Goal: Task Accomplishment & Management: Manage account settings

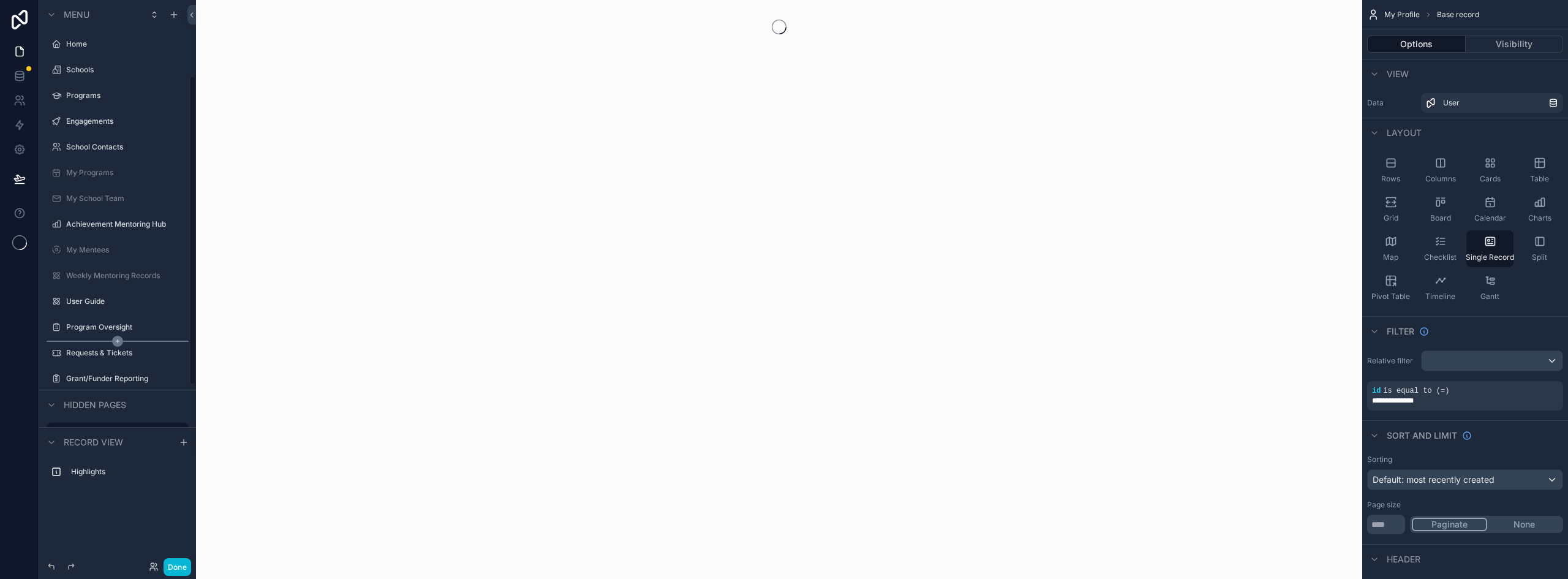
scroll to position [139, 0]
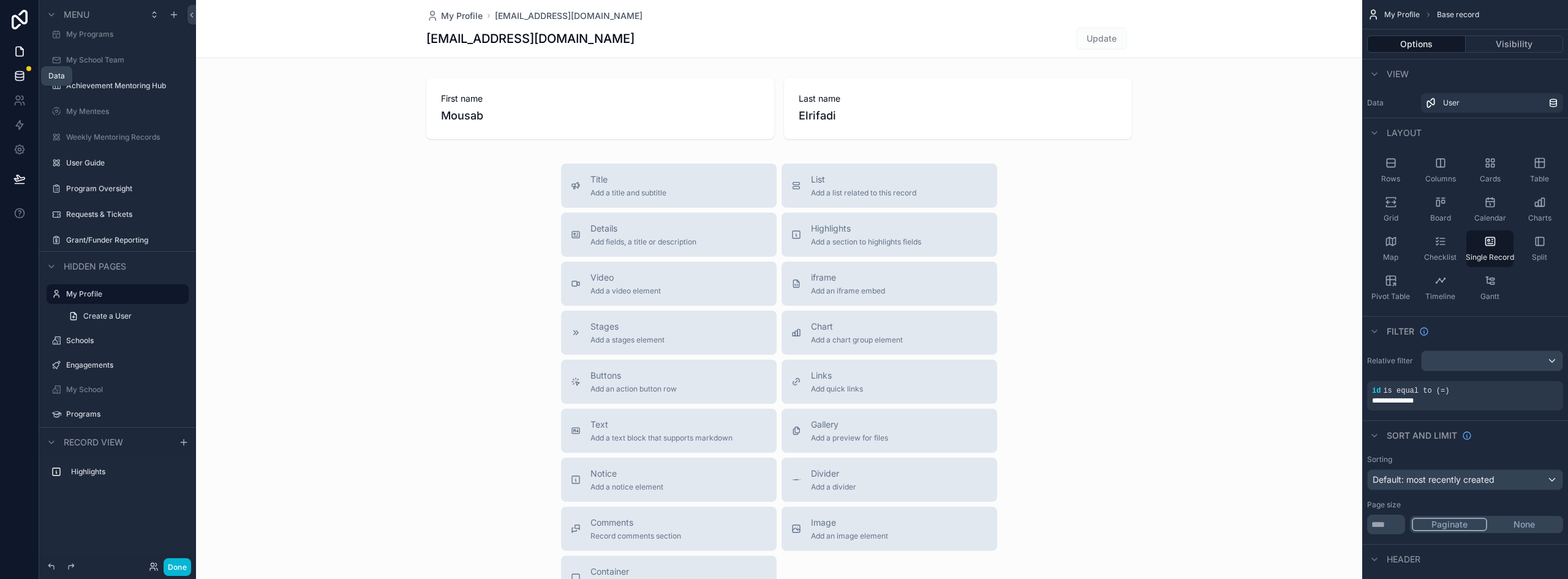
click at [23, 74] on icon at bounding box center [19, 75] width 8 height 5
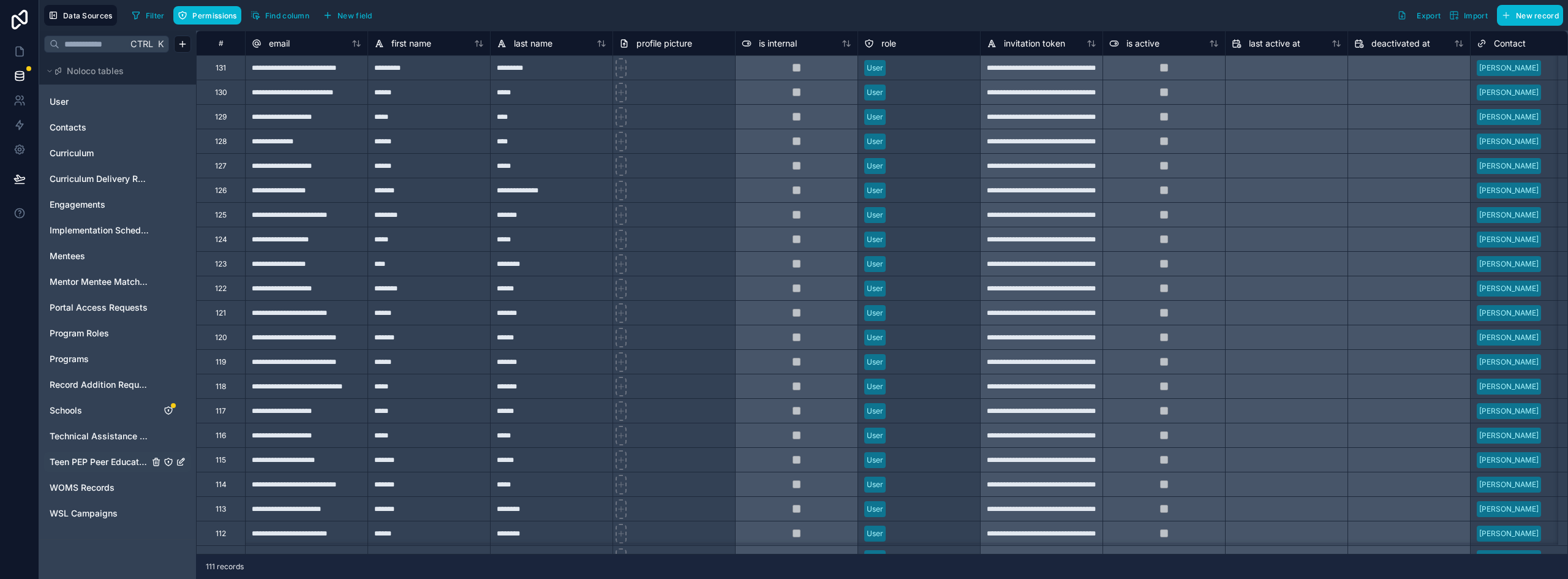
click at [96, 465] on span "Teen PEP Peer Educator Enrollment" at bounding box center [100, 462] width 100 height 12
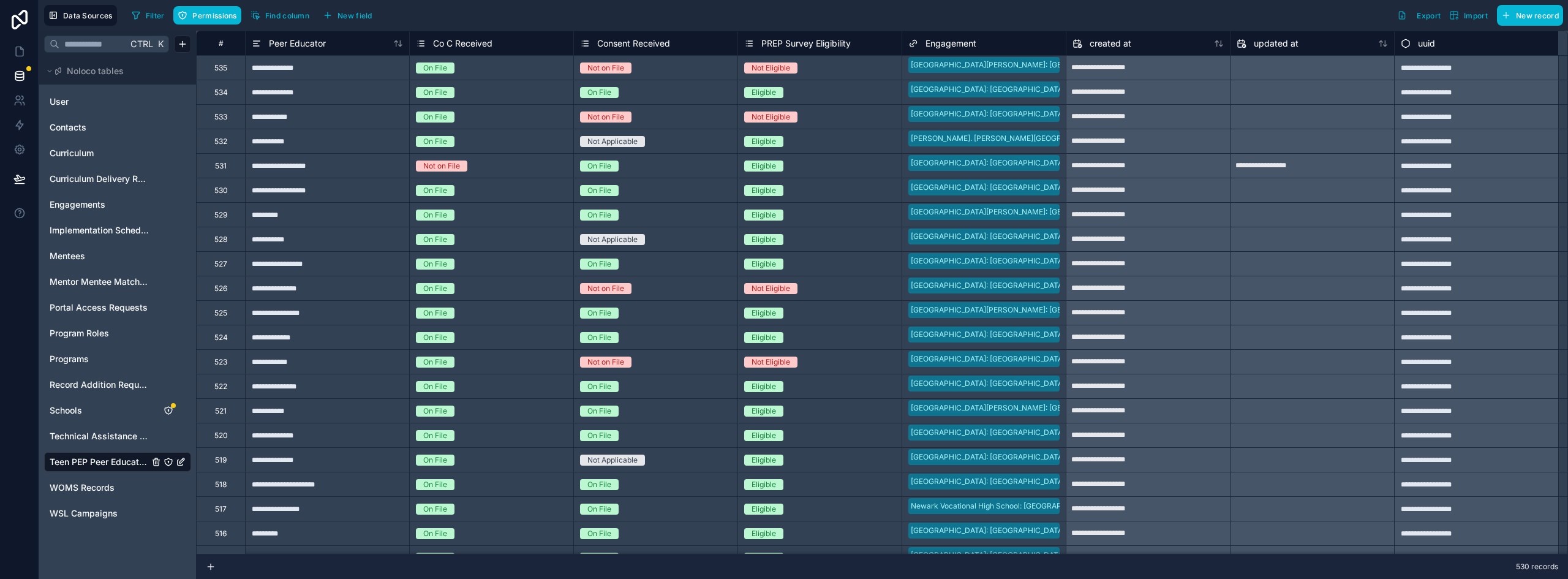
click at [229, 68] on div "535" at bounding box center [220, 68] width 49 height 25
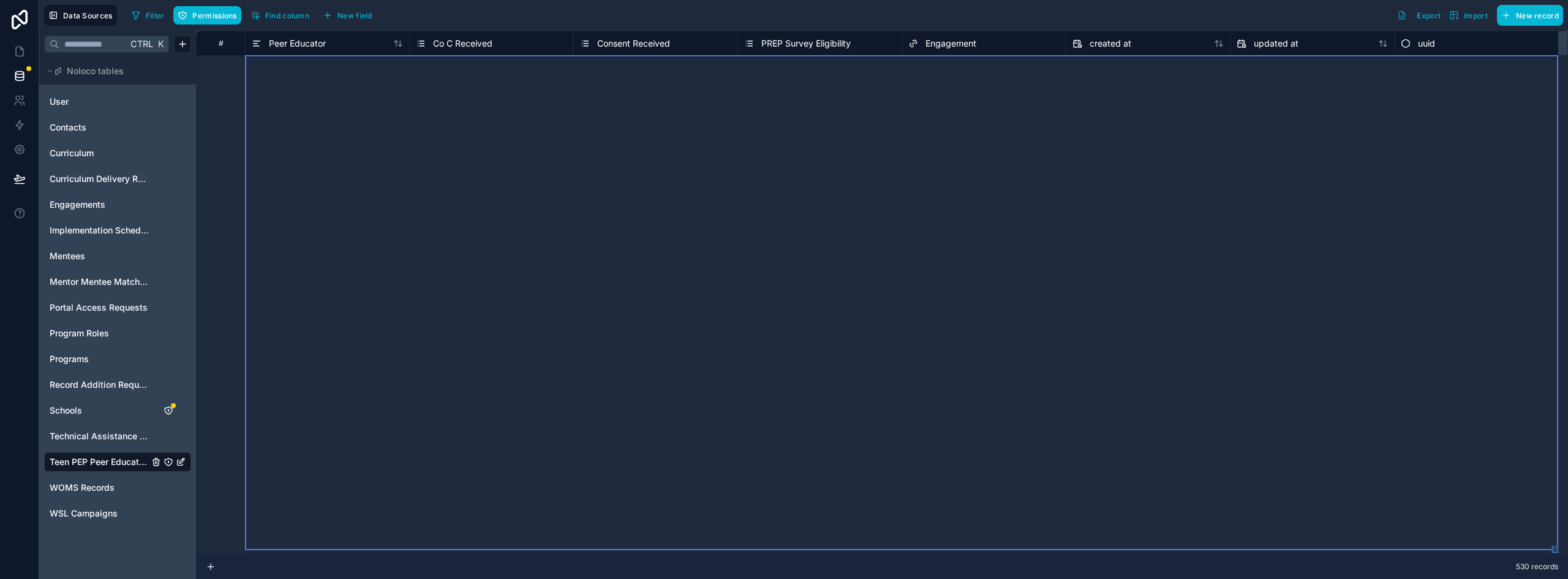
scroll to position [2697, 0]
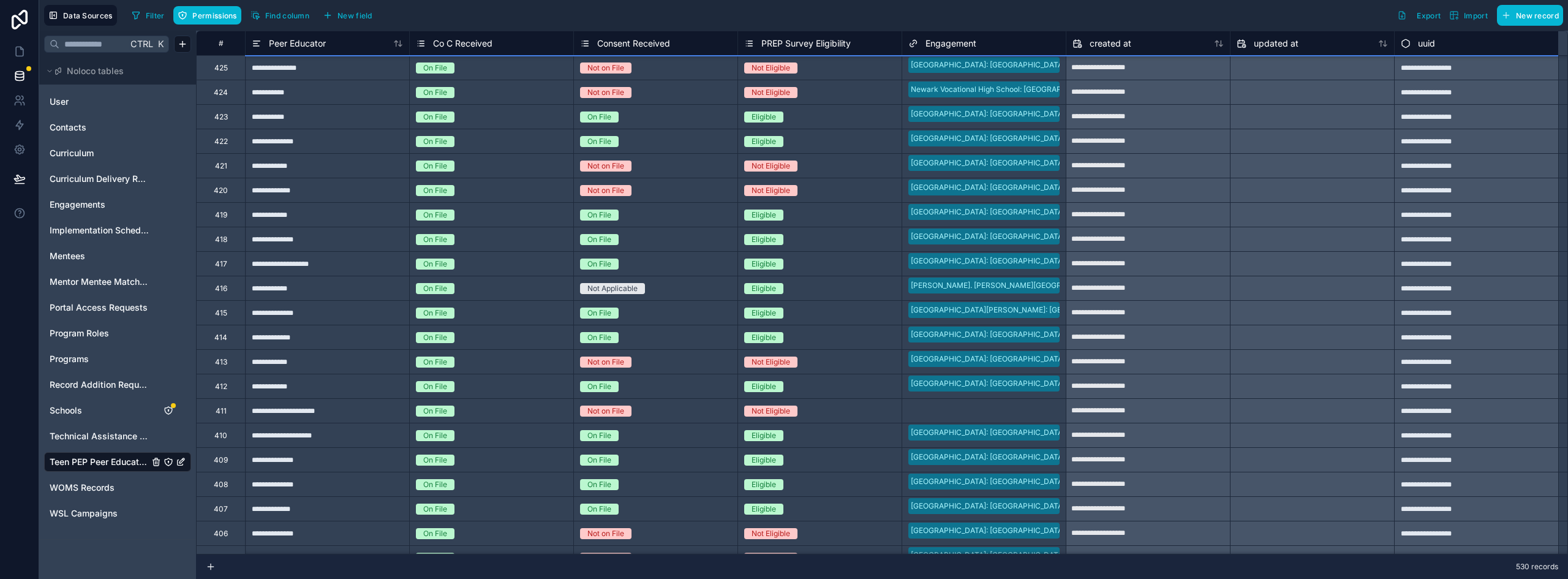
click at [344, 344] on div "**********" at bounding box center [327, 337] width 164 height 25
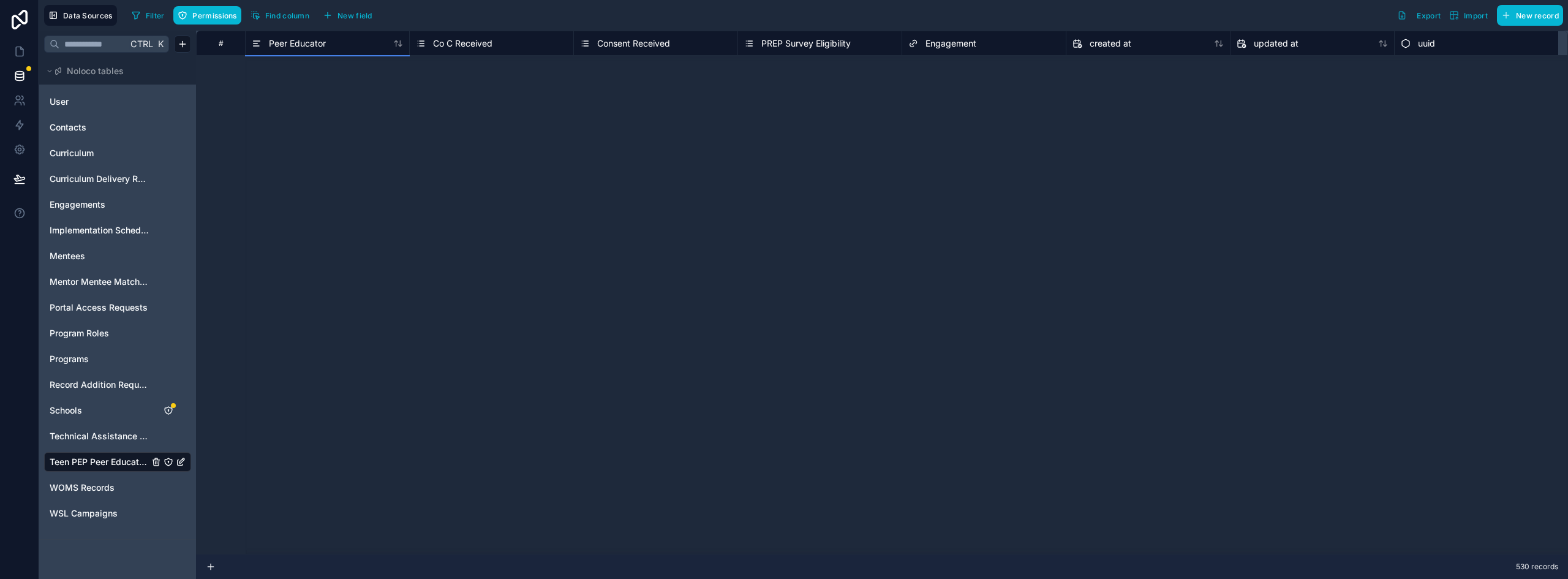
scroll to position [0, 0]
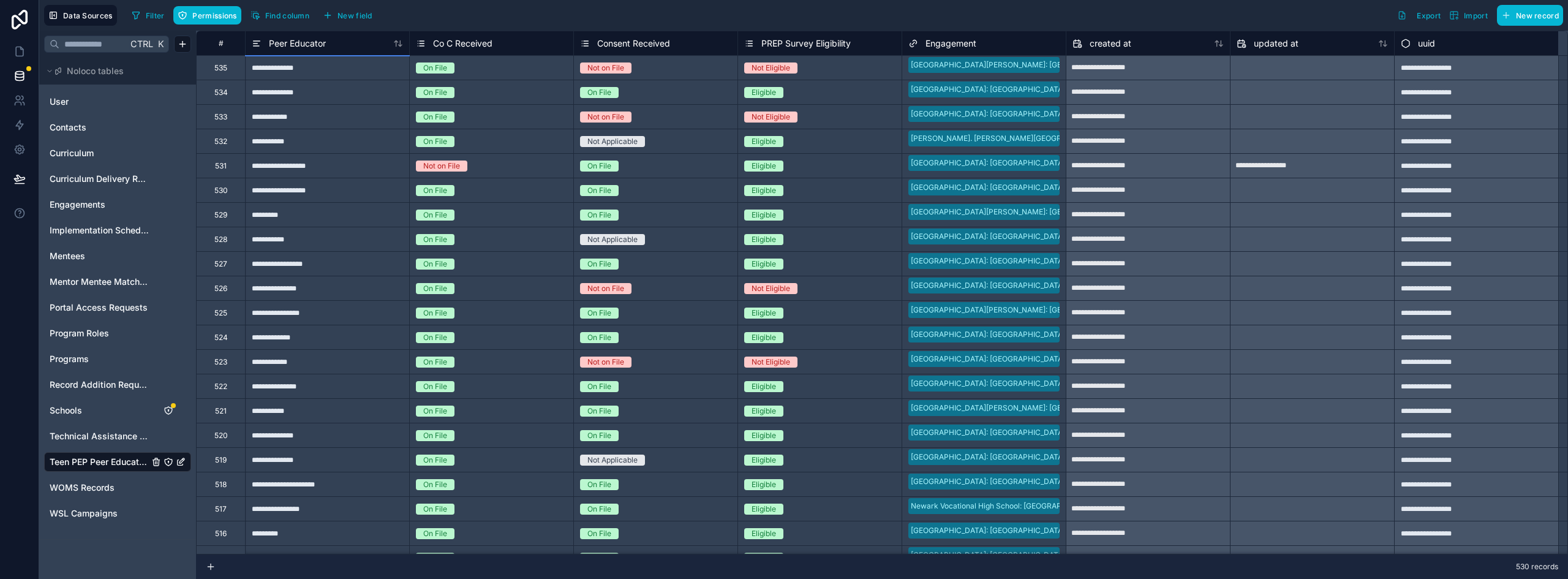
click at [373, 175] on div "**********" at bounding box center [327, 166] width 164 height 25
click at [232, 66] on div "535" at bounding box center [220, 68] width 49 height 25
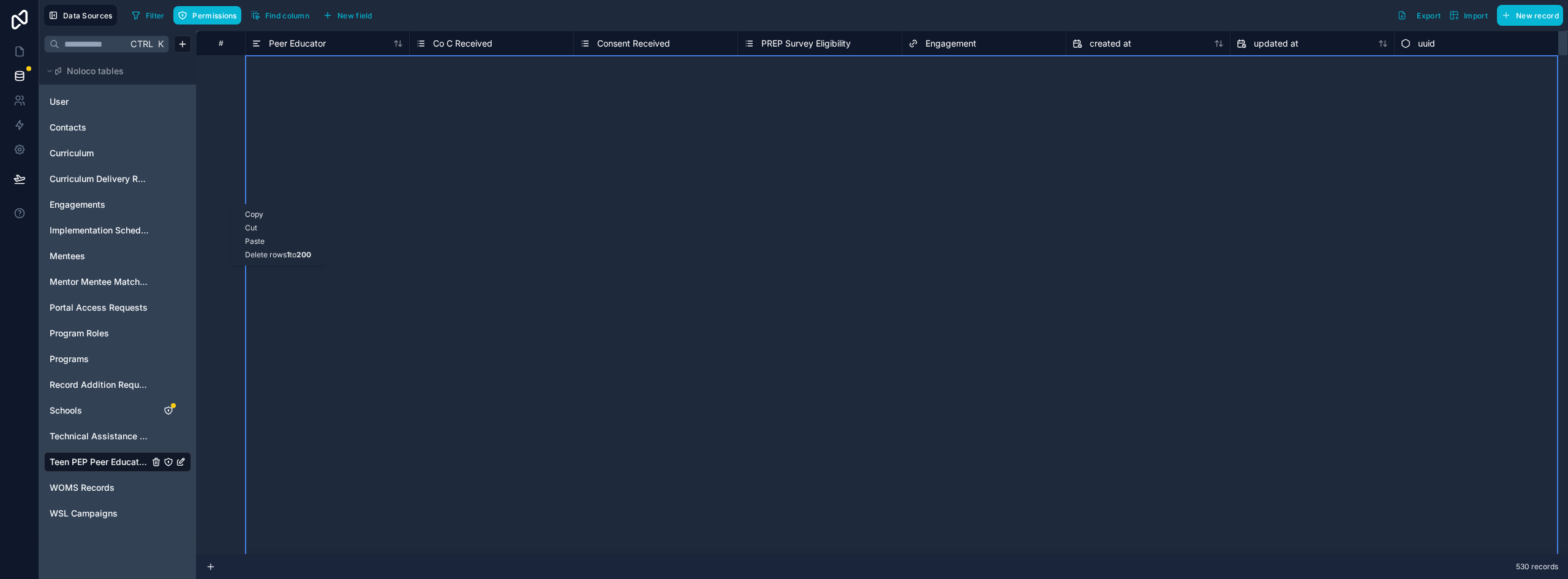
scroll to position [4406, 0]
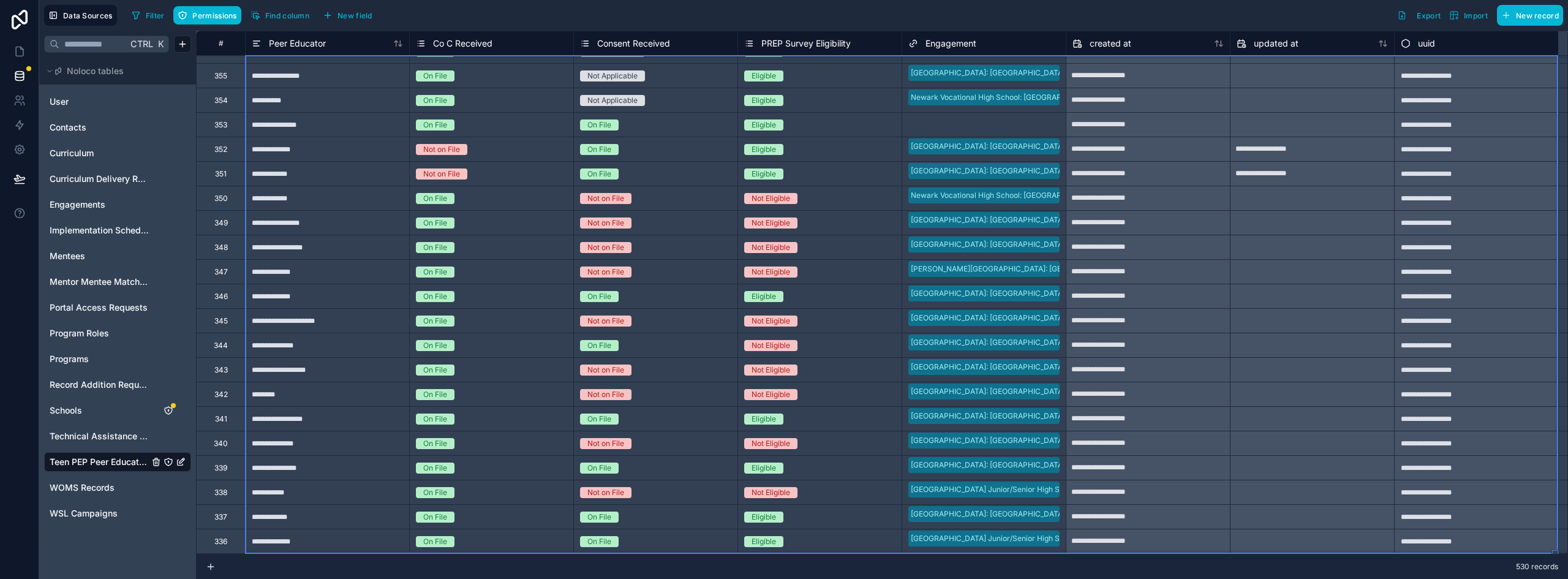
drag, startPoint x: 233, startPoint y: 204, endPoint x: 278, endPoint y: 168, distance: 57.6
click at [342, 217] on div "Delete rows 1 to 200" at bounding box center [324, 219] width 91 height 13
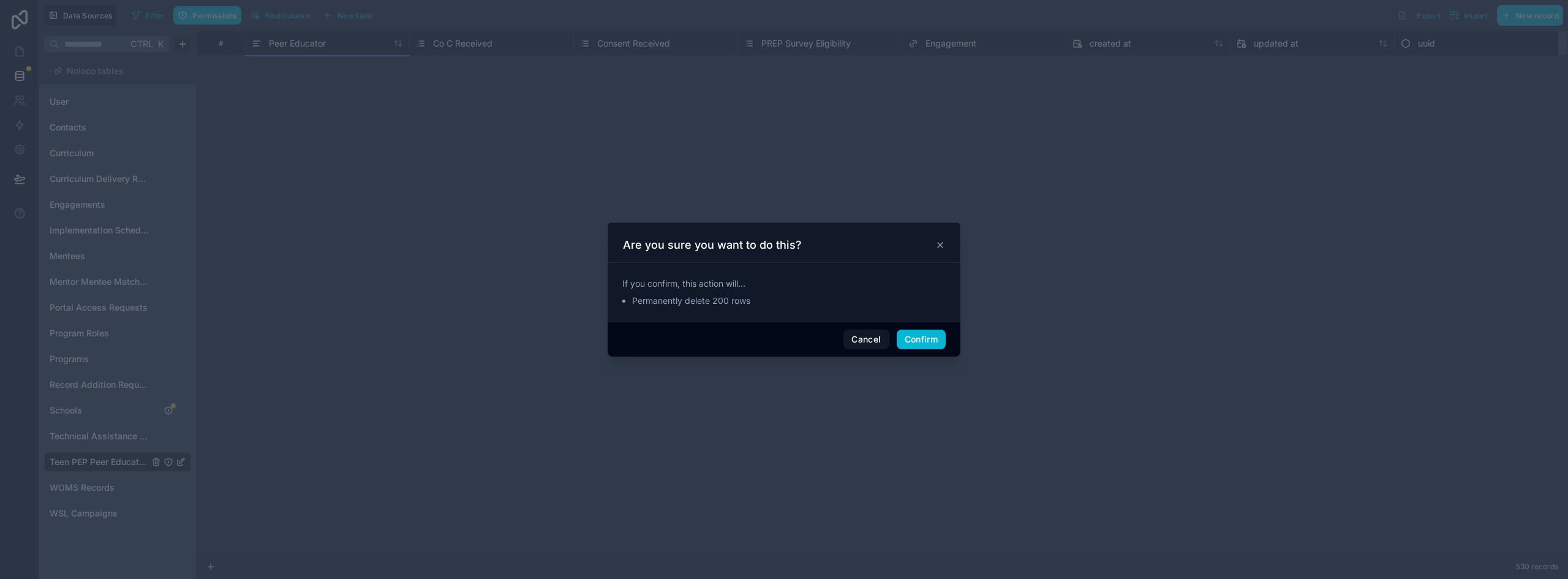
scroll to position [0, 0]
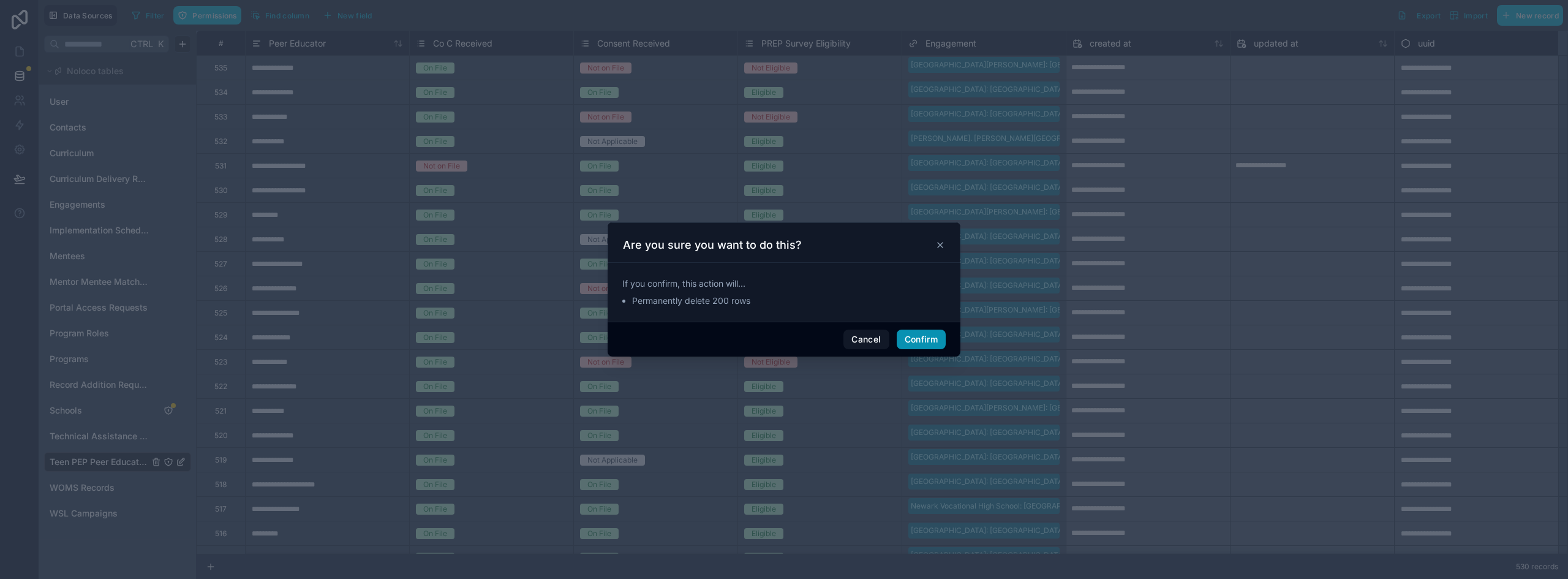
click at [914, 337] on button "Confirm" at bounding box center [921, 339] width 49 height 19
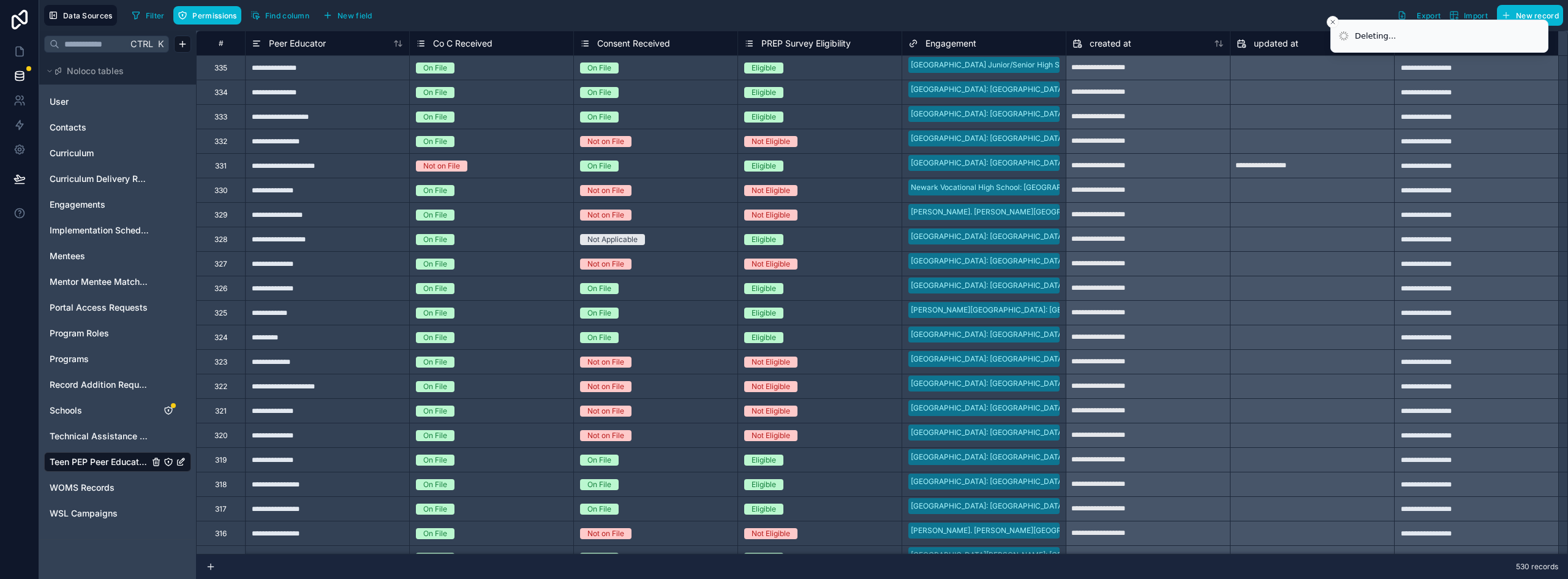
type input "**********"
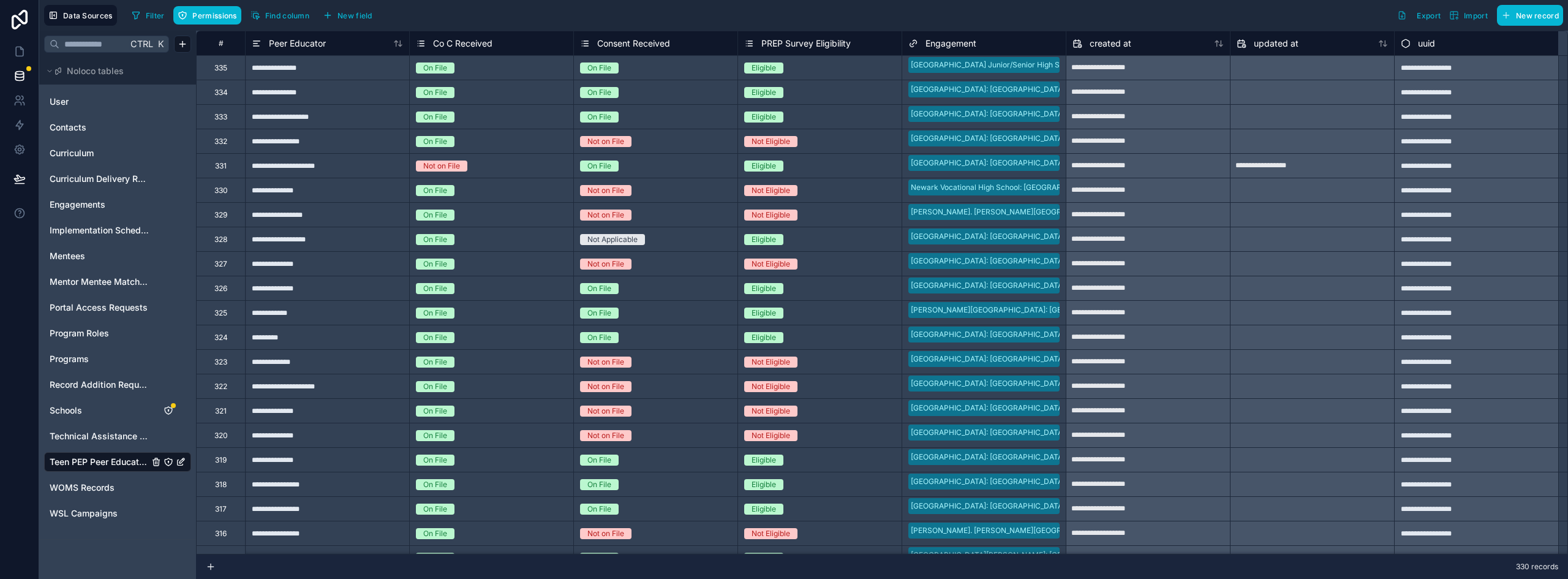
click at [238, 71] on div "335" at bounding box center [220, 68] width 49 height 25
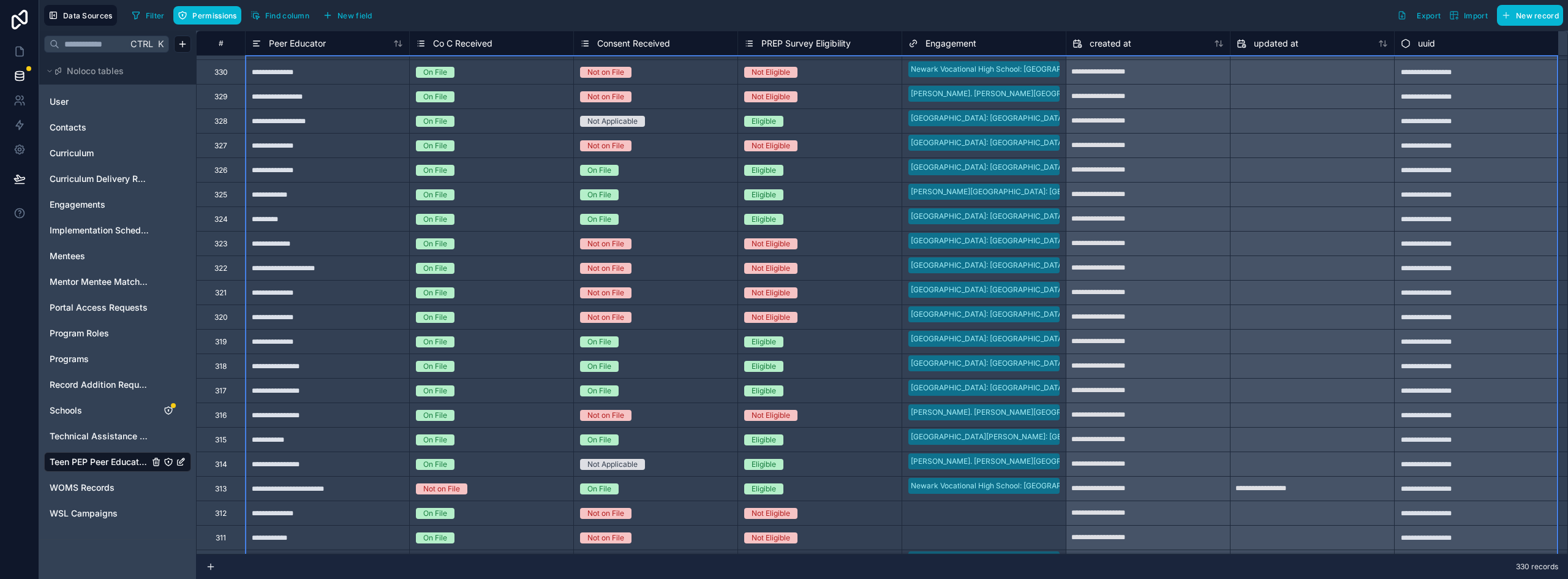
scroll to position [123, 0]
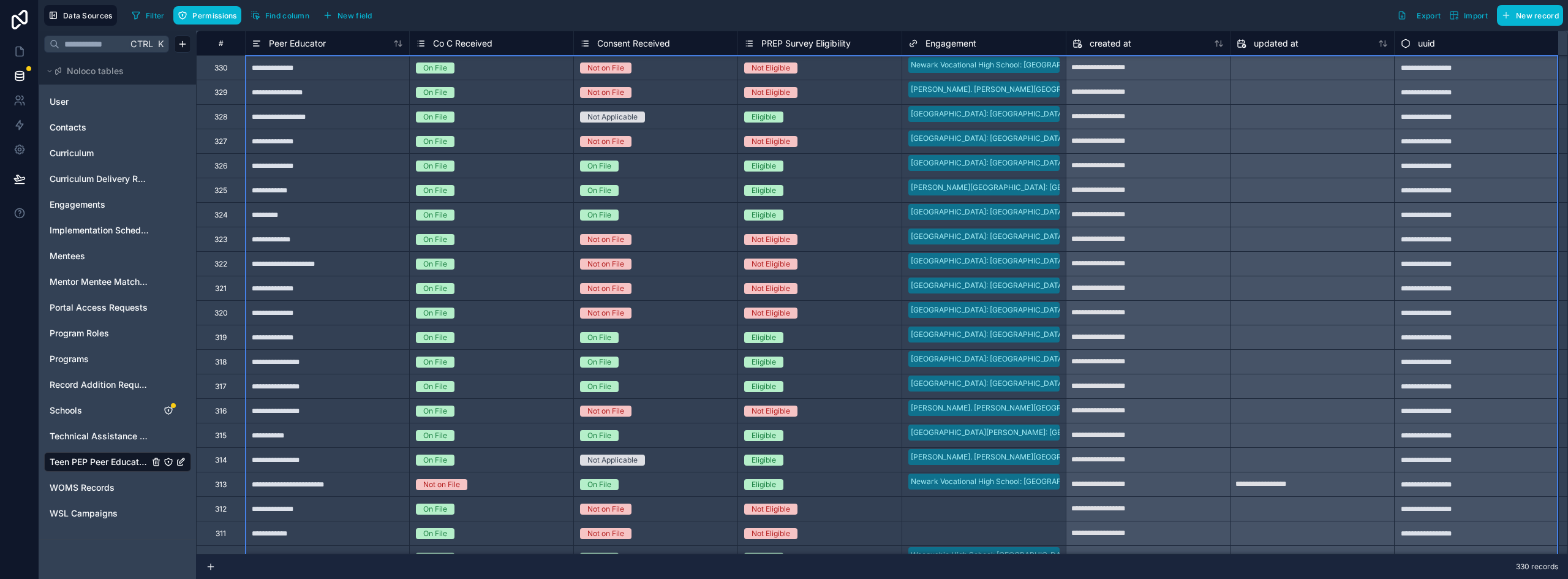
click at [394, 235] on div "**********" at bounding box center [327, 239] width 164 height 25
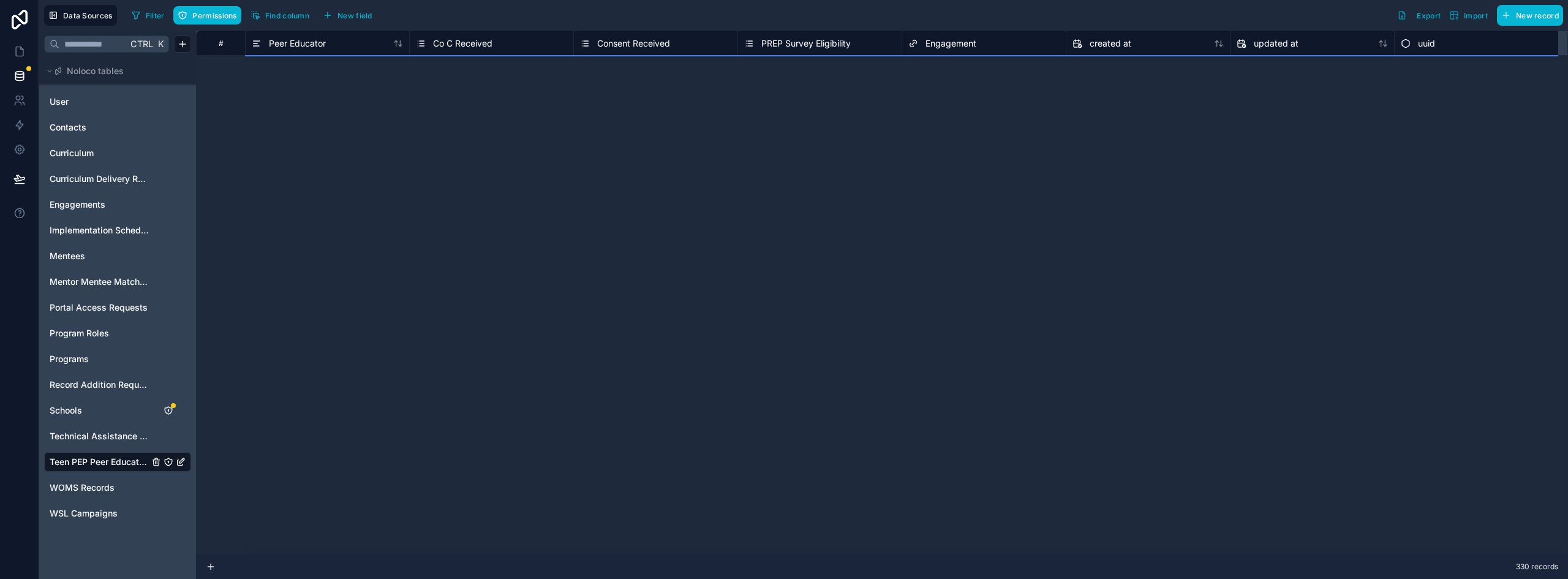
scroll to position [1202, 0]
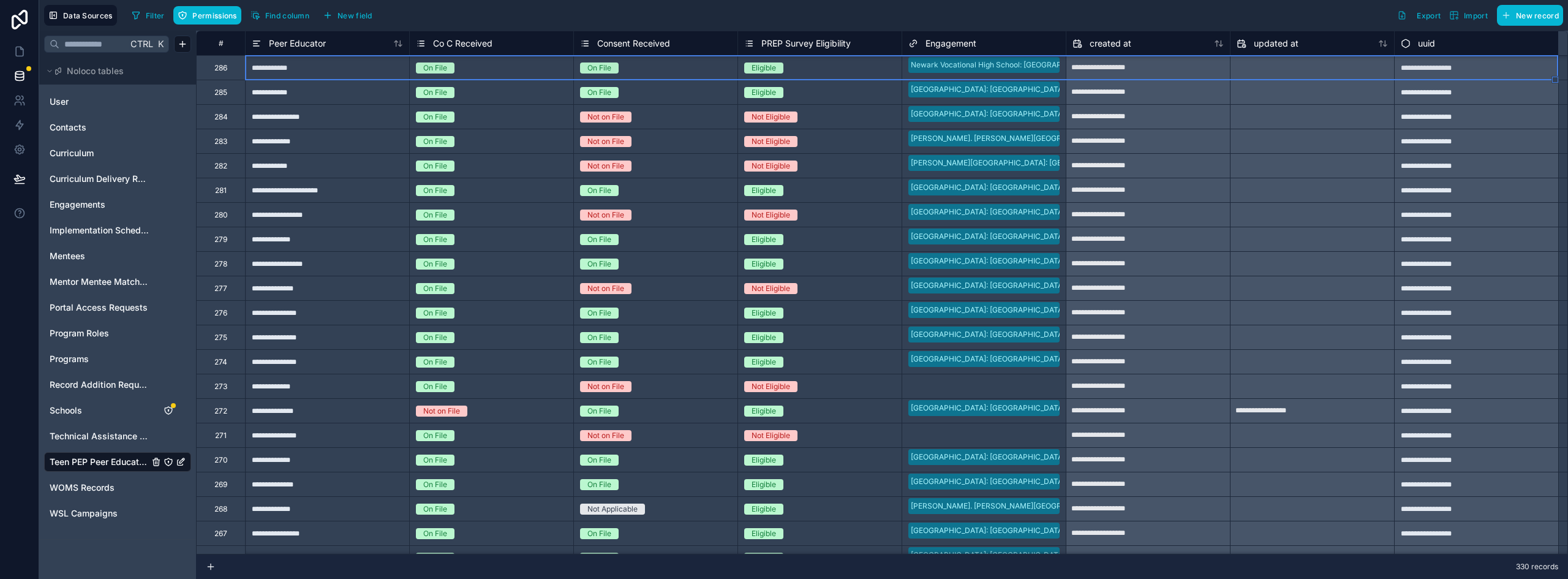
click at [239, 74] on div "286" at bounding box center [220, 68] width 49 height 25
click at [339, 175] on b "450" at bounding box center [340, 176] width 14 height 9
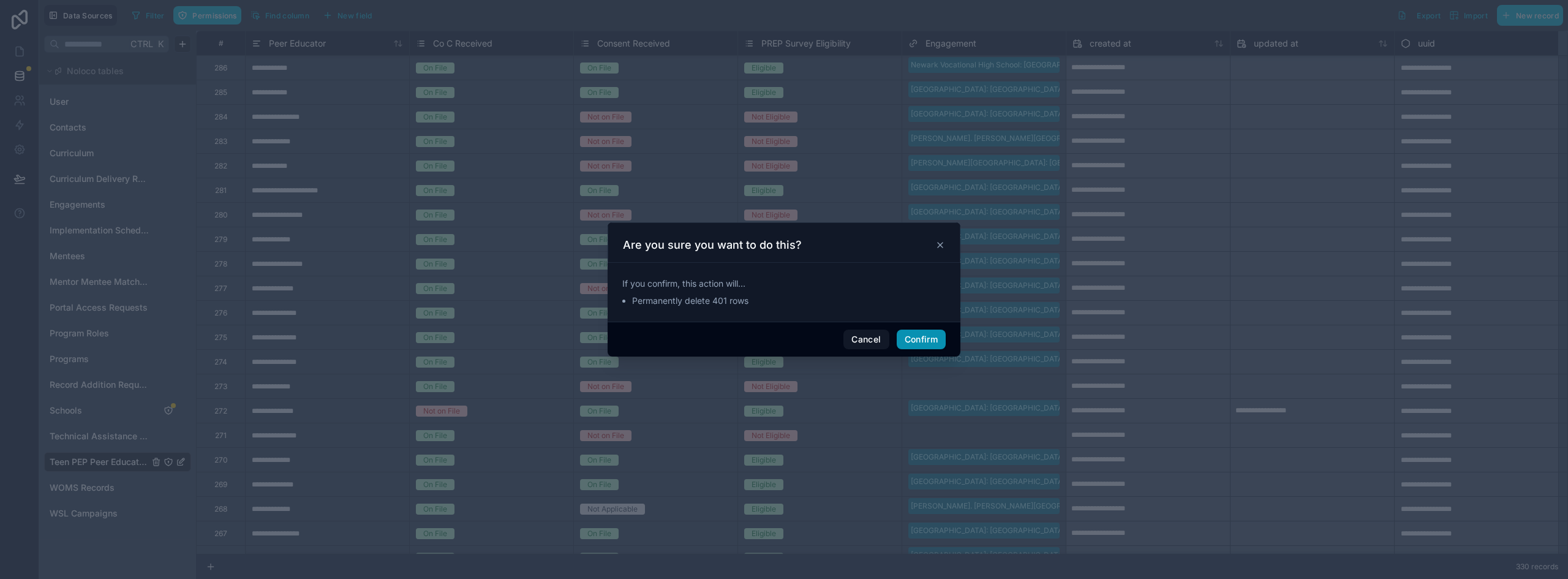
click at [897, 334] on button "Confirm" at bounding box center [921, 339] width 49 height 19
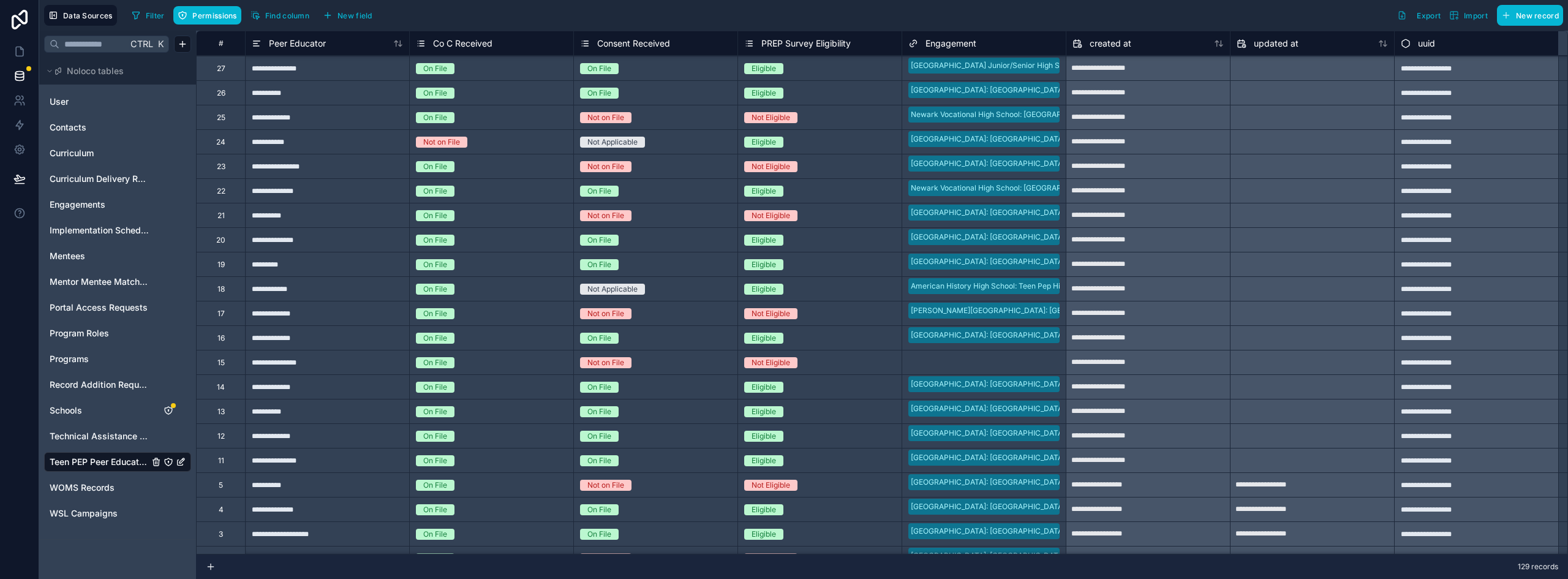
scroll to position [2664, 0]
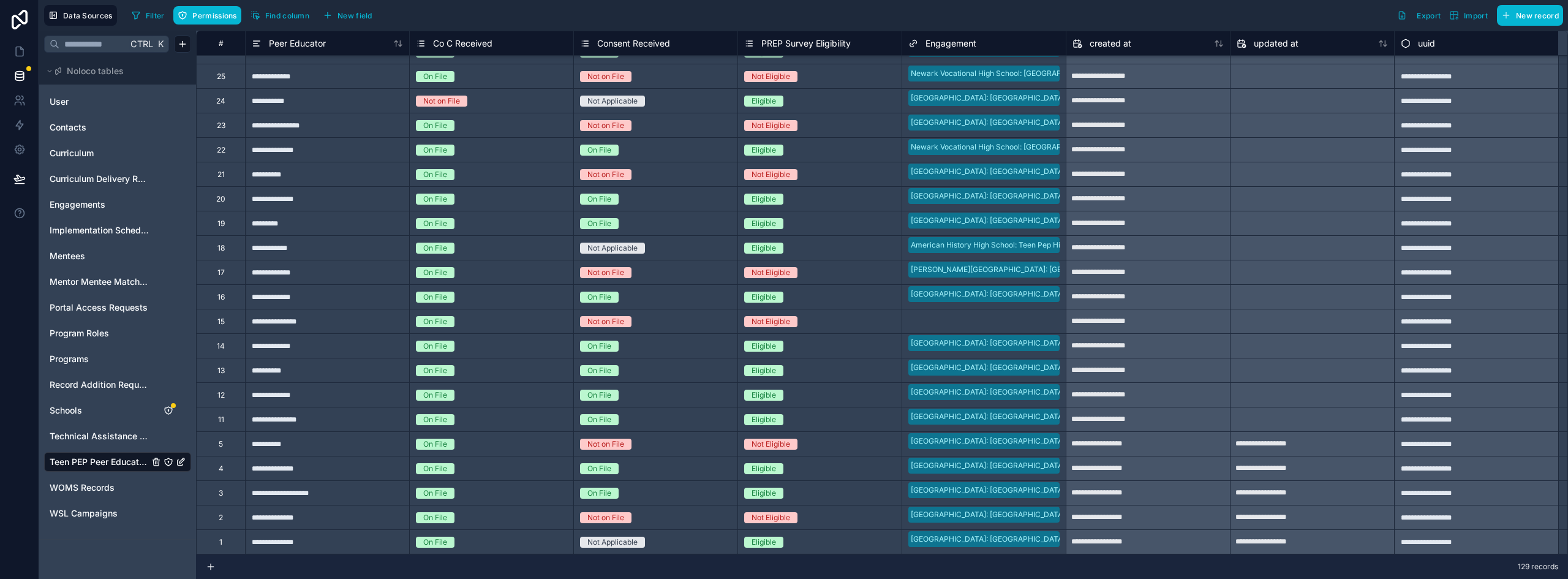
click at [234, 542] on div "1" at bounding box center [220, 542] width 49 height 25
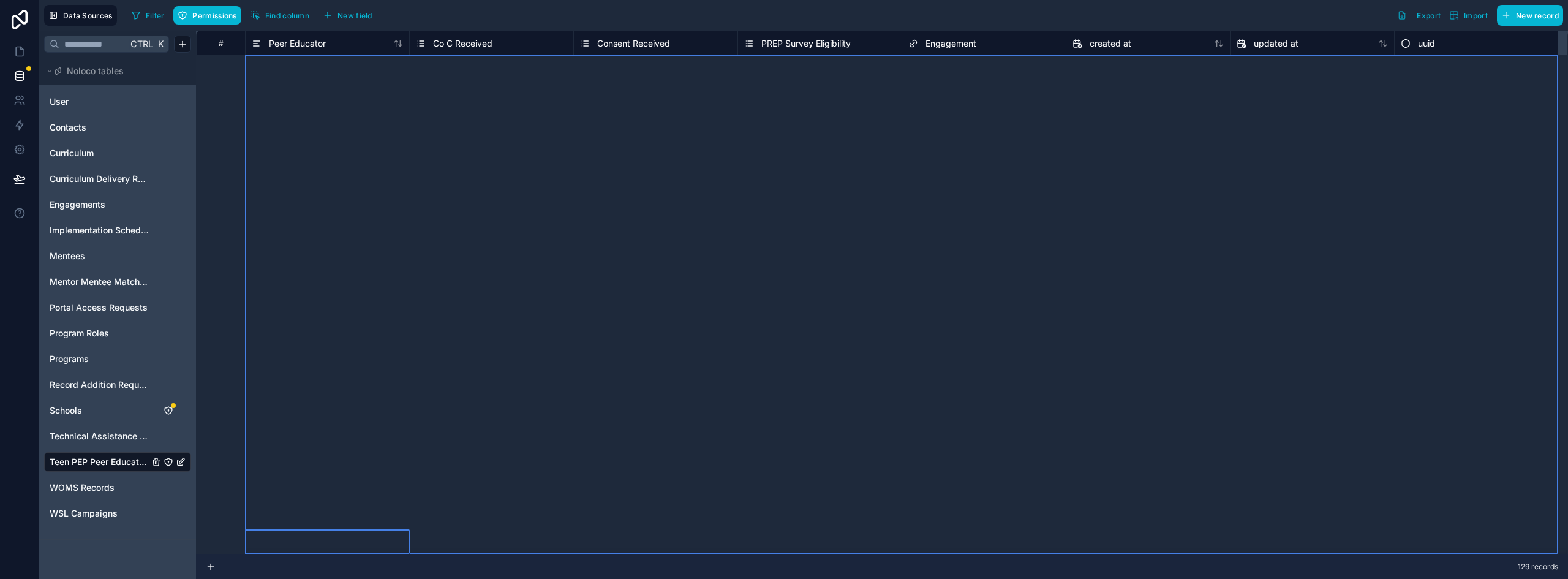
scroll to position [0, 0]
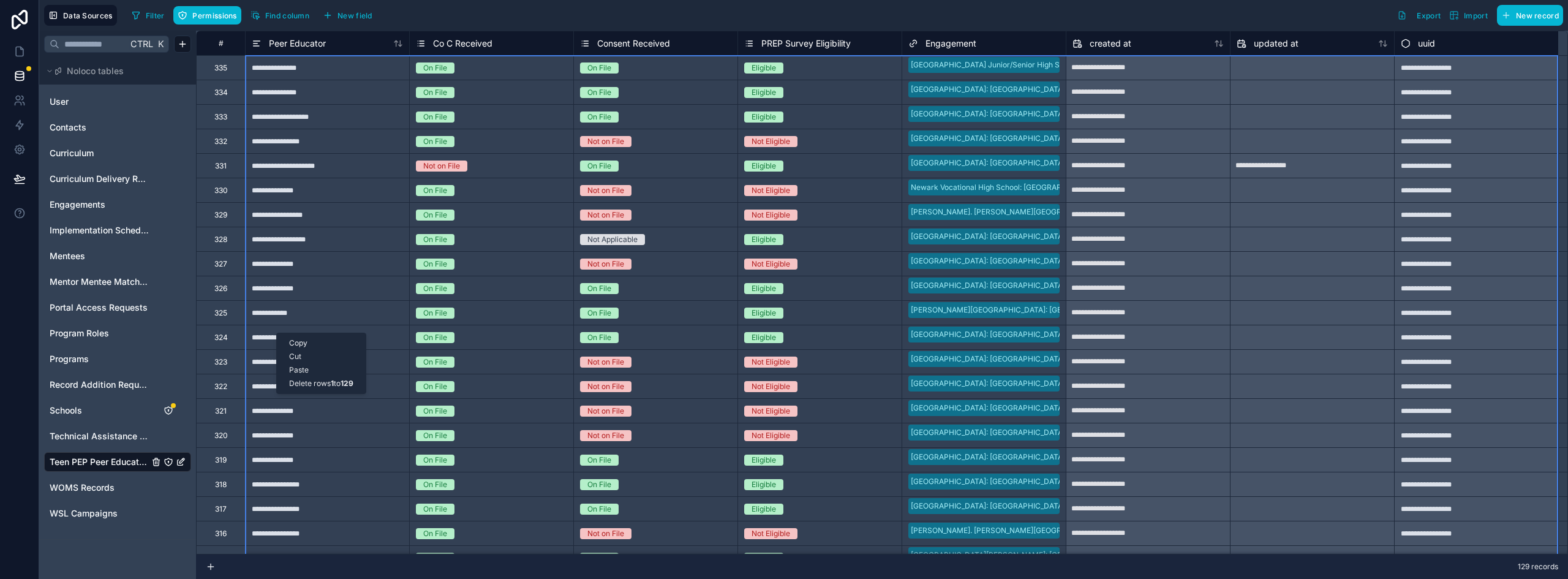
click at [339, 221] on div "**********" at bounding box center [327, 215] width 164 height 25
click at [240, 75] on div "335" at bounding box center [220, 68] width 49 height 25
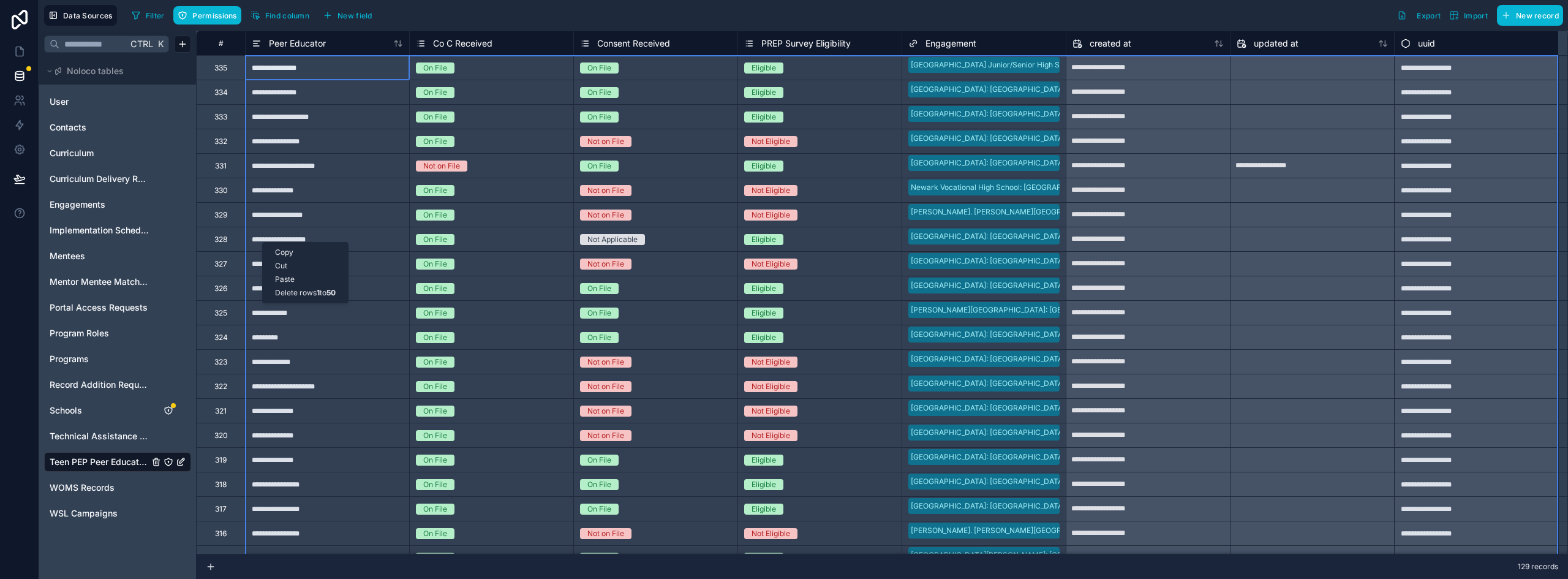
click at [317, 290] on div "Delete rows 1 to 50" at bounding box center [305, 293] width 85 height 13
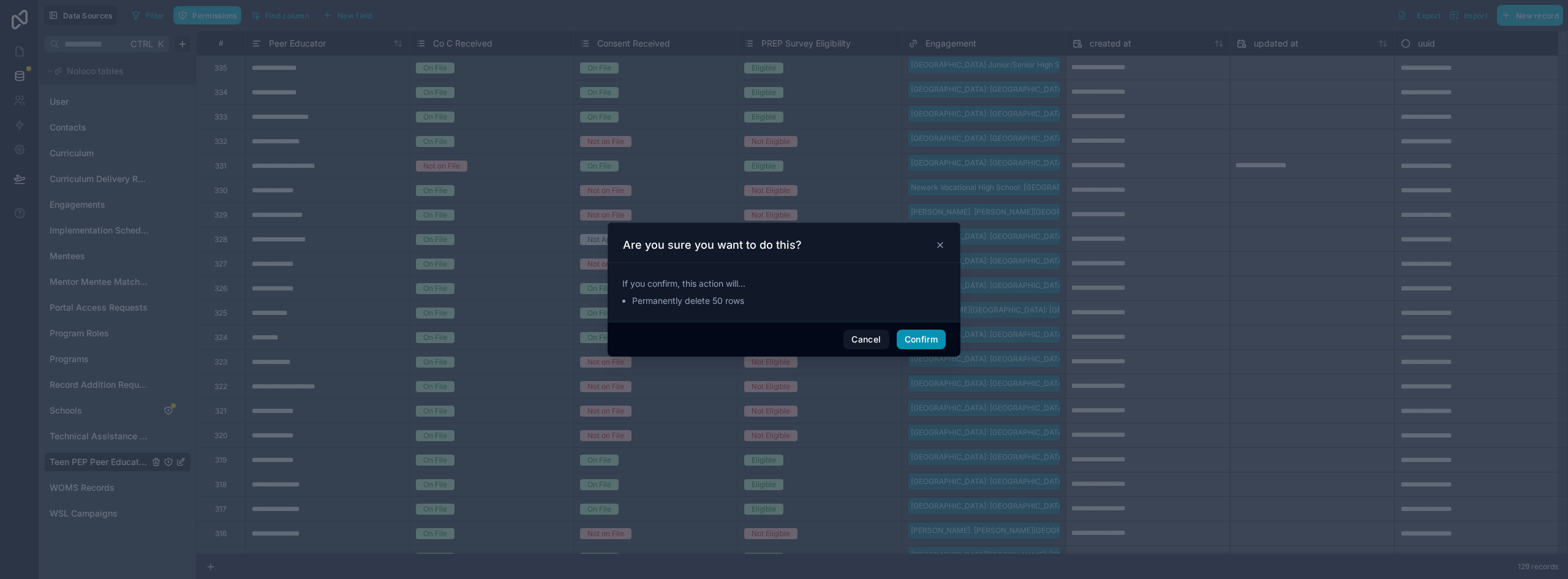
click at [925, 332] on button "Confirm" at bounding box center [921, 339] width 49 height 19
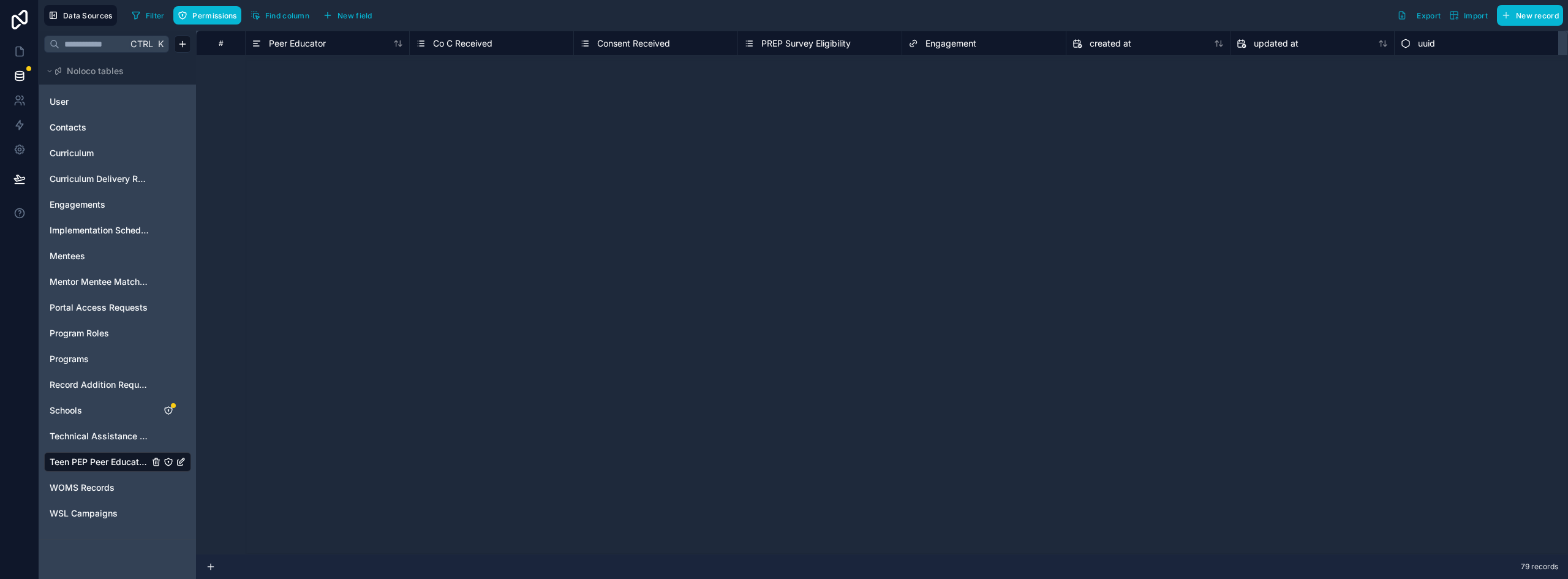
scroll to position [2149, 0]
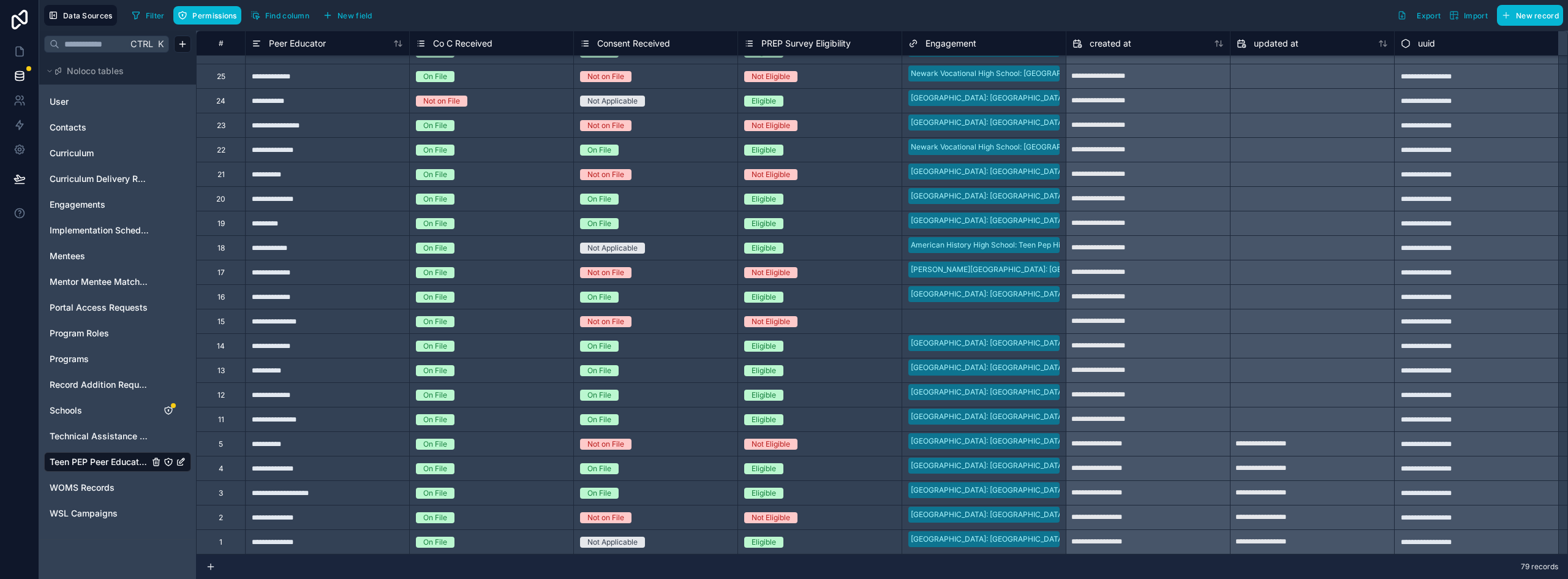
click at [227, 543] on div "1" at bounding box center [220, 542] width 49 height 25
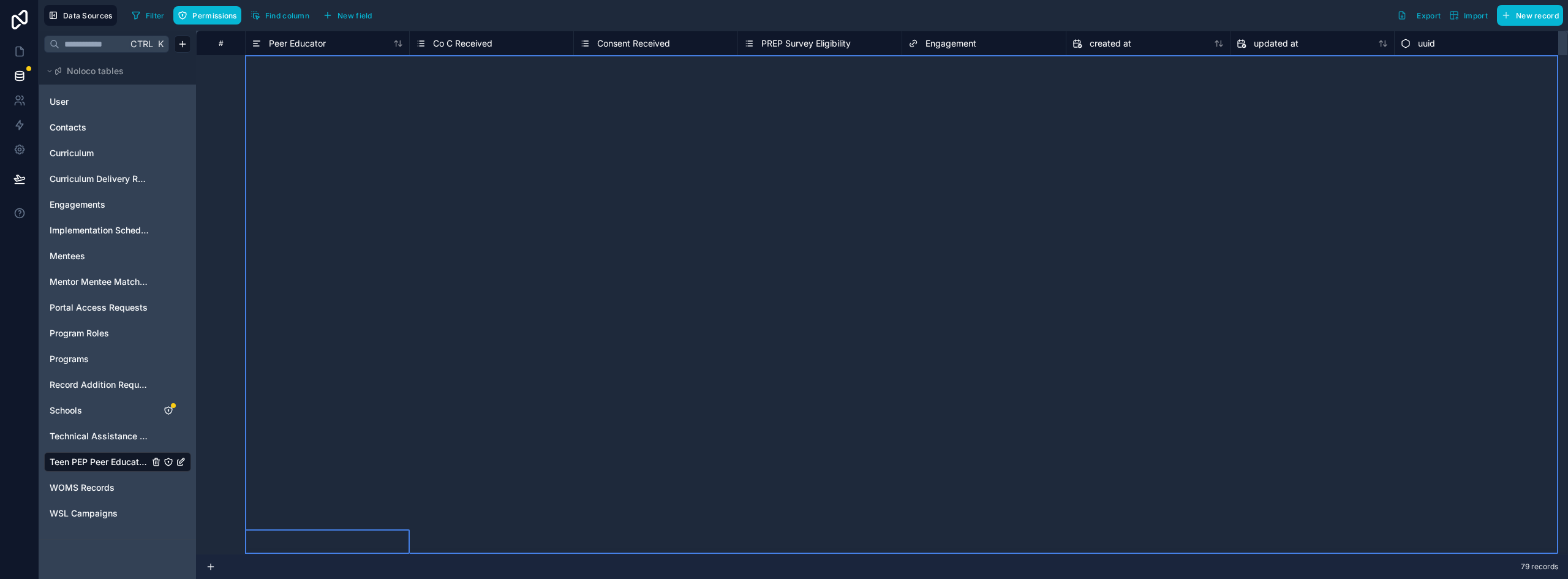
scroll to position [0, 0]
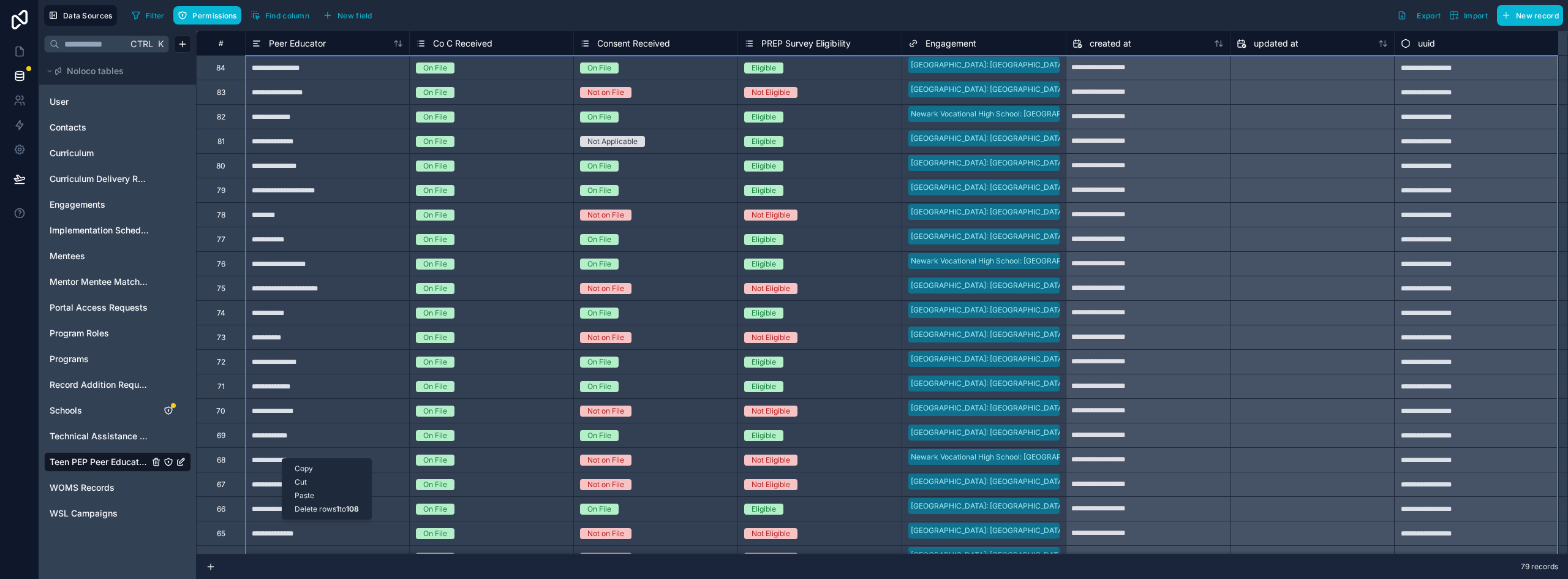
click at [350, 510] on div "Delete rows 1 to 108" at bounding box center [327, 509] width 89 height 13
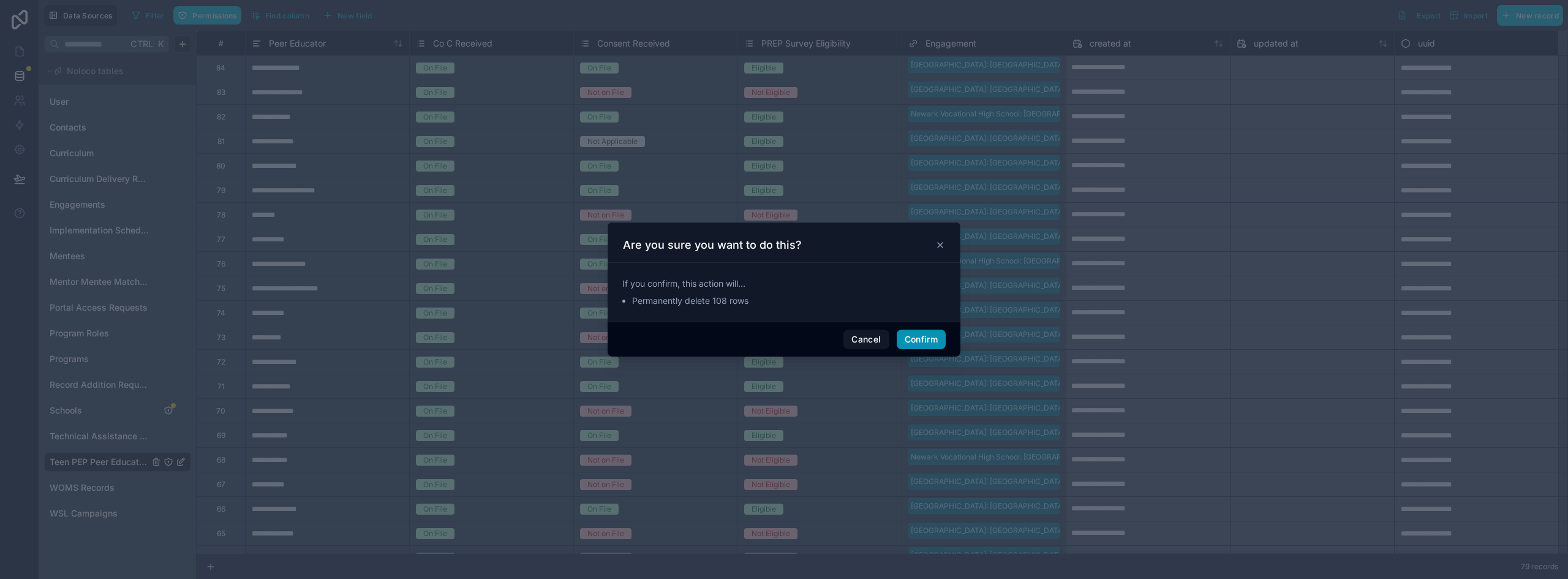
click at [925, 341] on button "Confirm" at bounding box center [921, 339] width 49 height 19
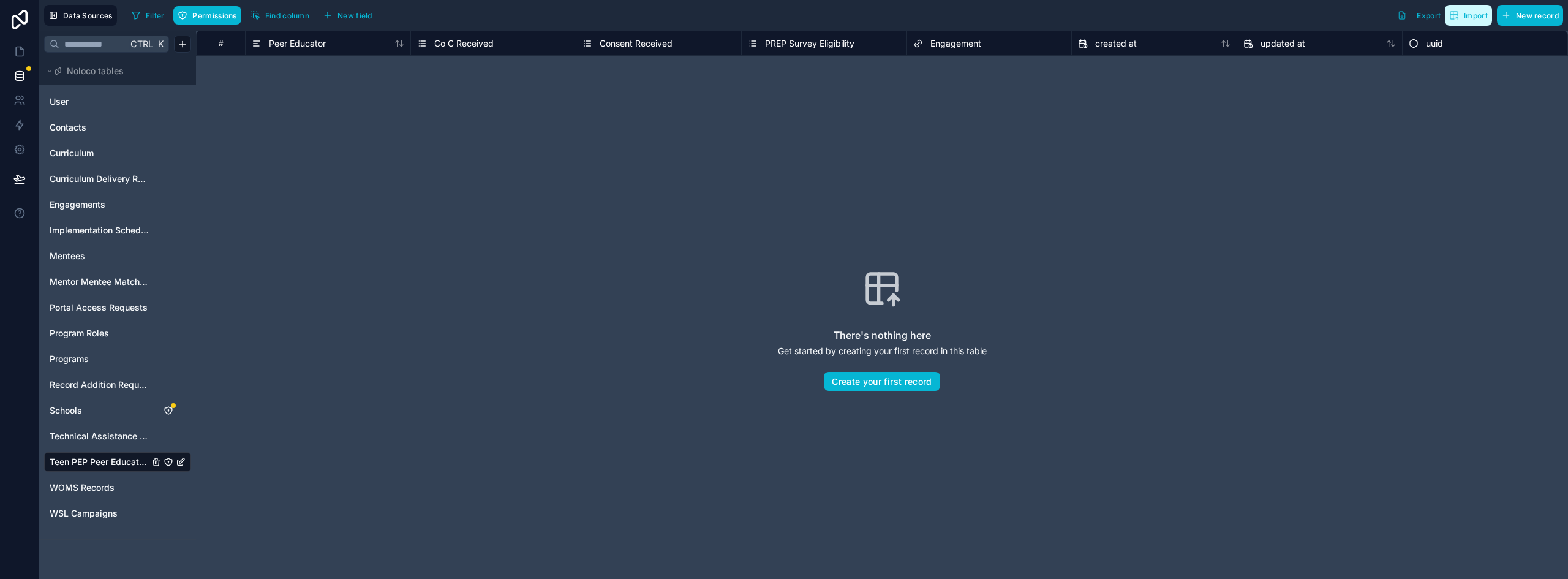
click at [1472, 18] on span "Import" at bounding box center [1476, 16] width 24 height 9
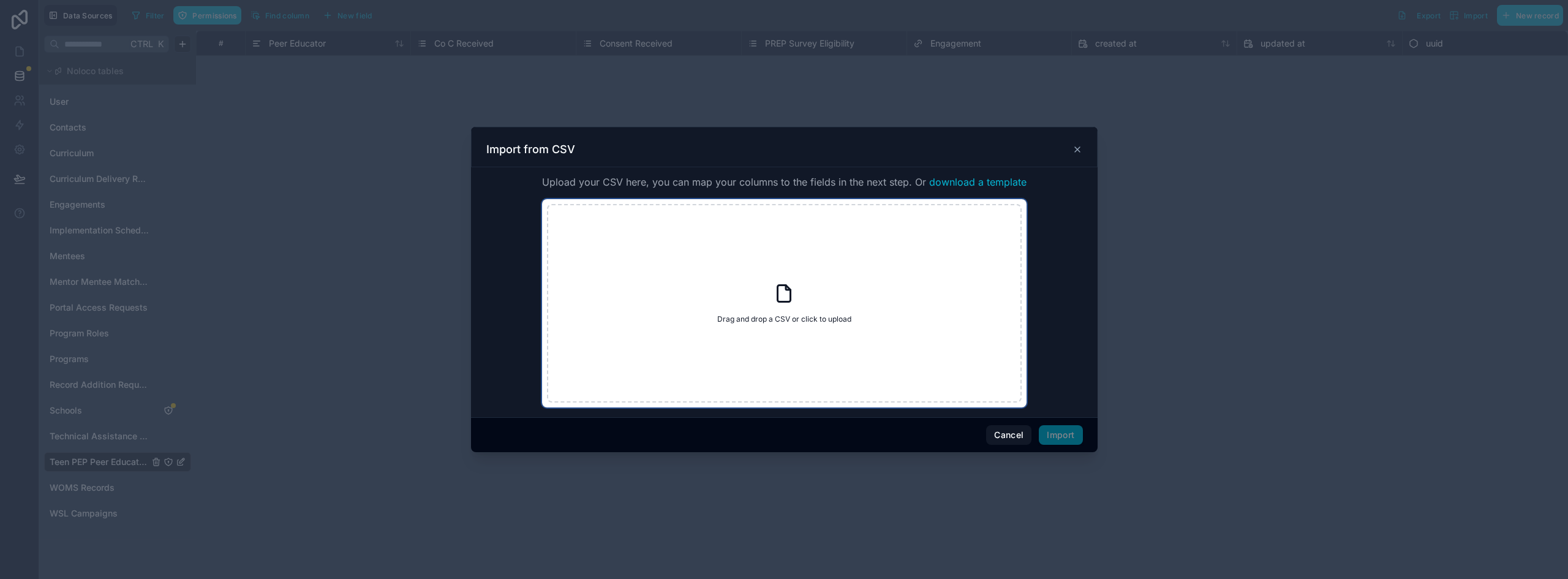
click at [799, 311] on div "Drag and drop a CSV or click to upload Drag and drop a CSV or click to upload" at bounding box center [784, 303] width 474 height 198
type input "**********"
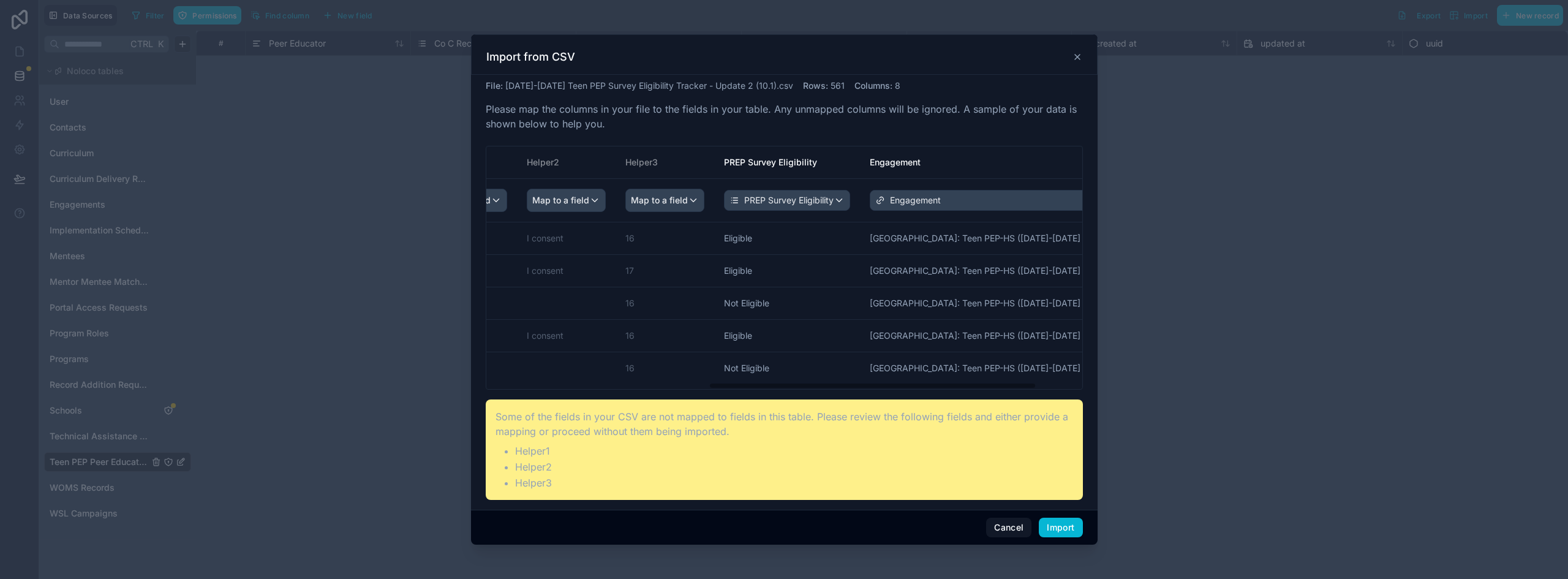
scroll to position [0, 383]
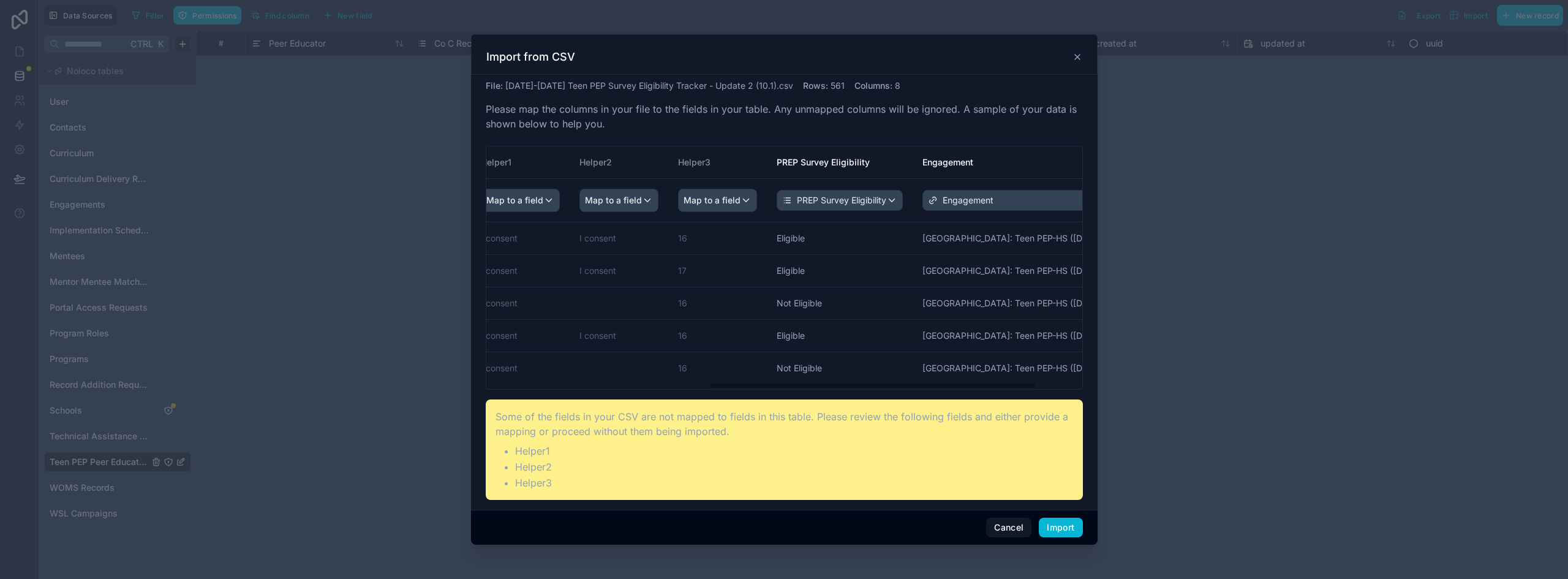
drag, startPoint x: 789, startPoint y: 385, endPoint x: 999, endPoint y: 398, distance: 210.4
click at [999, 398] on div "File : 2025-2026 Teen PEP Survey Eligibility Tracker - Update 2 (10.1).csv Rows…" at bounding box center [785, 290] width 597 height 420
click at [1066, 528] on button "Import" at bounding box center [1061, 528] width 44 height 19
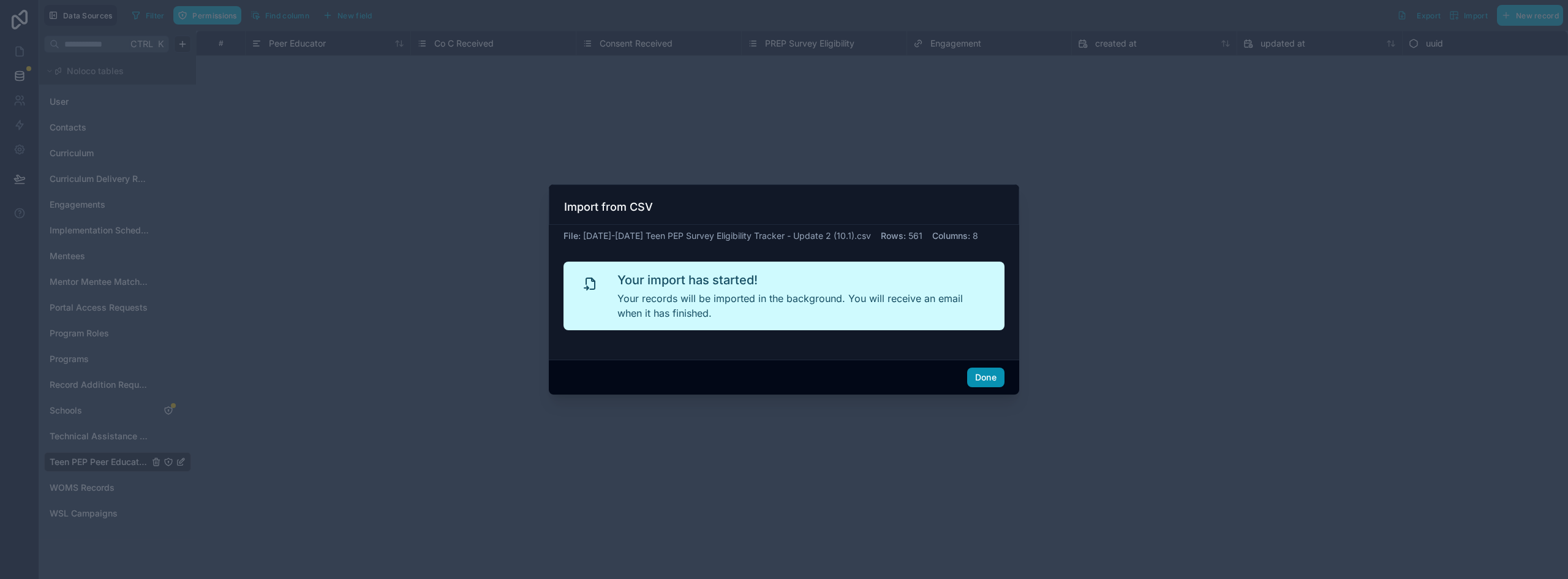
click at [990, 380] on button "Done" at bounding box center [986, 377] width 37 height 19
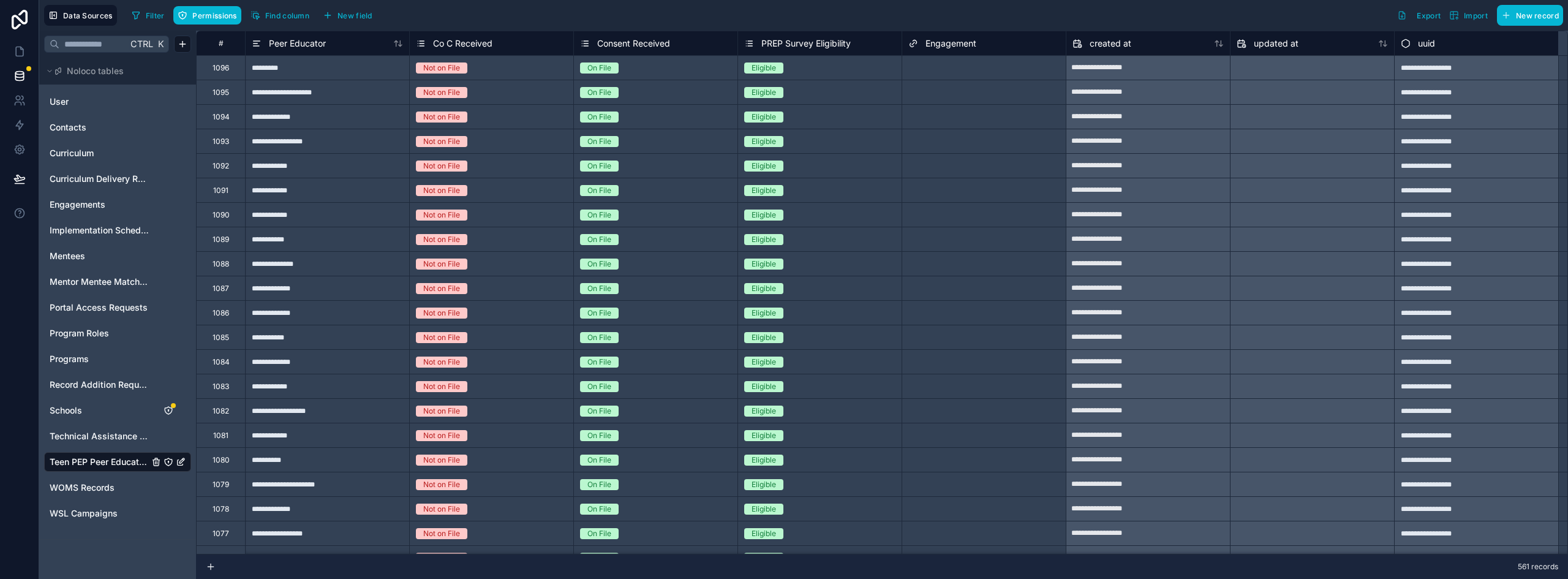
click at [942, 64] on div "Select a Engagement" at bounding box center [945, 68] width 74 height 10
click at [1468, 15] on span "Import" at bounding box center [1476, 16] width 24 height 9
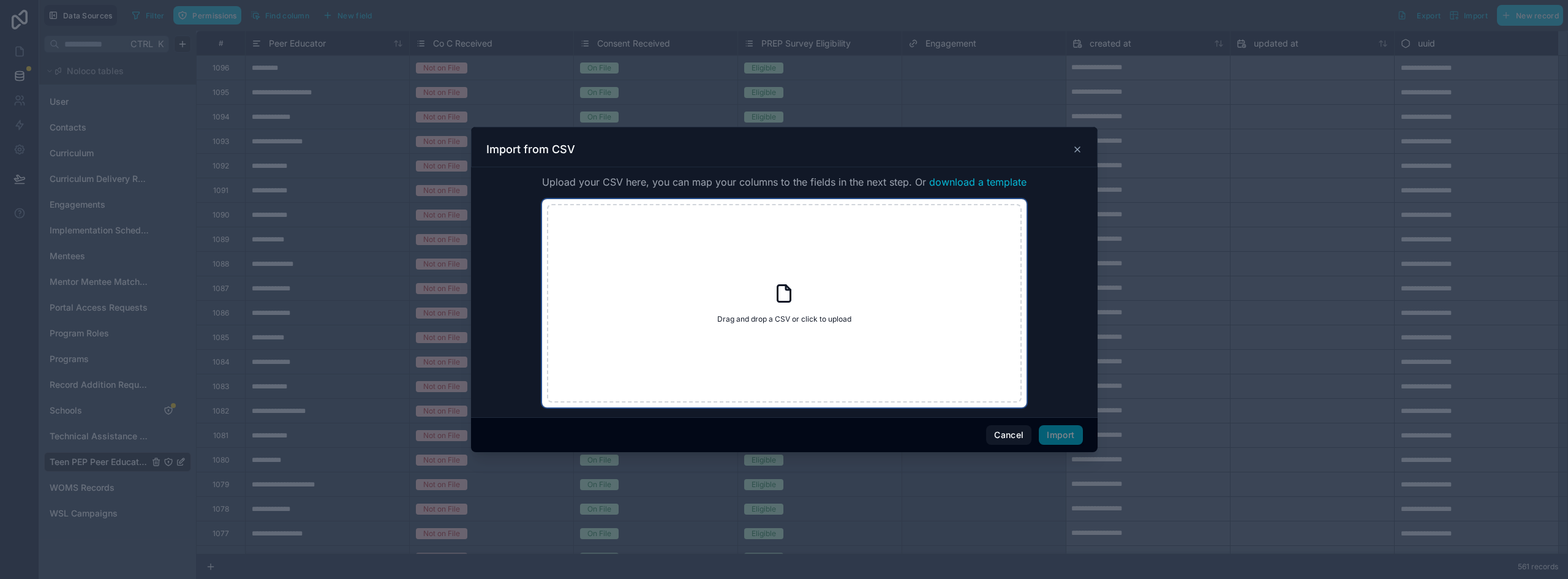
click at [861, 266] on div "Drag and drop a CSV or click to upload Drag and drop a CSV or click to upload" at bounding box center [784, 303] width 474 height 198
type input "**********"
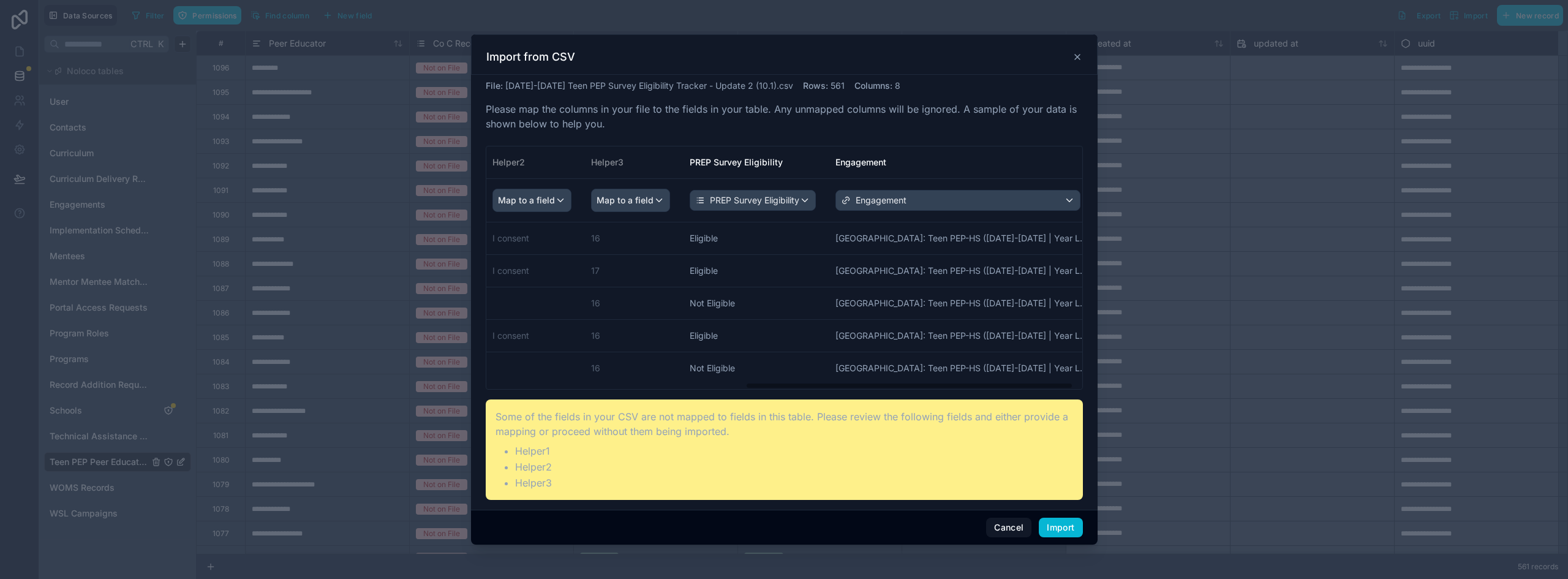
scroll to position [0, 487]
drag, startPoint x: 656, startPoint y: 387, endPoint x: 1027, endPoint y: 398, distance: 371.2
click at [1027, 398] on div "File : 2025-2026 Teen PEP Survey Eligibility Tracker - Update 2 (10.1).csv Rows…" at bounding box center [785, 290] width 597 height 420
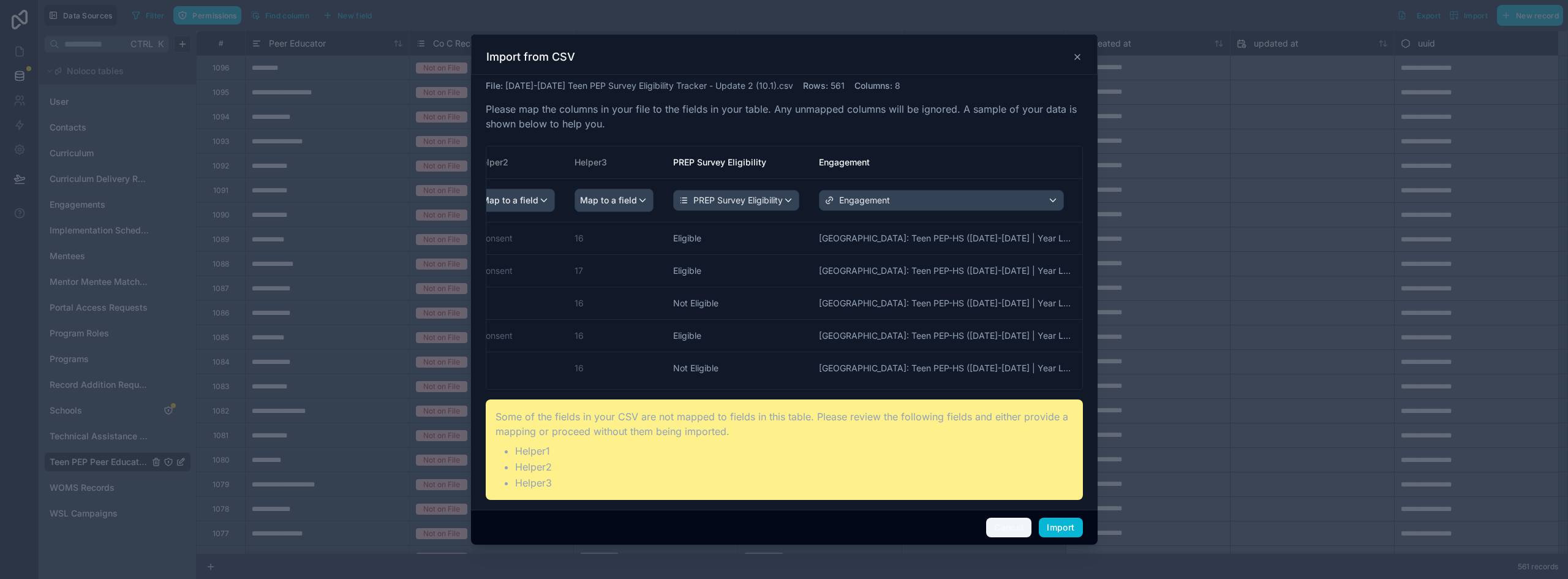
drag, startPoint x: 1014, startPoint y: 530, endPoint x: 1011, endPoint y: 451, distance: 79.1
click at [1011, 454] on div "Import from CSV File : 2025-2026 Teen PEP Survey Eligibility Tracker - Update 2…" at bounding box center [785, 290] width 627 height 511
click at [1079, 51] on div "Import from CSV" at bounding box center [784, 57] width 596 height 15
click at [1079, 58] on icon at bounding box center [1077, 57] width 10 height 10
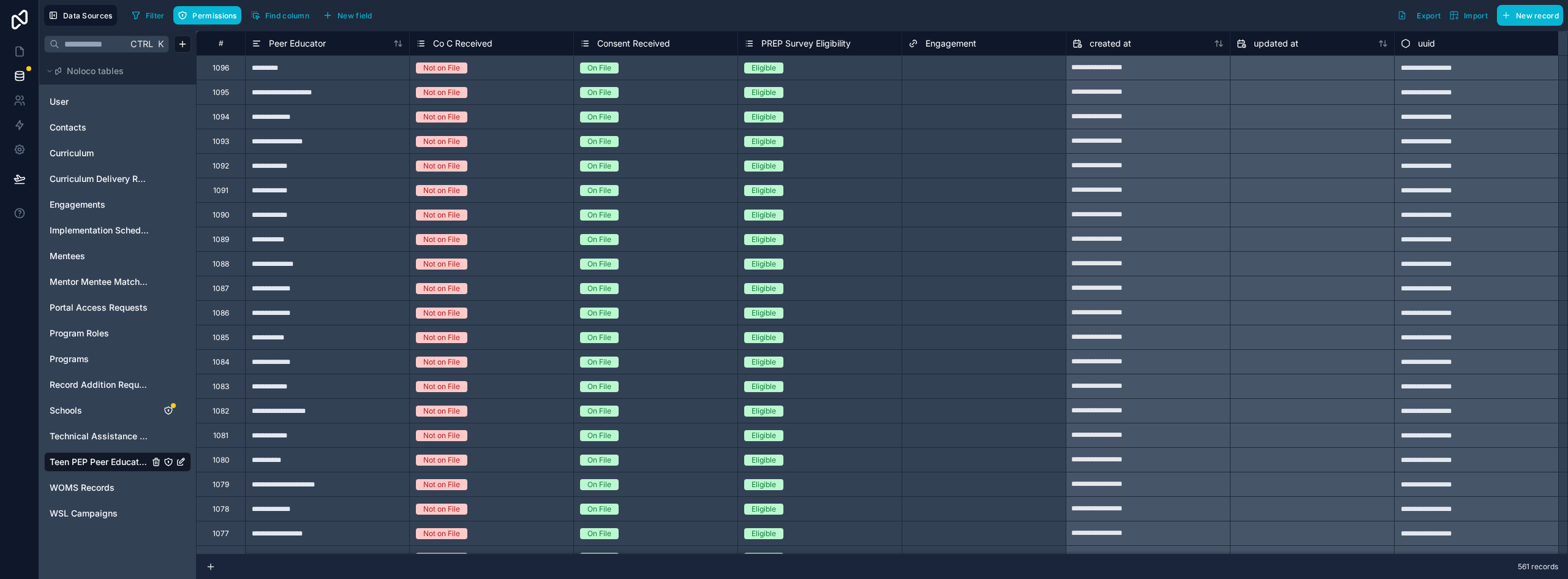
click at [994, 206] on div "Select a Engagement" at bounding box center [984, 215] width 163 height 17
click at [953, 73] on div "Select a Engagement" at bounding box center [984, 68] width 163 height 17
click at [1009, 264] on div at bounding box center [1024, 265] width 73 height 12
click at [949, 146] on div "Select a Engagement" at bounding box center [984, 142] width 163 height 17
click at [1482, 19] on span "Import" at bounding box center [1476, 16] width 24 height 9
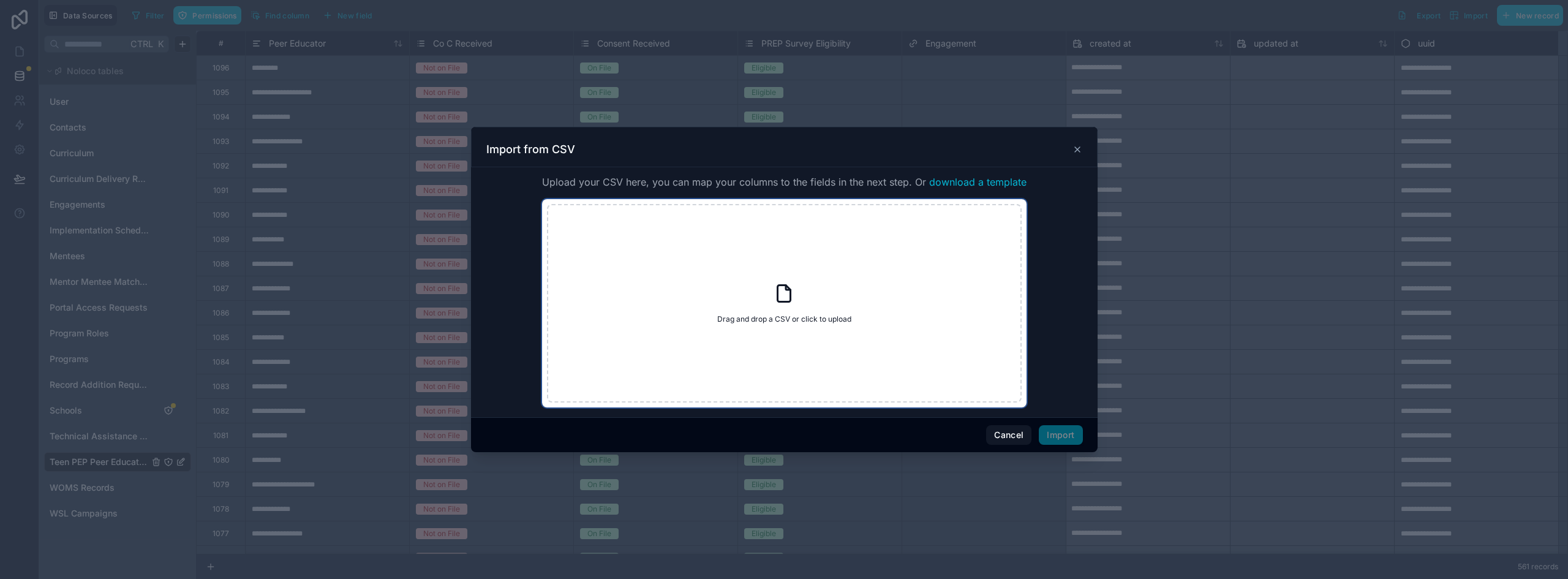
click at [844, 264] on div "Drag and drop a CSV or click to upload Drag and drop a CSV or click to upload" at bounding box center [784, 303] width 474 height 198
type input "**********"
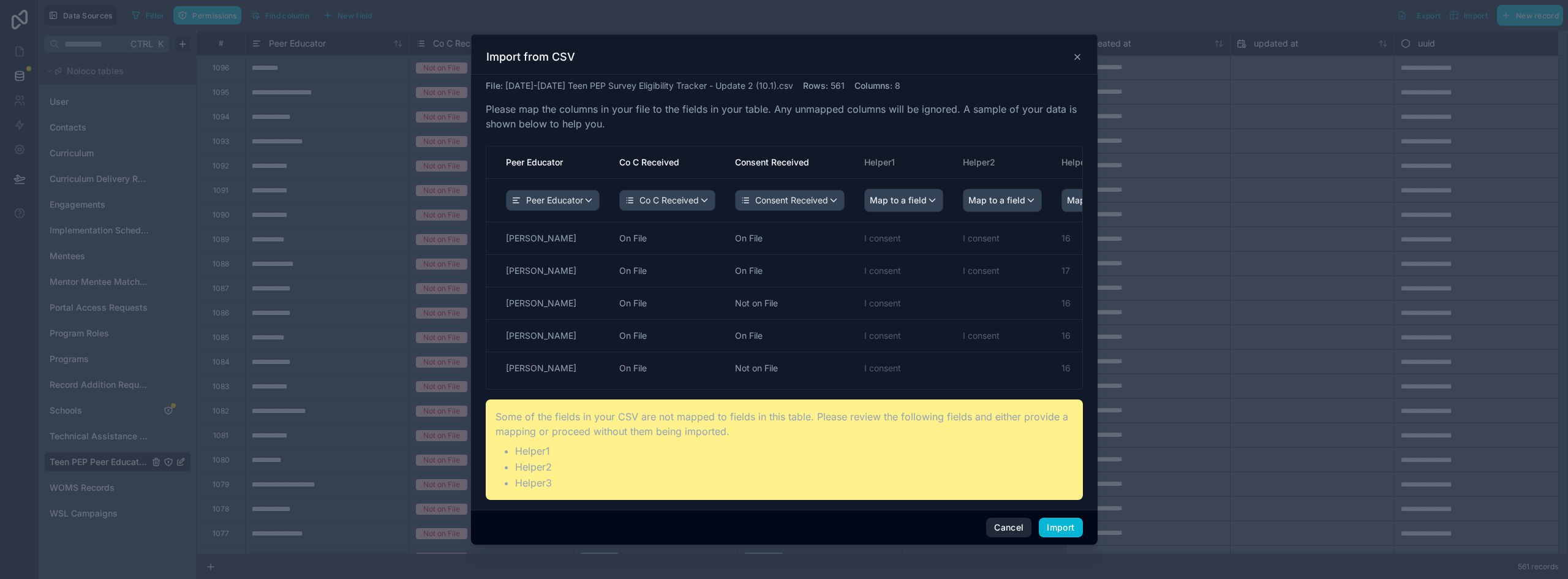
click at [1005, 518] on button "Cancel" at bounding box center [1009, 528] width 45 height 19
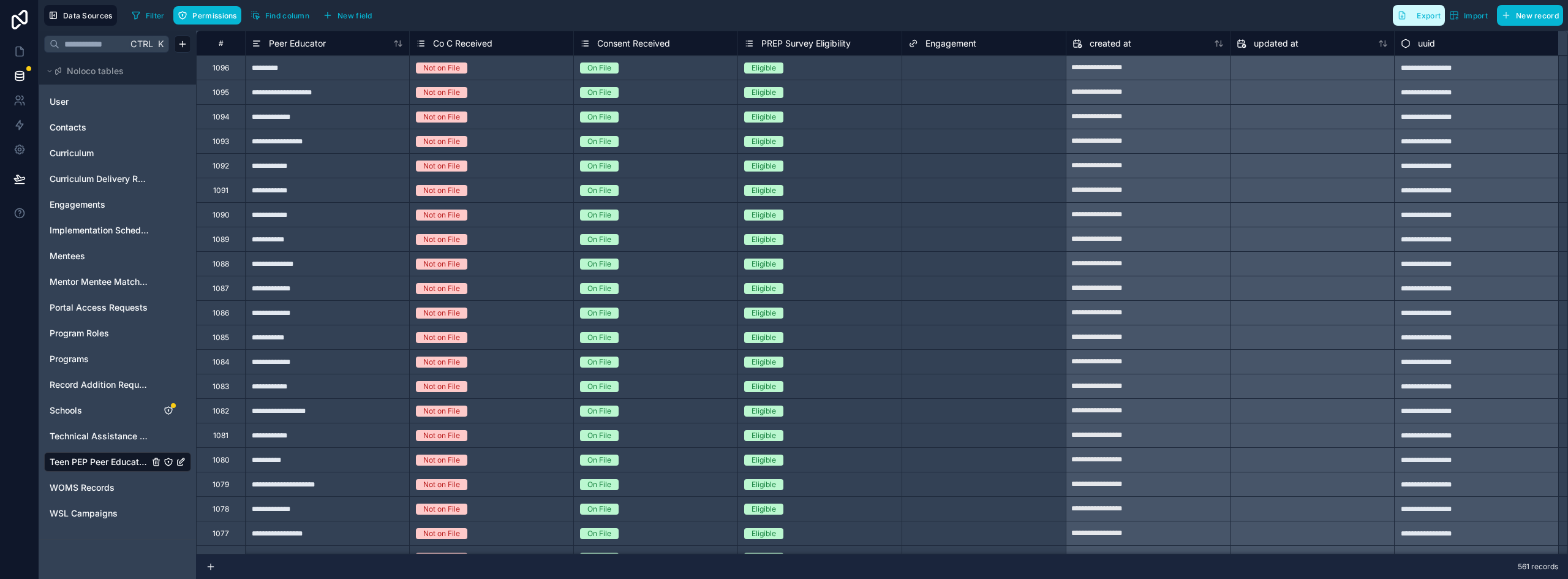
click at [1410, 18] on button "Export" at bounding box center [1419, 15] width 52 height 21
click at [925, 70] on div "Select a Engagement" at bounding box center [945, 68] width 74 height 10
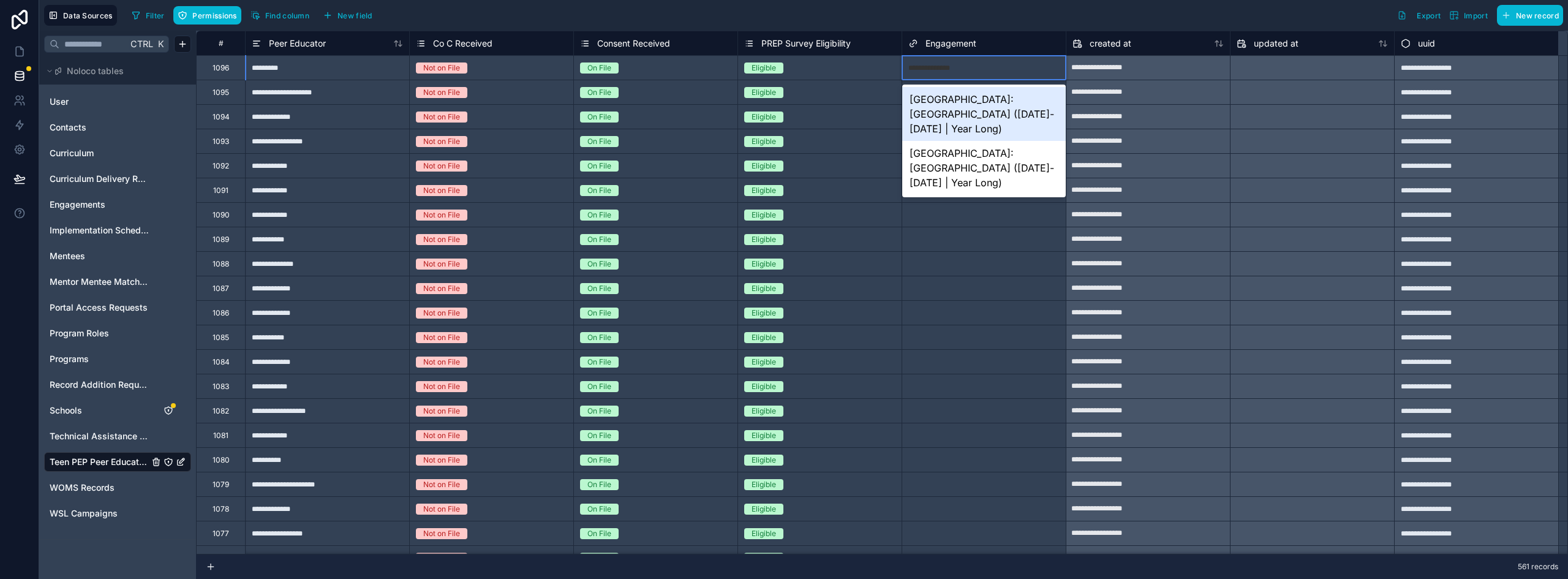
type input "**********"
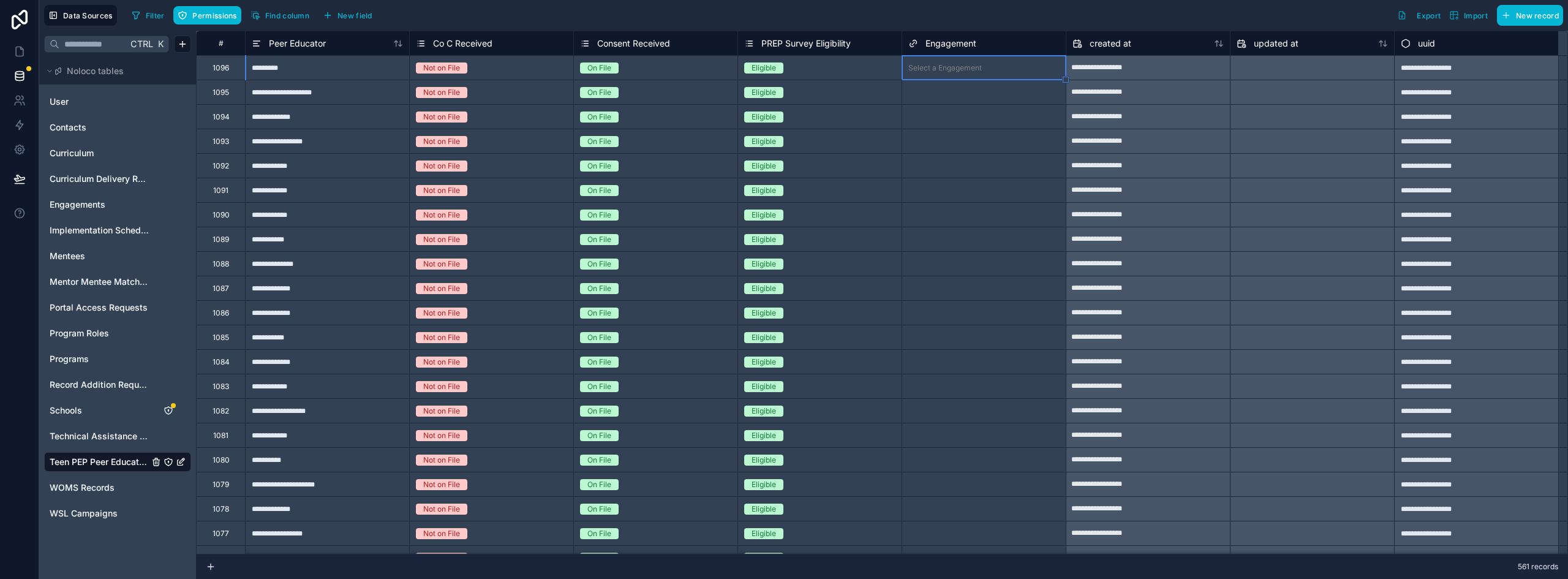
click at [977, 70] on div "Select a Engagement" at bounding box center [945, 68] width 74 height 10
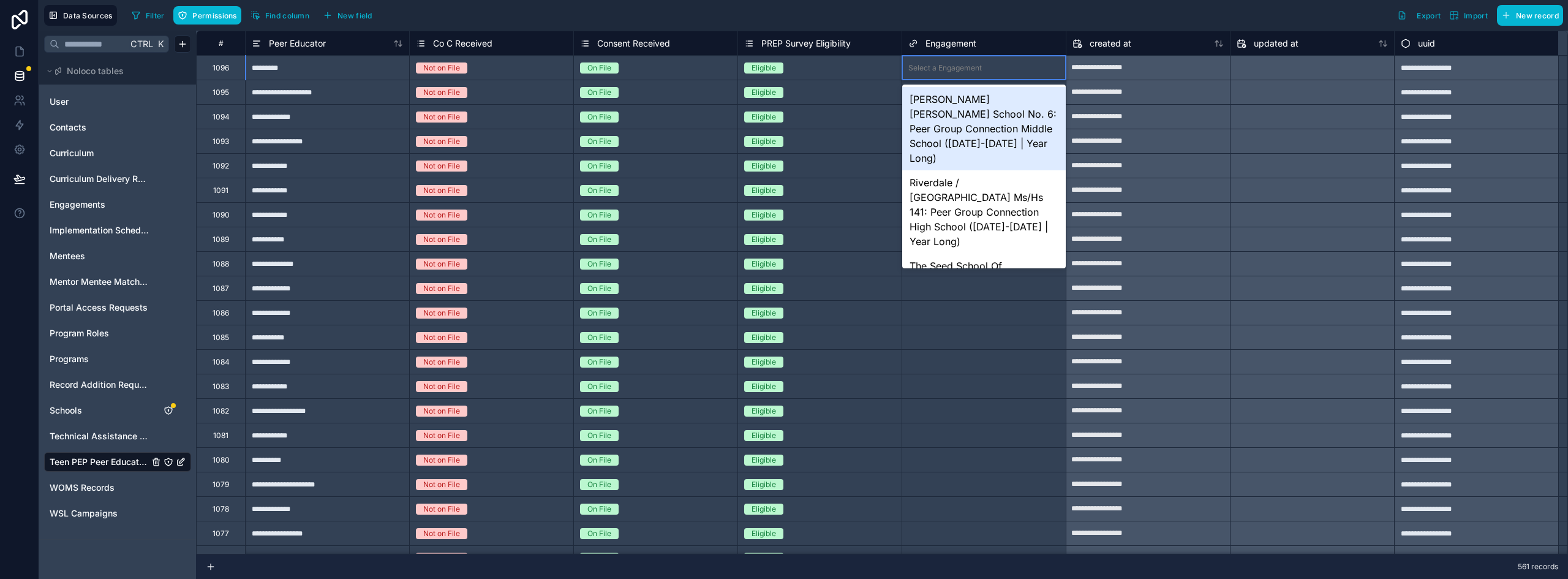
click at [977, 70] on div "Select a Engagement" at bounding box center [945, 68] width 74 height 10
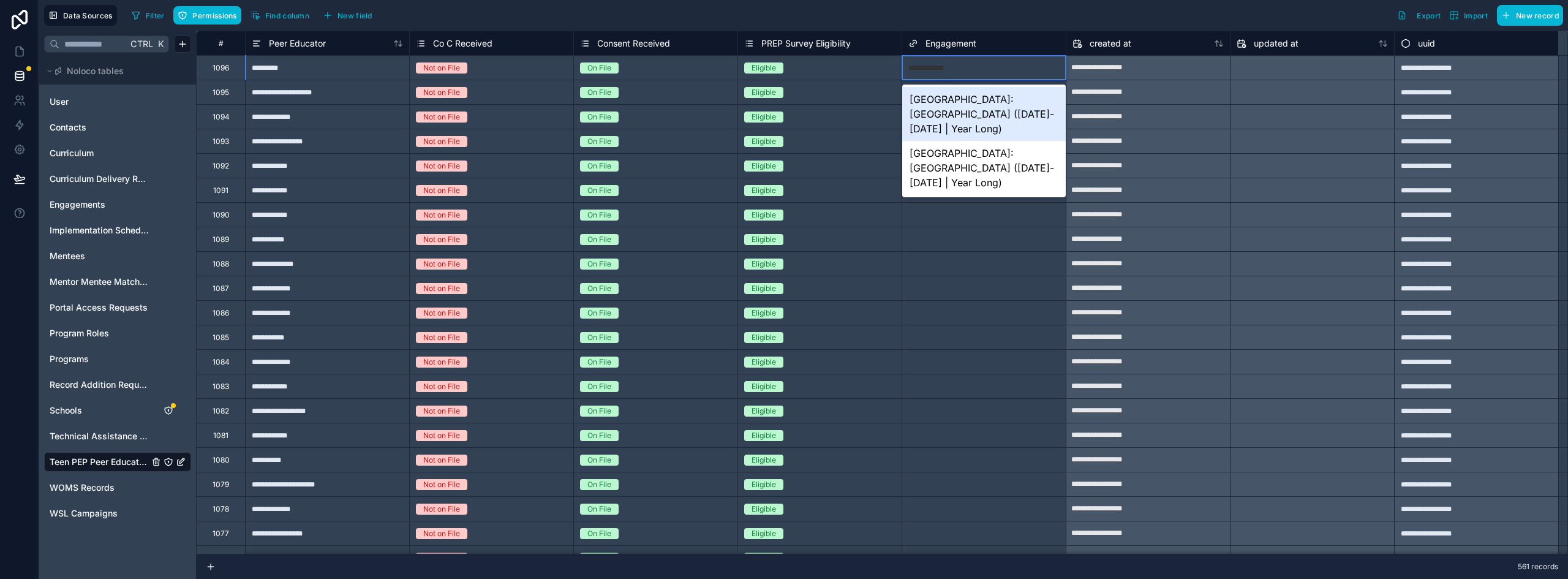
type input "**********"
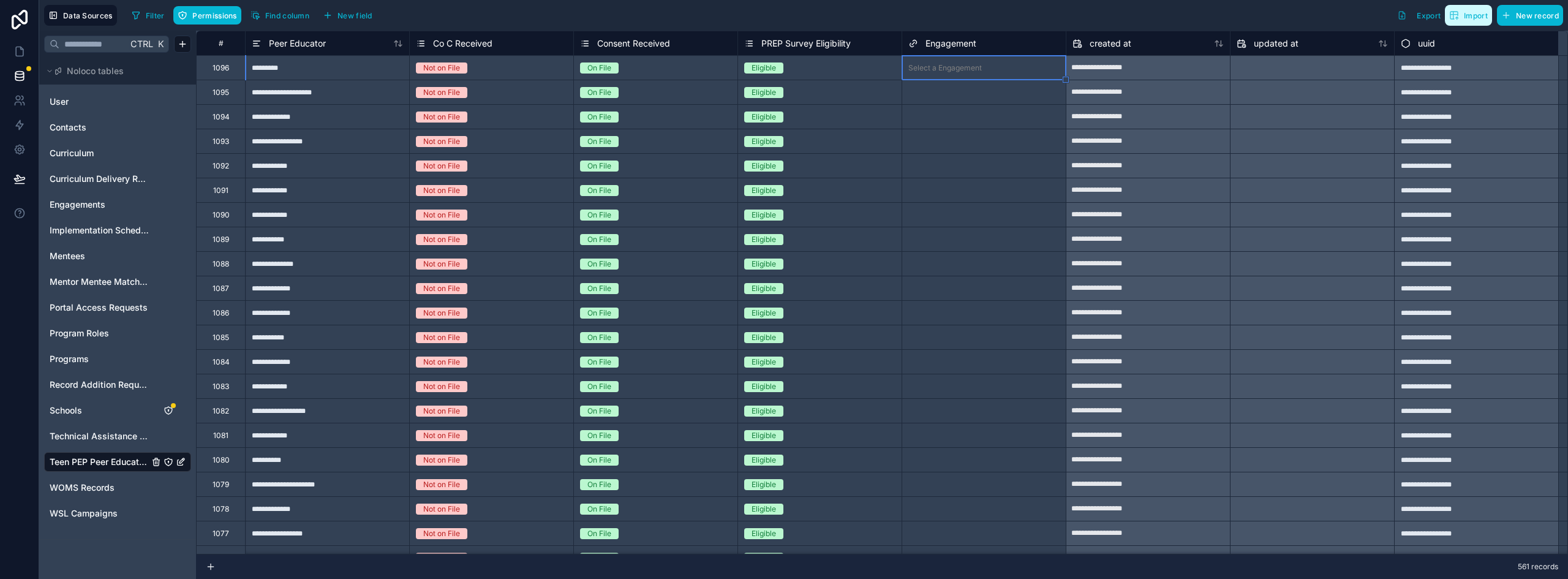
click at [1478, 23] on button "Import" at bounding box center [1468, 15] width 47 height 21
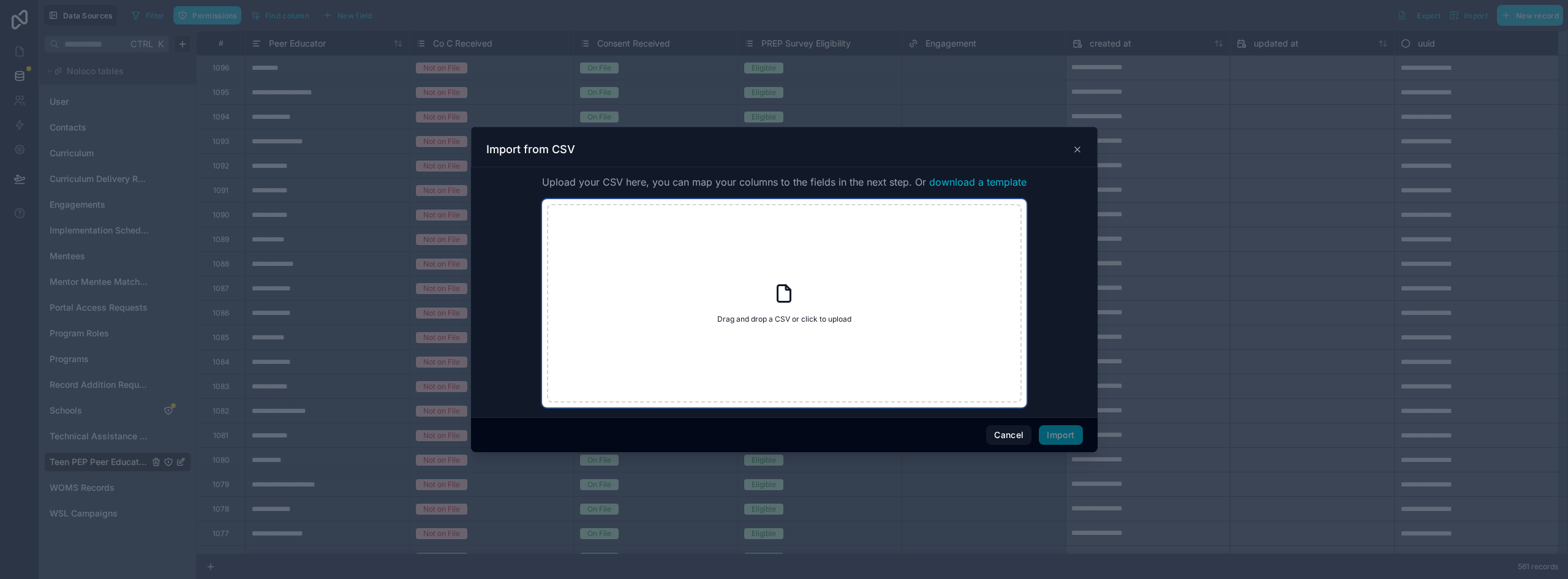
click at [896, 241] on div "Drag and drop a CSV or click to upload Drag and drop a CSV or click to upload" at bounding box center [784, 303] width 474 height 198
type input "**********"
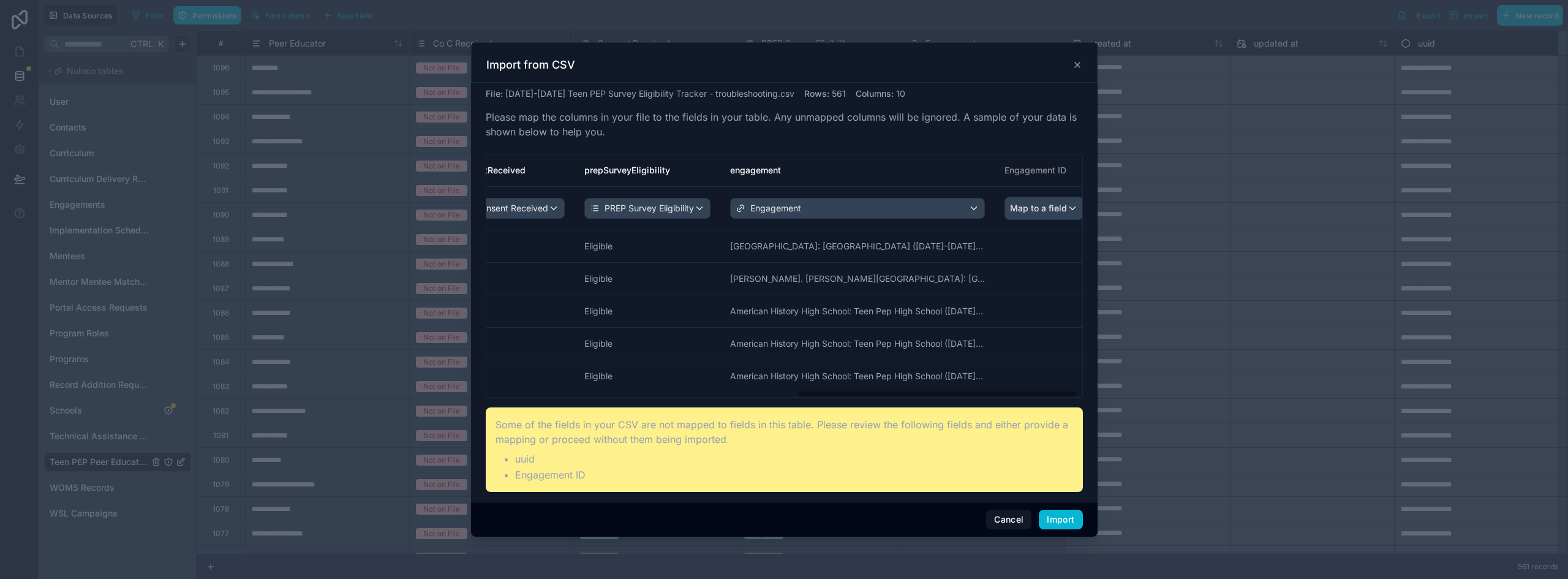
scroll to position [0, 668]
drag, startPoint x: 677, startPoint y: 394, endPoint x: 1011, endPoint y: 394, distance: 334.0
click at [1011, 394] on div "id uuid createdAt updatedAt peerEducator coCReceived consentReceived prepSurvey…" at bounding box center [784, 275] width 596 height 243
click at [1064, 522] on button "Import" at bounding box center [1061, 519] width 44 height 19
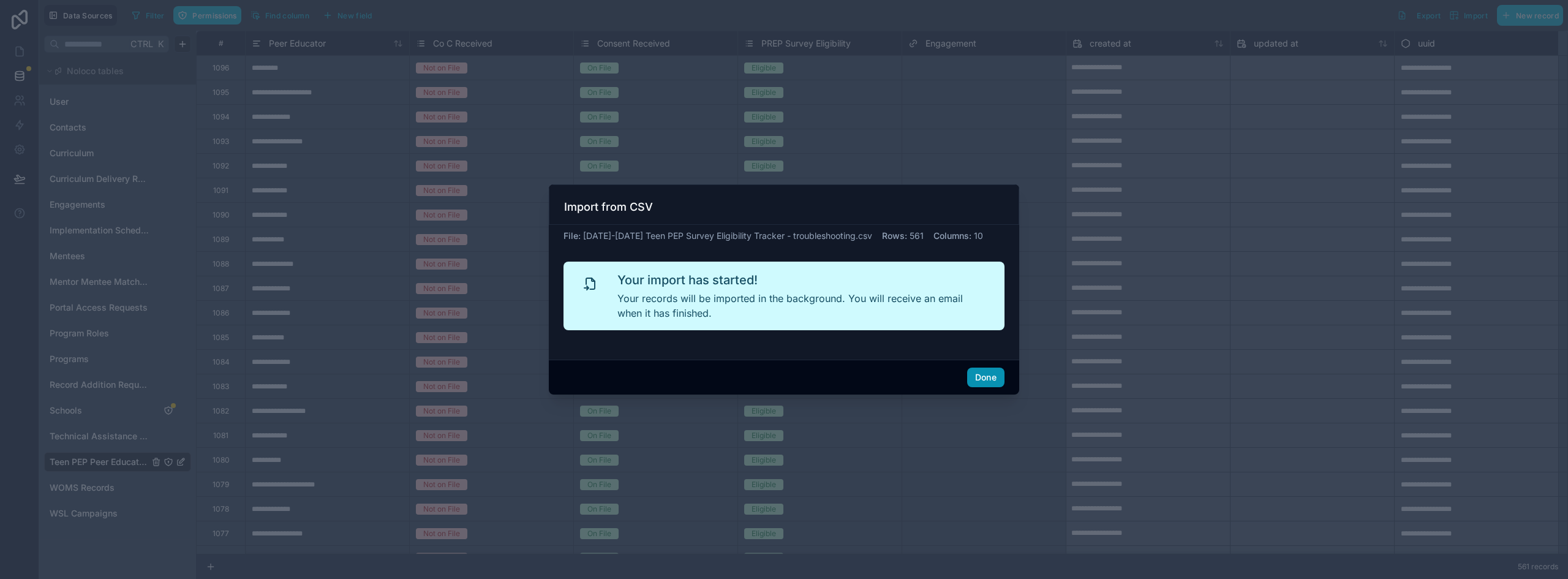
click at [998, 374] on button "Done" at bounding box center [986, 377] width 37 height 19
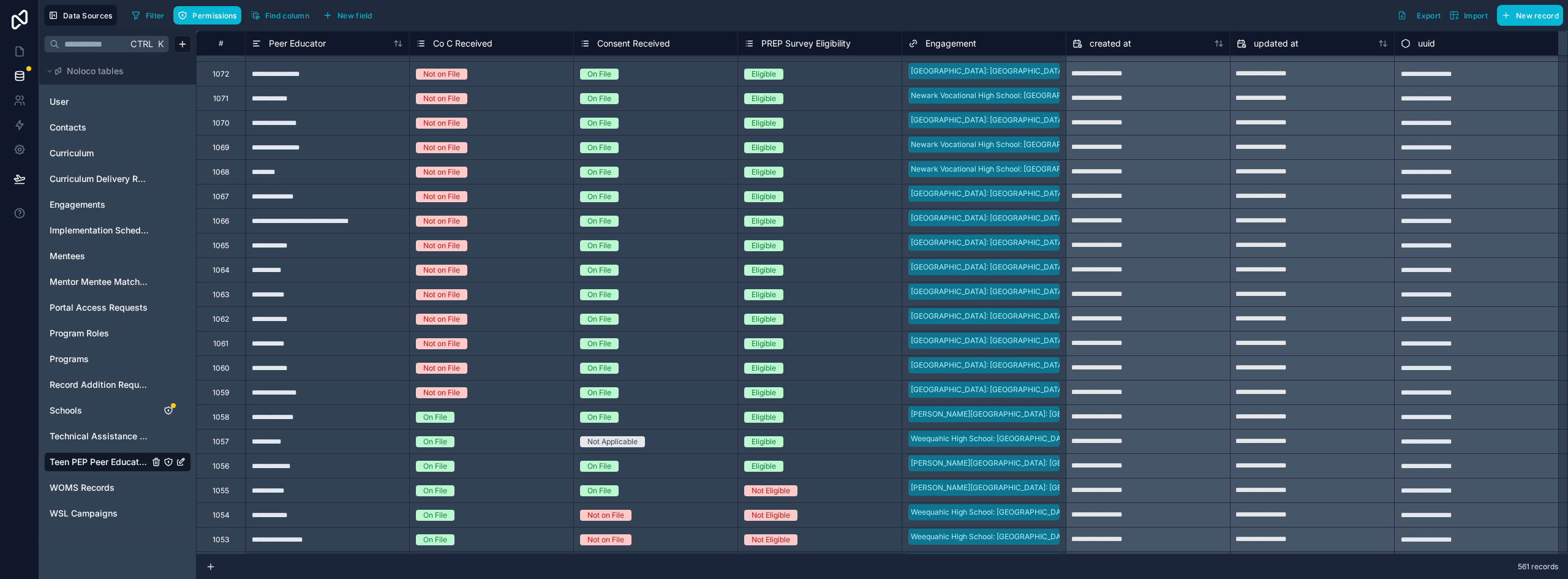
scroll to position [543, 0]
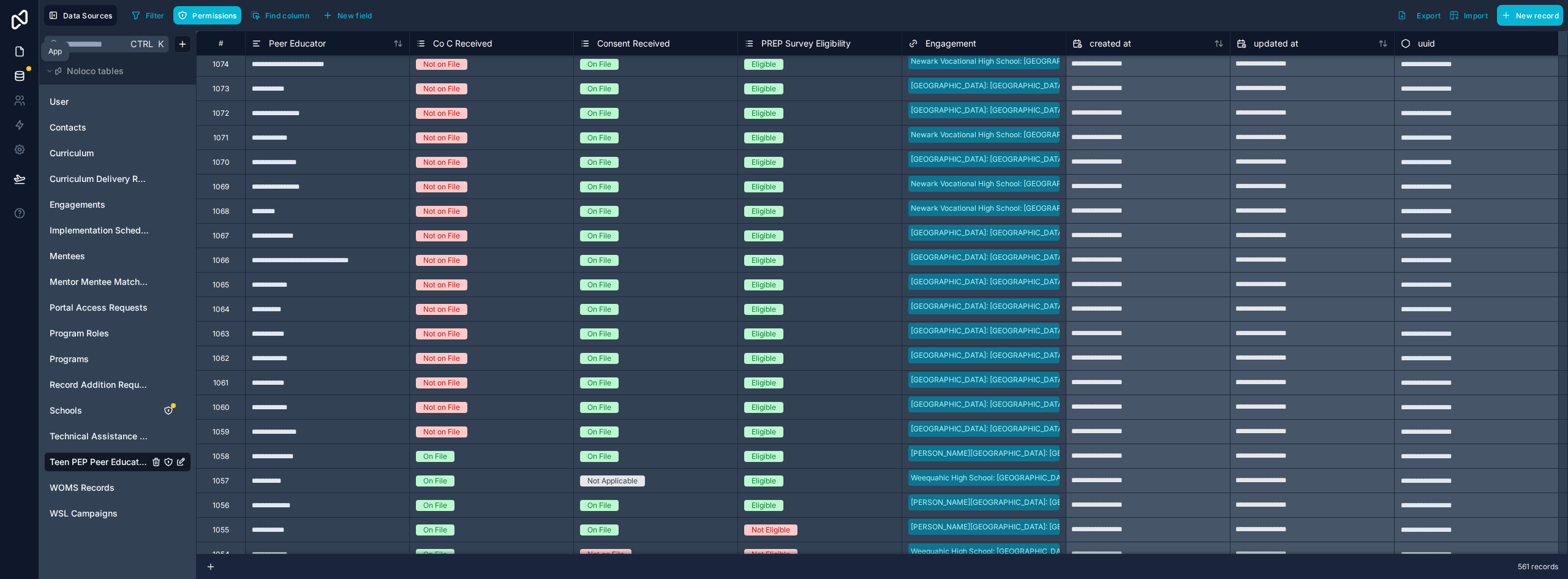
click at [19, 54] on icon at bounding box center [19, 51] width 12 height 12
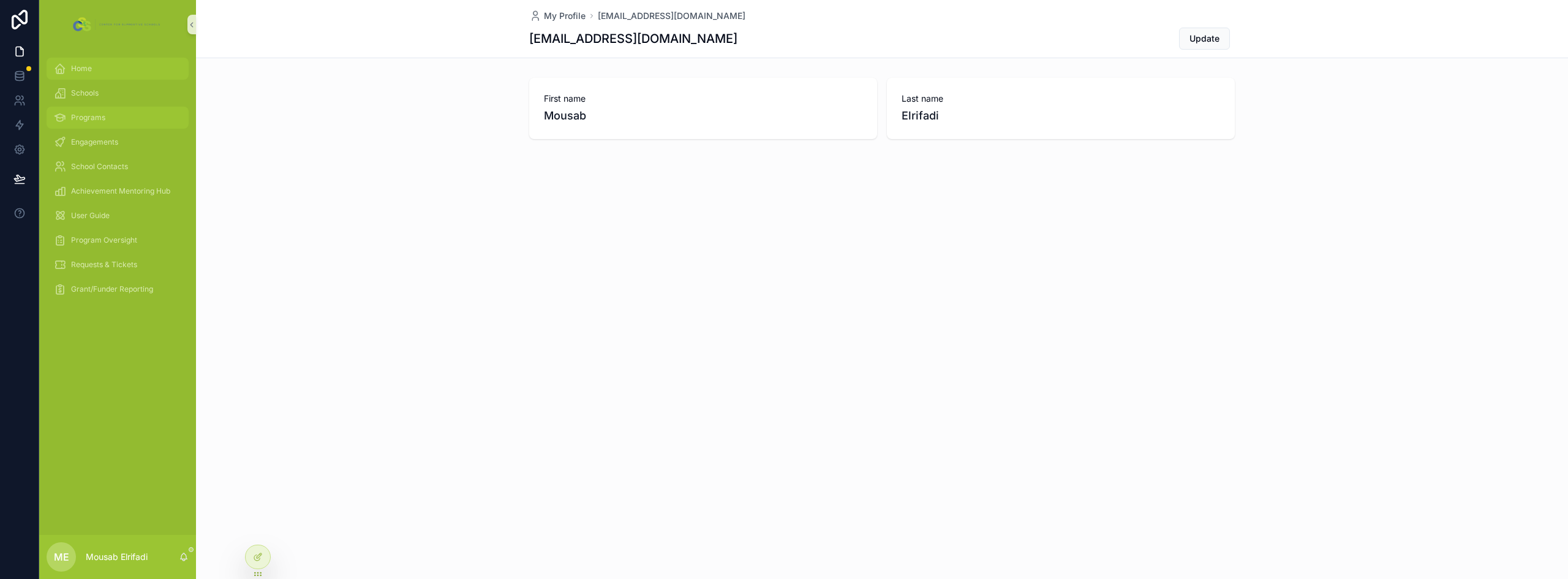
drag, startPoint x: 70, startPoint y: 65, endPoint x: 134, endPoint y: 126, distance: 88.4
click at [70, 65] on div "Home" at bounding box center [117, 68] width 128 height 19
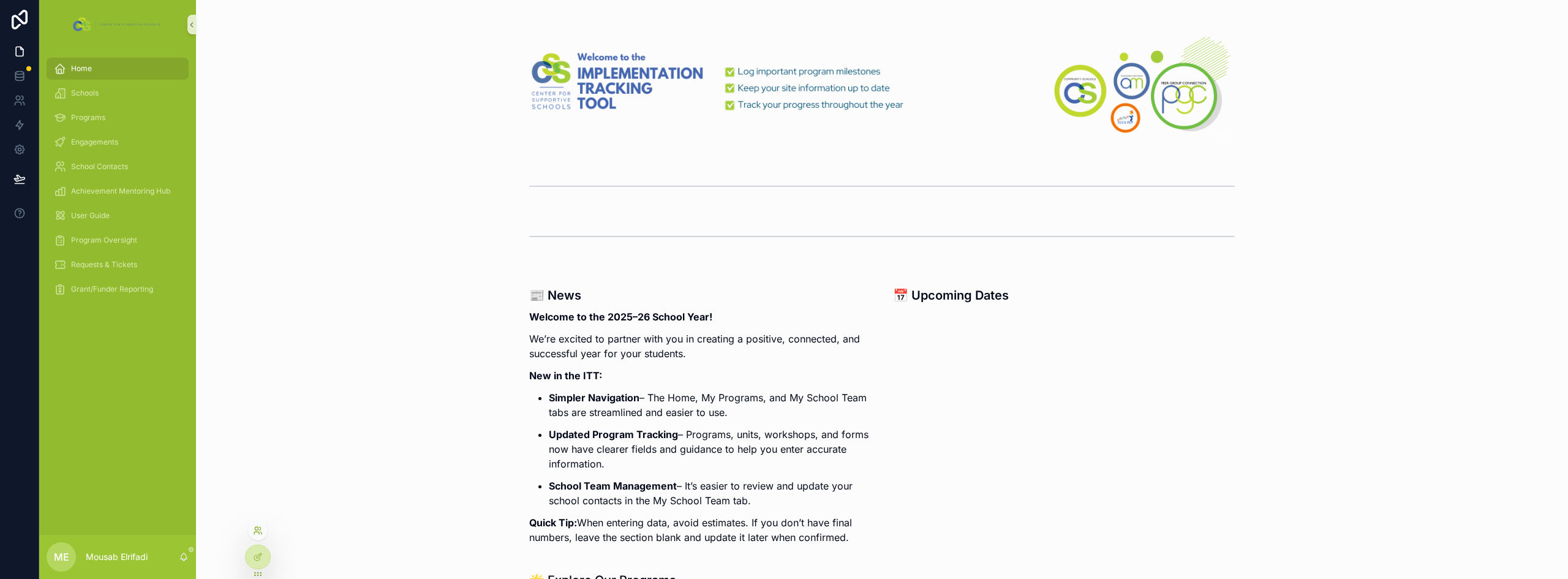
click at [255, 527] on icon at bounding box center [257, 531] width 10 height 10
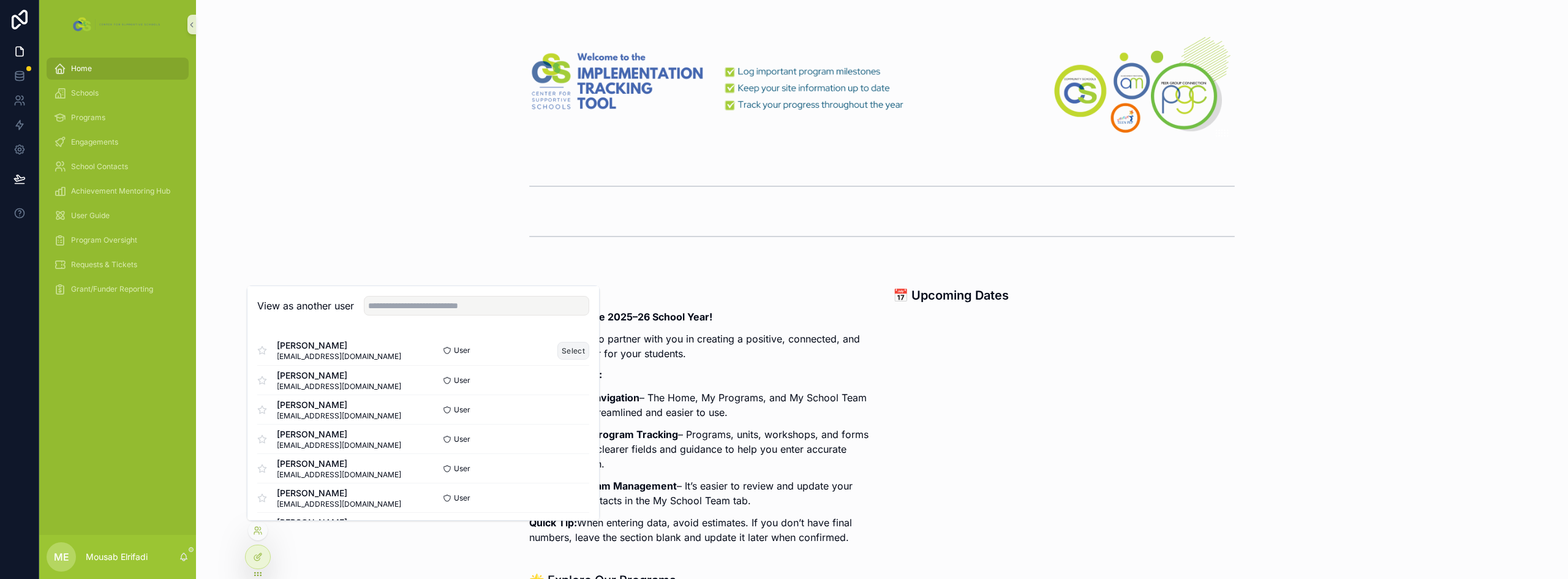
click at [562, 348] on button "Select" at bounding box center [573, 351] width 32 height 18
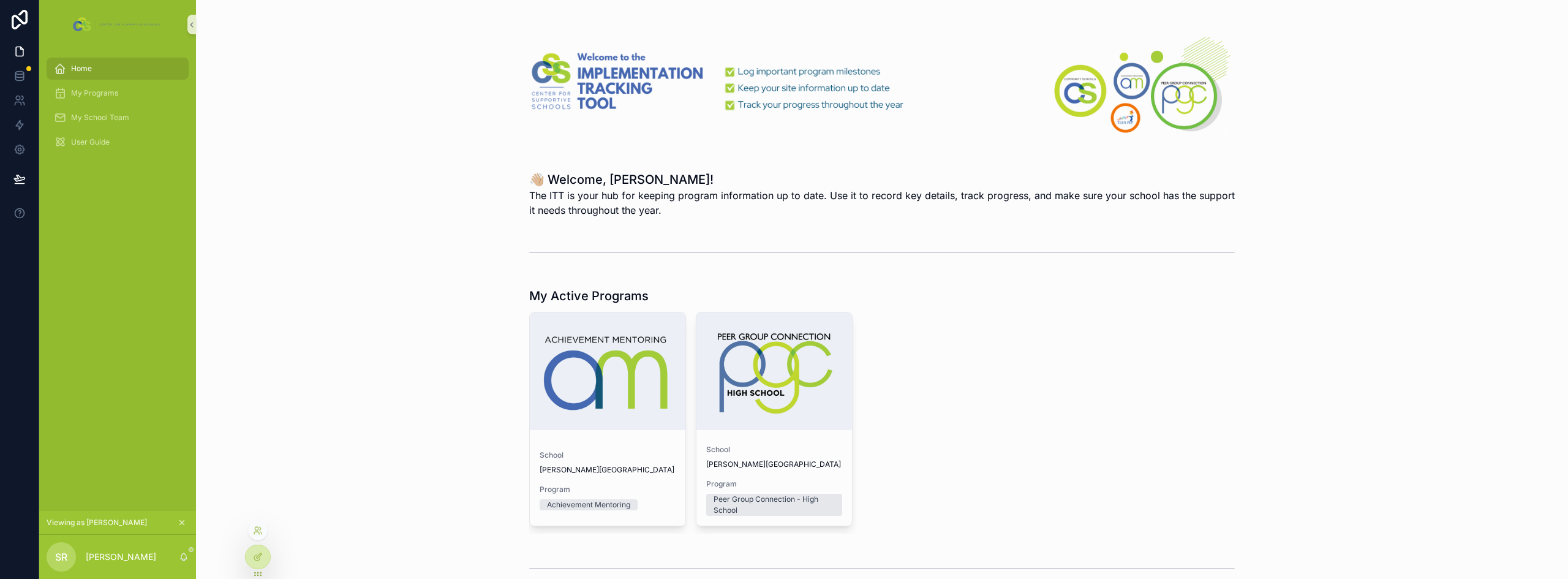
click at [263, 525] on div at bounding box center [257, 531] width 19 height 19
click at [259, 529] on icon at bounding box center [257, 531] width 10 height 10
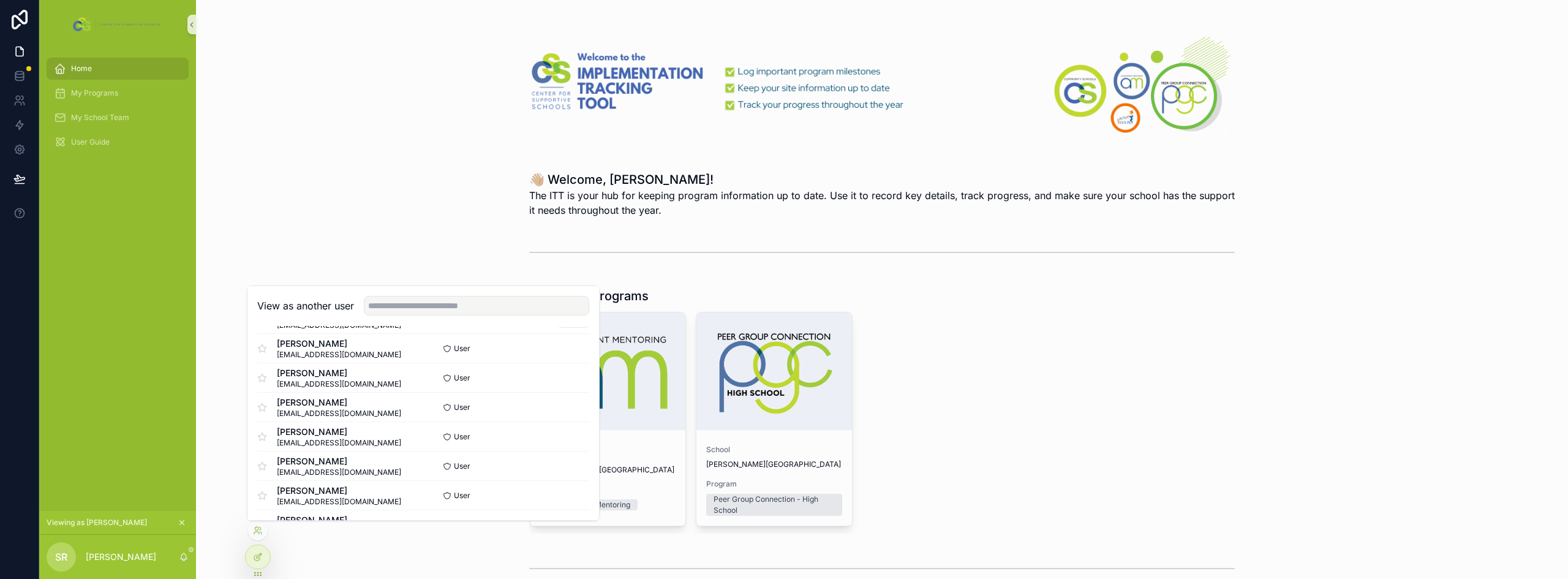
scroll to position [245, 0]
click at [558, 458] on button "Select" at bounding box center [573, 458] width 32 height 18
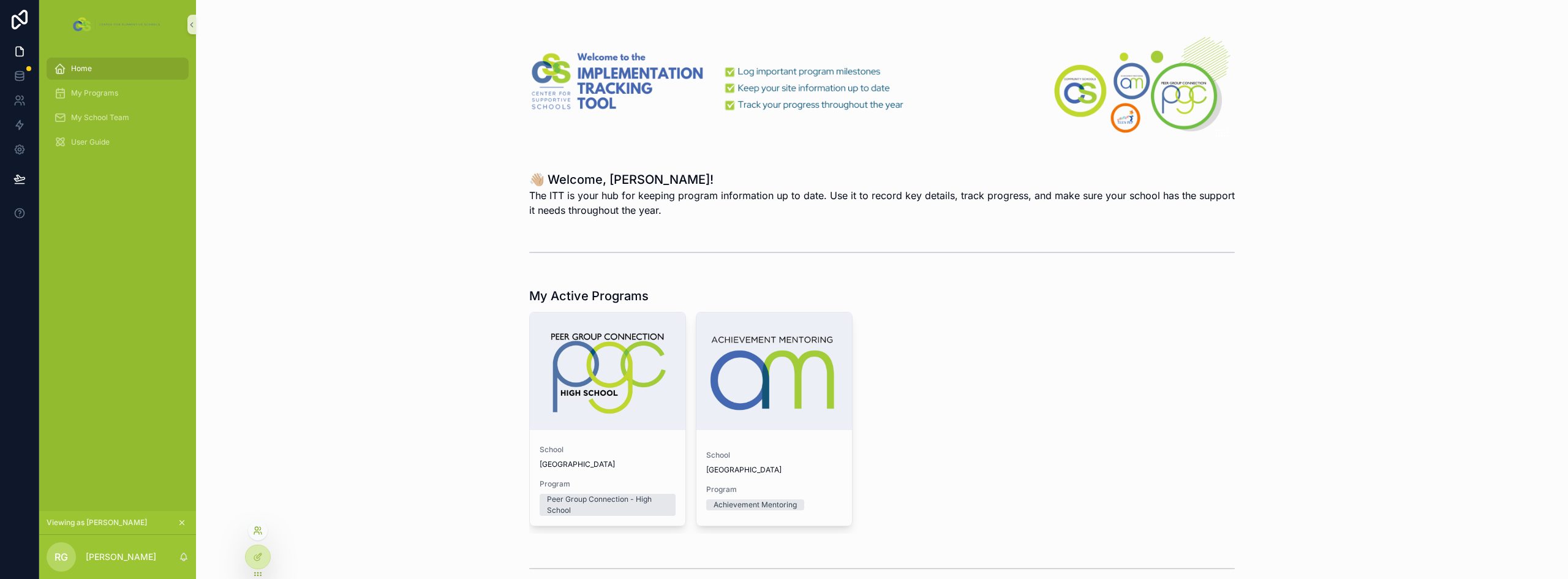
click at [261, 532] on icon at bounding box center [257, 531] width 10 height 10
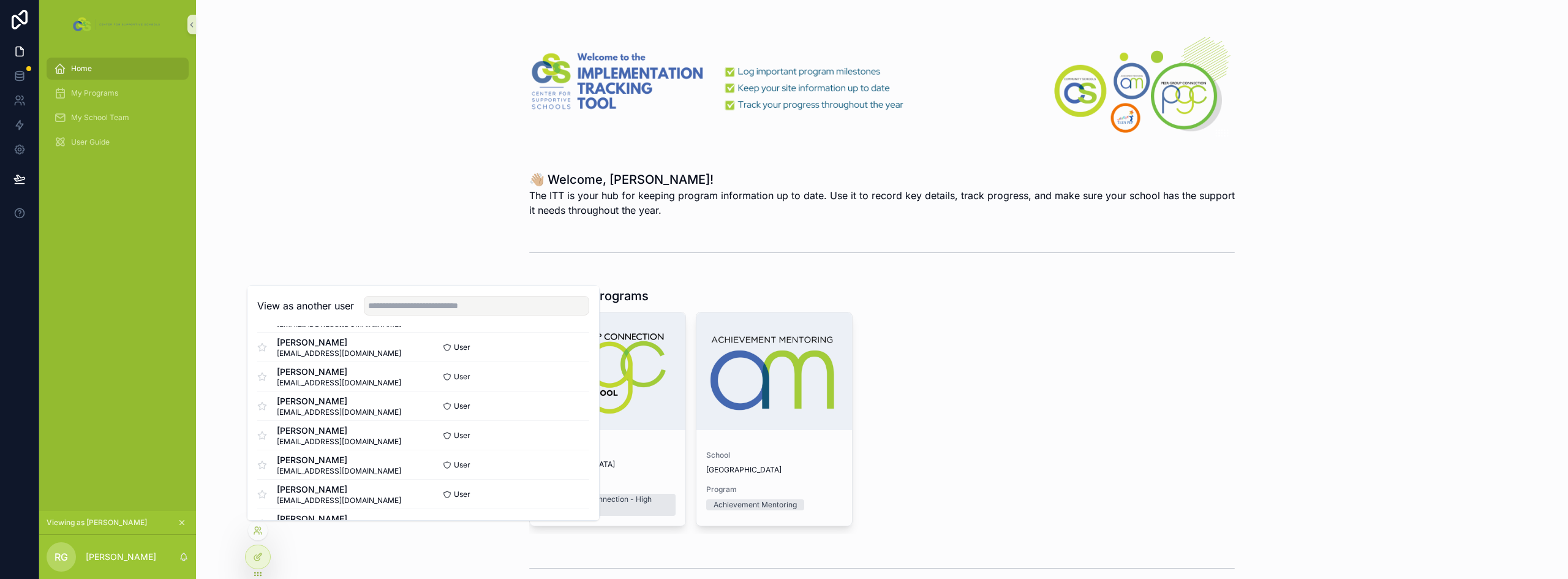
scroll to position [674, 0]
click at [565, 443] on button "Select" at bounding box center [573, 441] width 32 height 18
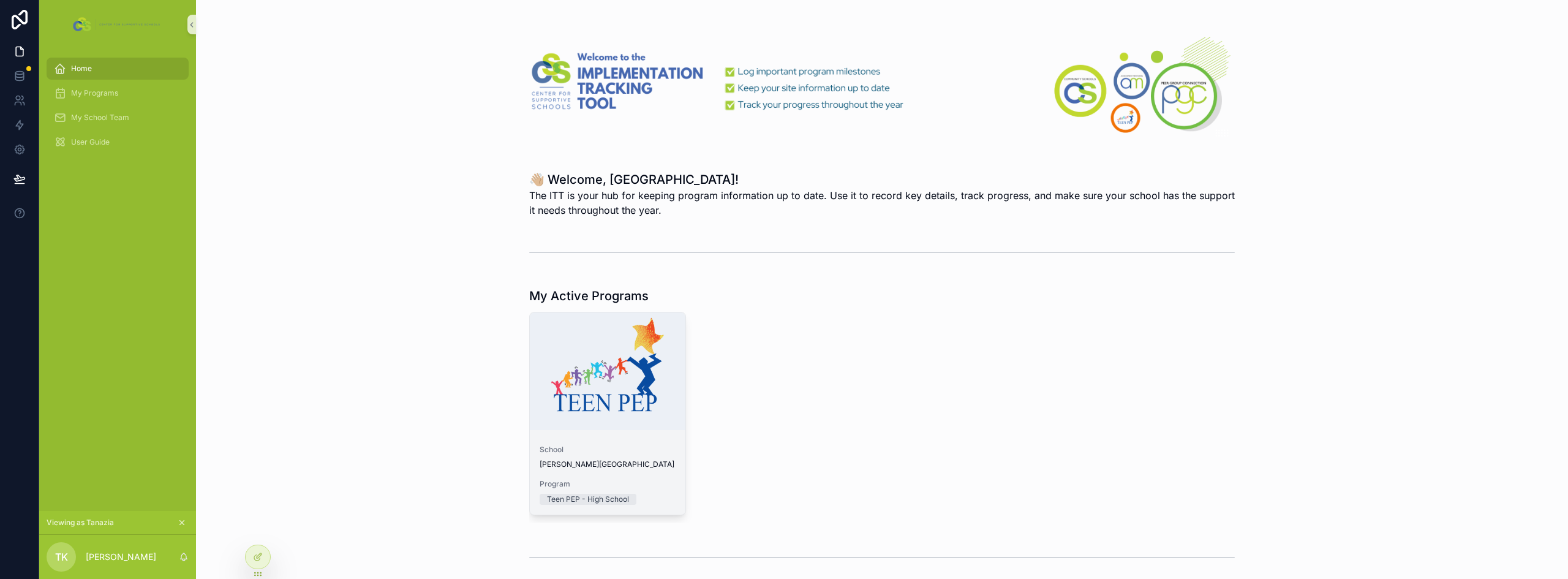
click at [630, 371] on div "scrollable content" at bounding box center [607, 371] width 156 height 15
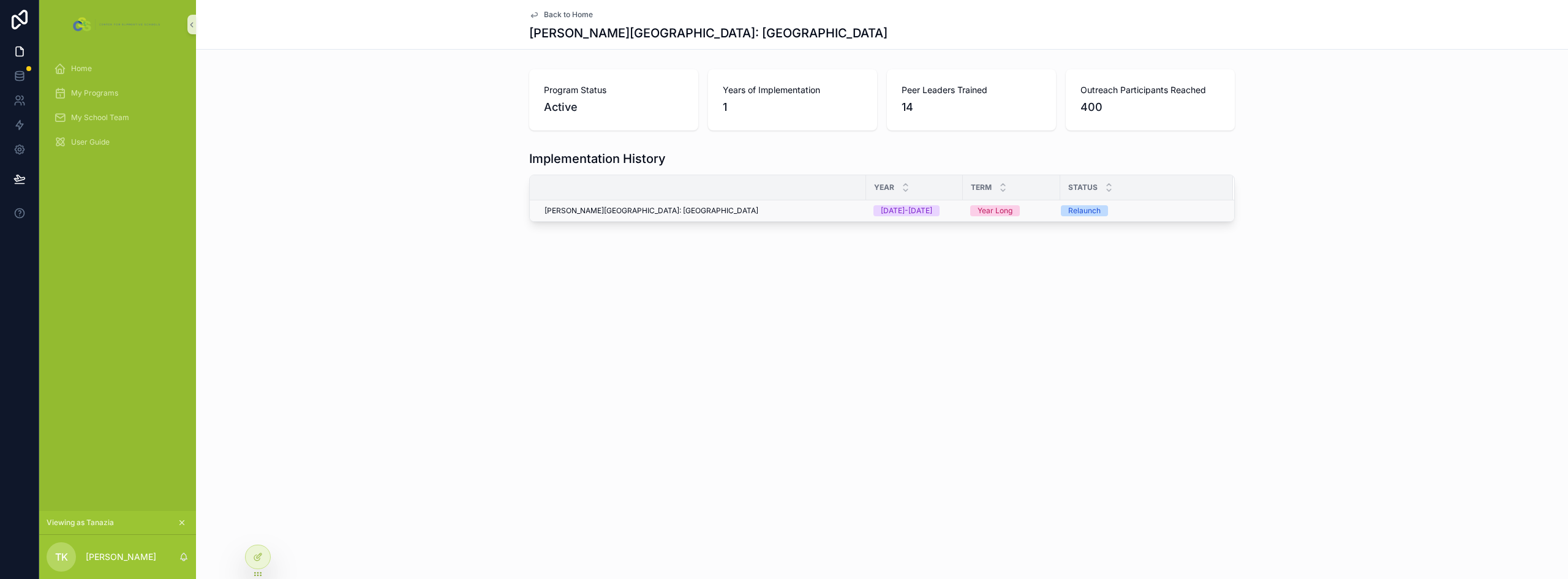
click at [721, 211] on div "[PERSON_NAME][GEOGRAPHIC_DATA]: [GEOGRAPHIC_DATA]" at bounding box center [702, 211] width 314 height 10
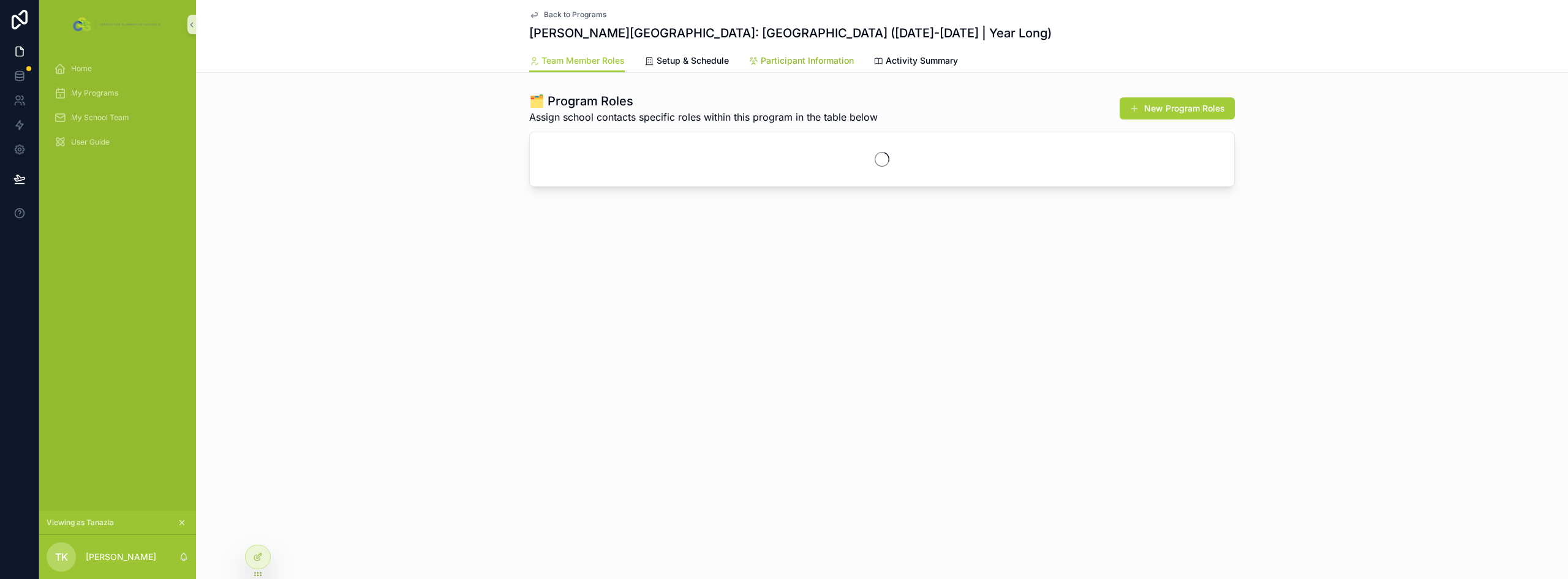
click at [773, 64] on span "Participant Information" at bounding box center [807, 61] width 93 height 12
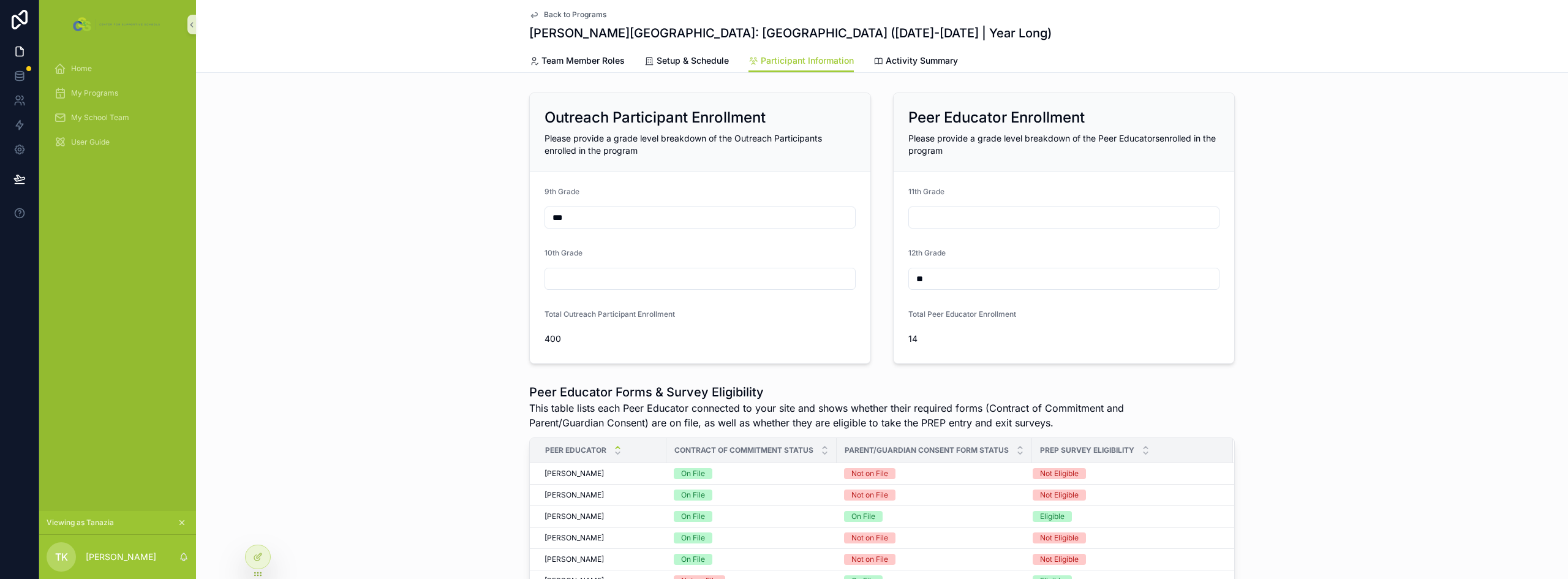
click at [562, 278] on input "scrollable content" at bounding box center [700, 279] width 310 height 17
type input "*"
click at [930, 217] on input "scrollable content" at bounding box center [1064, 218] width 310 height 17
type input "*"
click at [533, 244] on form "9th Grade *** 10th Grade * Total Outreach Participant Enrollment 400" at bounding box center [700, 268] width 341 height 191
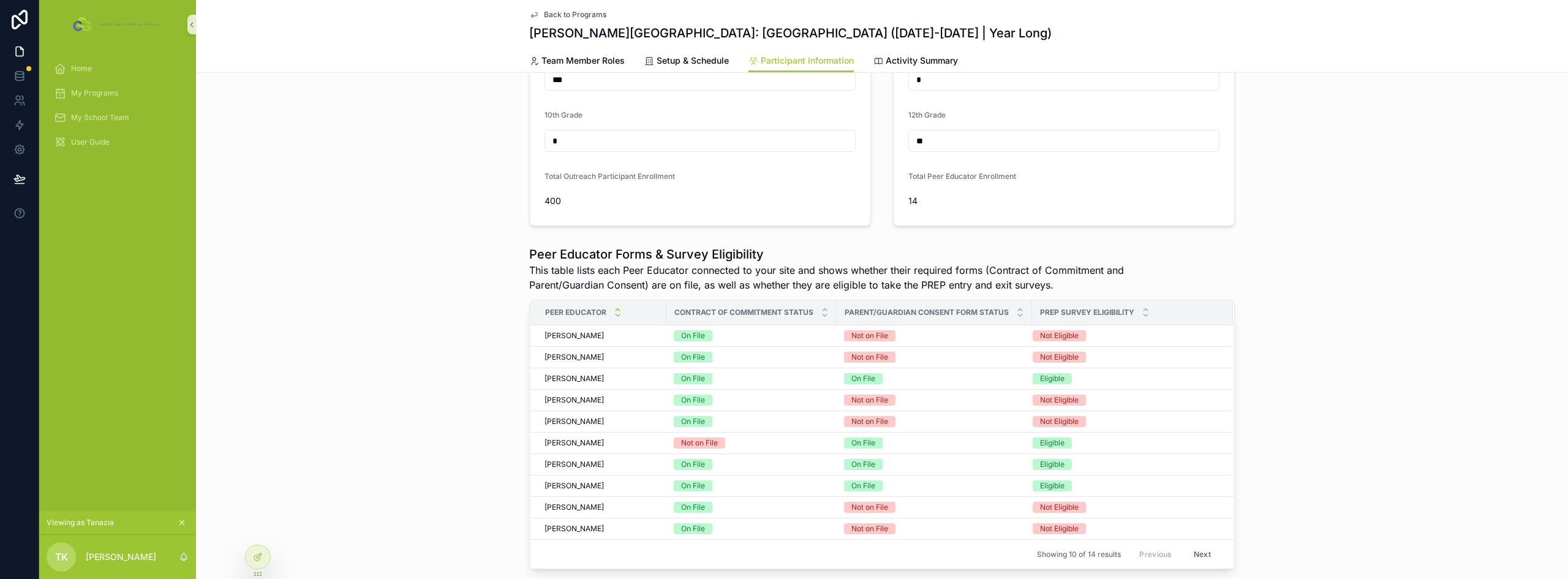
scroll to position [123, 0]
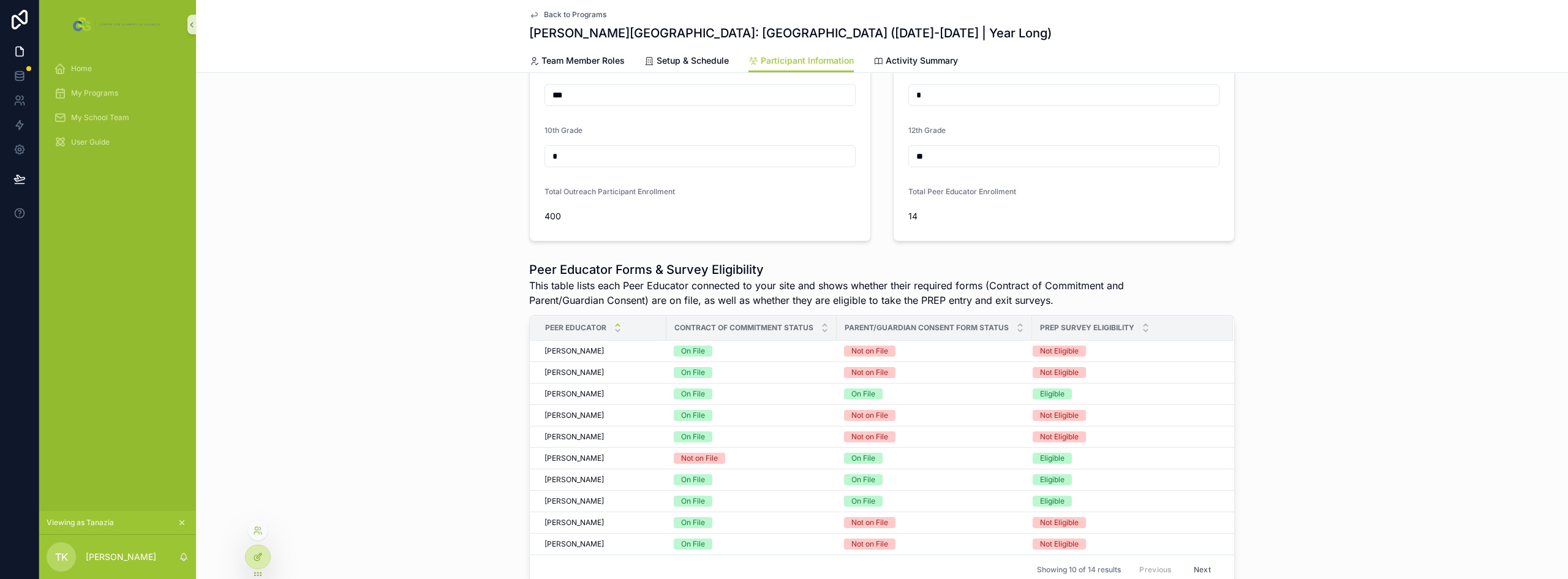
click at [254, 558] on icon at bounding box center [257, 557] width 10 height 10
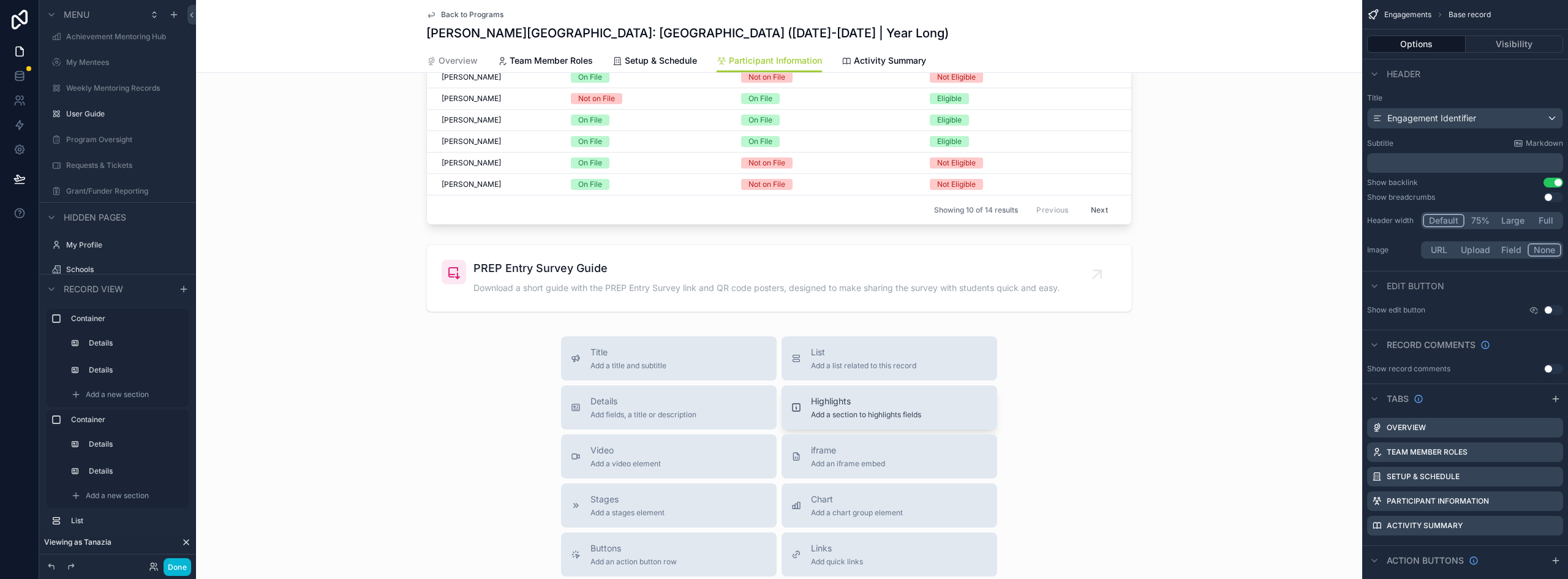
scroll to position [981, 0]
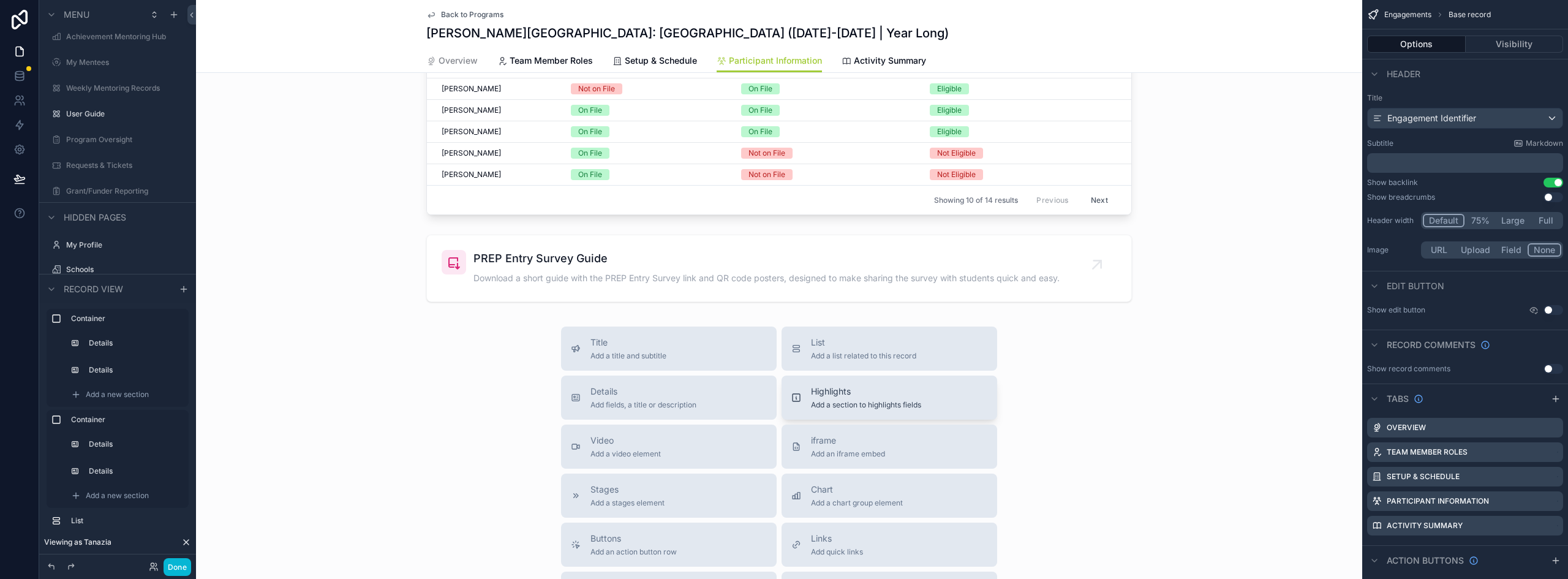
click at [844, 398] on div "Highlights Add a section to highlights fields" at bounding box center [866, 398] width 110 height 25
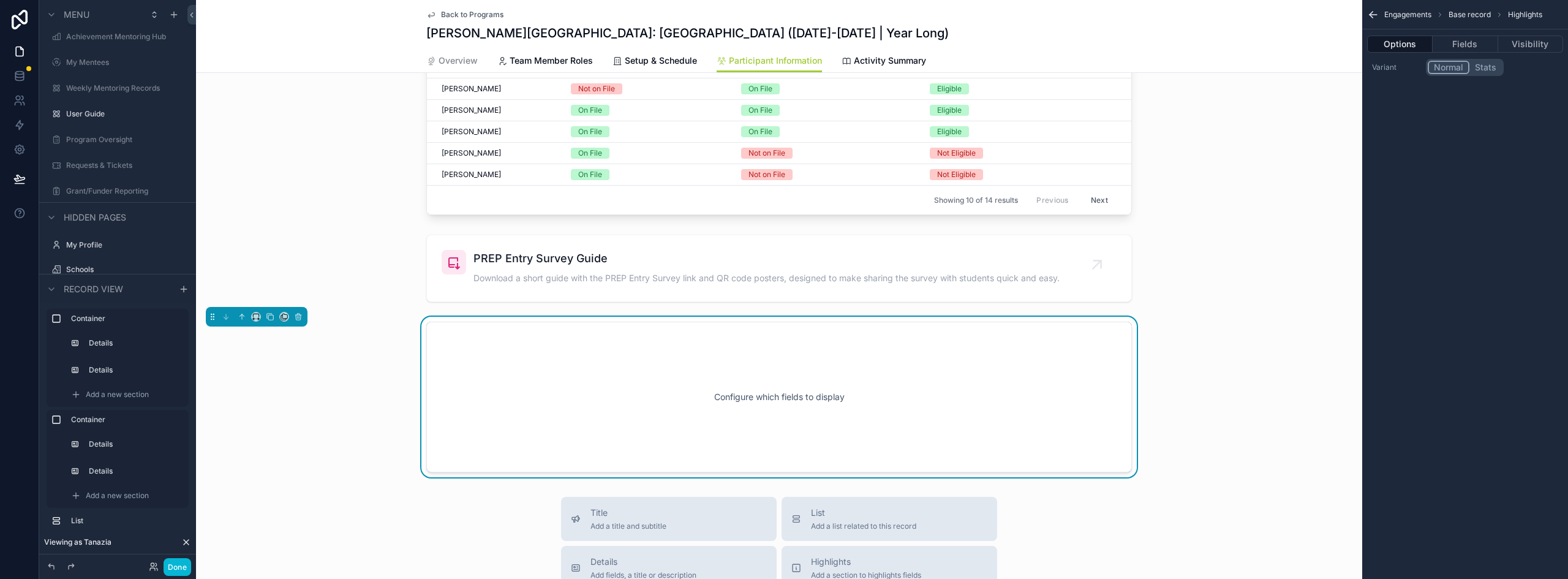
scroll to position [1089, 0]
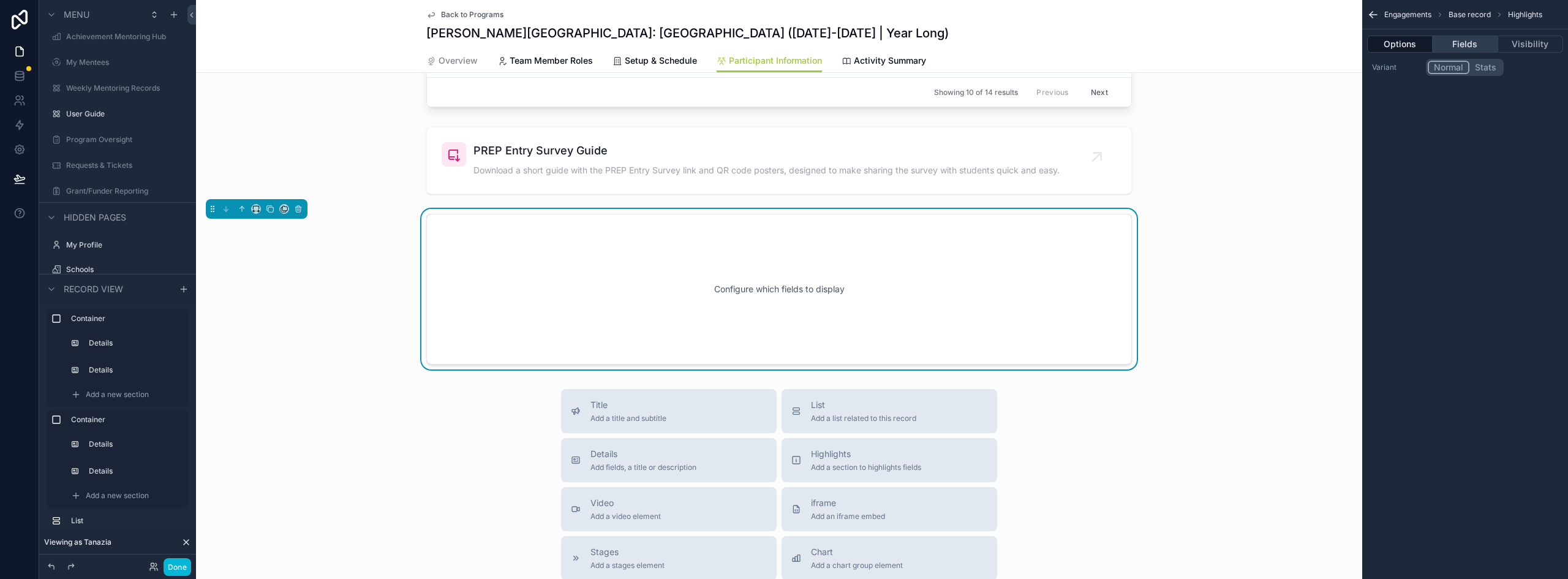
click at [1470, 42] on button "Fields" at bounding box center [1465, 44] width 65 height 17
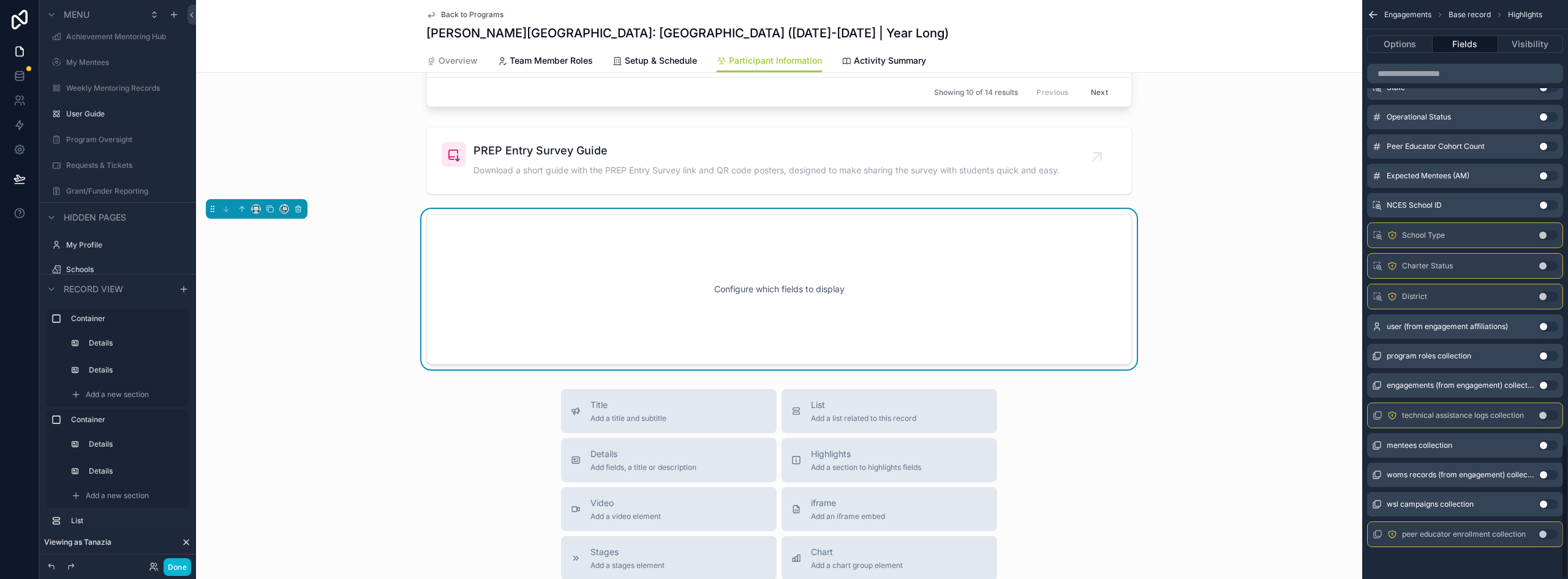
scroll to position [1891, 0]
click at [1548, 532] on button "Use setting" at bounding box center [1548, 532] width 19 height 10
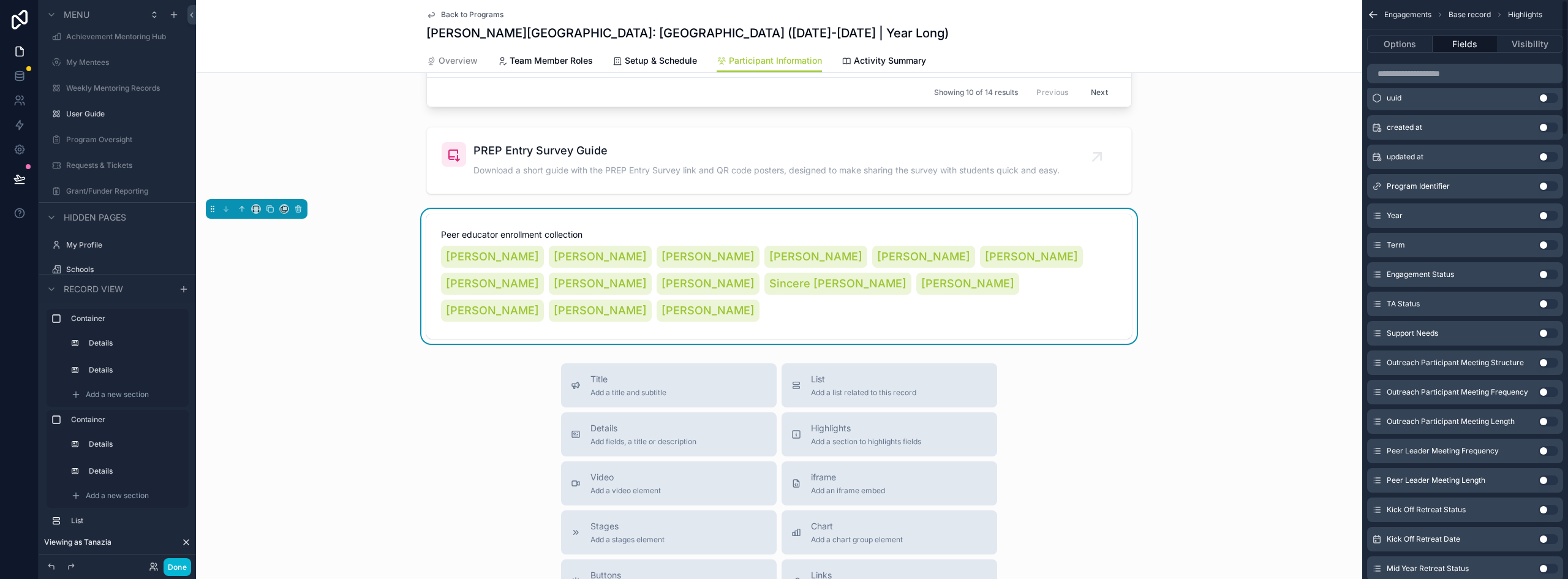
scroll to position [0, 0]
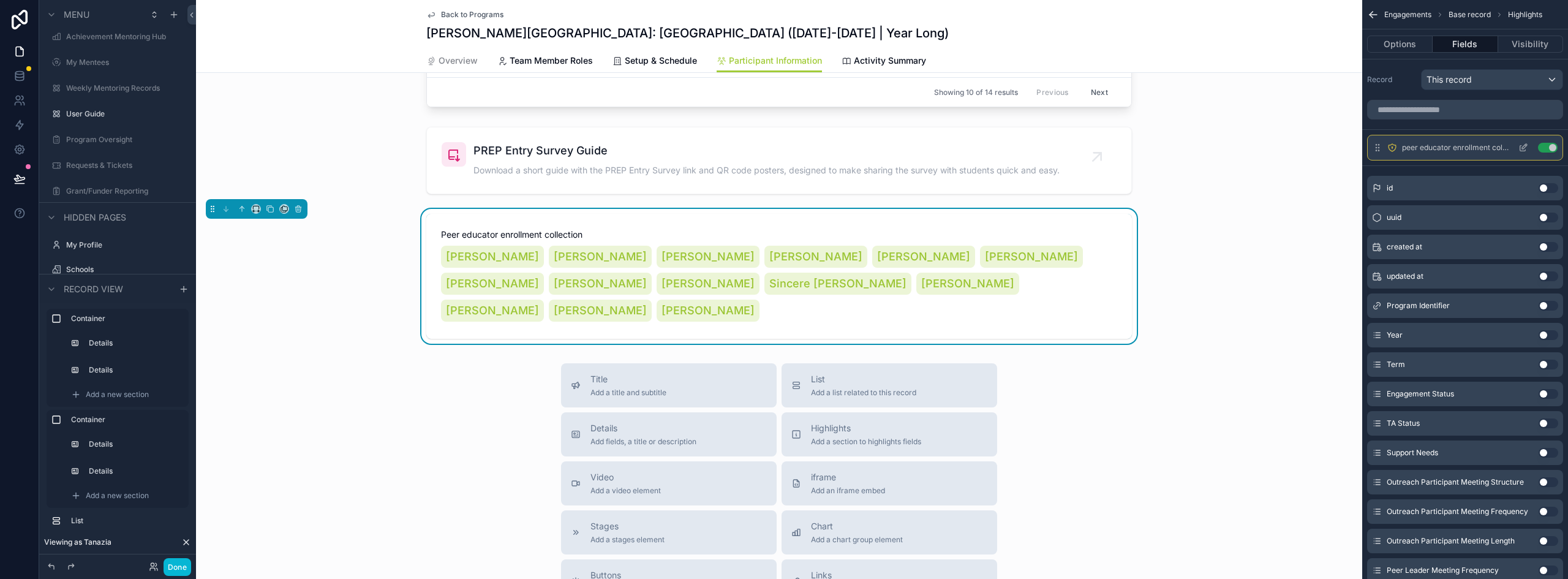
click at [1525, 147] on icon "scrollable content" at bounding box center [1524, 148] width 10 height 10
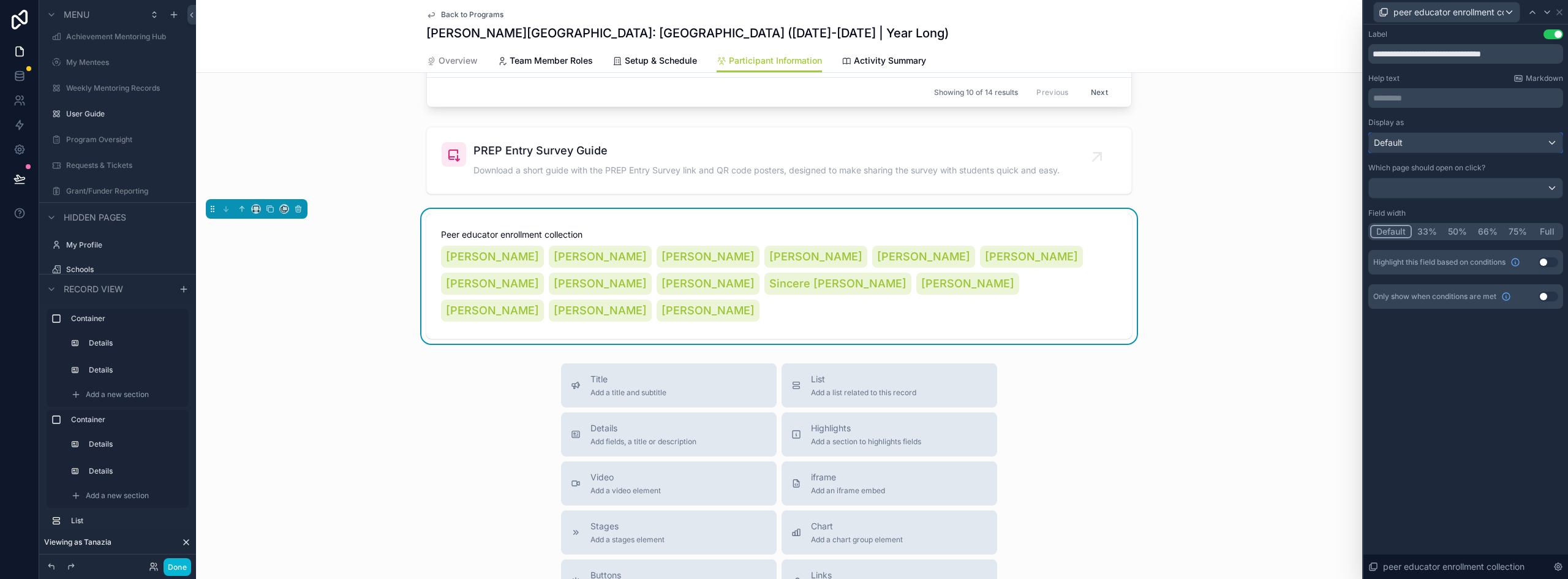
click at [1411, 149] on div "Default" at bounding box center [1465, 142] width 194 height 19
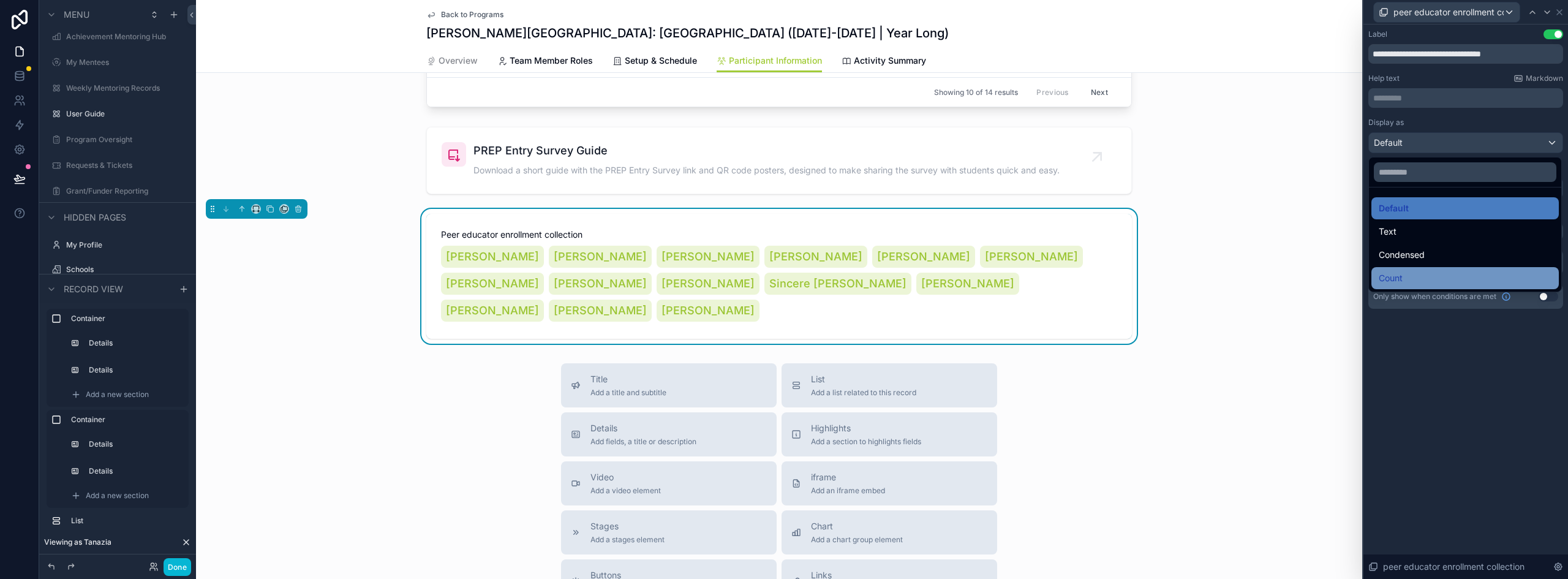
click at [1404, 273] on div "Count" at bounding box center [1465, 278] width 173 height 15
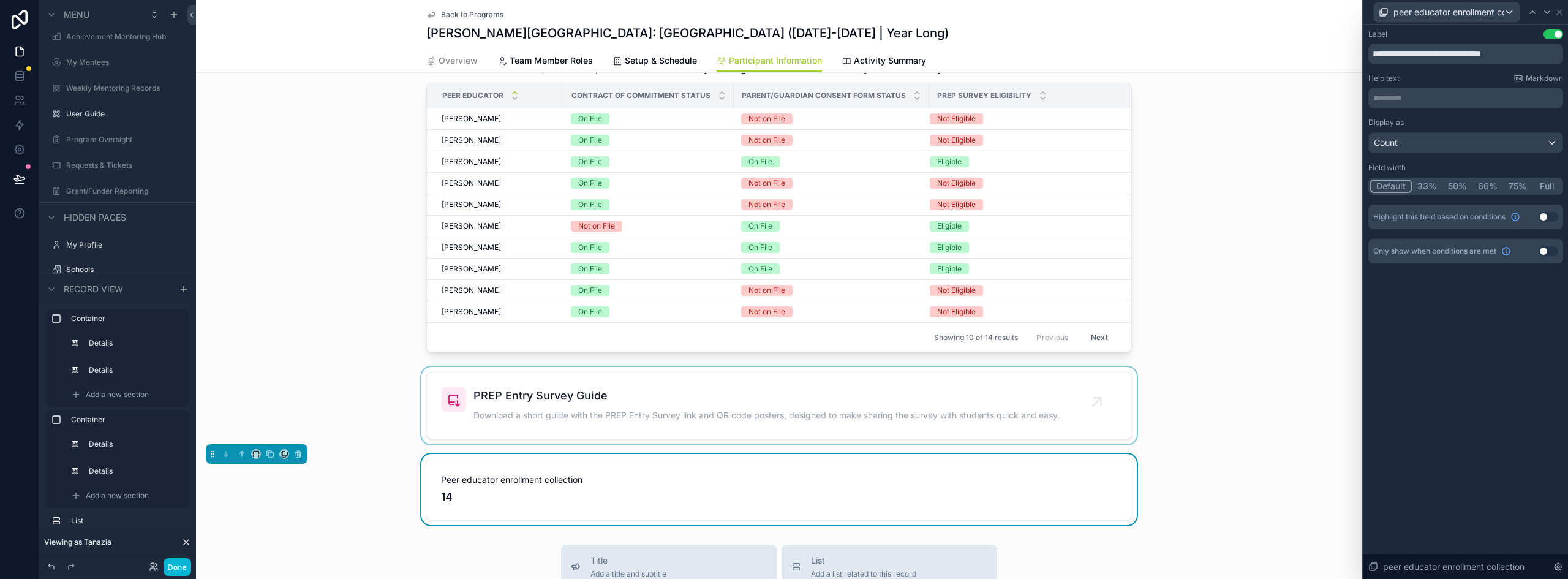
scroll to position [782, 0]
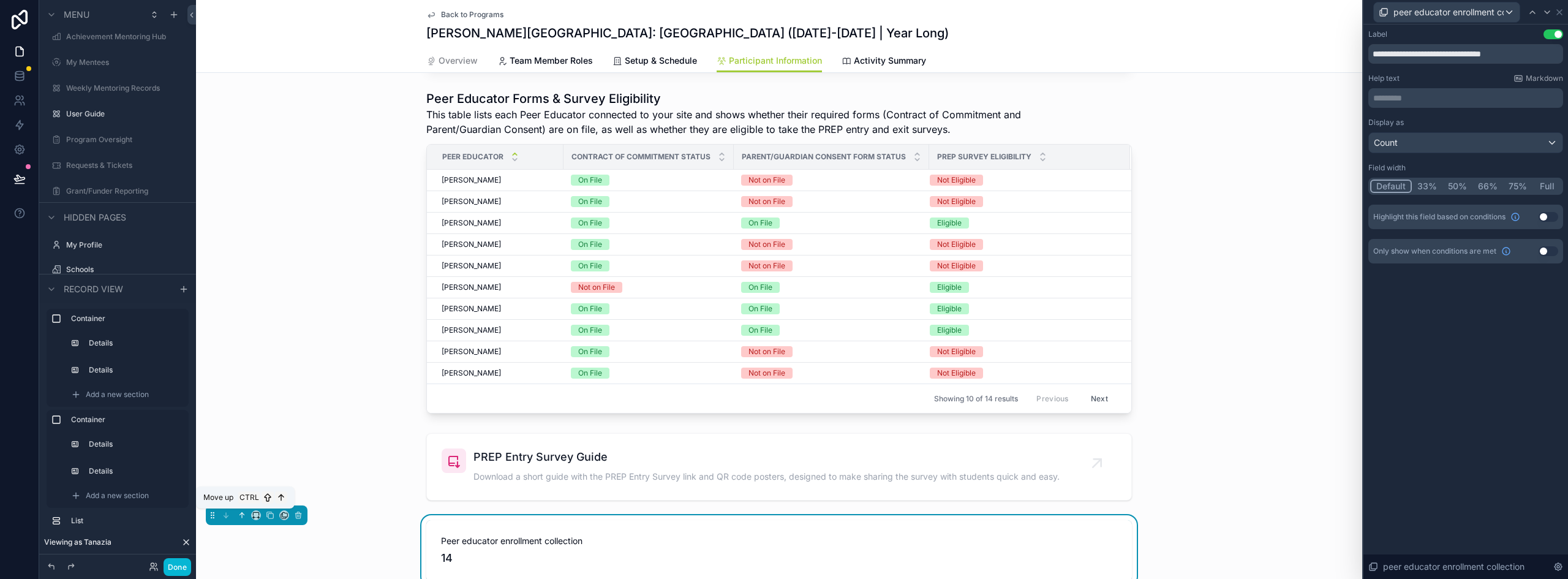
click at [238, 515] on icon "scrollable content" at bounding box center [242, 515] width 9 height 9
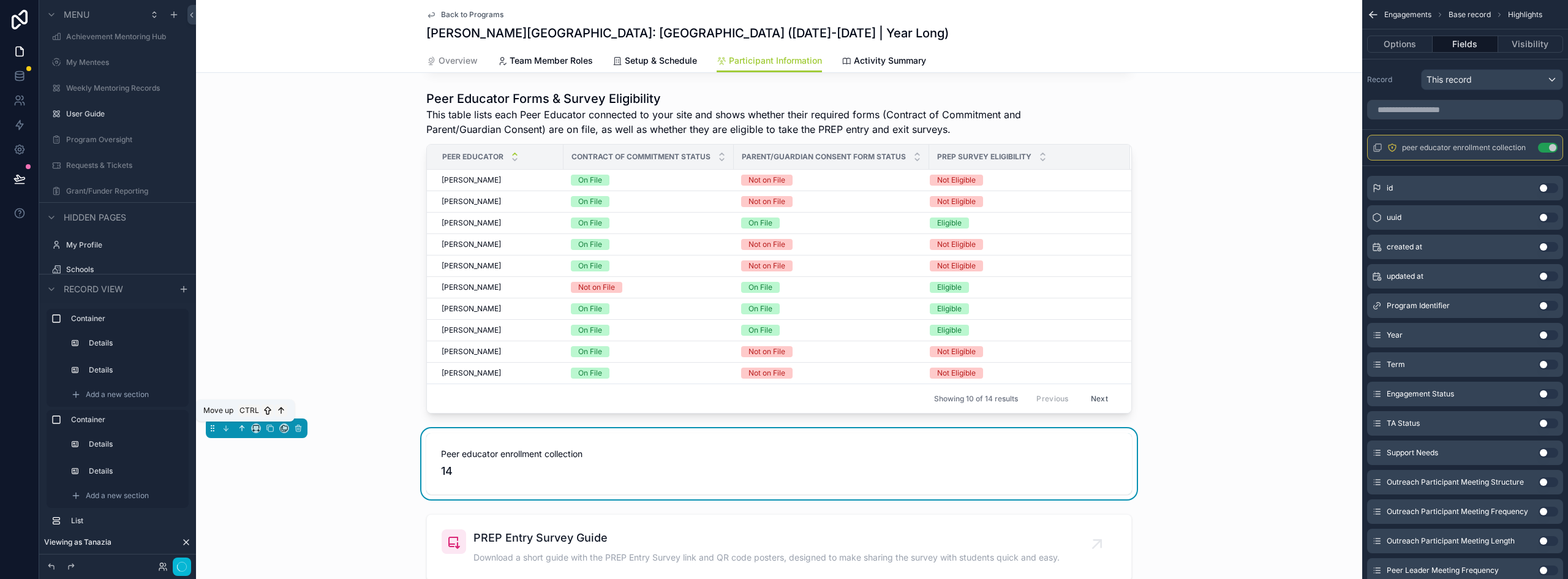
click at [243, 431] on icon "scrollable content" at bounding box center [242, 428] width 9 height 9
click at [237, 428] on button "scrollable content" at bounding box center [241, 428] width 13 height 13
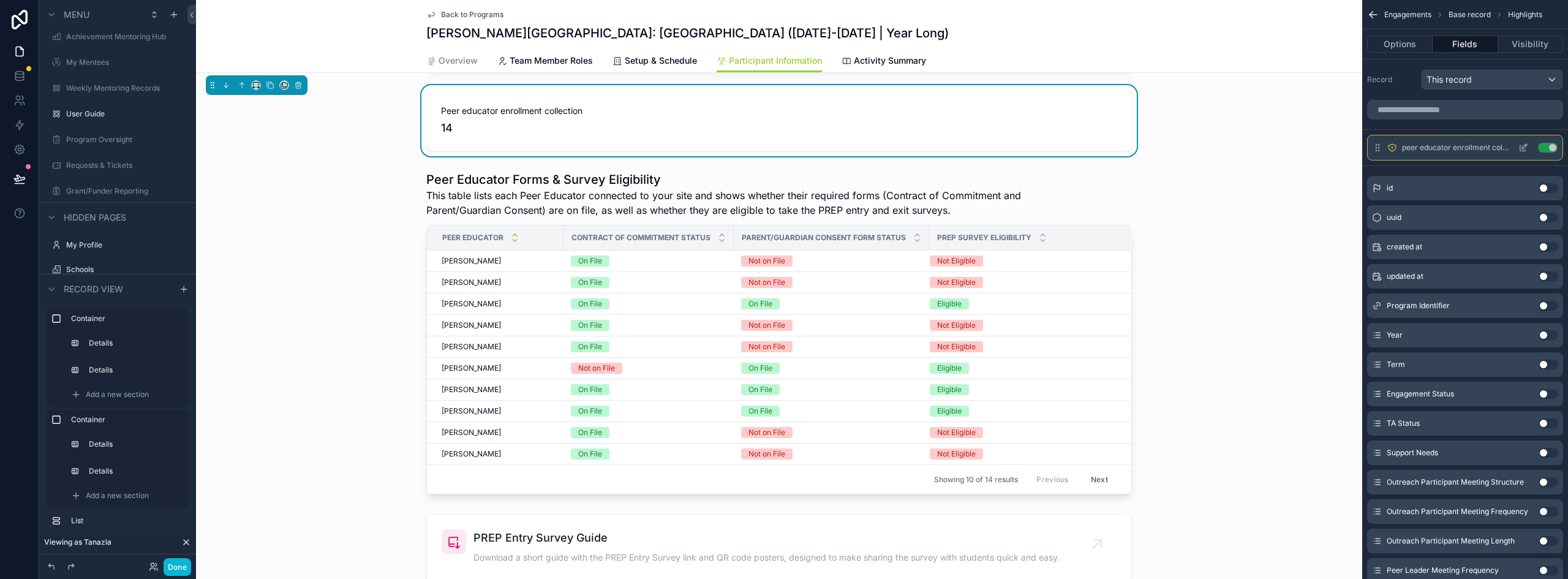
click at [1525, 149] on icon "scrollable content" at bounding box center [1524, 148] width 10 height 10
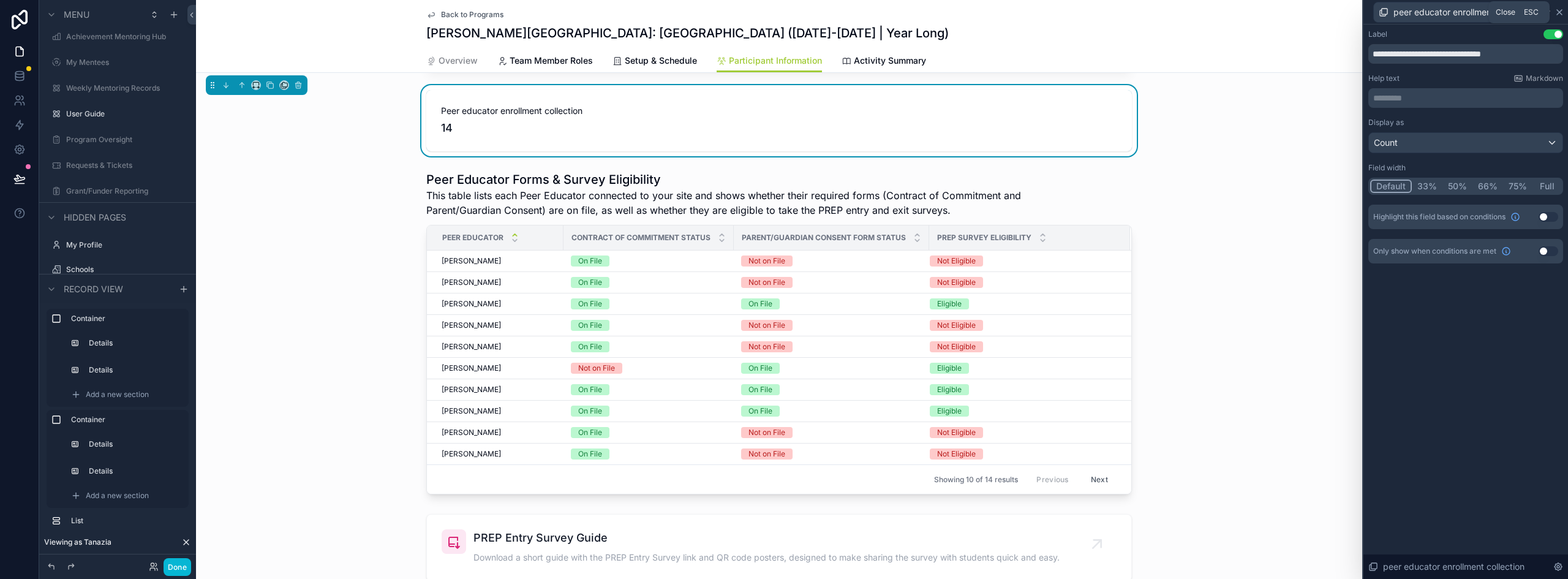
click at [1559, 11] on icon at bounding box center [1559, 12] width 5 height 5
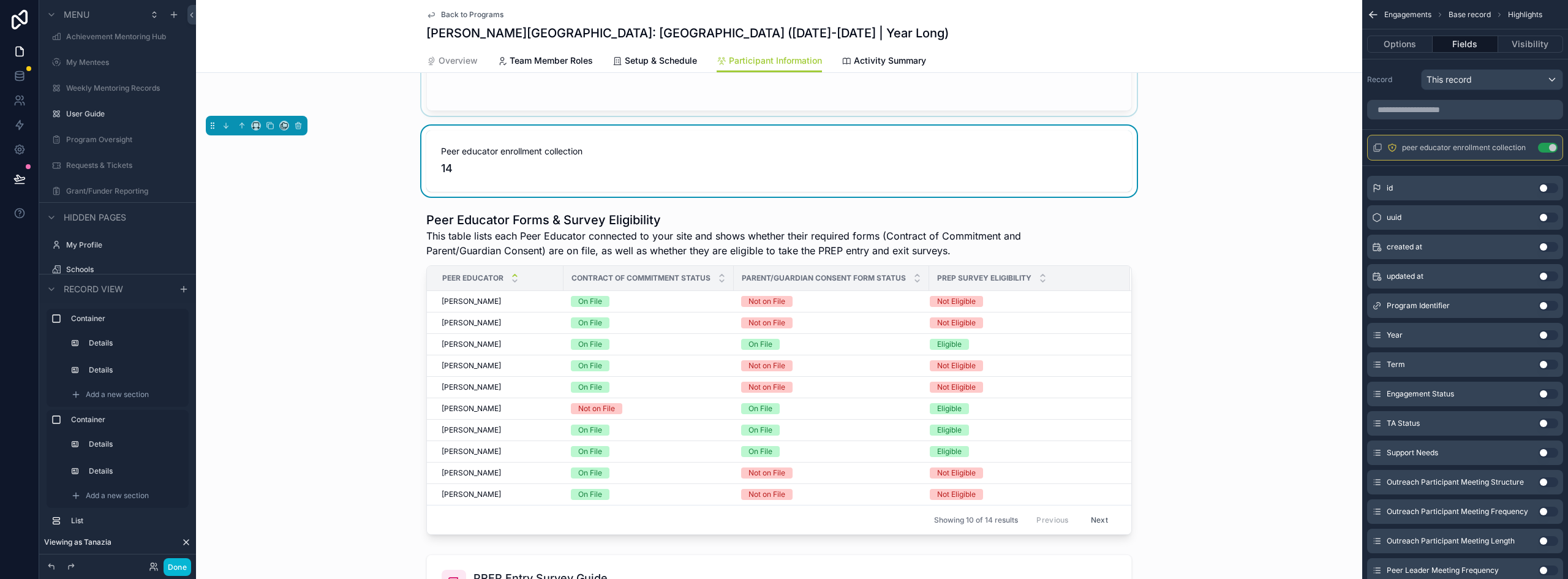
scroll to position [721, 0]
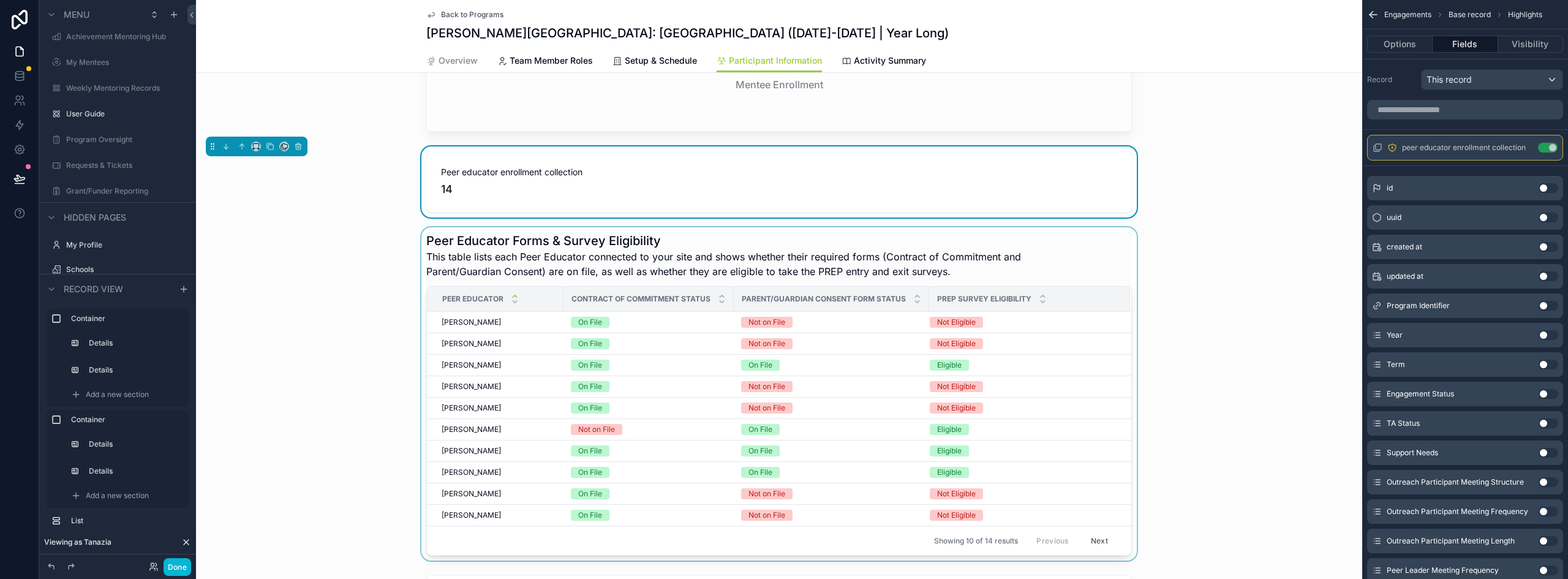
click at [956, 247] on div "scrollable content" at bounding box center [779, 394] width 1167 height 333
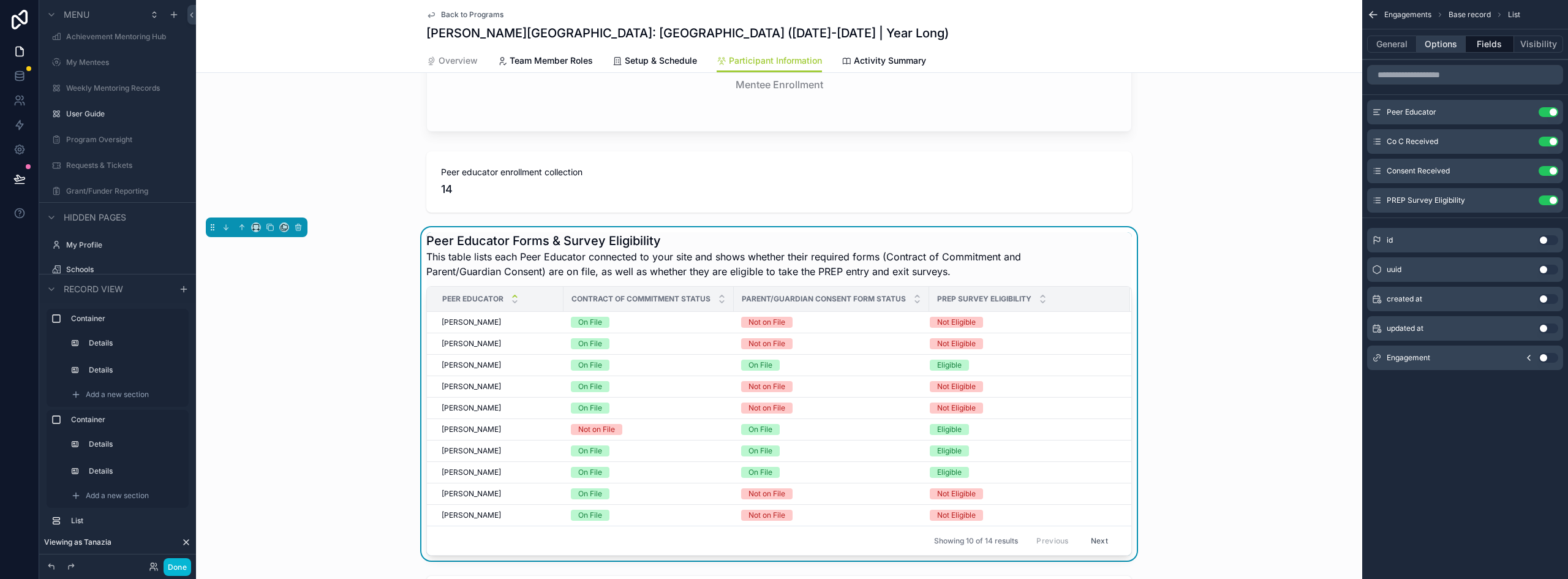
click at [1452, 44] on button "Options" at bounding box center [1441, 44] width 49 height 17
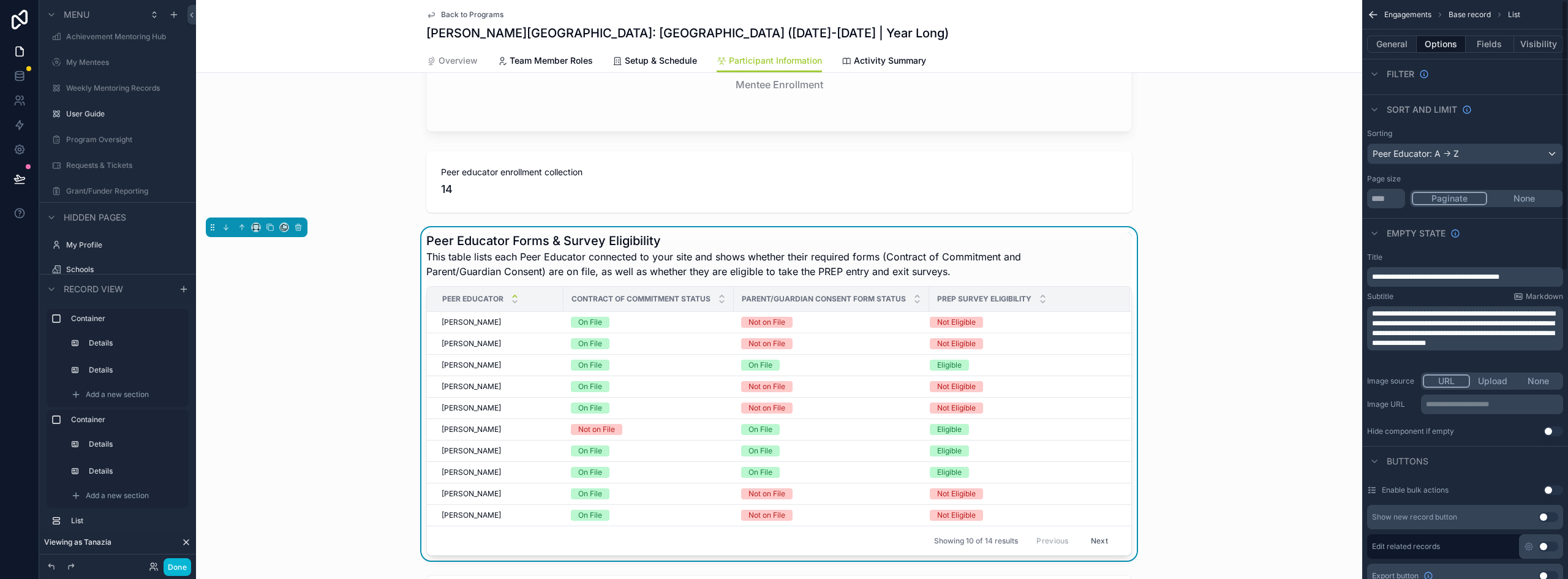
scroll to position [0, 0]
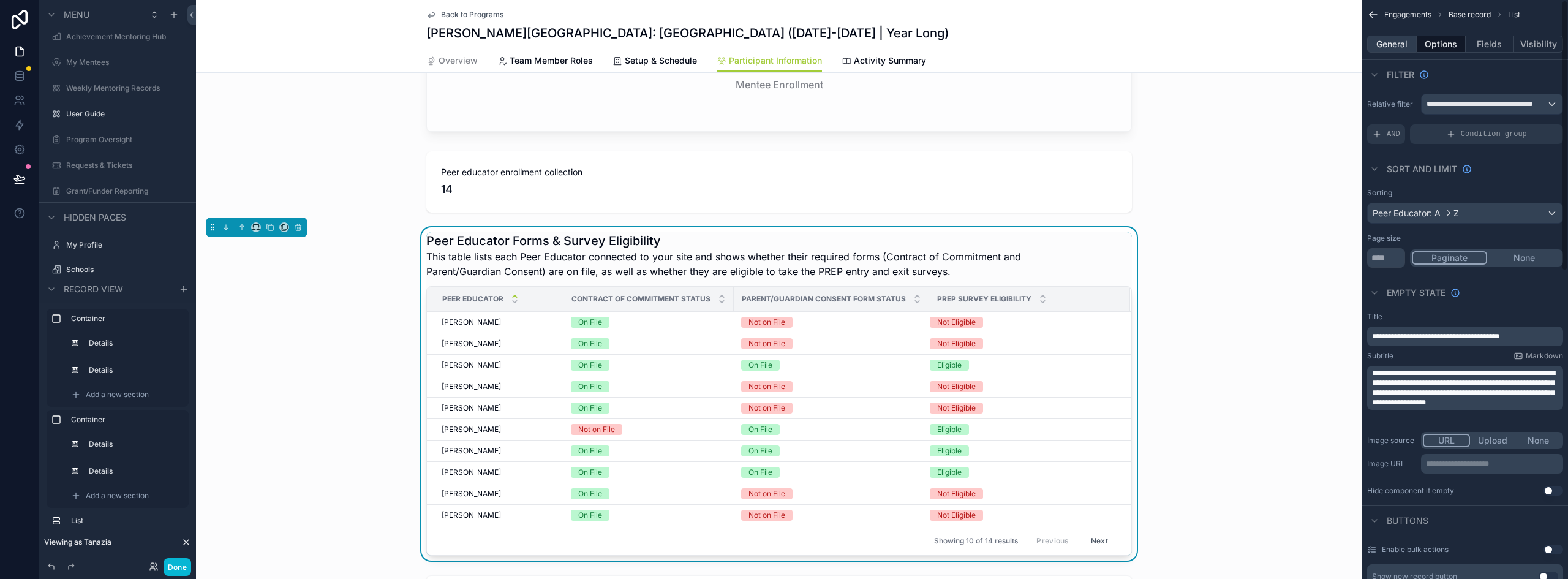
click at [1387, 43] on button "General" at bounding box center [1392, 44] width 50 height 17
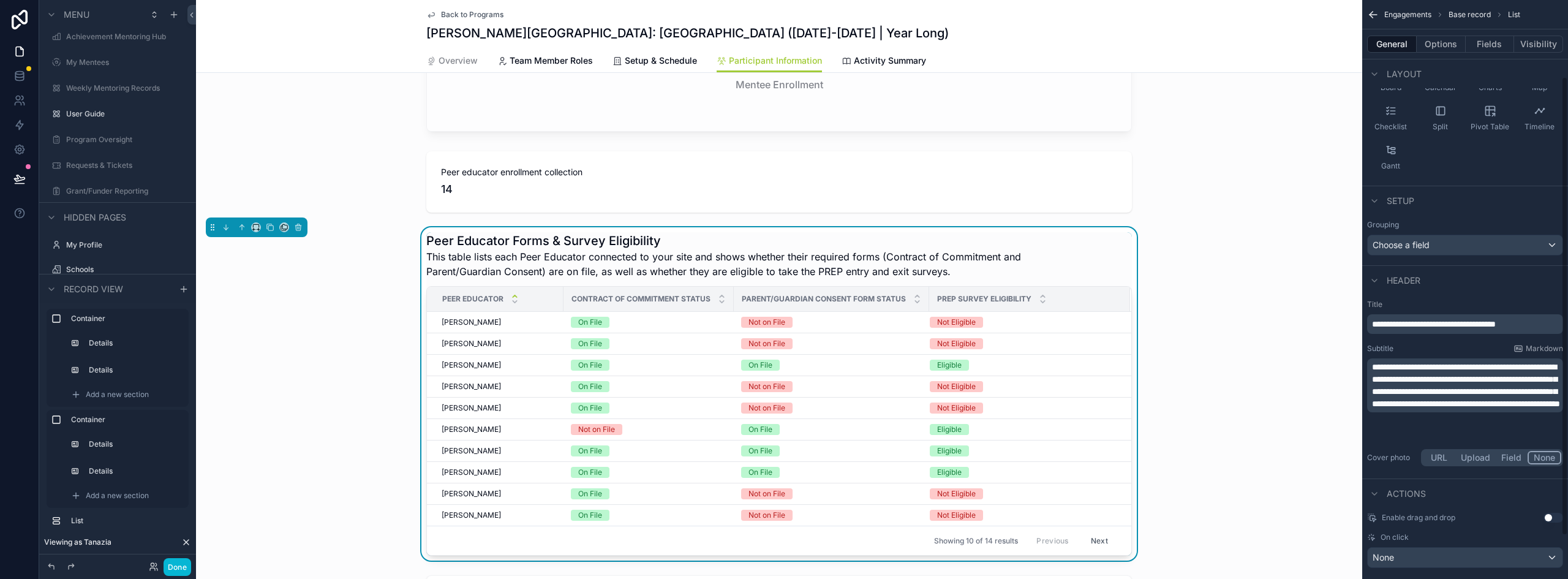
scroll to position [151, 0]
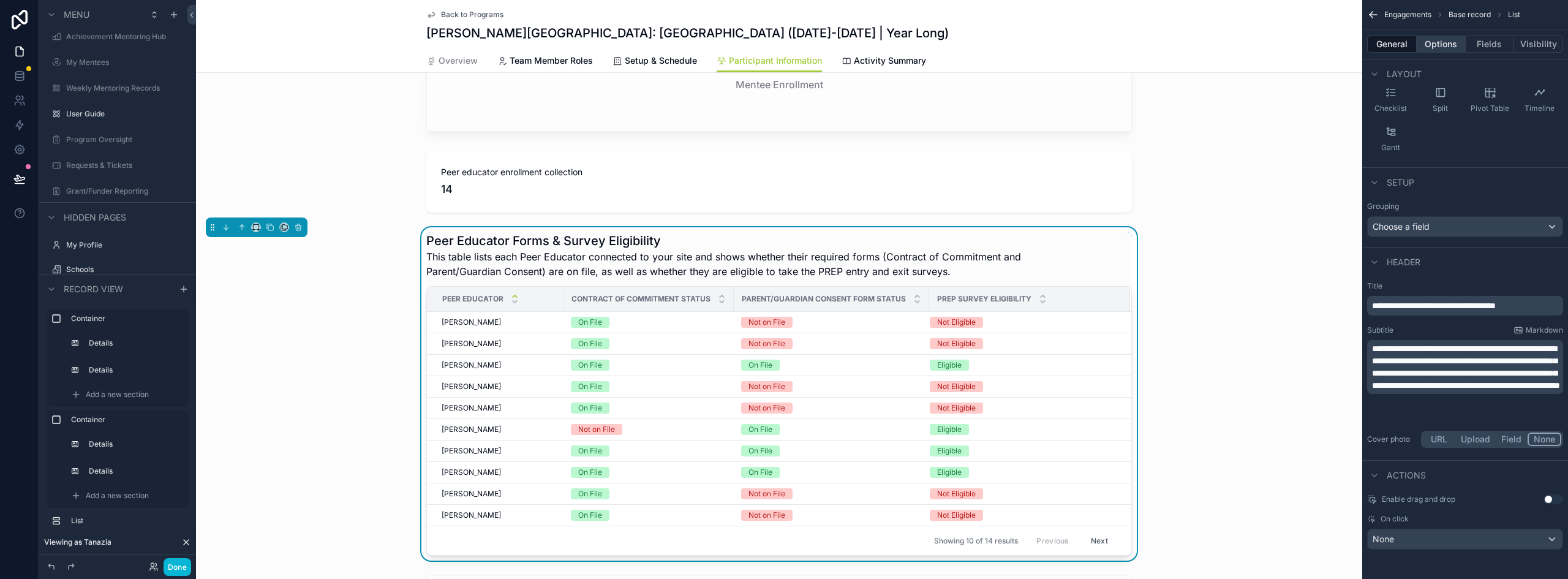
click at [1435, 44] on button "Options" at bounding box center [1441, 44] width 49 height 17
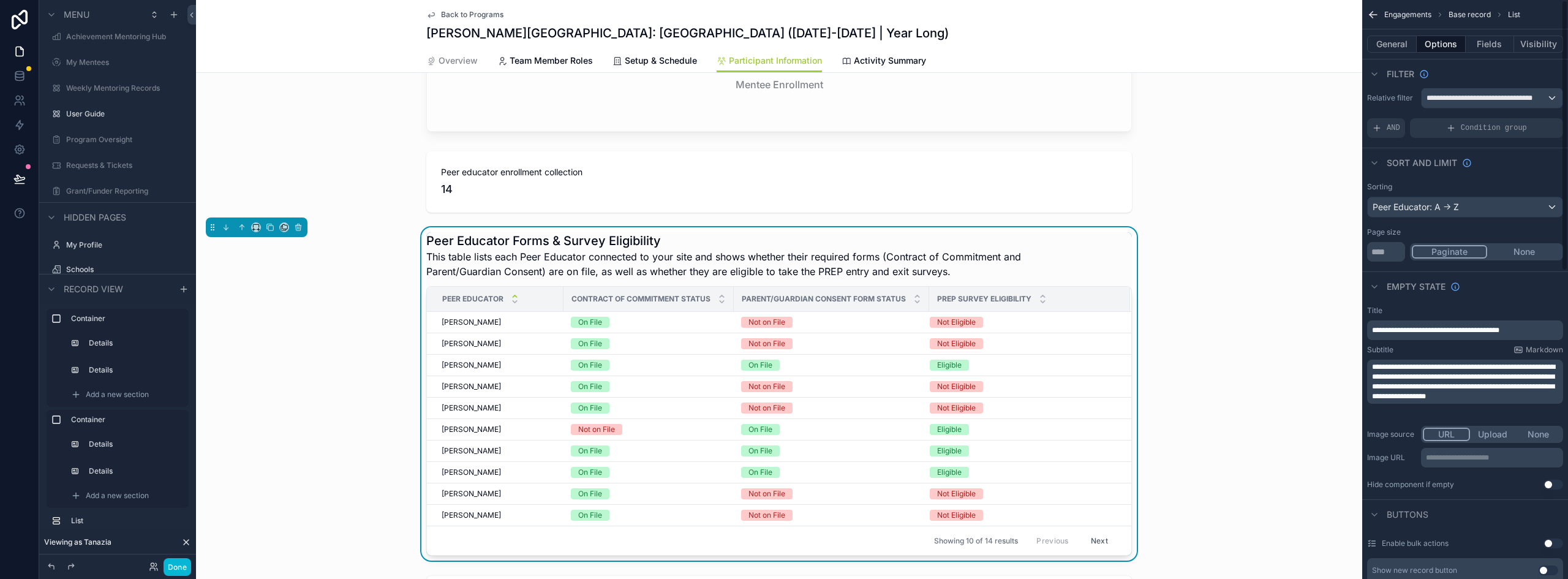
scroll to position [0, 0]
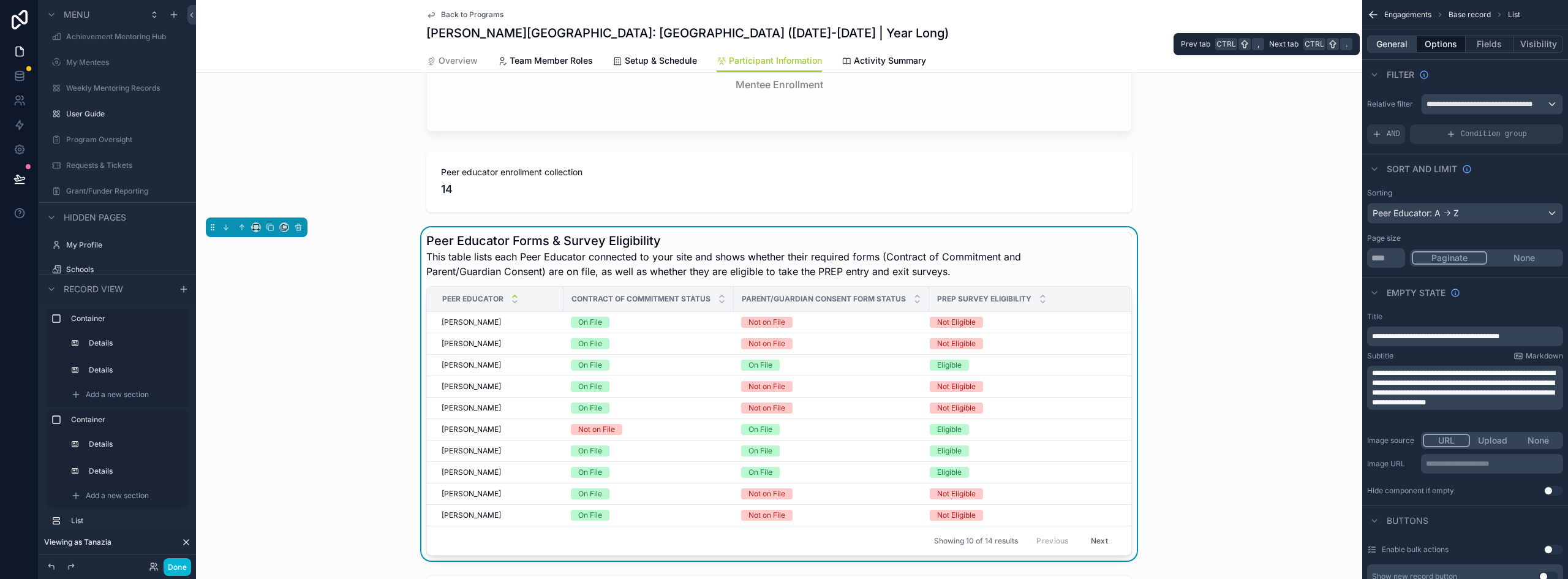
click at [1395, 44] on button "General" at bounding box center [1392, 44] width 50 height 17
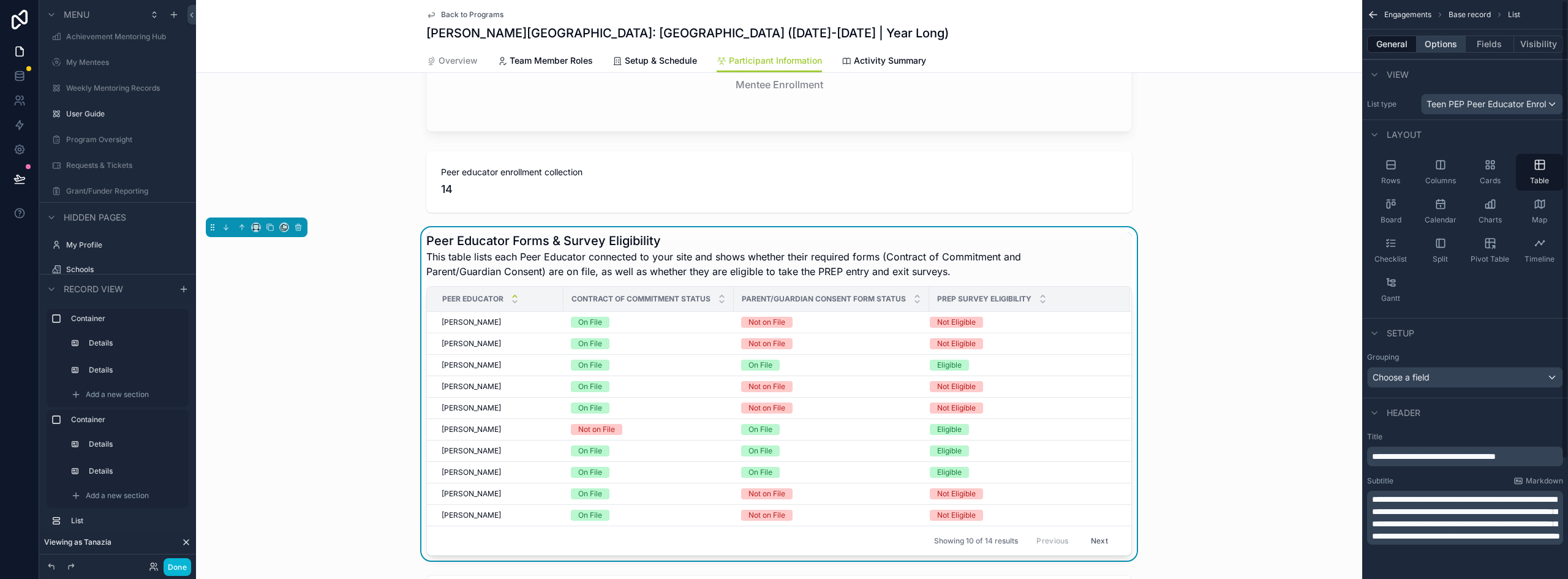
click at [1447, 52] on button "Options" at bounding box center [1441, 44] width 49 height 17
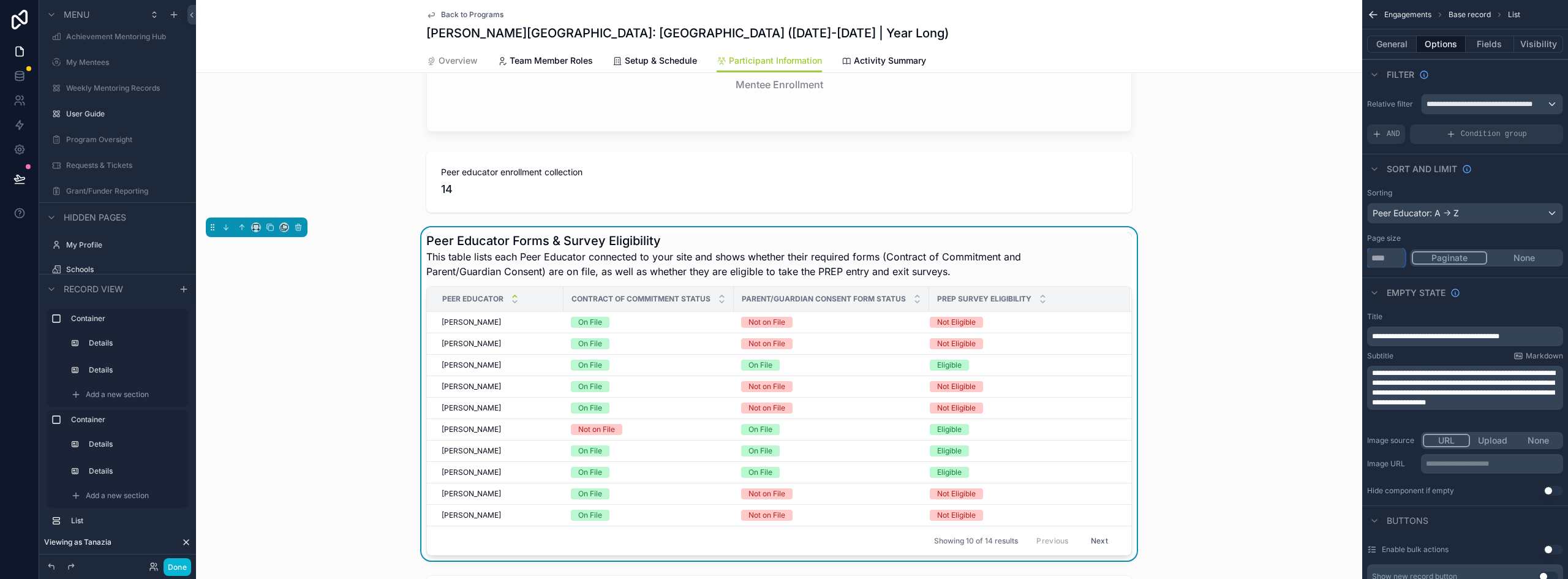
drag, startPoint x: 1389, startPoint y: 260, endPoint x: 1346, endPoint y: 256, distance: 43.2
click at [1346, 256] on div "Home Schools Programs Engagements School Contacts My Programs My School Team Ac…" at bounding box center [882, 290] width 1372 height 579
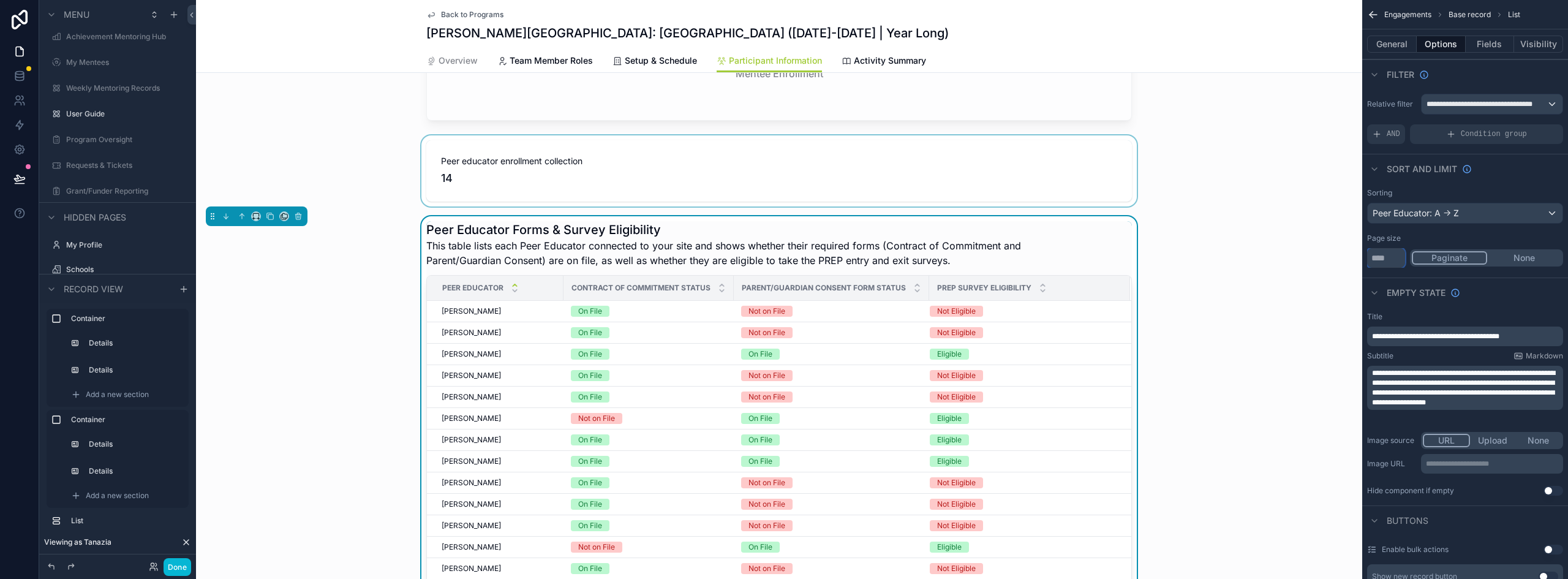
scroll to position [721, 0]
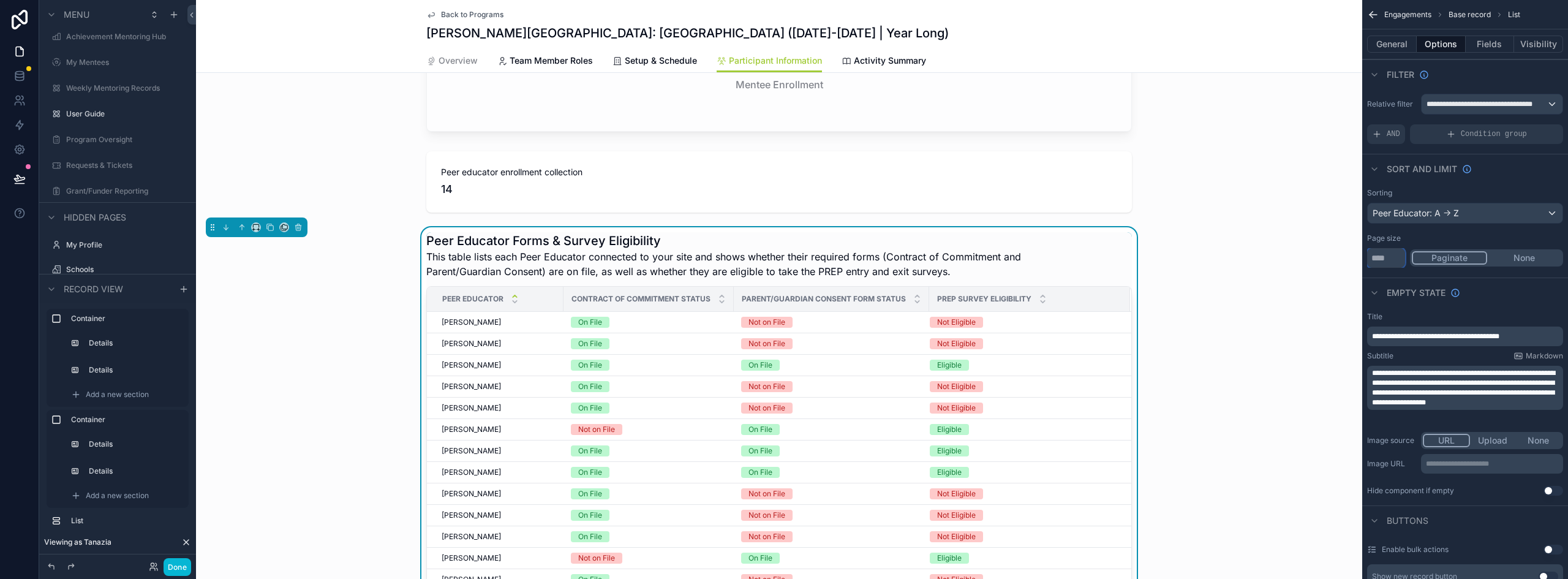
type input "**"
click at [1200, 244] on div "Peer Educator Forms & Survey Eligibility This table lists each Peer Educator co…" at bounding box center [779, 437] width 1167 height 419
click at [1013, 184] on div "scrollable content" at bounding box center [779, 181] width 1167 height 71
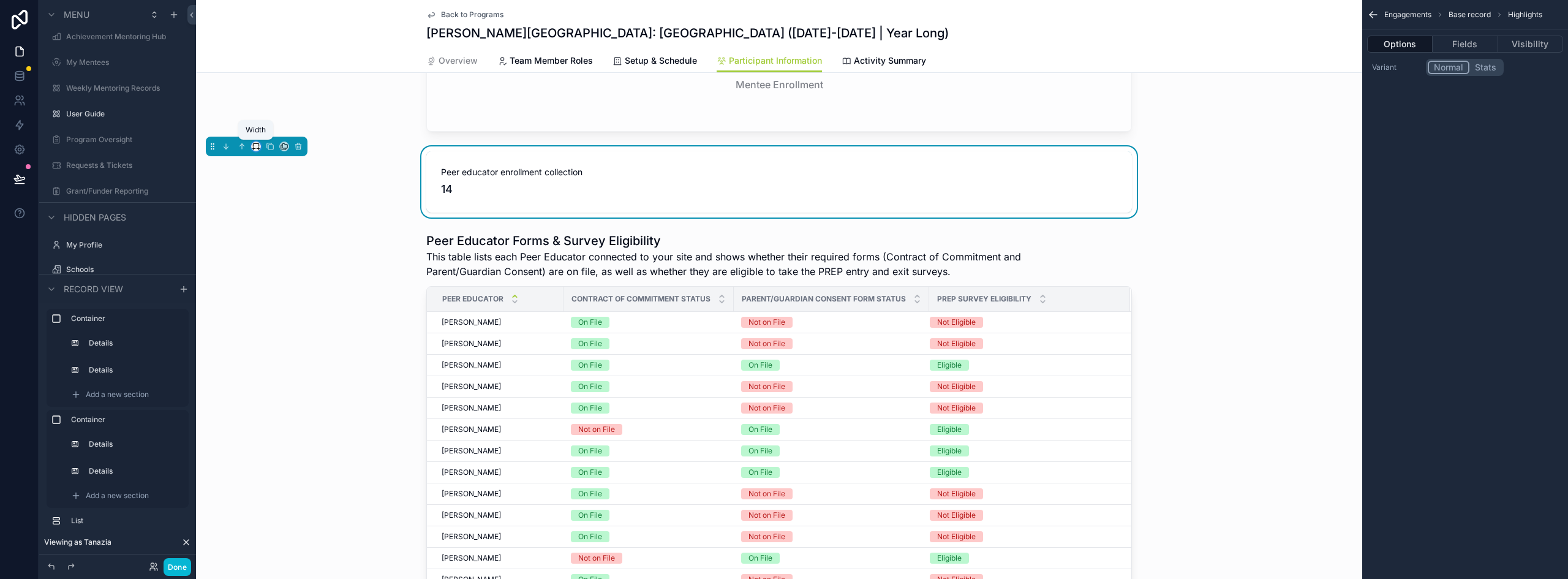
click at [257, 147] on icon "scrollable content" at bounding box center [256, 146] width 9 height 9
click at [369, 277] on div "scrollable content" at bounding box center [784, 290] width 1568 height 579
click at [563, 174] on span "Peer educator enrollment collection" at bounding box center [779, 172] width 677 height 12
click at [296, 147] on icon "scrollable content" at bounding box center [298, 147] width 5 height 5
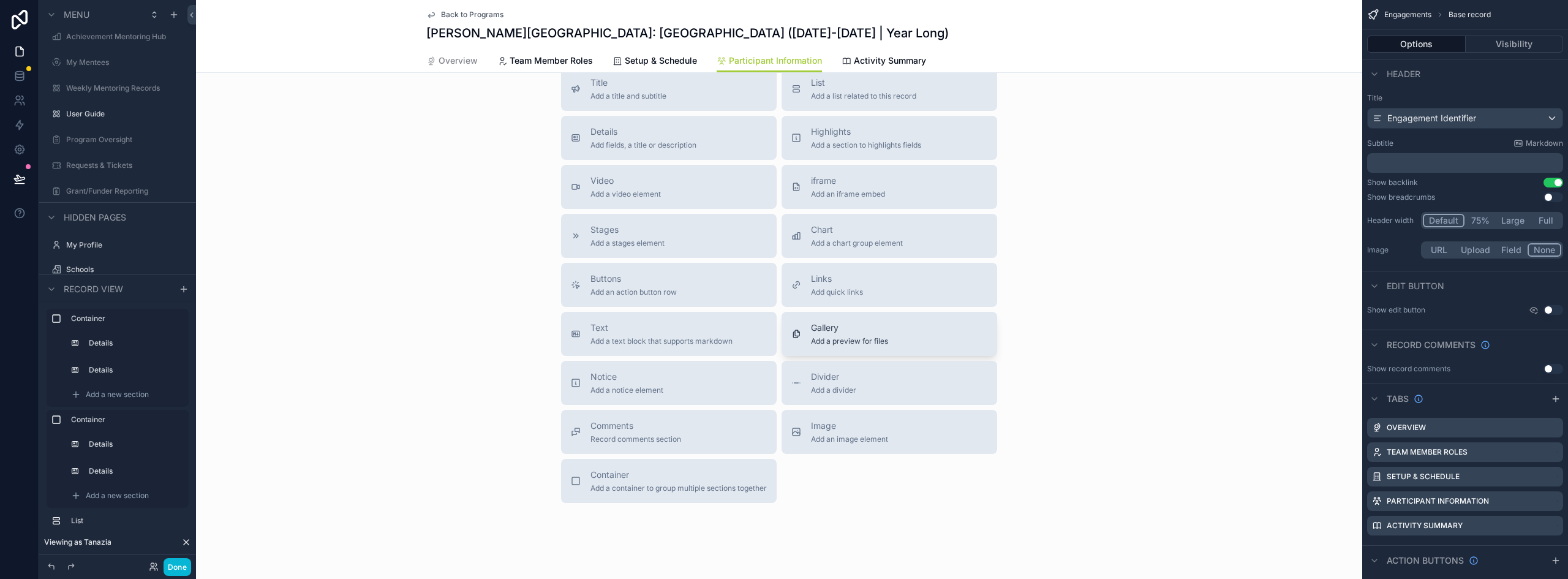
scroll to position [1334, 0]
click at [662, 477] on span "Add a container to group multiple sections together" at bounding box center [678, 481] width 177 height 10
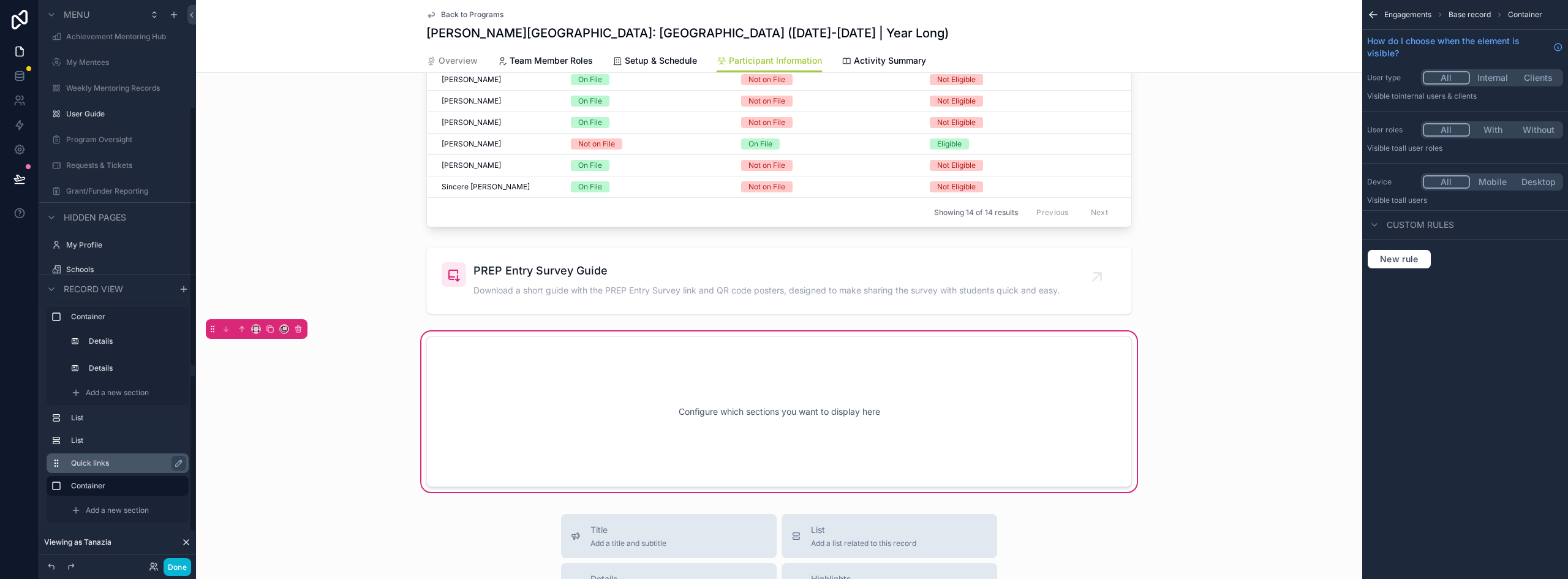
scroll to position [311, 0]
click at [115, 509] on span "Add a new section" at bounding box center [117, 511] width 63 height 10
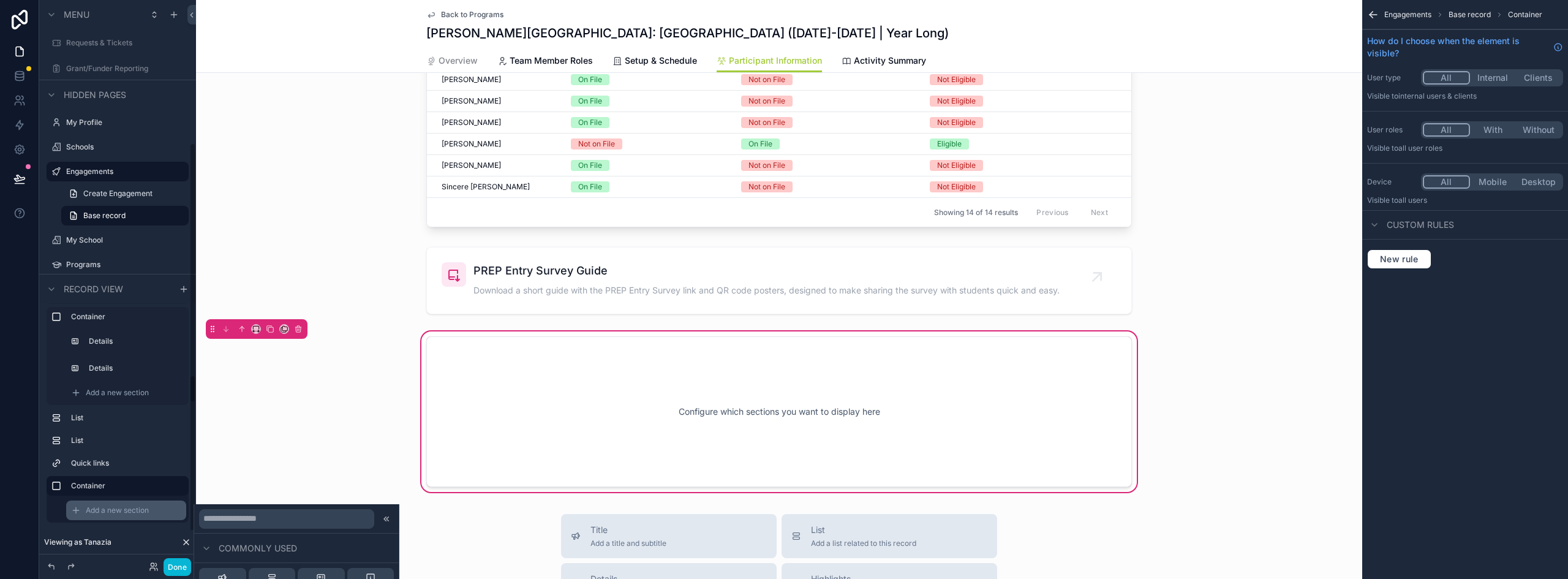
click at [137, 509] on span "Add a new section" at bounding box center [117, 511] width 63 height 10
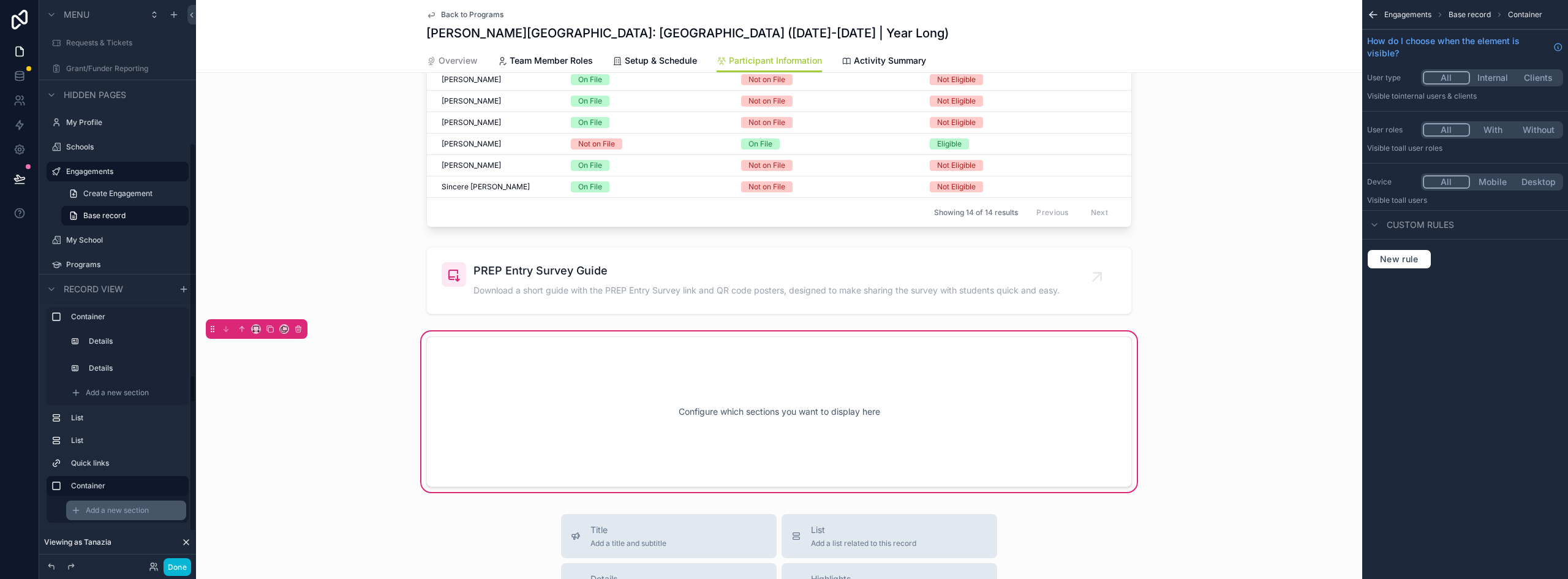
click at [137, 509] on span "Add a new section" at bounding box center [117, 511] width 63 height 10
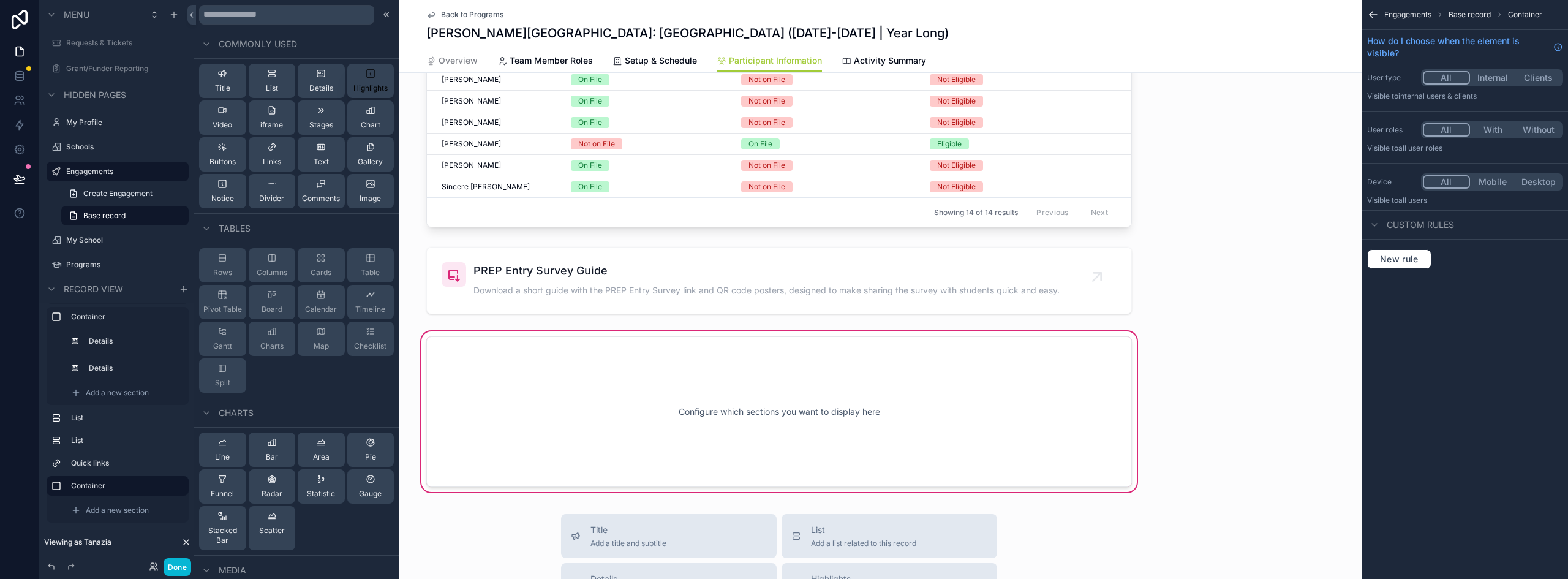
click at [353, 85] on span "Highlights" at bounding box center [370, 88] width 34 height 10
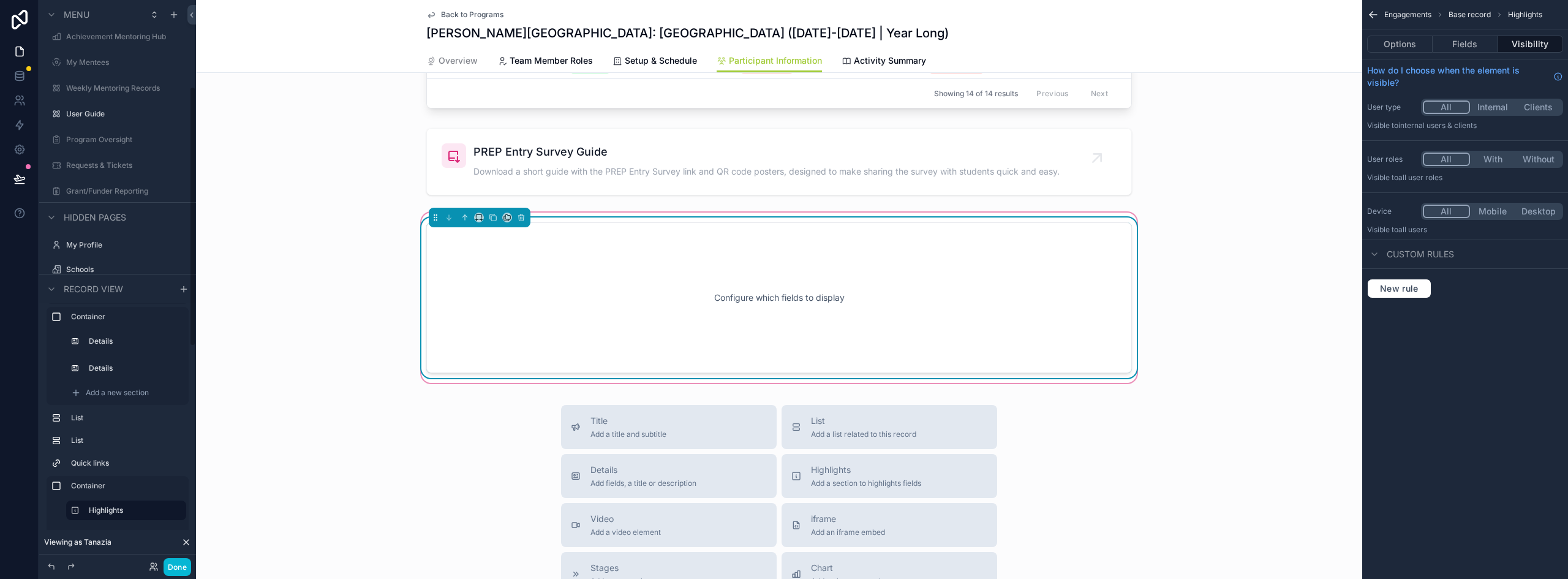
scroll to position [1182, 0]
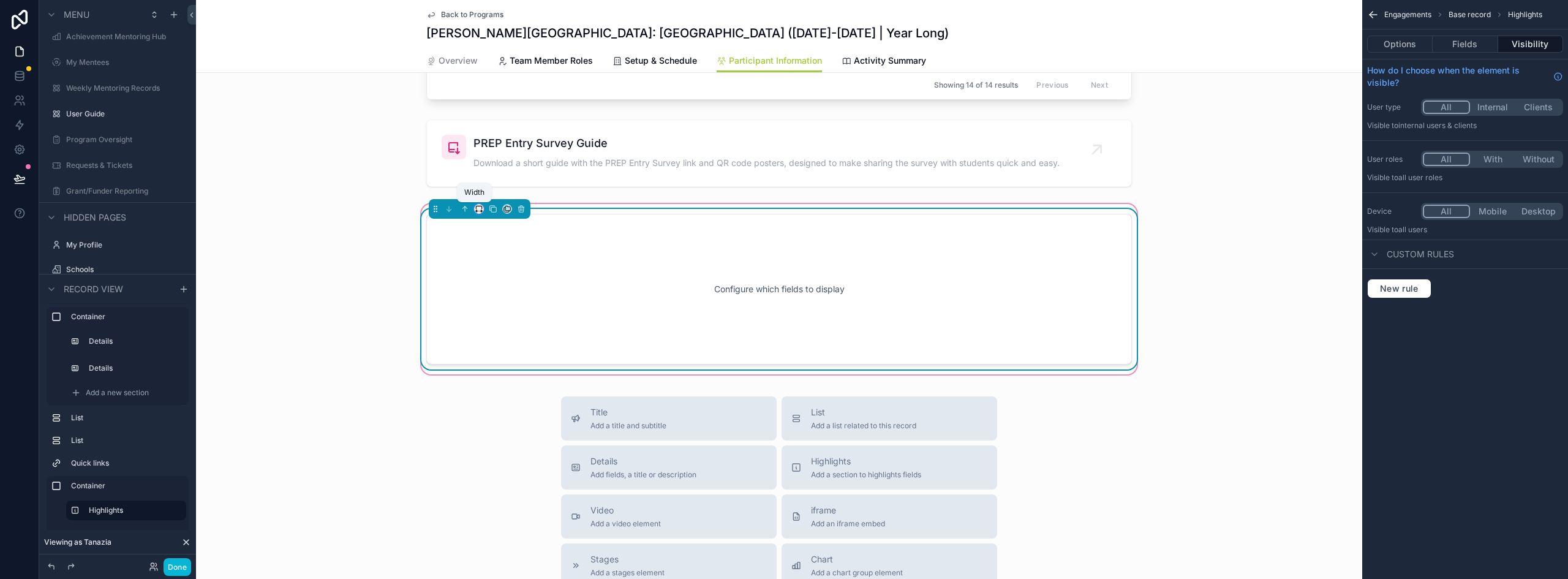
click at [480, 212] on icon "scrollable content" at bounding box center [481, 212] width 2 height 0
click at [498, 299] on span "50%" at bounding box center [490, 301] width 19 height 15
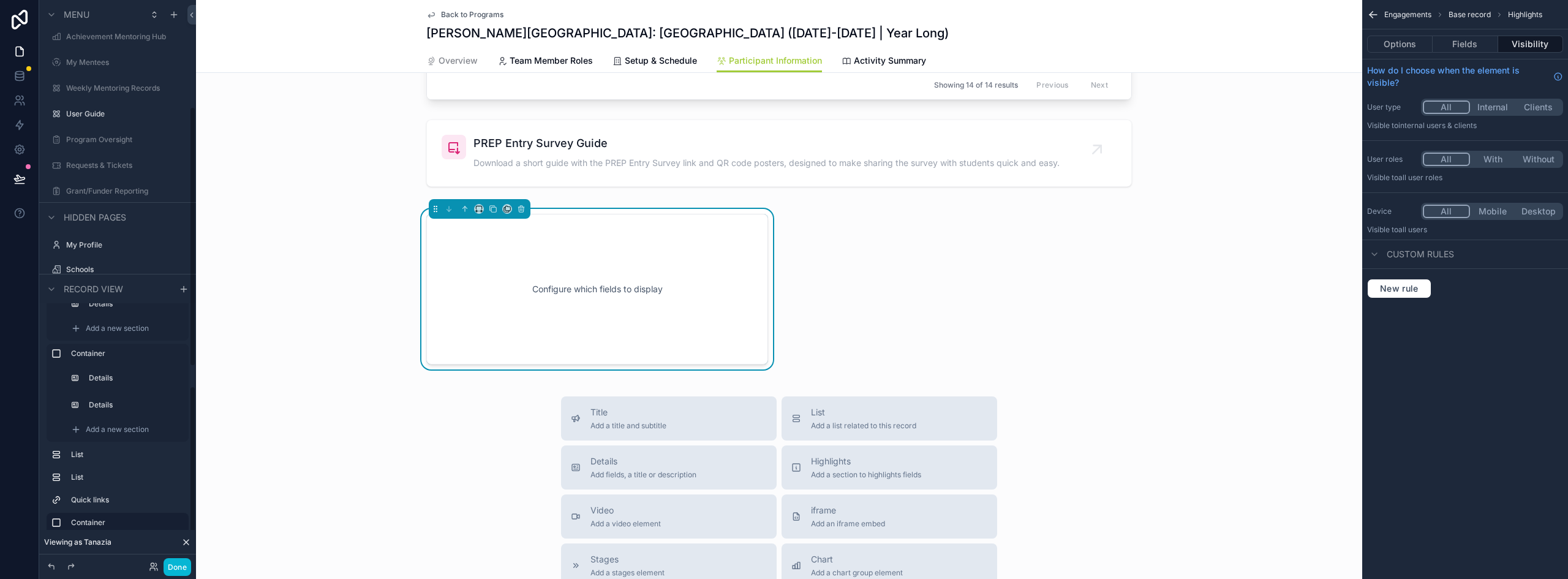
scroll to position [249, 0]
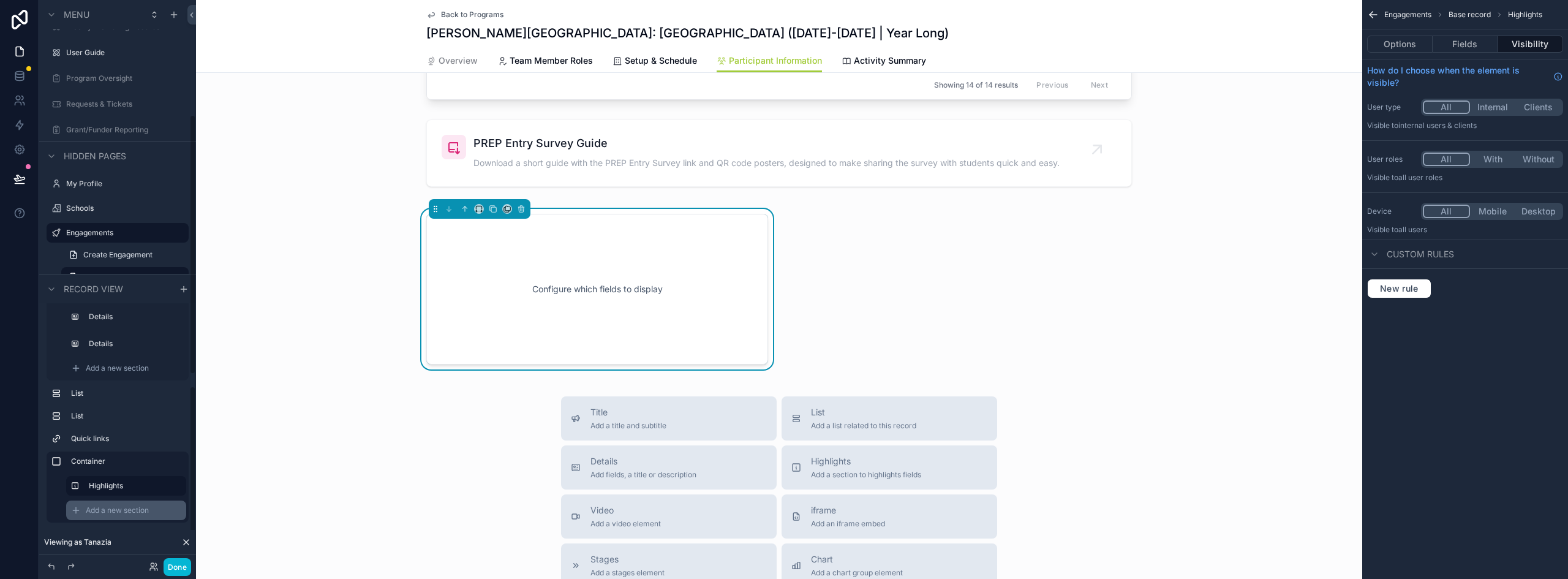
click at [111, 507] on span "Add a new section" at bounding box center [117, 511] width 63 height 10
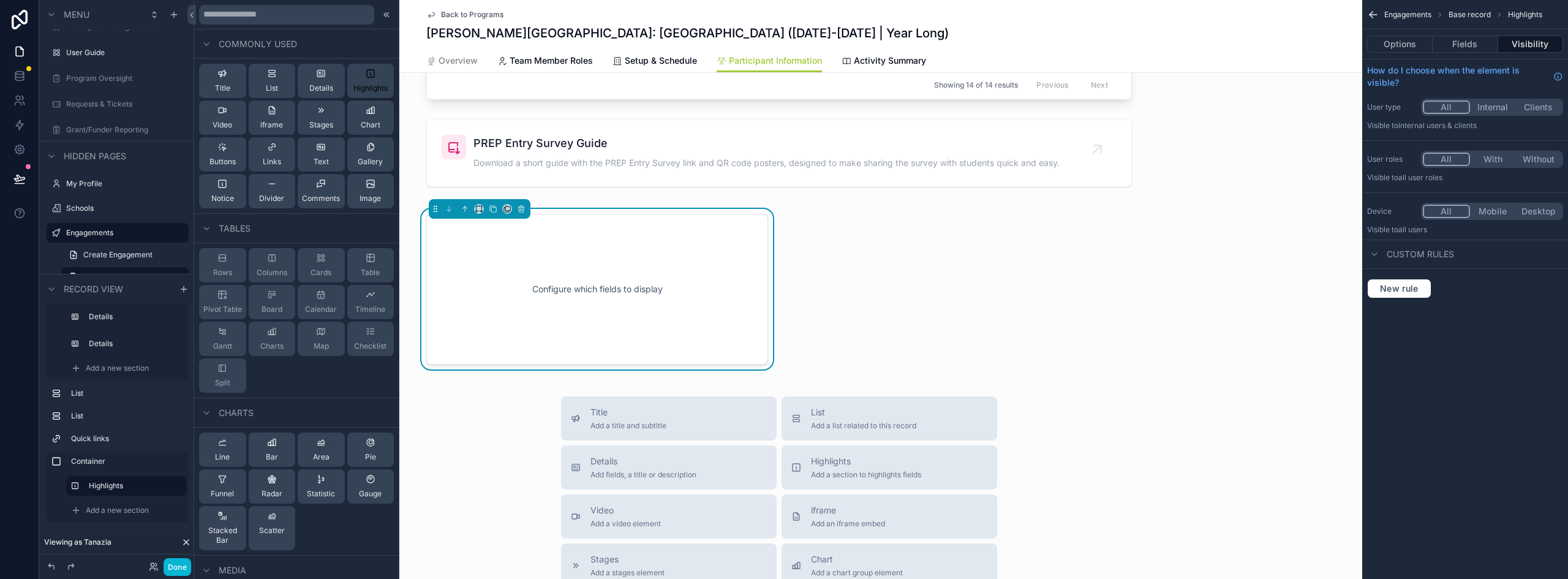
click at [376, 82] on div "Highlights" at bounding box center [370, 81] width 34 height 25
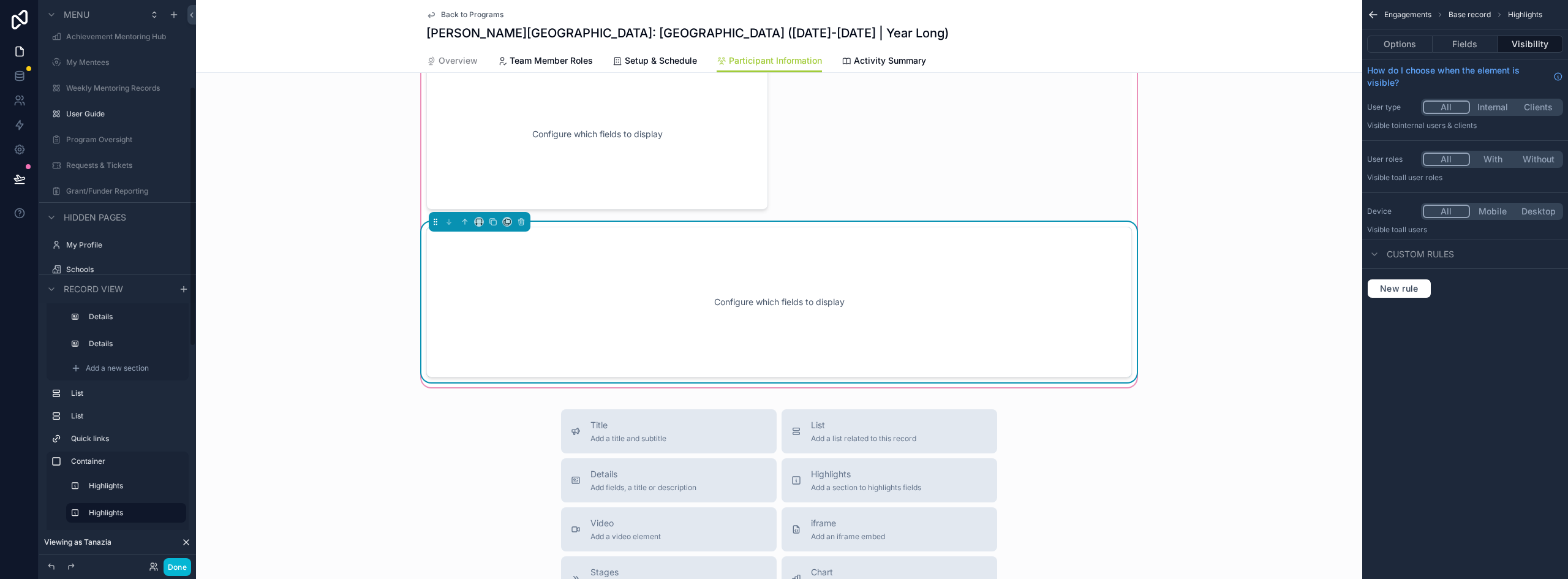
scroll to position [1349, 0]
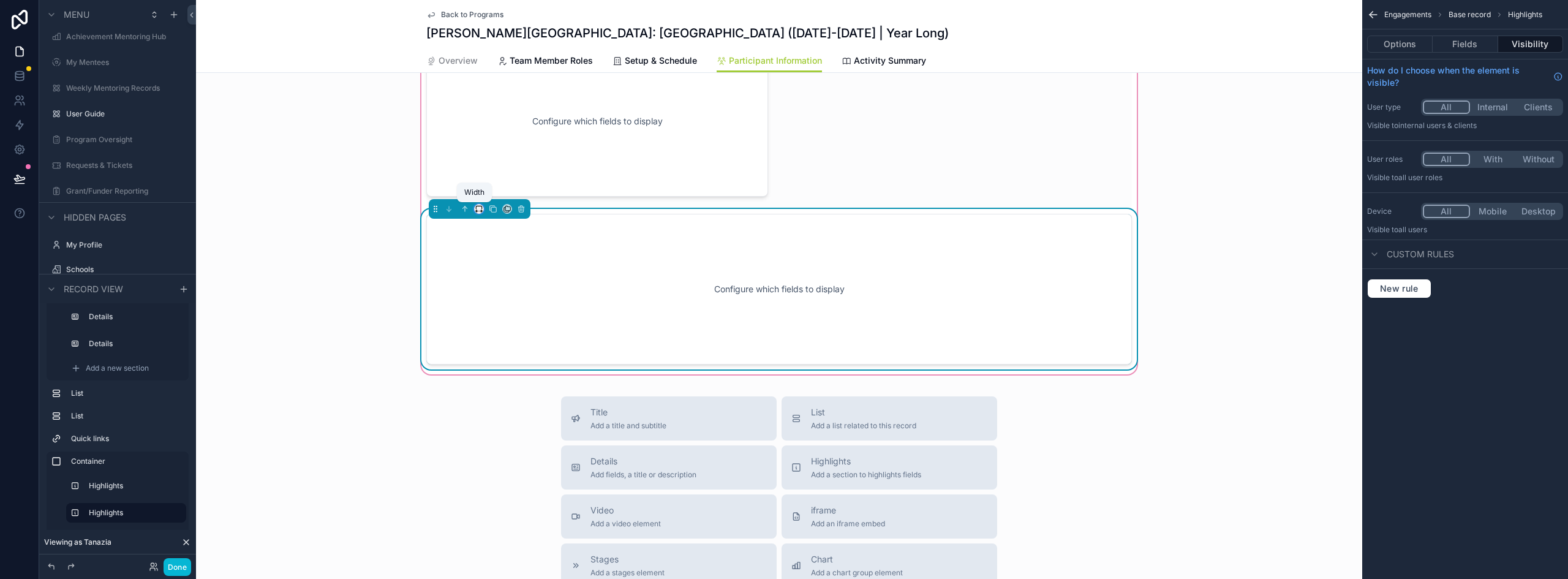
click at [474, 209] on icon "scrollable content" at bounding box center [478, 209] width 9 height 9
click at [506, 297] on div "50%" at bounding box center [499, 301] width 38 height 15
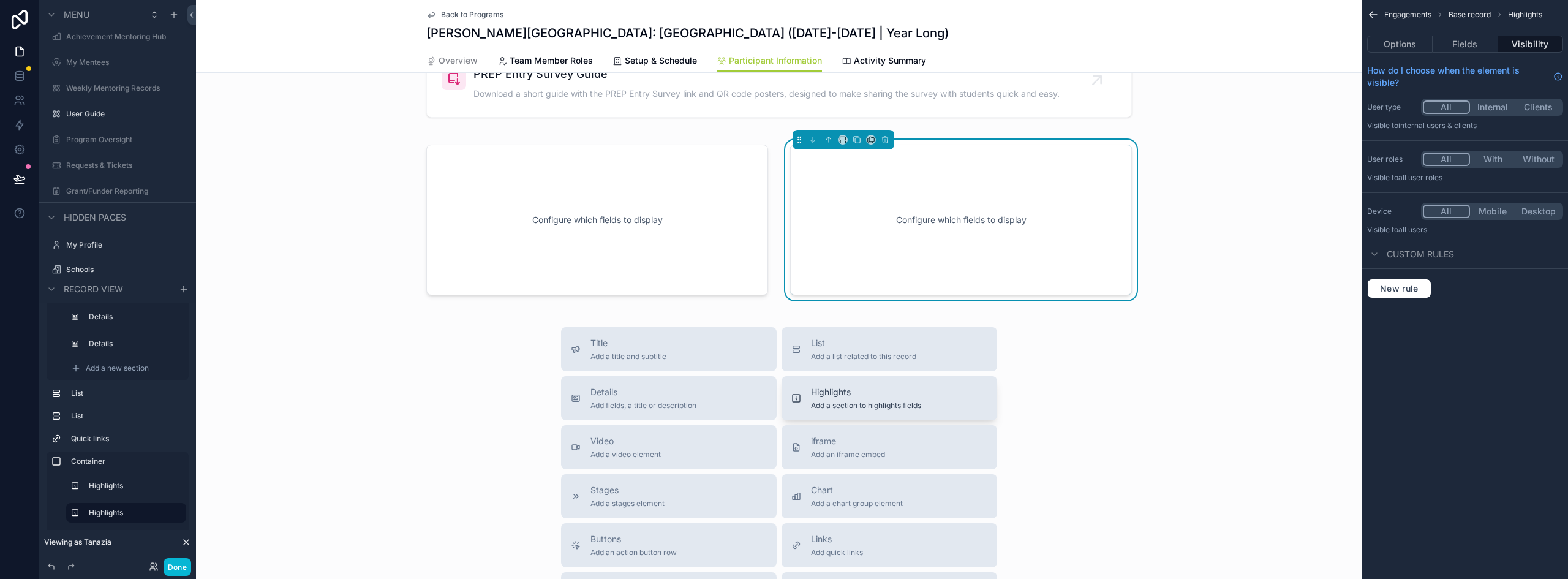
scroll to position [1227, 0]
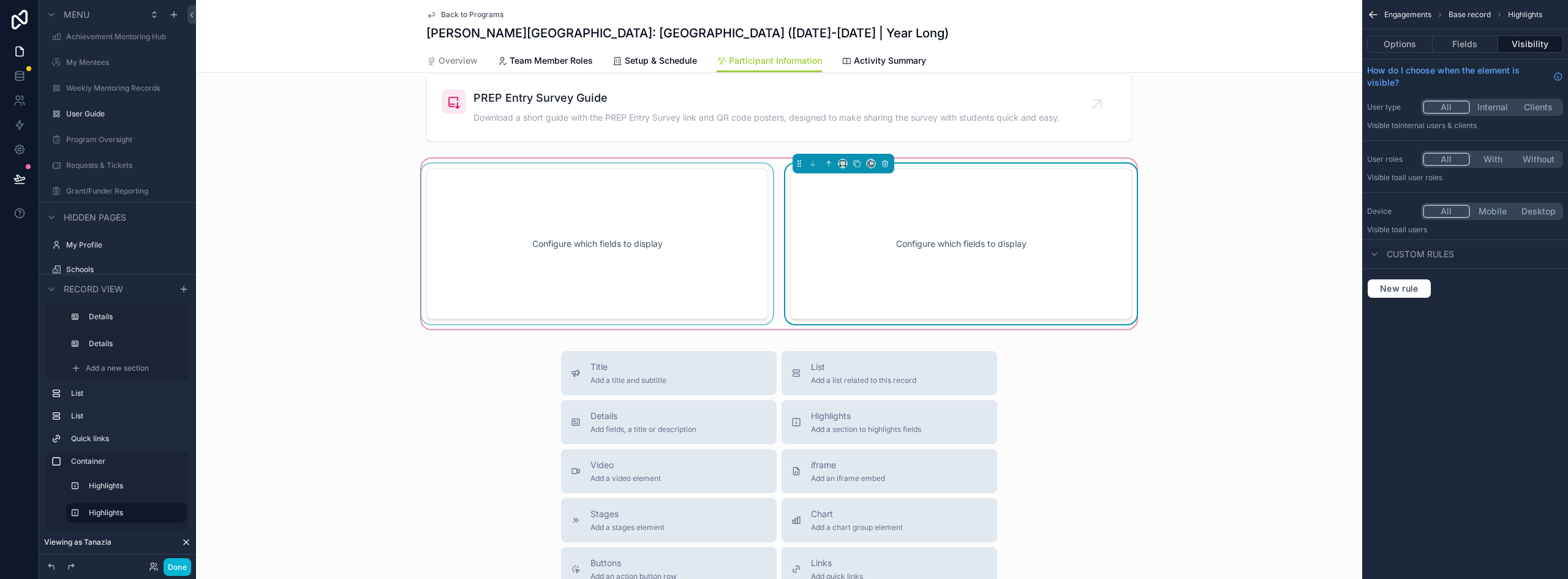
click at [649, 212] on div "scrollable content" at bounding box center [597, 244] width 356 height 160
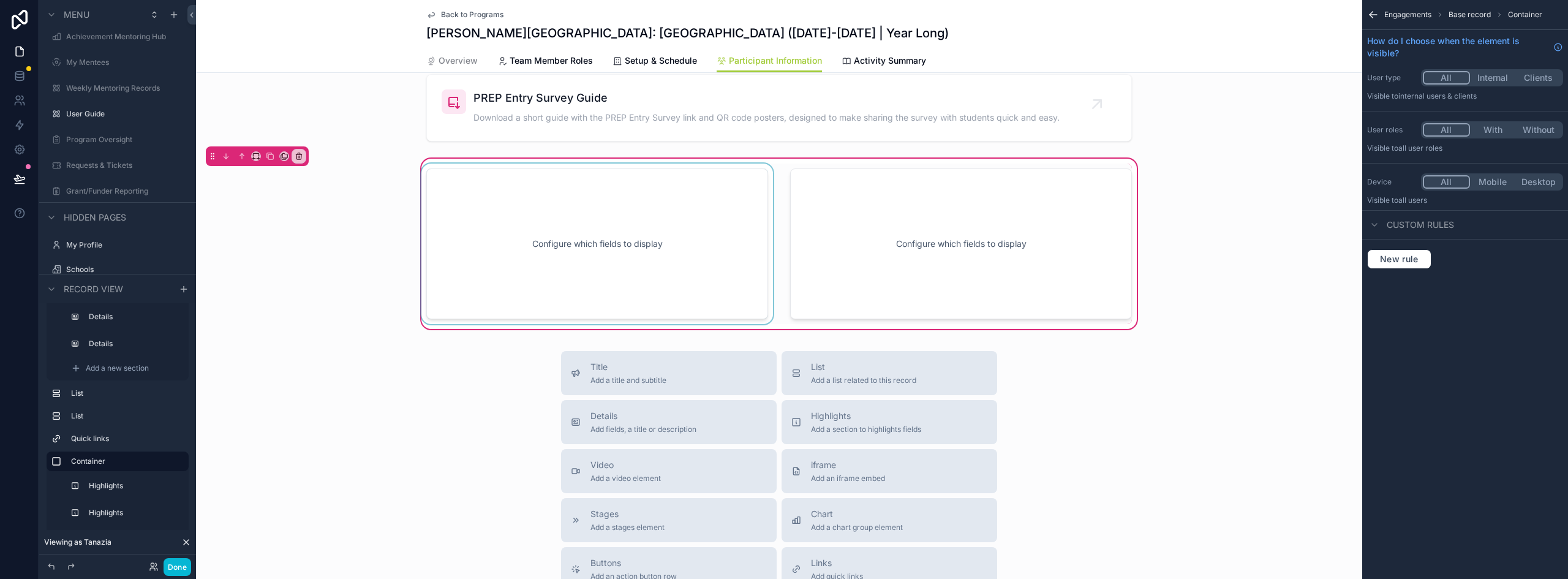
click at [563, 201] on div "scrollable content" at bounding box center [597, 244] width 356 height 160
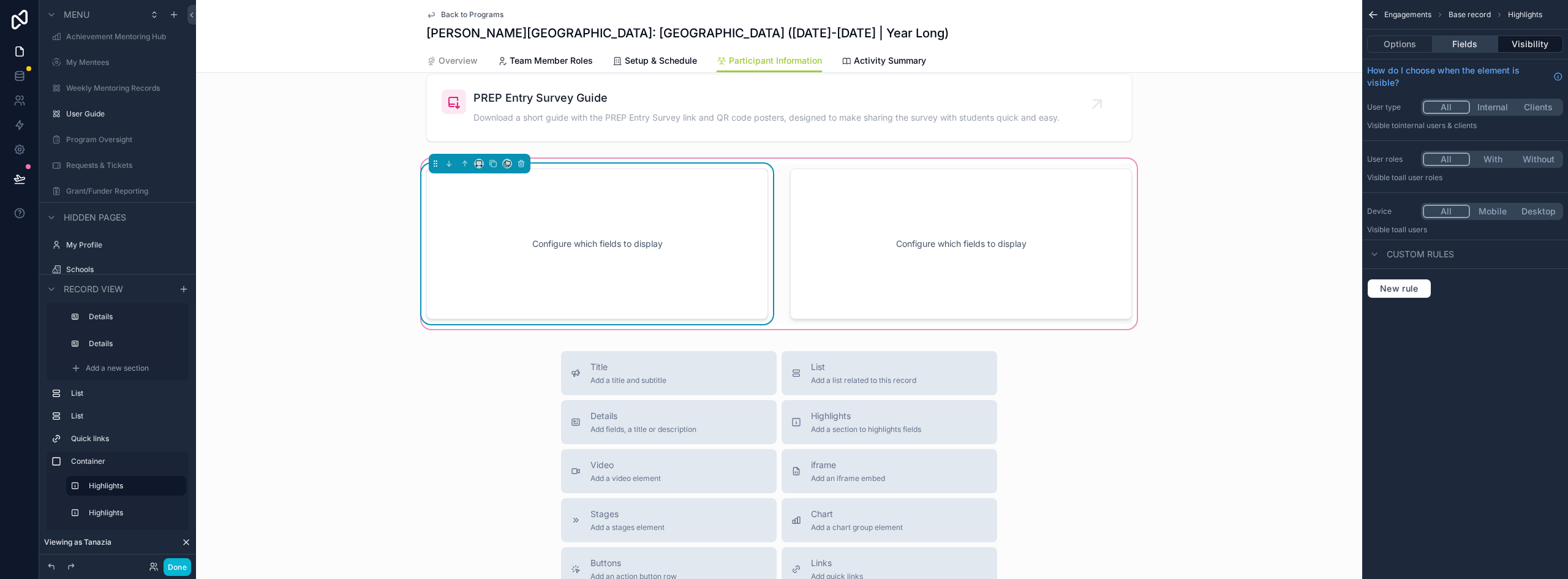
click at [1464, 42] on button "Fields" at bounding box center [1465, 44] width 65 height 17
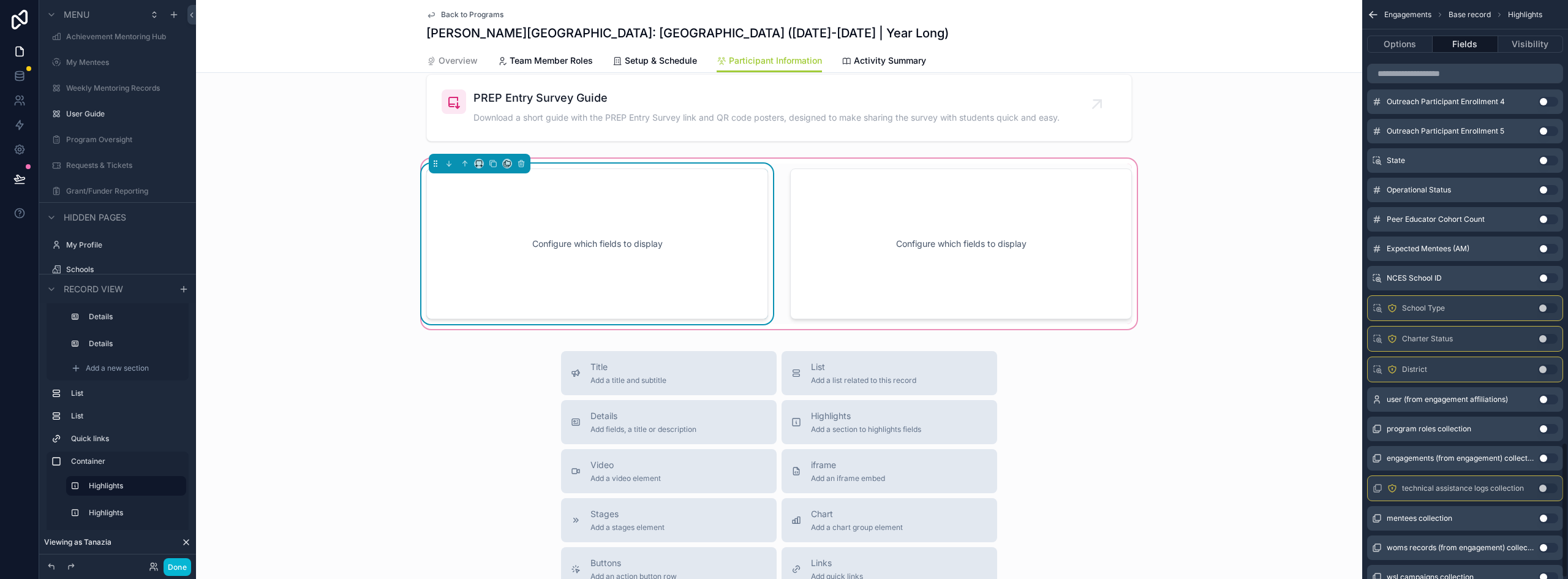
scroll to position [1891, 0]
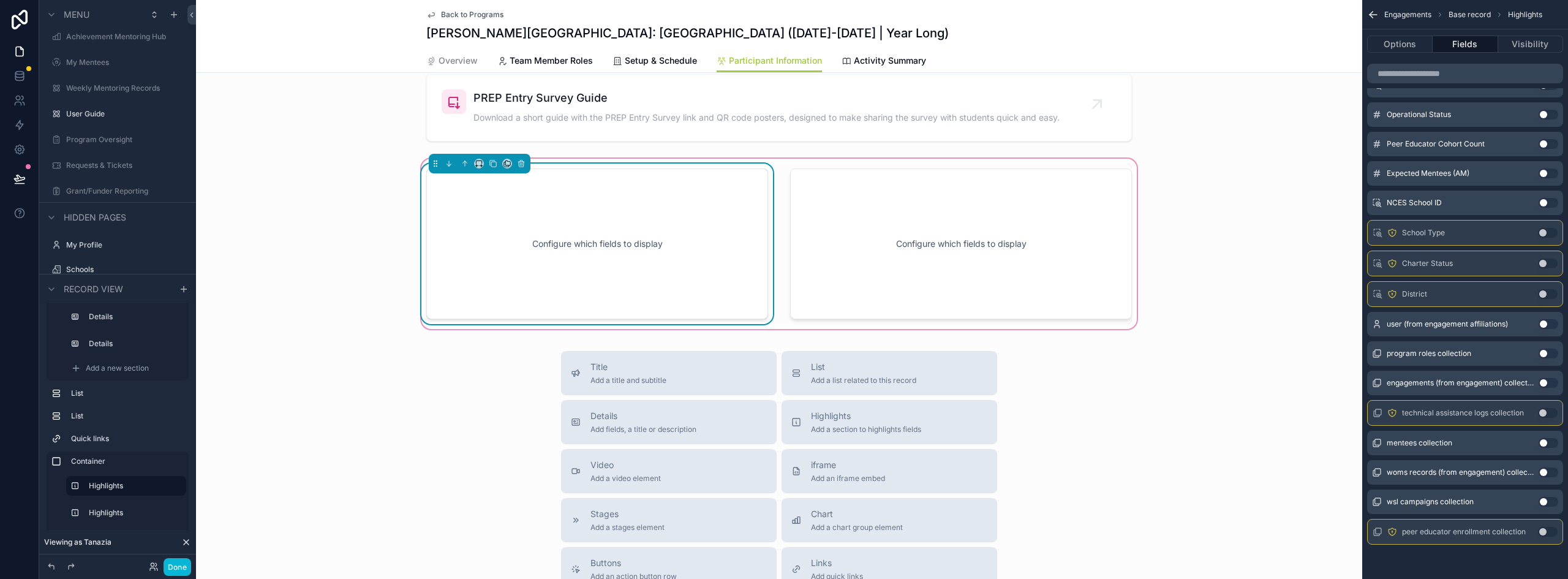
click at [1544, 529] on button "Use setting" at bounding box center [1548, 532] width 19 height 10
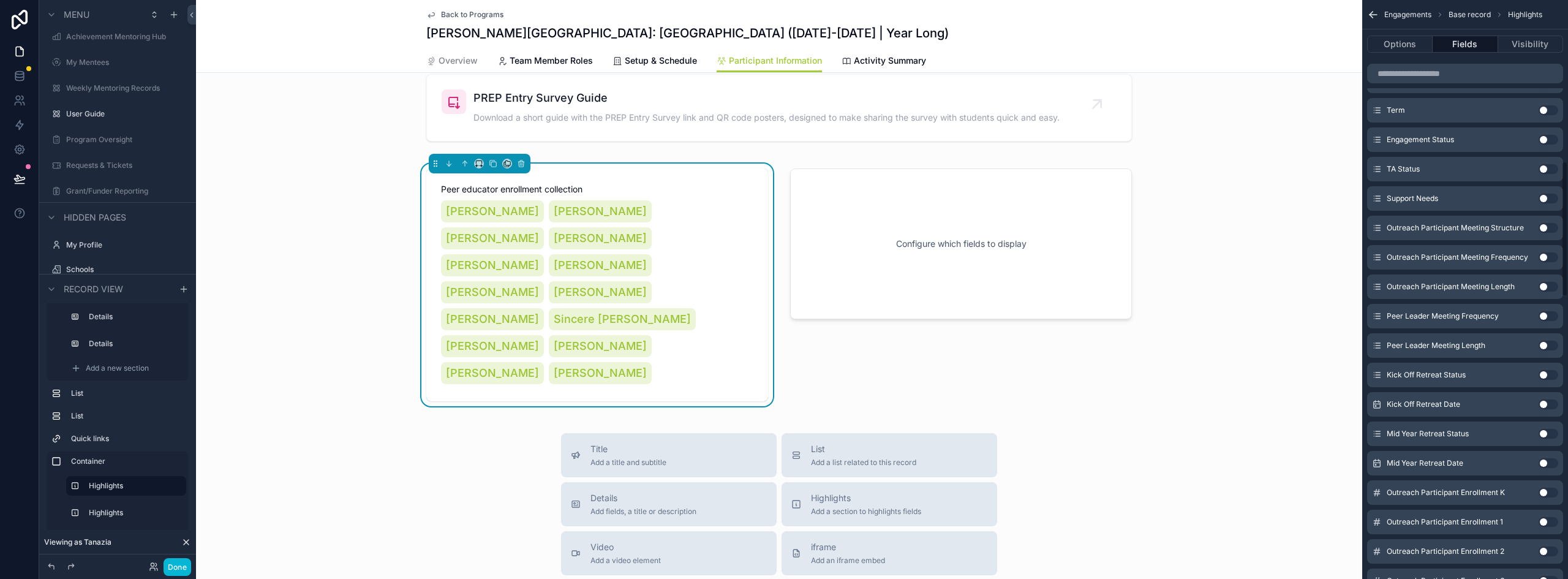
scroll to position [0, 0]
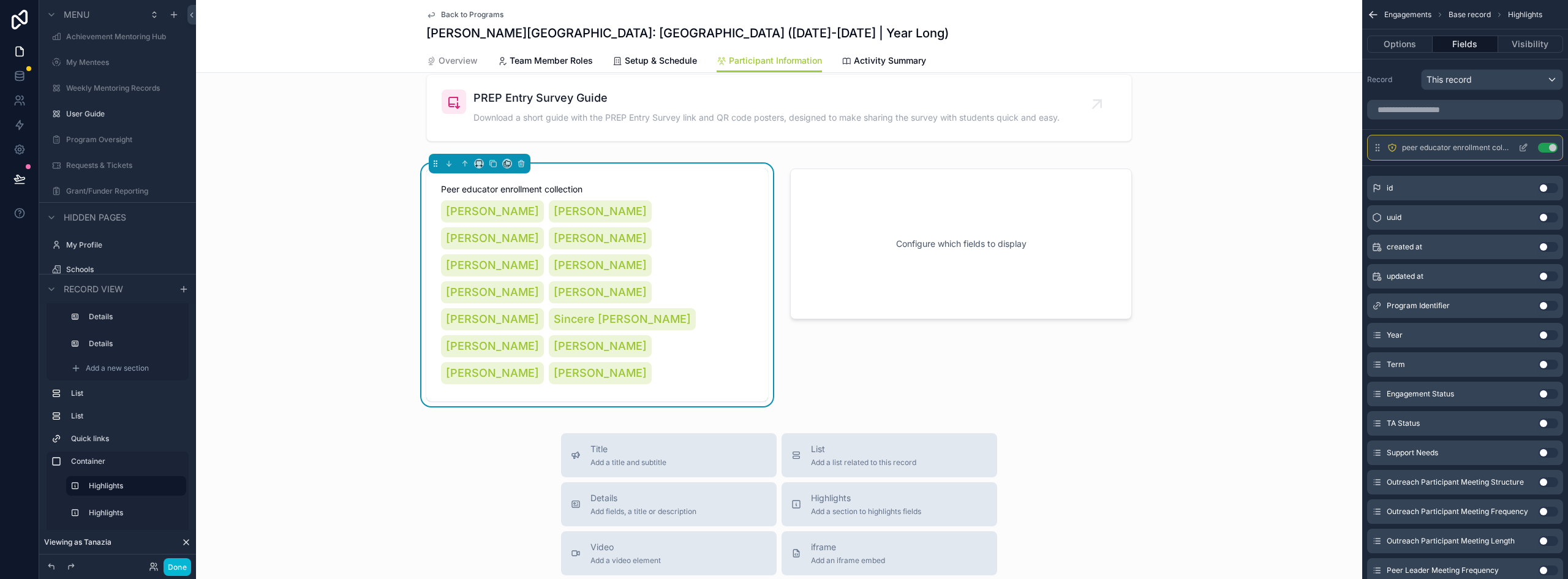
click at [1523, 148] on icon "scrollable content" at bounding box center [1524, 148] width 10 height 10
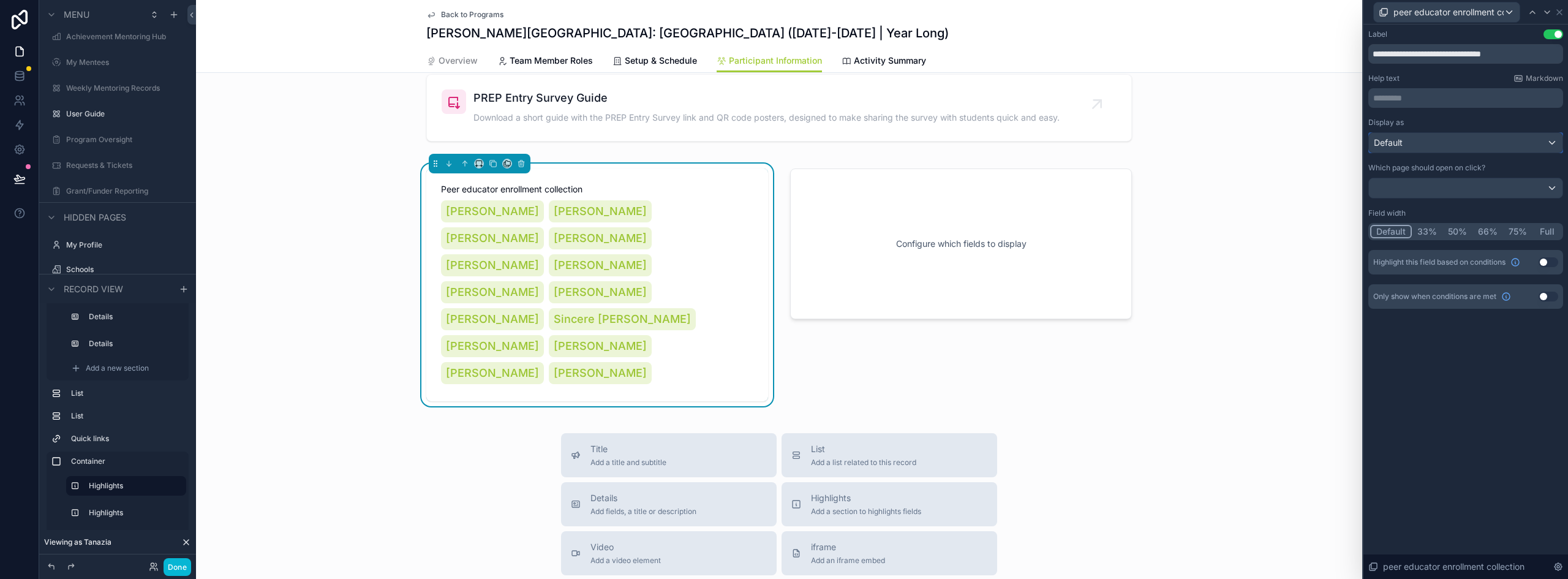
click at [1424, 144] on div "Default" at bounding box center [1465, 142] width 194 height 19
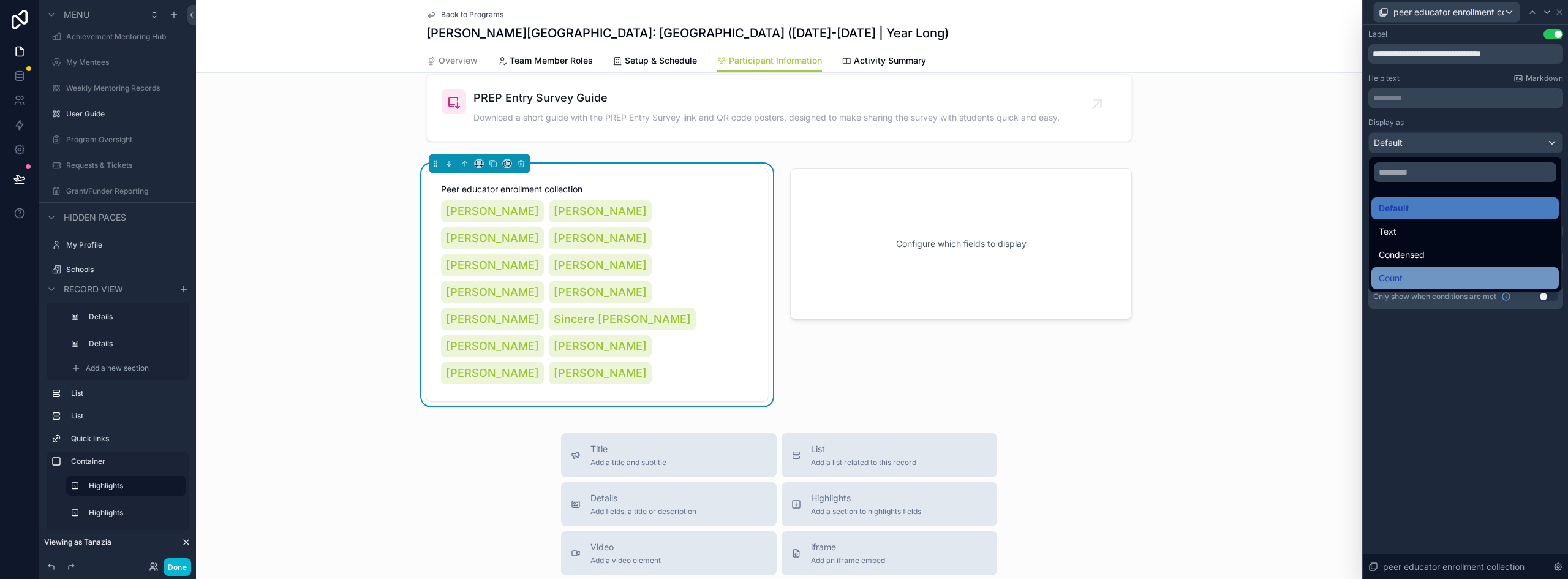
click at [1396, 275] on span "Count" at bounding box center [1391, 278] width 24 height 15
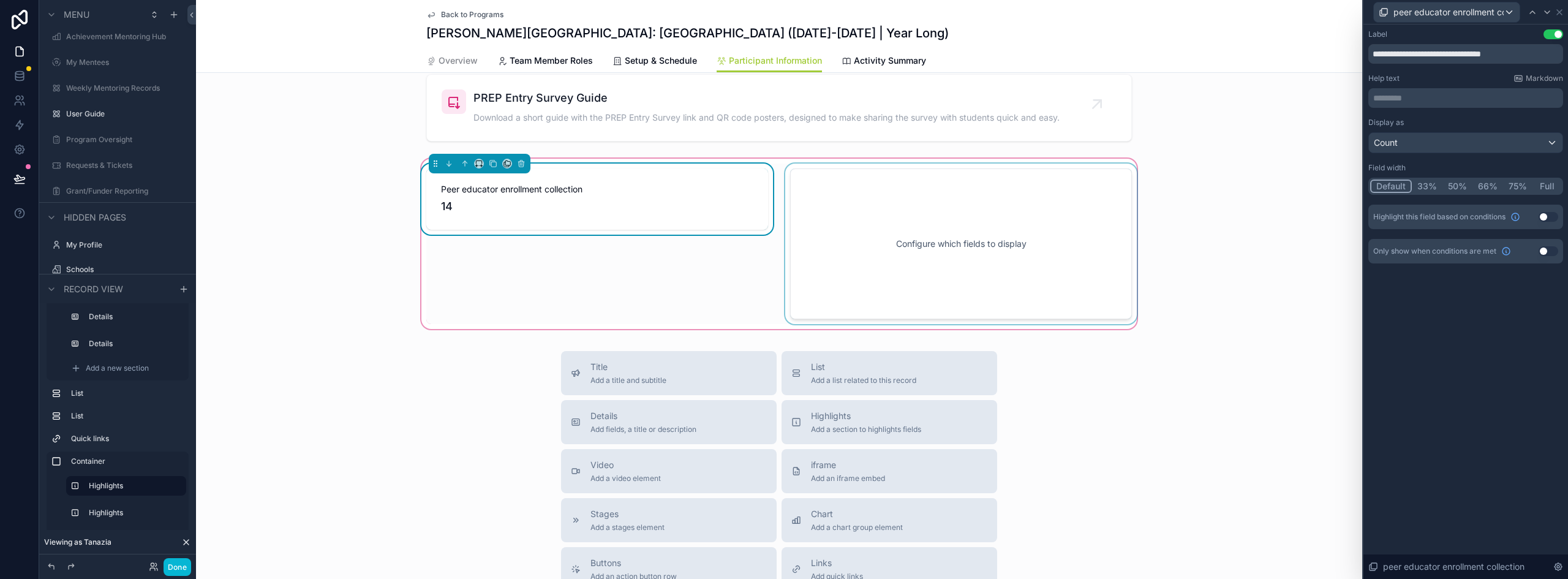
click at [887, 218] on div "scrollable content" at bounding box center [961, 244] width 356 height 160
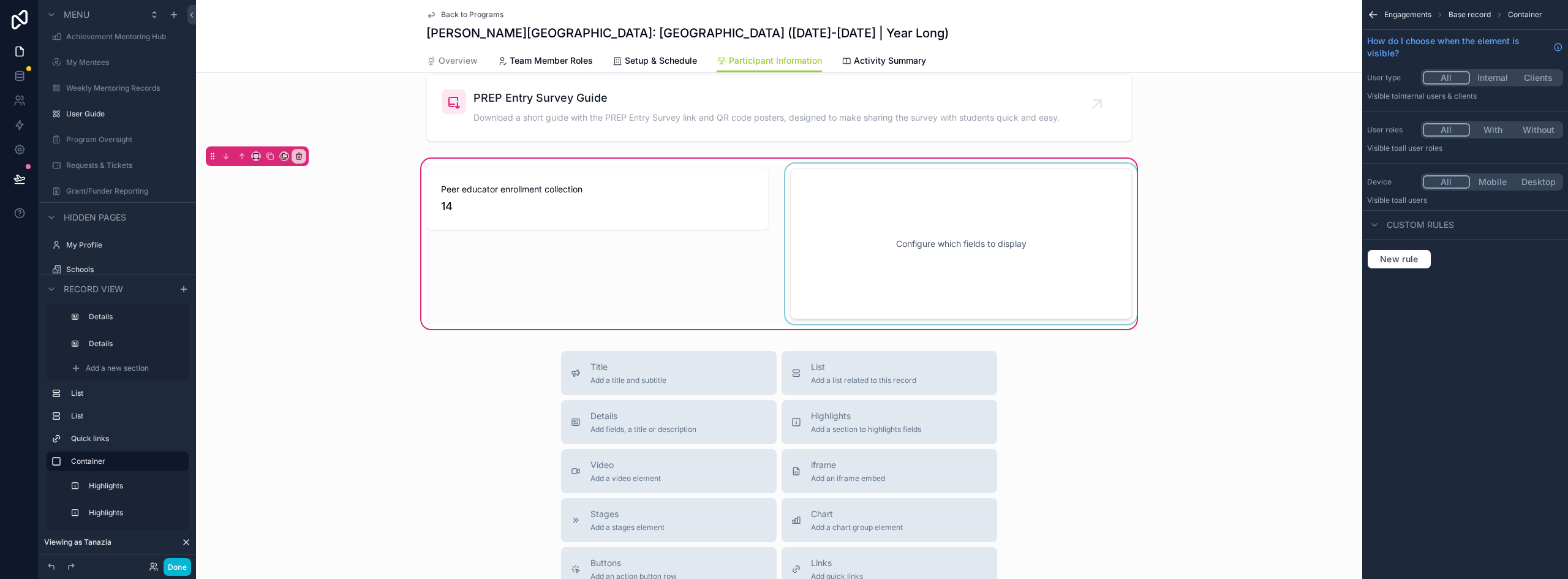
drag, startPoint x: 1004, startPoint y: 195, endPoint x: 1020, endPoint y: 195, distance: 16.0
click at [1004, 195] on div "scrollable content" at bounding box center [961, 244] width 356 height 160
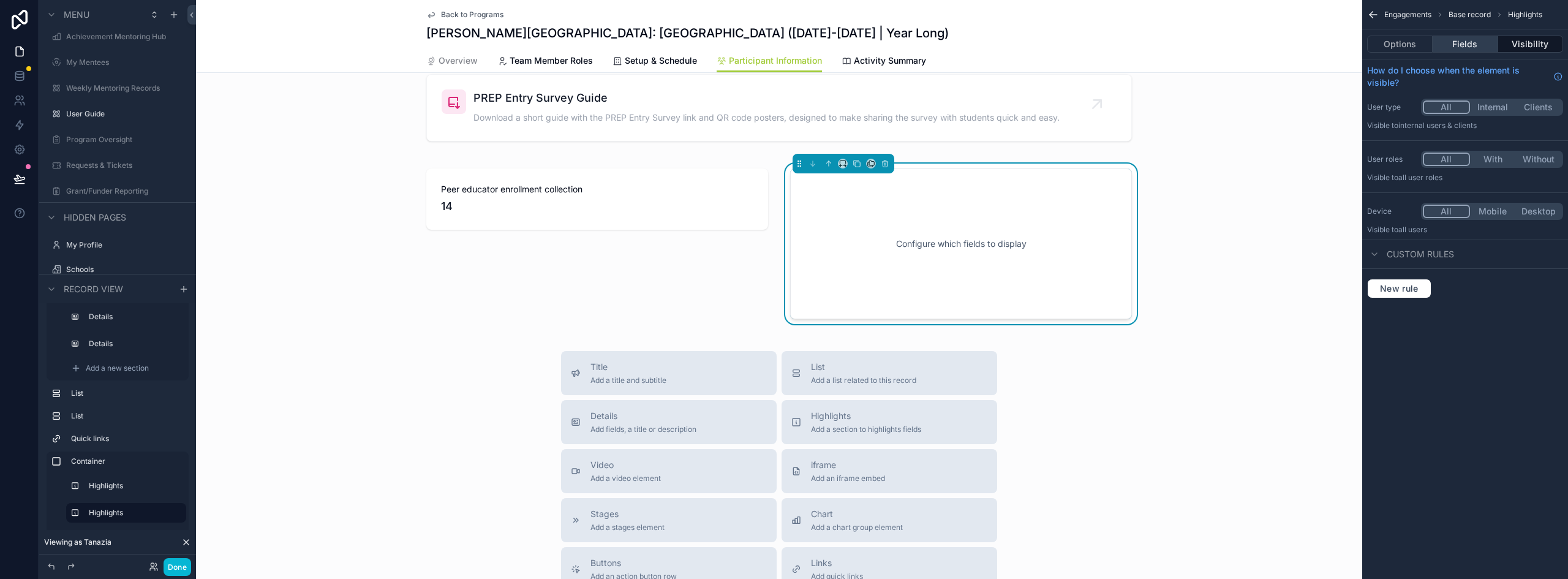
click at [1475, 47] on button "Fields" at bounding box center [1465, 44] width 65 height 17
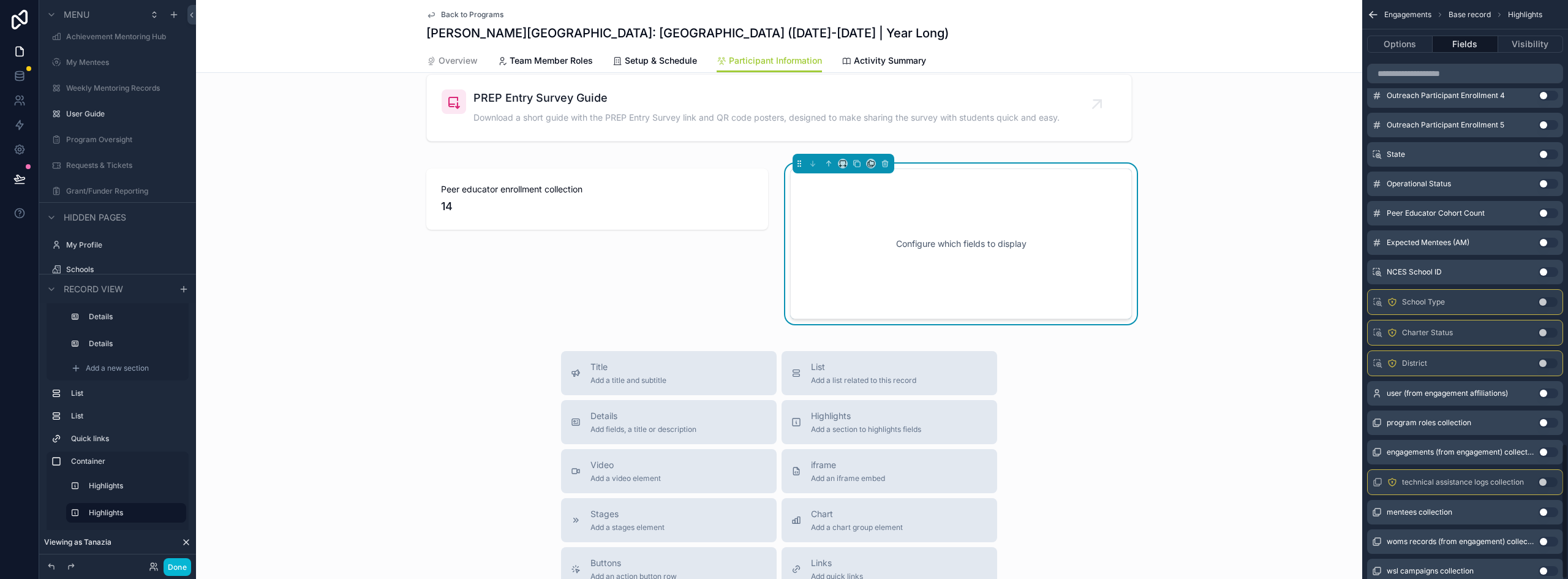
scroll to position [1891, 0]
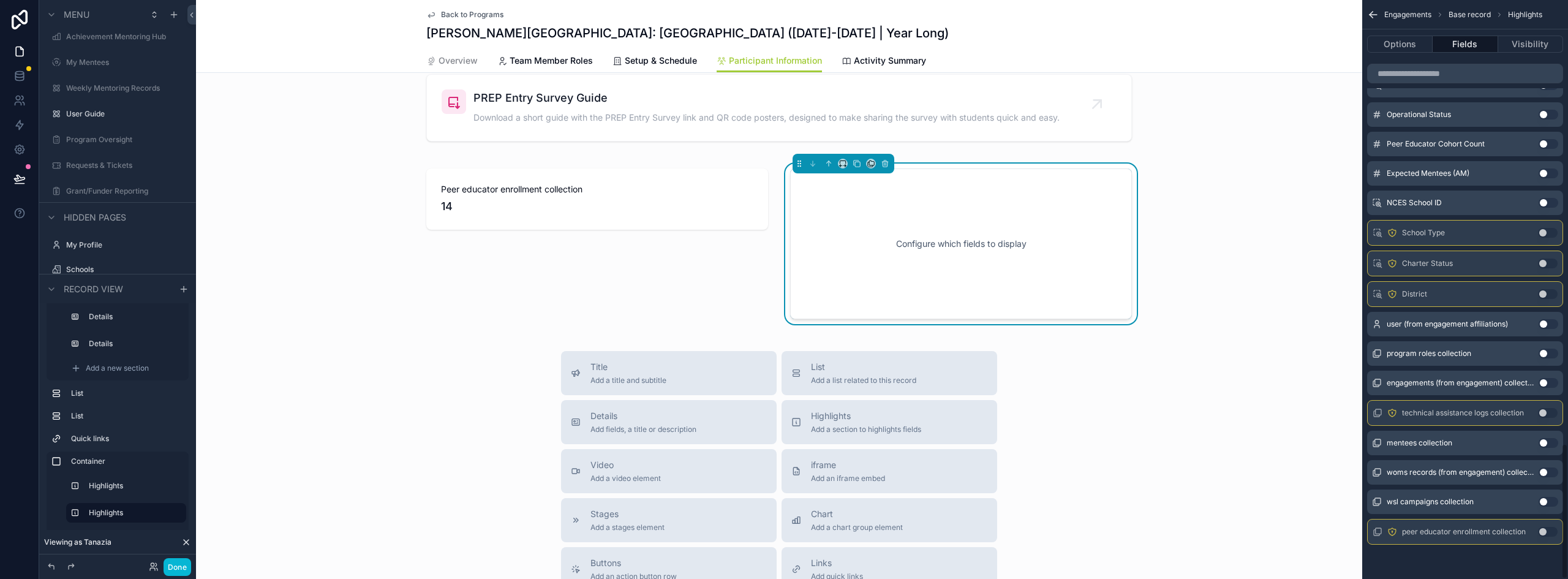
click at [1545, 529] on button "Use setting" at bounding box center [1548, 532] width 19 height 10
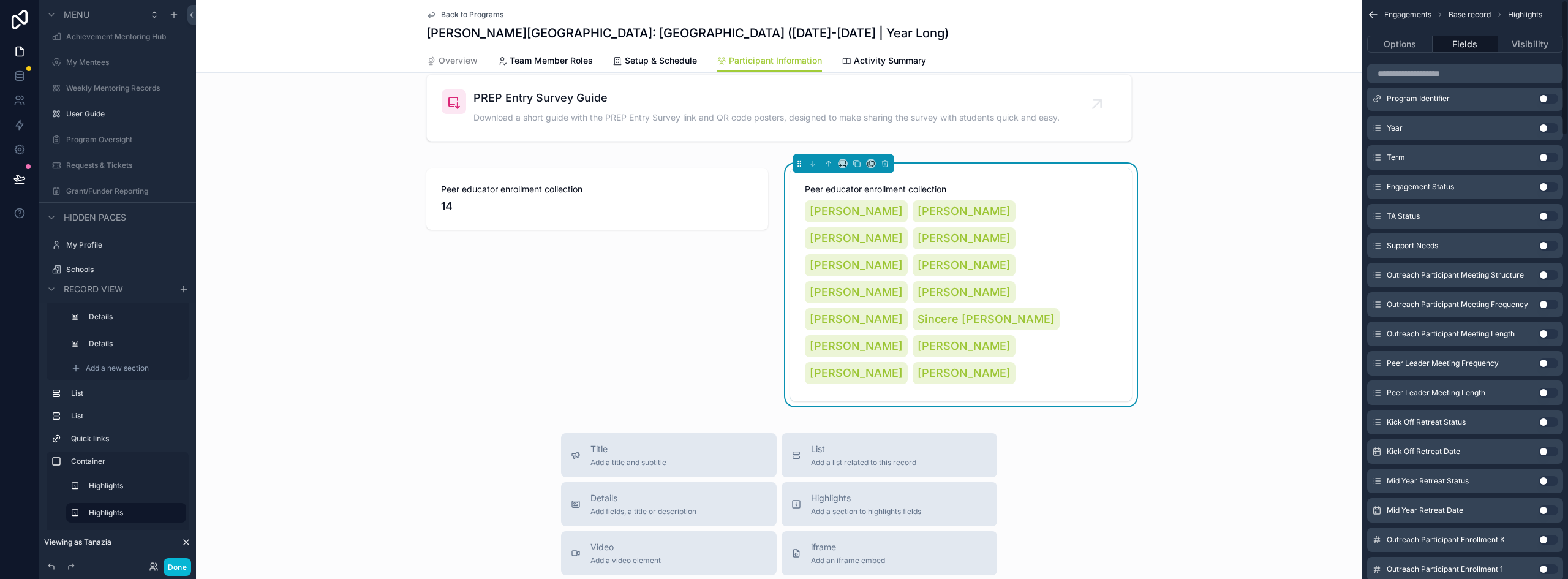
scroll to position [0, 0]
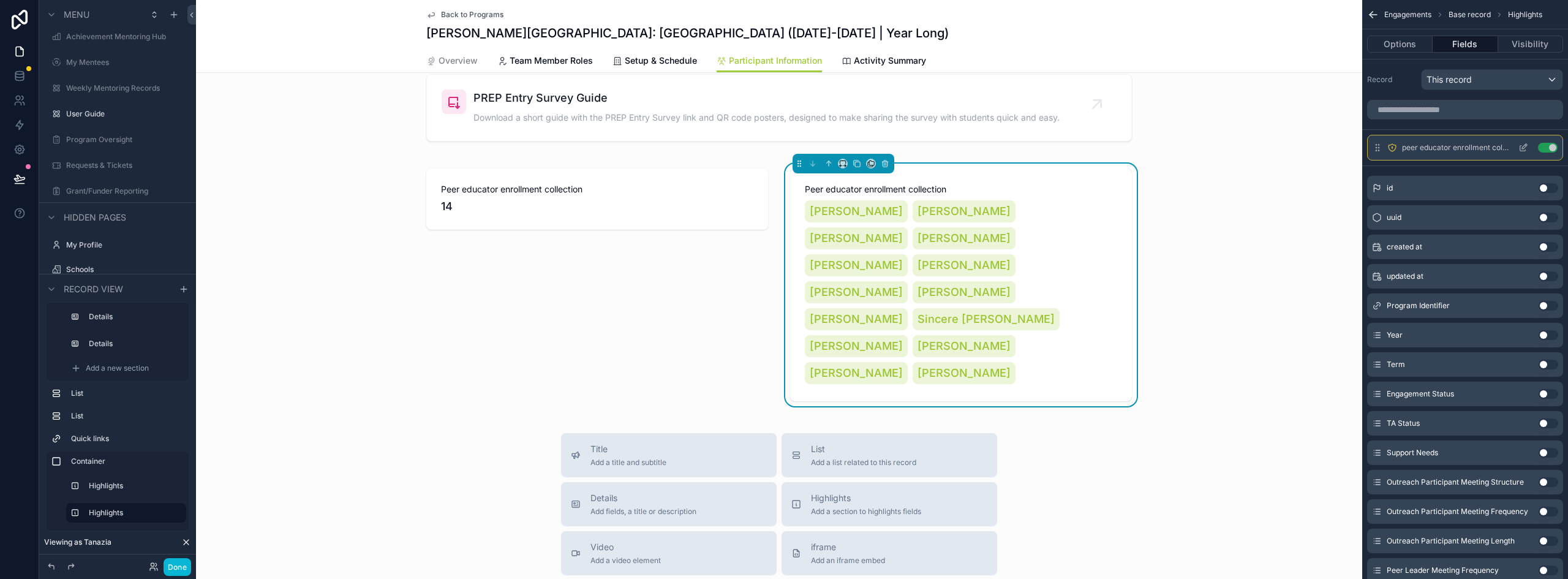
click at [1522, 146] on icon "scrollable content" at bounding box center [1524, 148] width 10 height 10
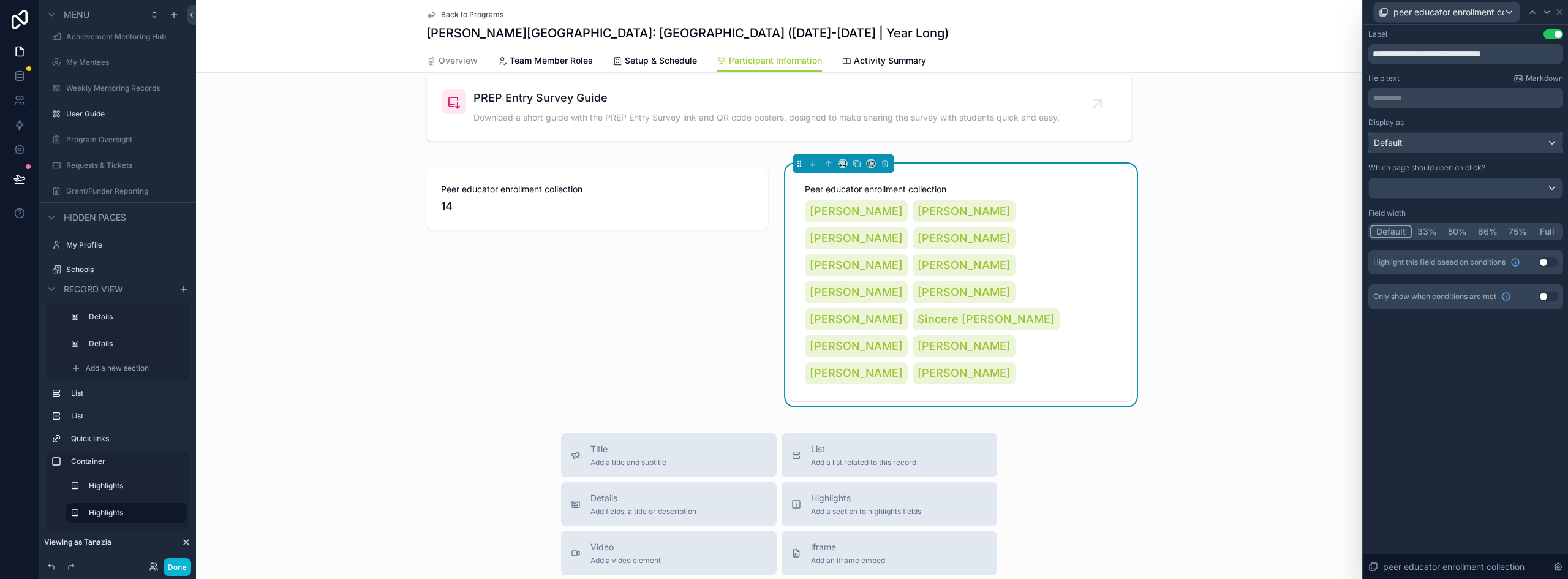
click at [1433, 146] on div "Default" at bounding box center [1465, 142] width 194 height 19
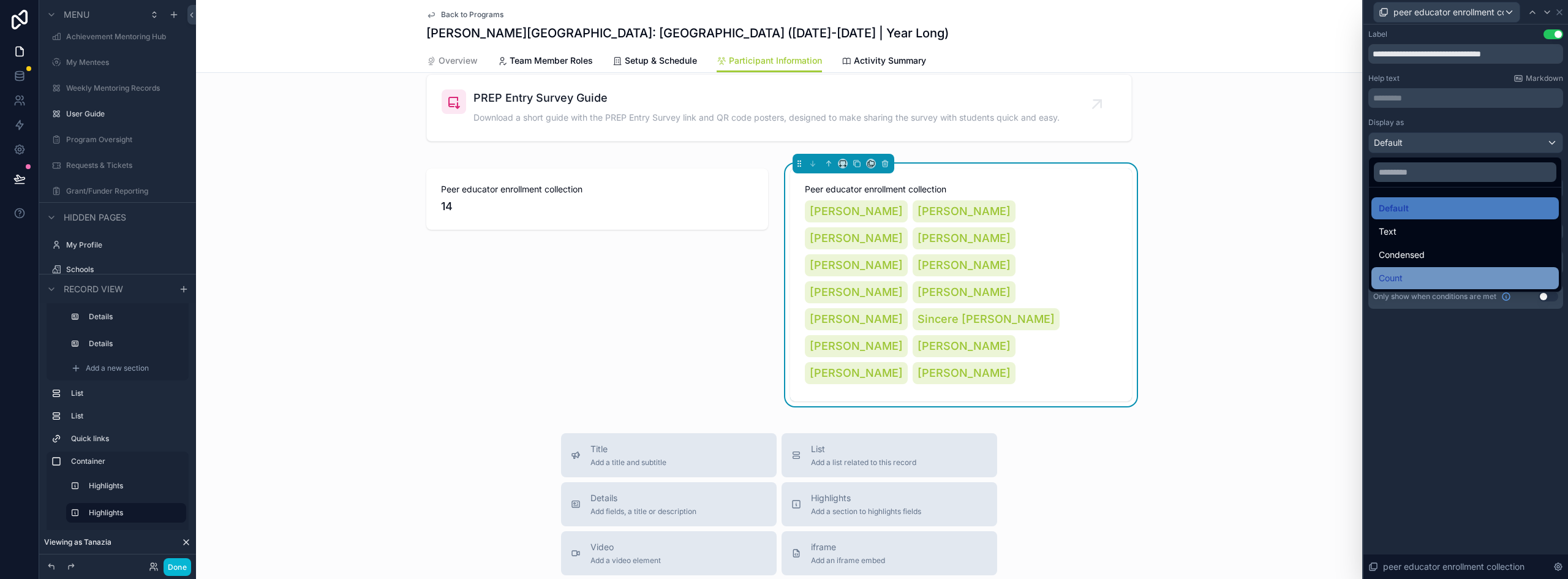
click at [1409, 281] on div "Count" at bounding box center [1465, 278] width 173 height 15
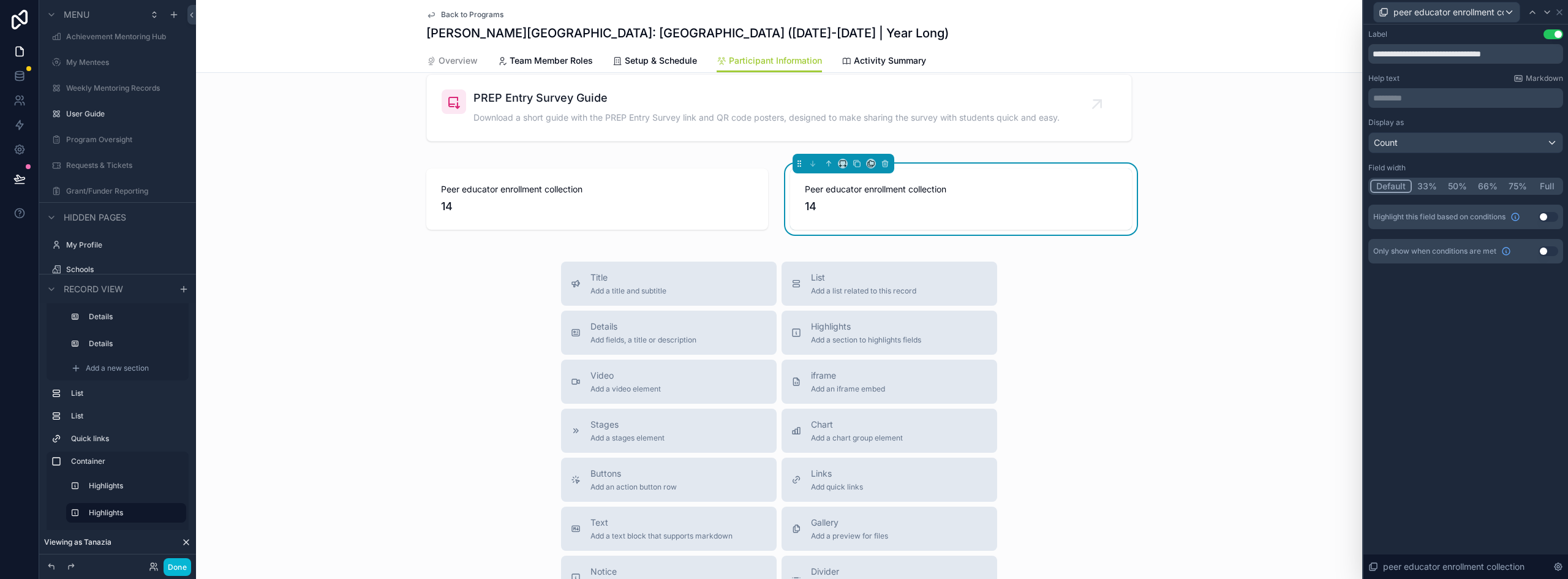
click at [1548, 251] on button "Use setting" at bounding box center [1549, 251] width 19 height 10
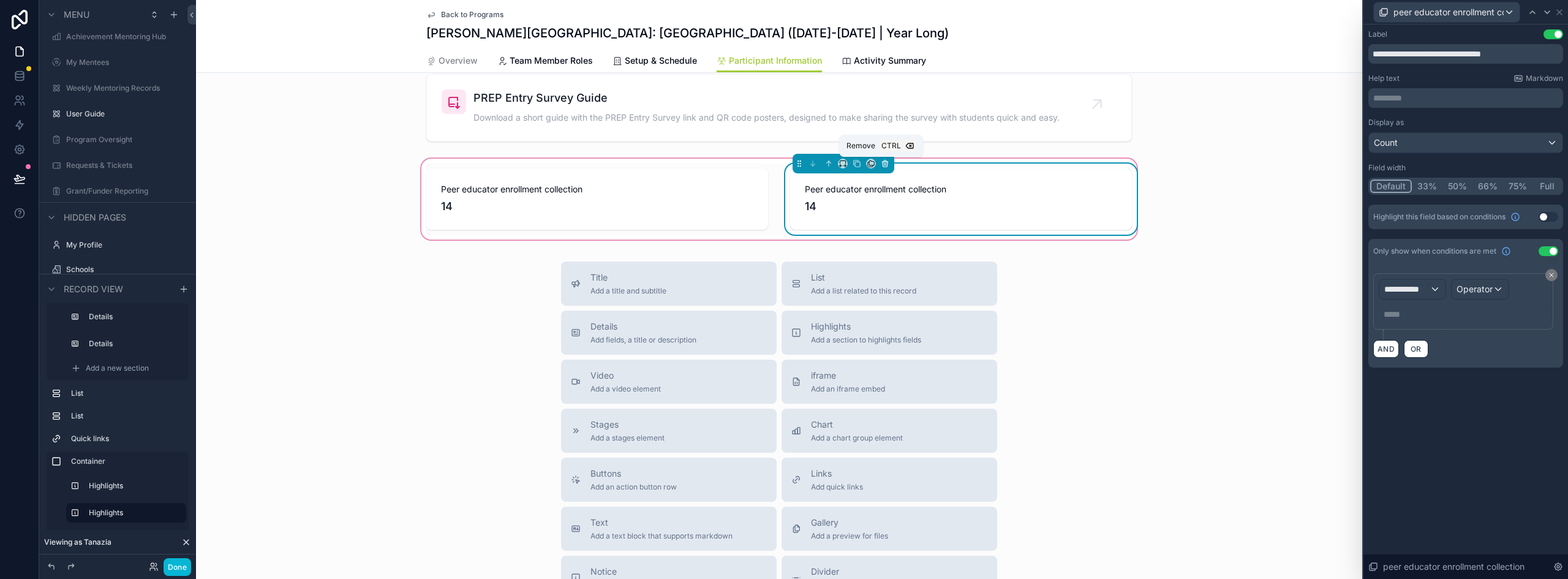
click at [881, 163] on icon "scrollable content" at bounding box center [885, 163] width 9 height 9
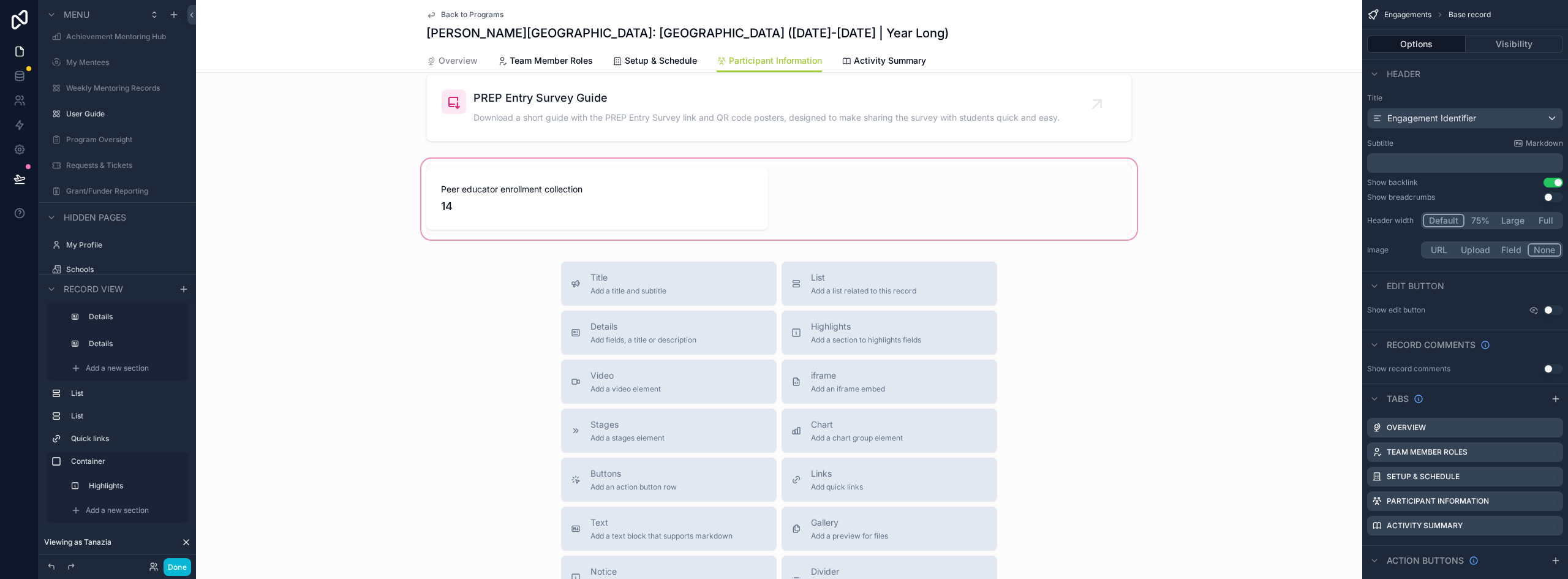
click at [603, 174] on div "scrollable content" at bounding box center [779, 199] width 1167 height 86
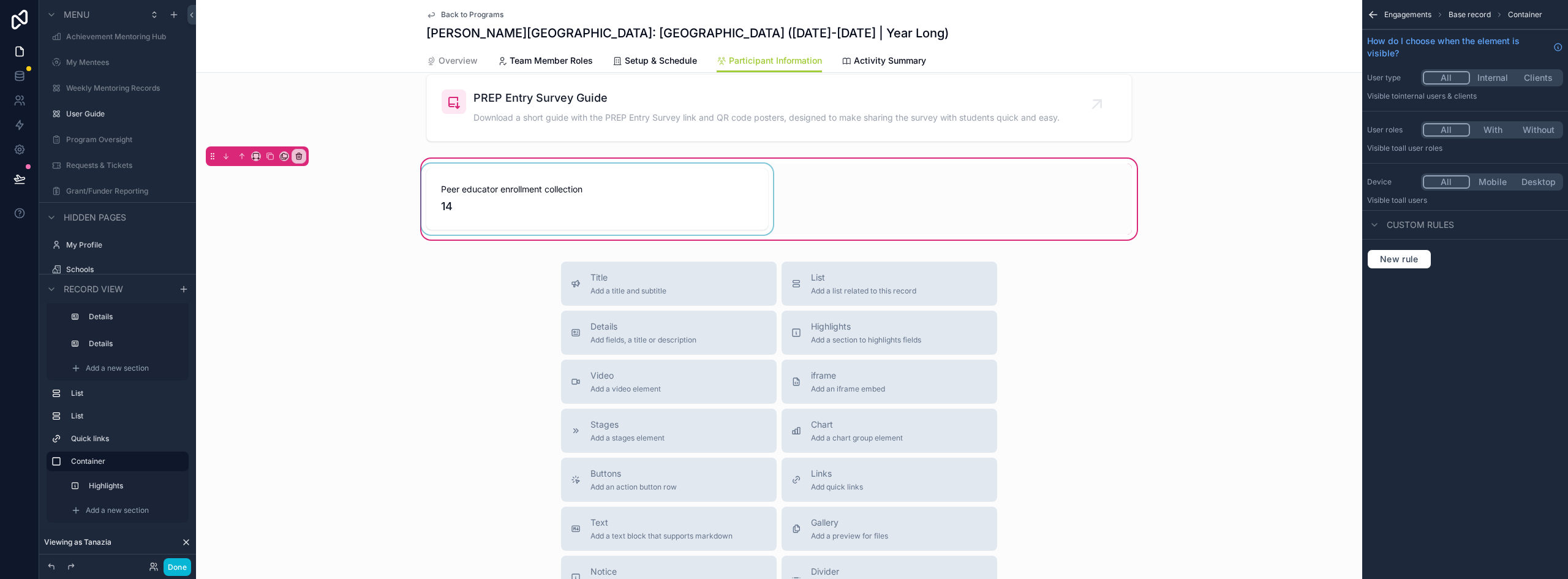
click at [737, 195] on div "scrollable content" at bounding box center [597, 198] width 356 height 71
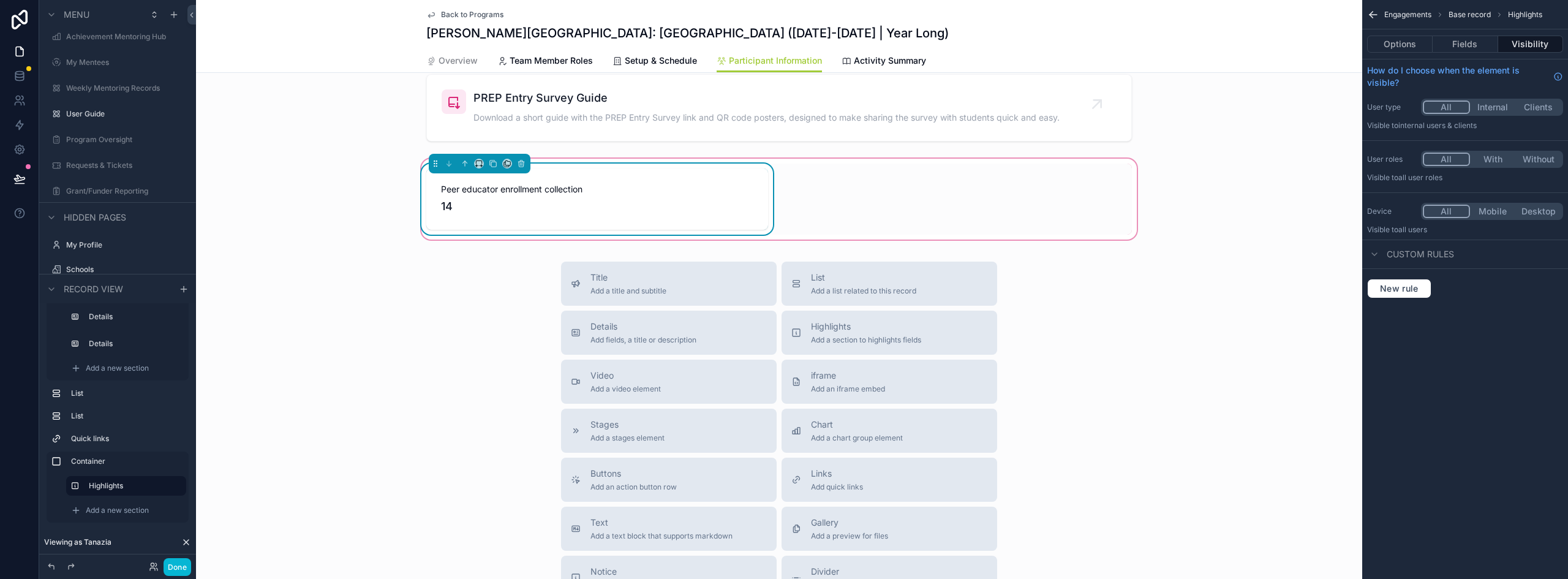
click at [629, 198] on div "14" at bounding box center [597, 206] width 313 height 17
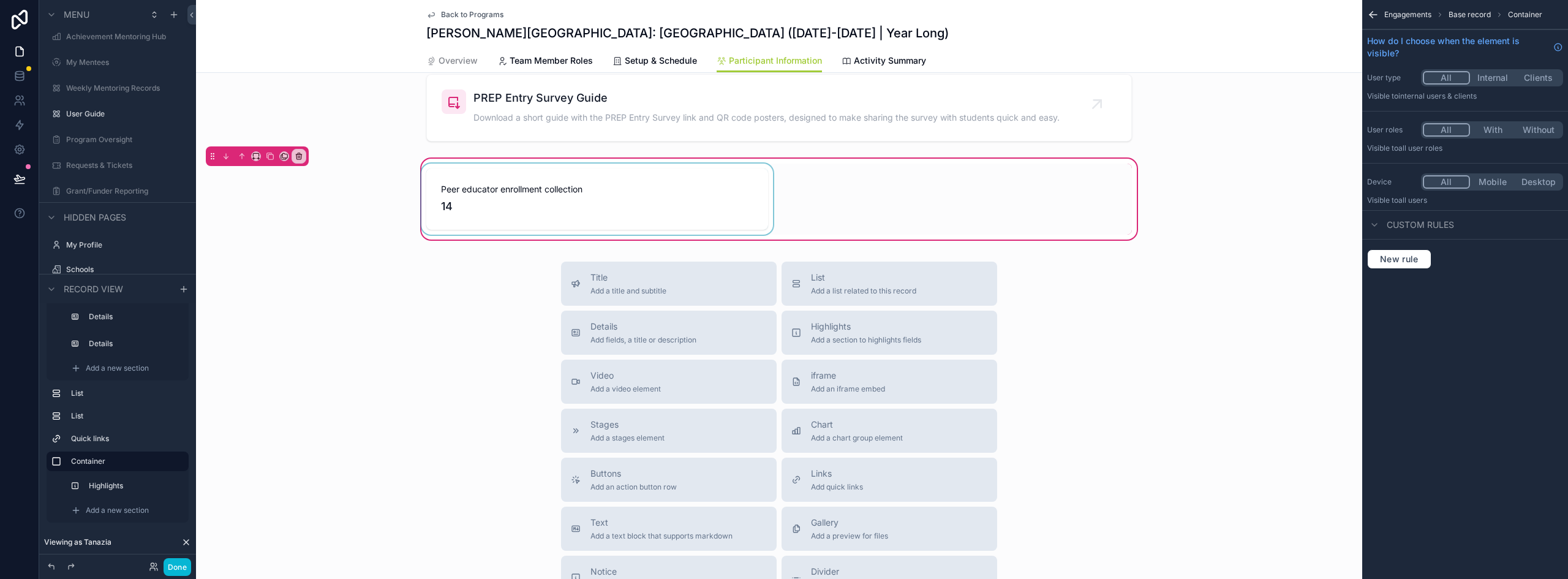
click at [663, 188] on div "scrollable content" at bounding box center [597, 198] width 356 height 71
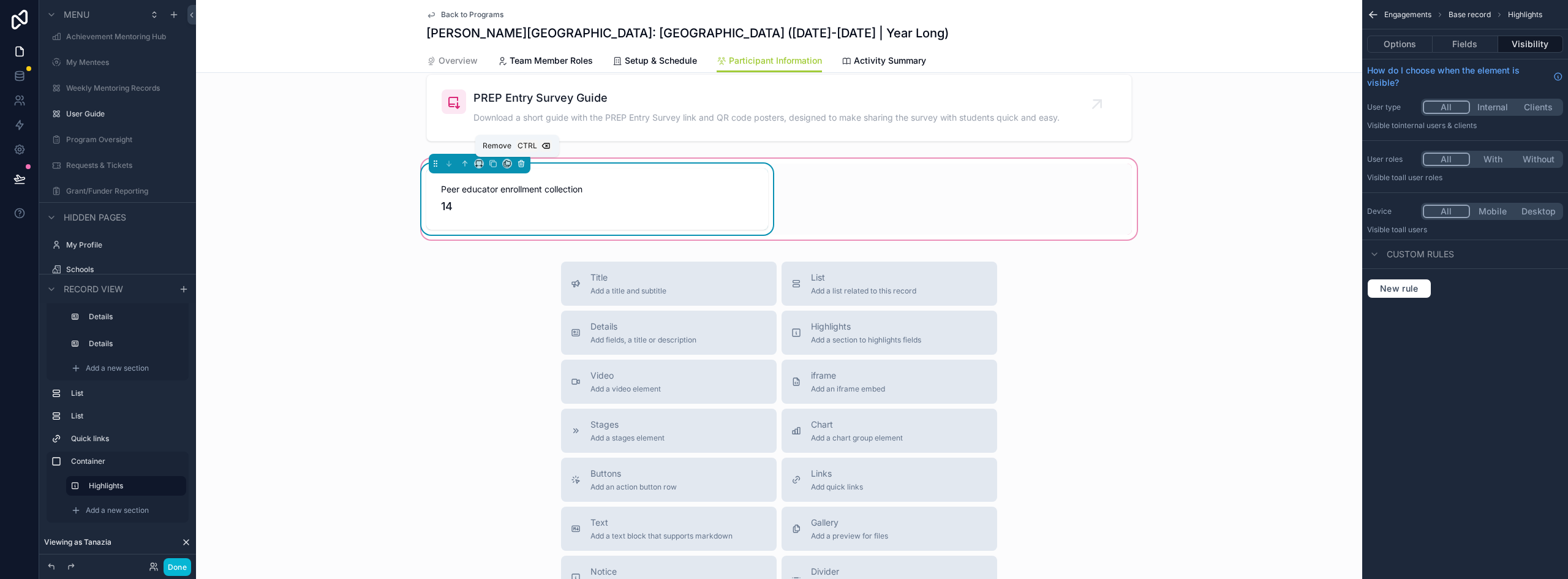
click at [520, 163] on icon "scrollable content" at bounding box center [521, 163] width 9 height 9
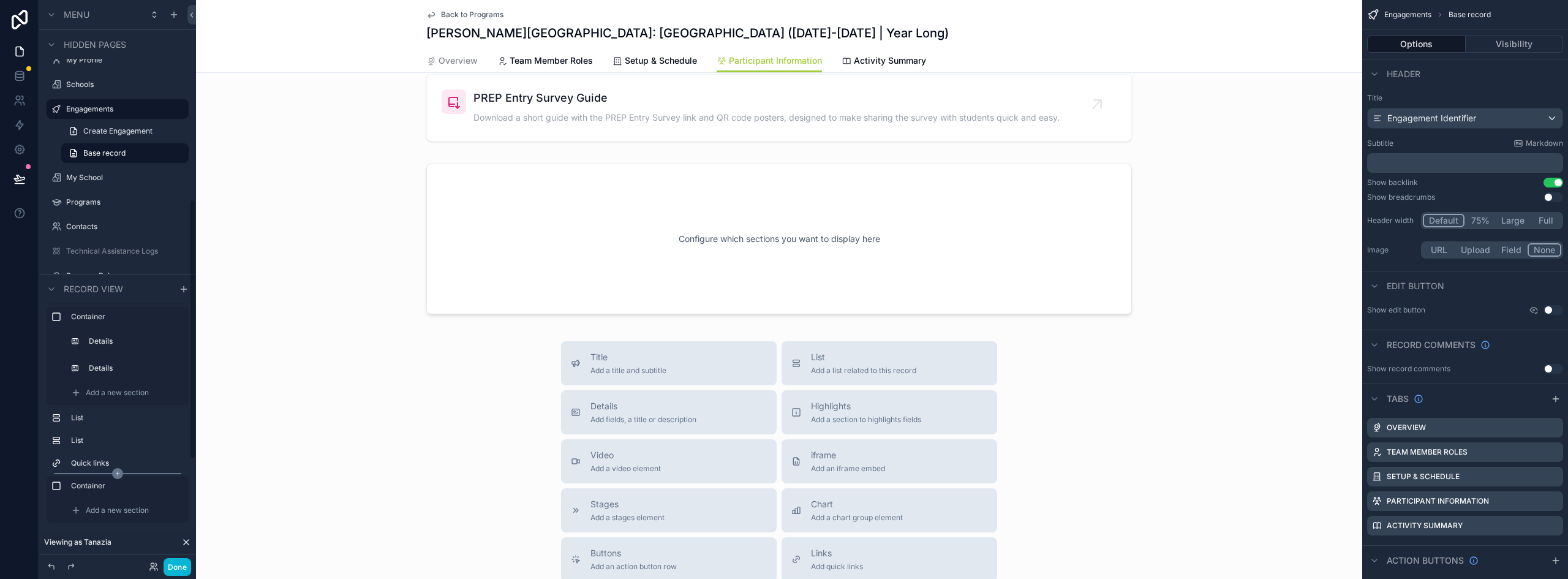
scroll to position [433, 0]
click at [111, 507] on span "Add a new section" at bounding box center [117, 511] width 63 height 10
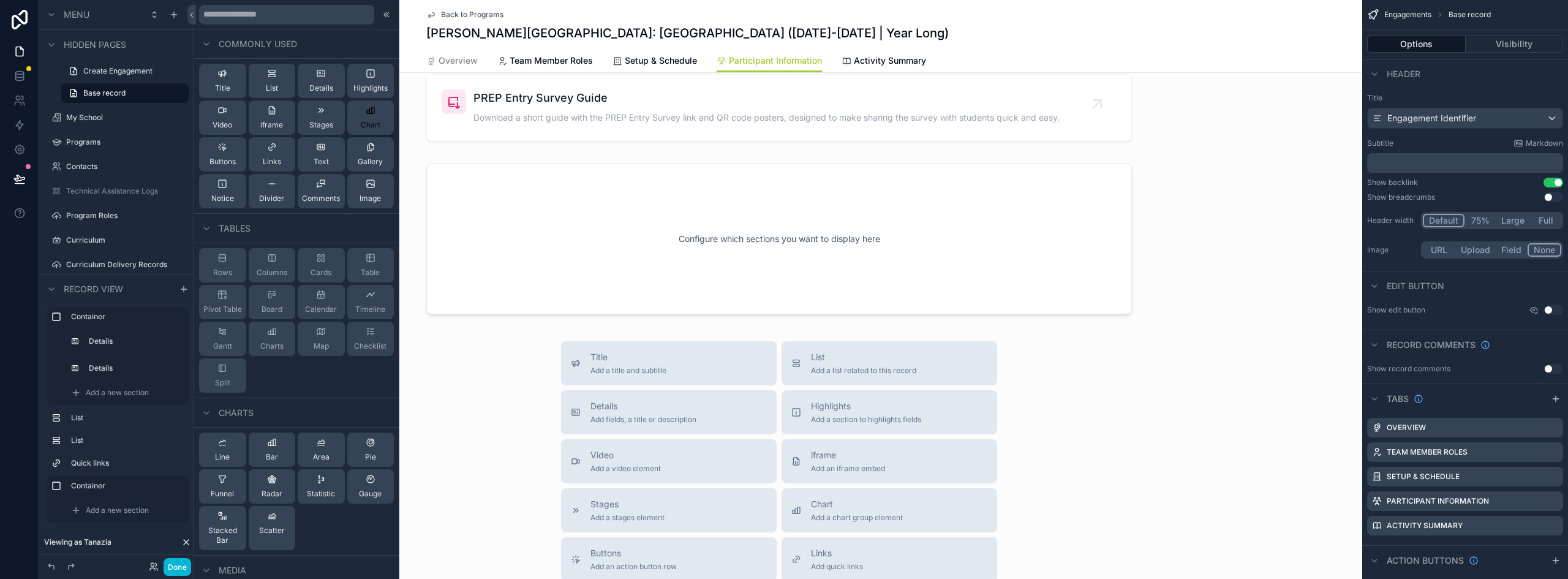
click at [362, 123] on span "Chart" at bounding box center [370, 125] width 19 height 10
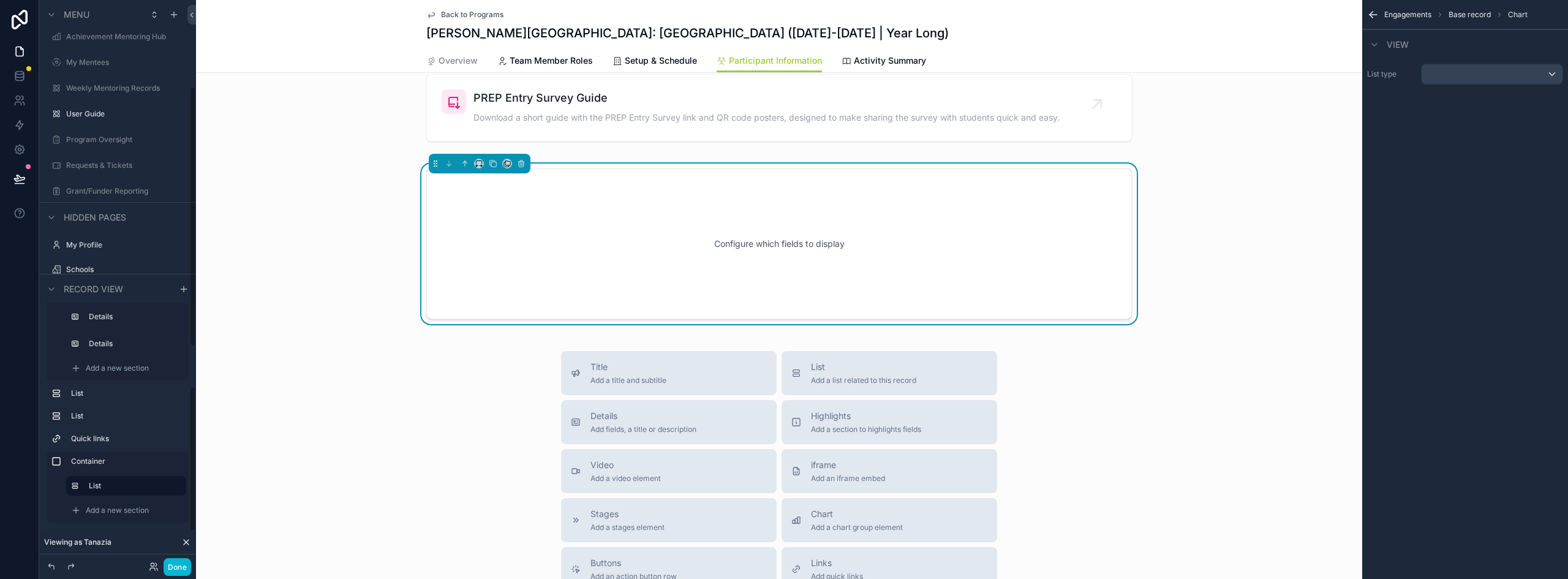
scroll to position [1182, 0]
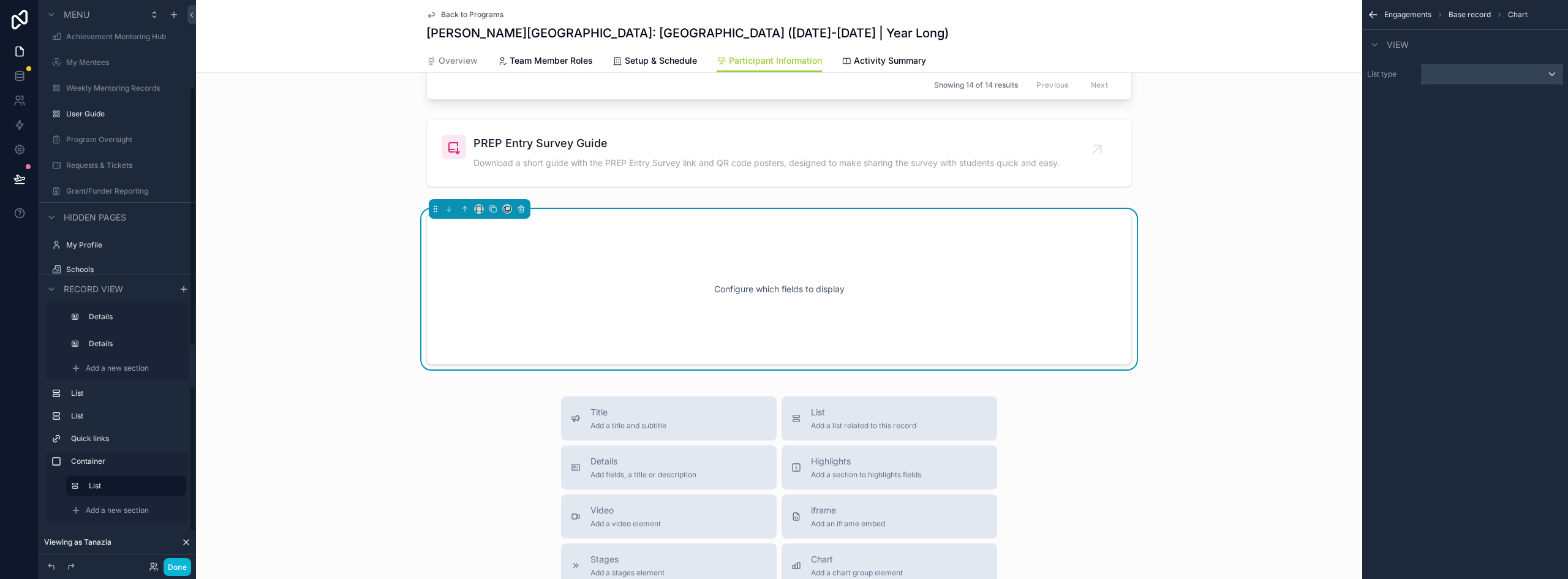
click at [1450, 75] on div "scrollable content" at bounding box center [1492, 74] width 141 height 19
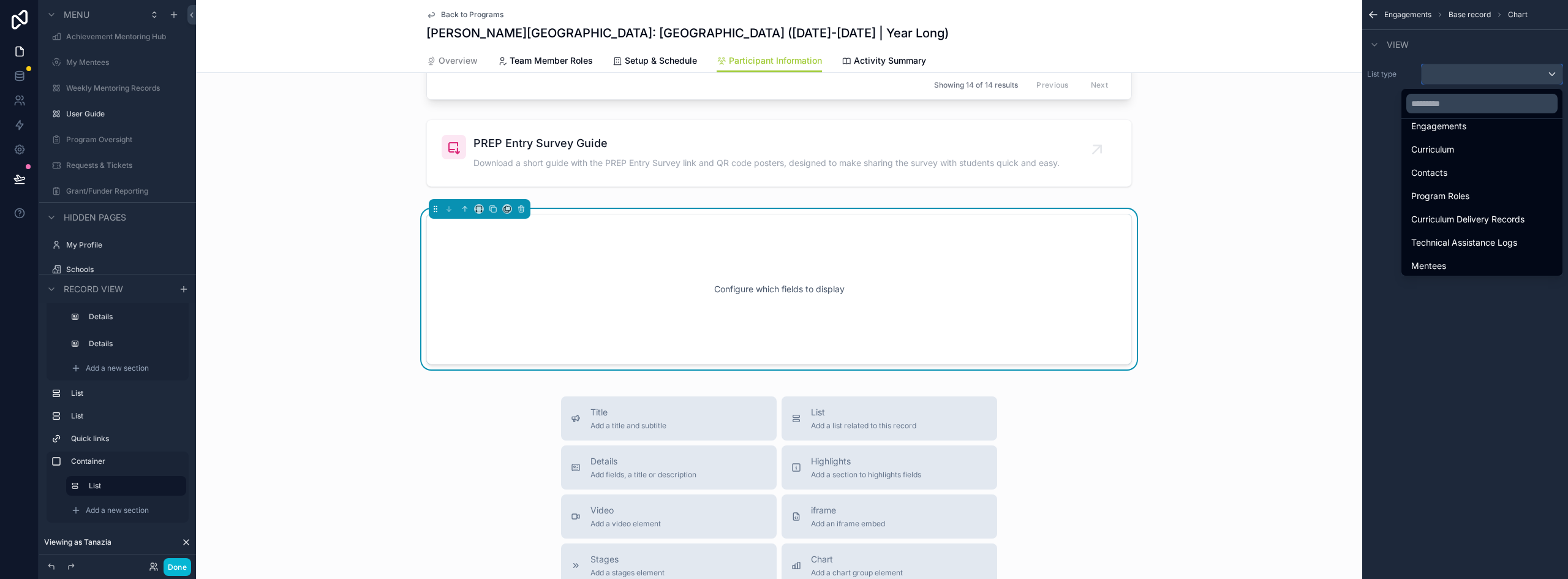
scroll to position [268, 0]
click at [1475, 263] on span "Teen PEP Peer Educator Enrollment" at bounding box center [1482, 262] width 142 height 15
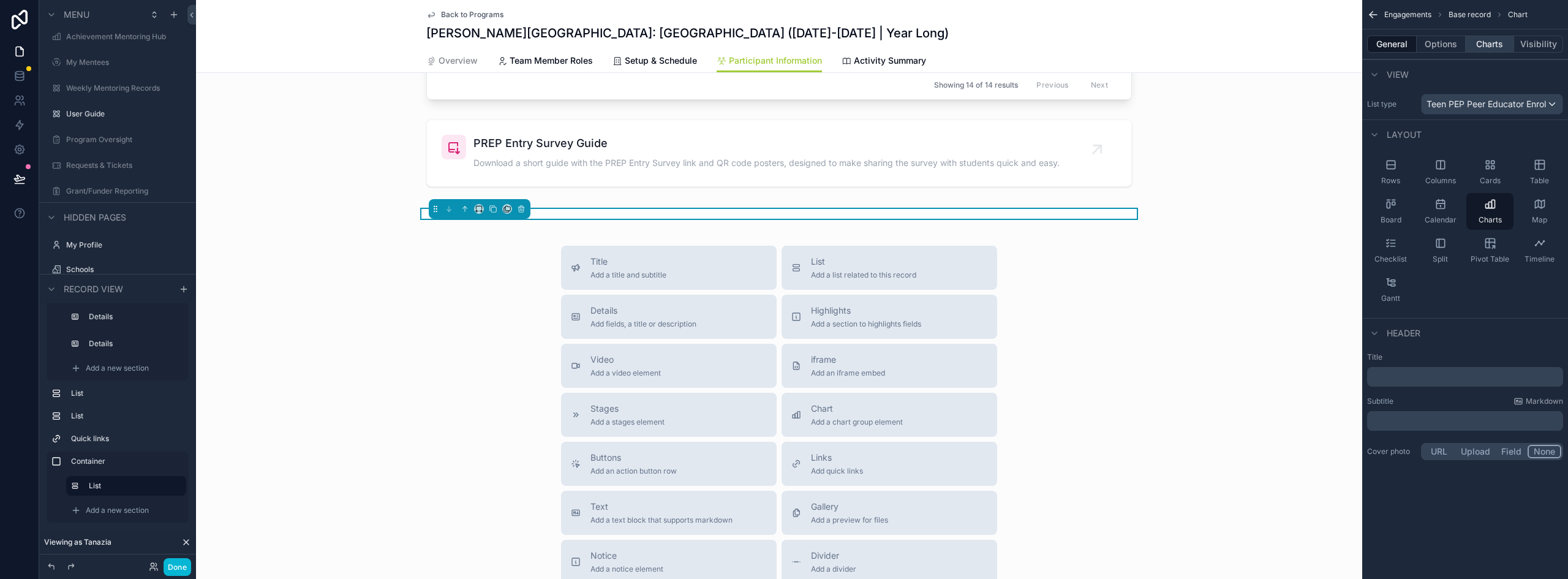
click at [1496, 46] on button "Charts" at bounding box center [1490, 44] width 49 height 17
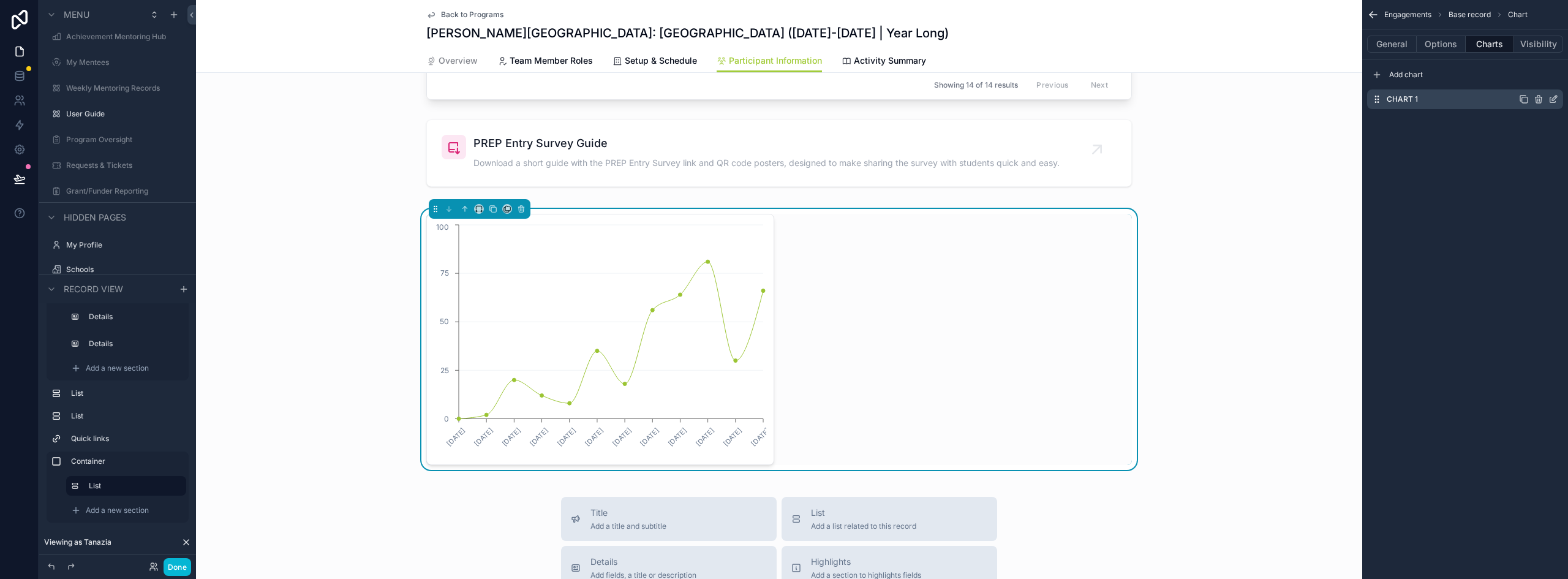
click at [1551, 101] on icon "scrollable content" at bounding box center [1553, 100] width 5 height 5
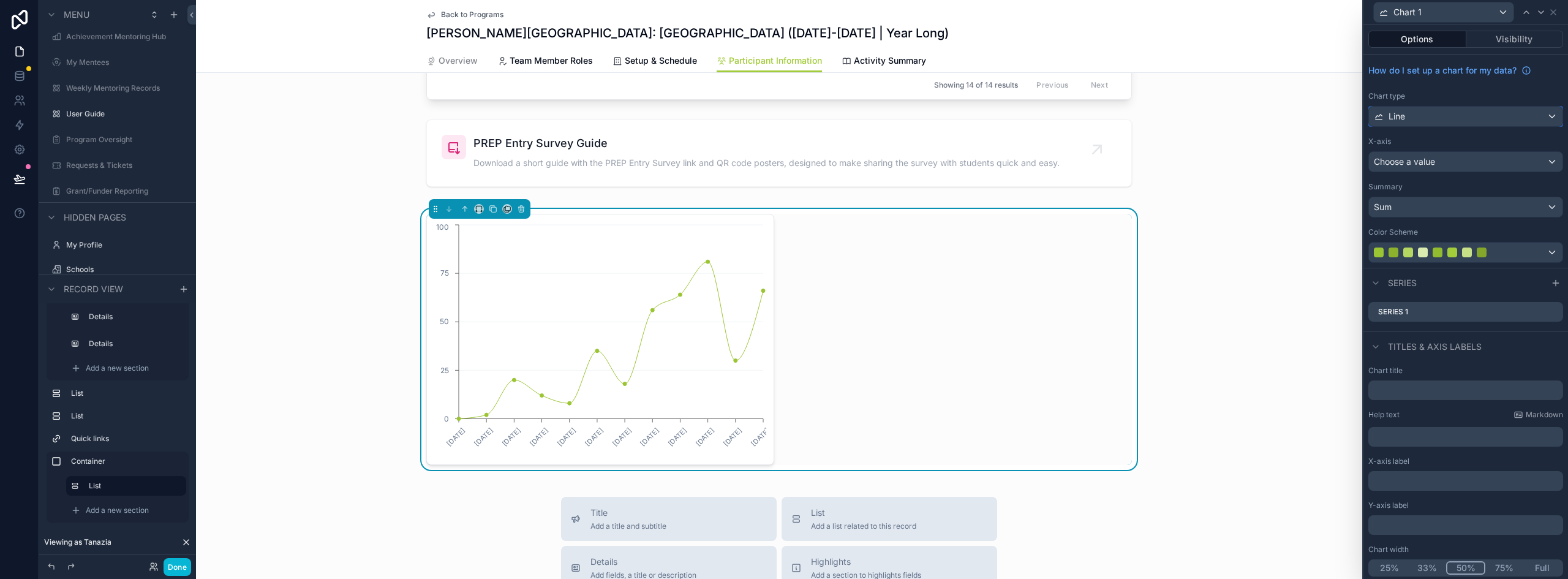
click at [1437, 112] on div "Line" at bounding box center [1465, 116] width 194 height 19
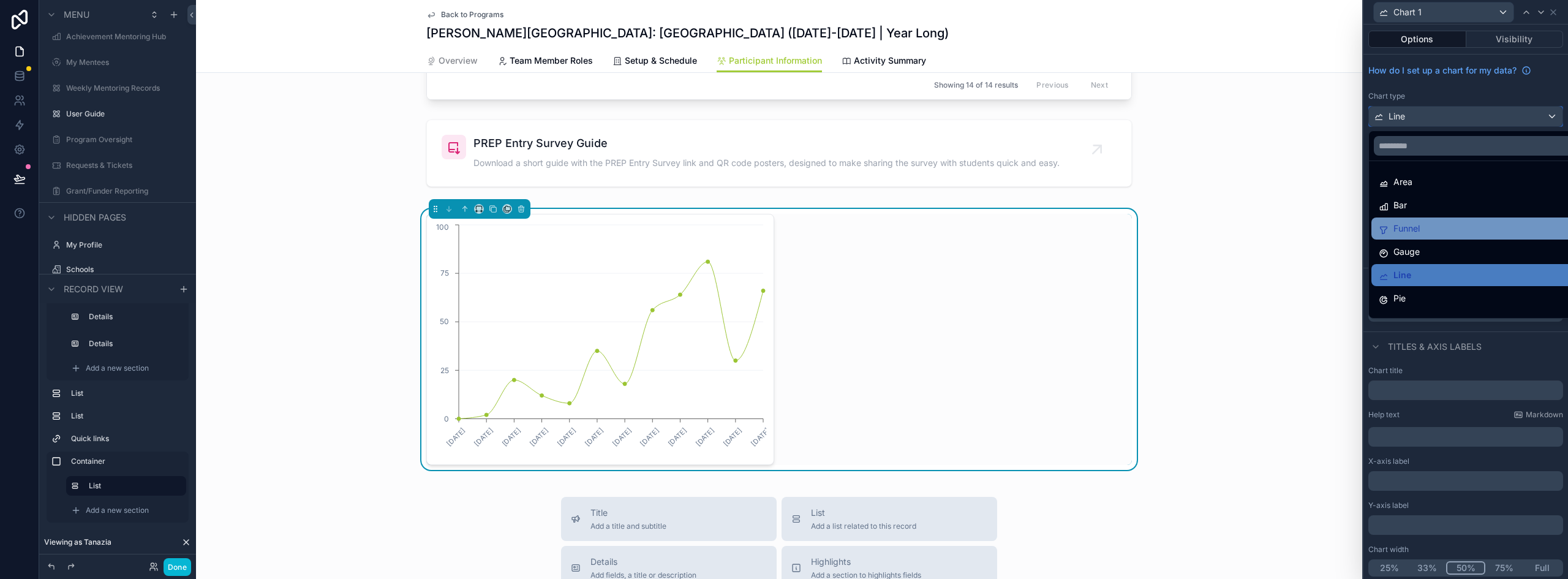
scroll to position [87, 0]
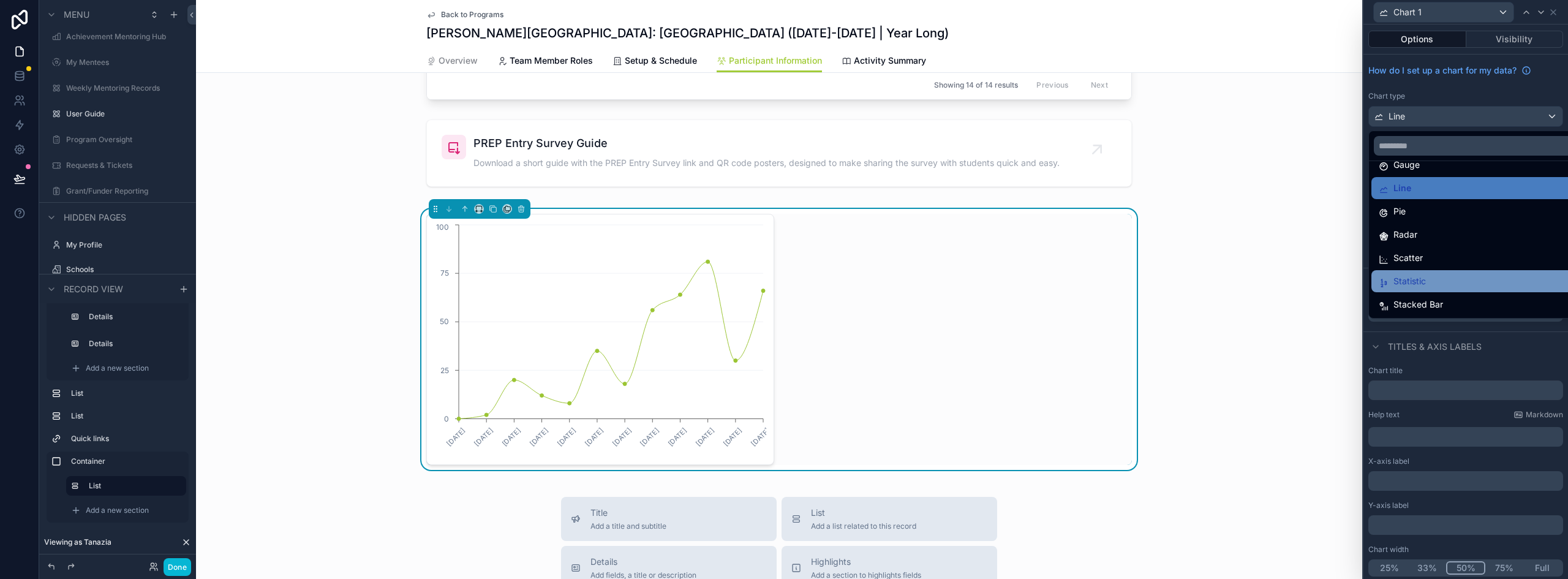
click at [1424, 281] on span "Statistic" at bounding box center [1410, 281] width 33 height 15
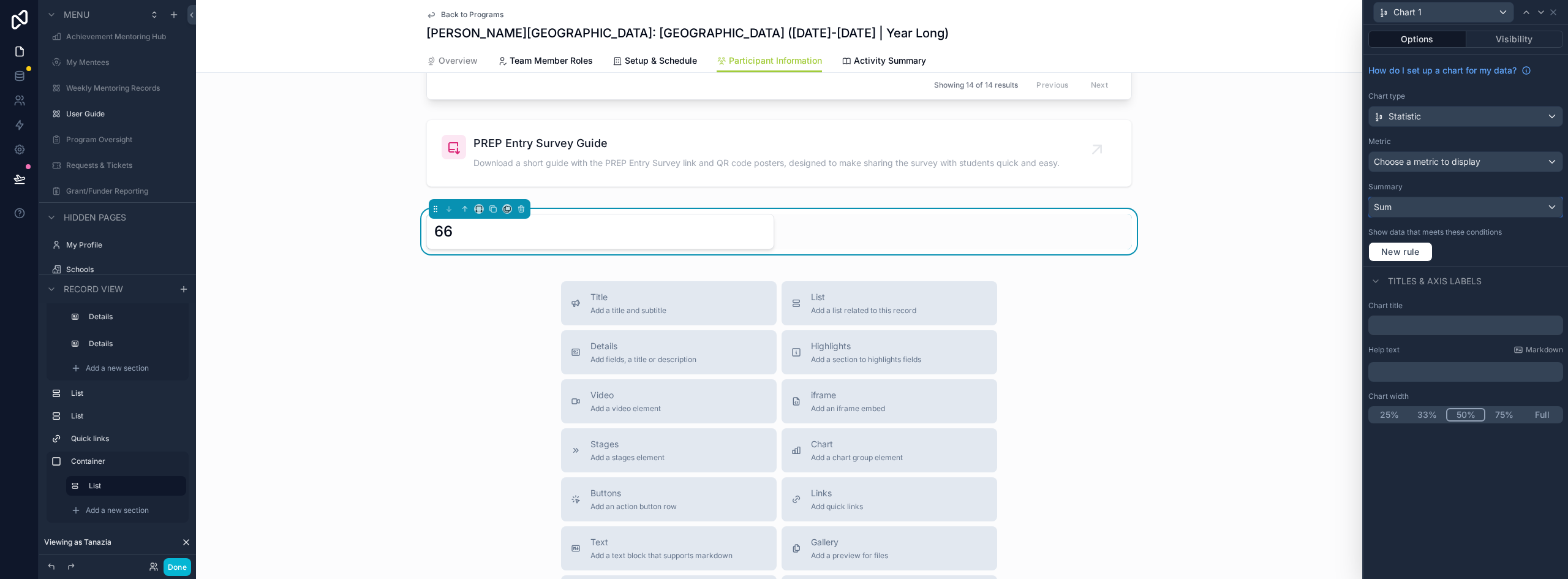
click at [1418, 208] on div "Sum" at bounding box center [1465, 207] width 194 height 19
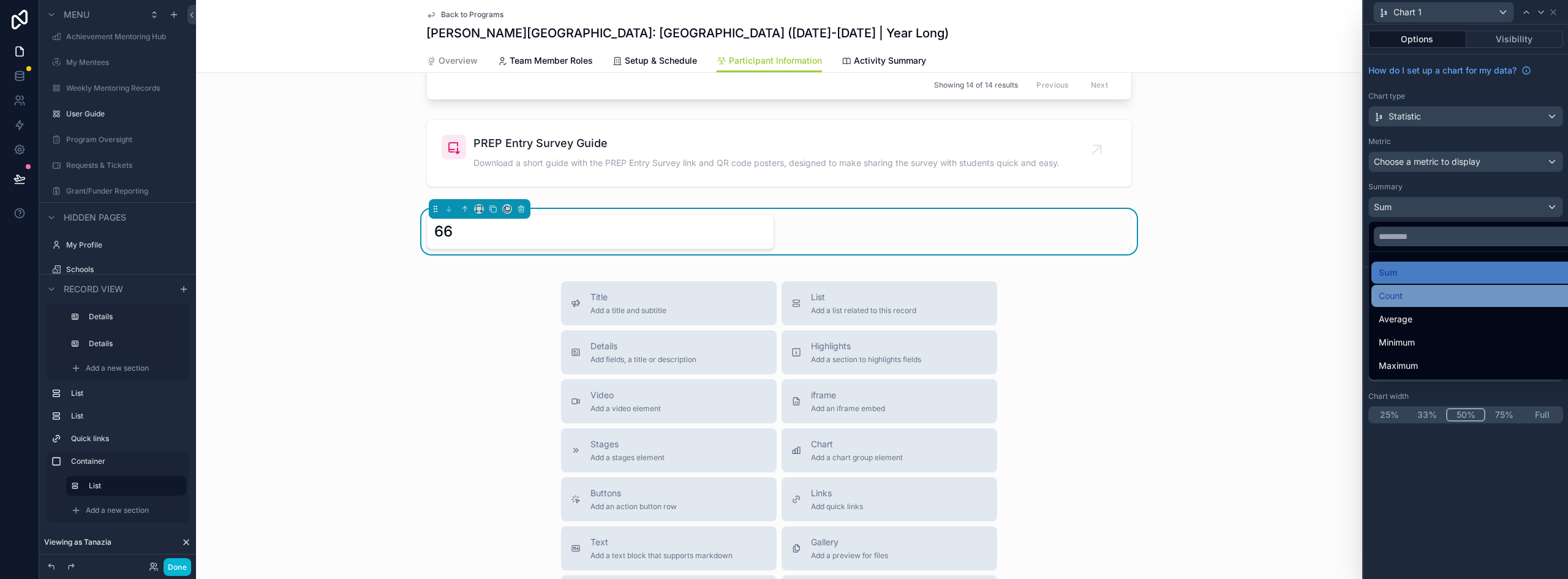
click at [1425, 294] on div "Count" at bounding box center [1480, 296] width 202 height 15
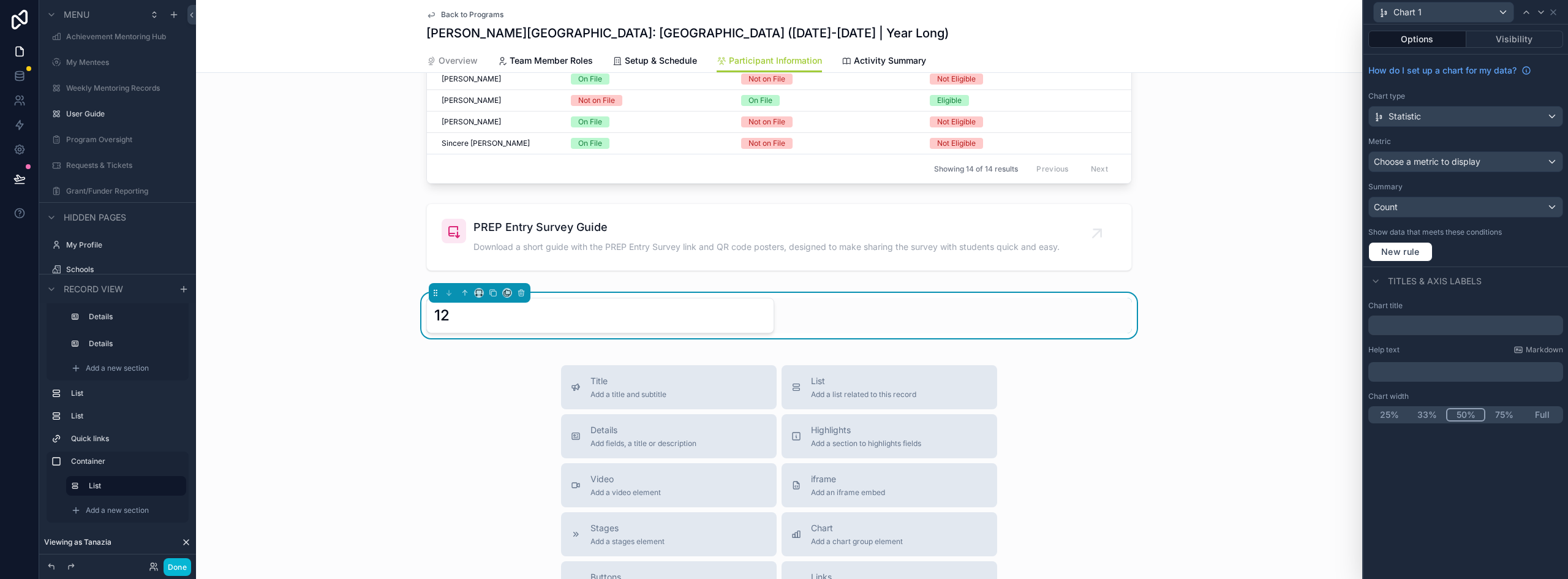
scroll to position [998, 0]
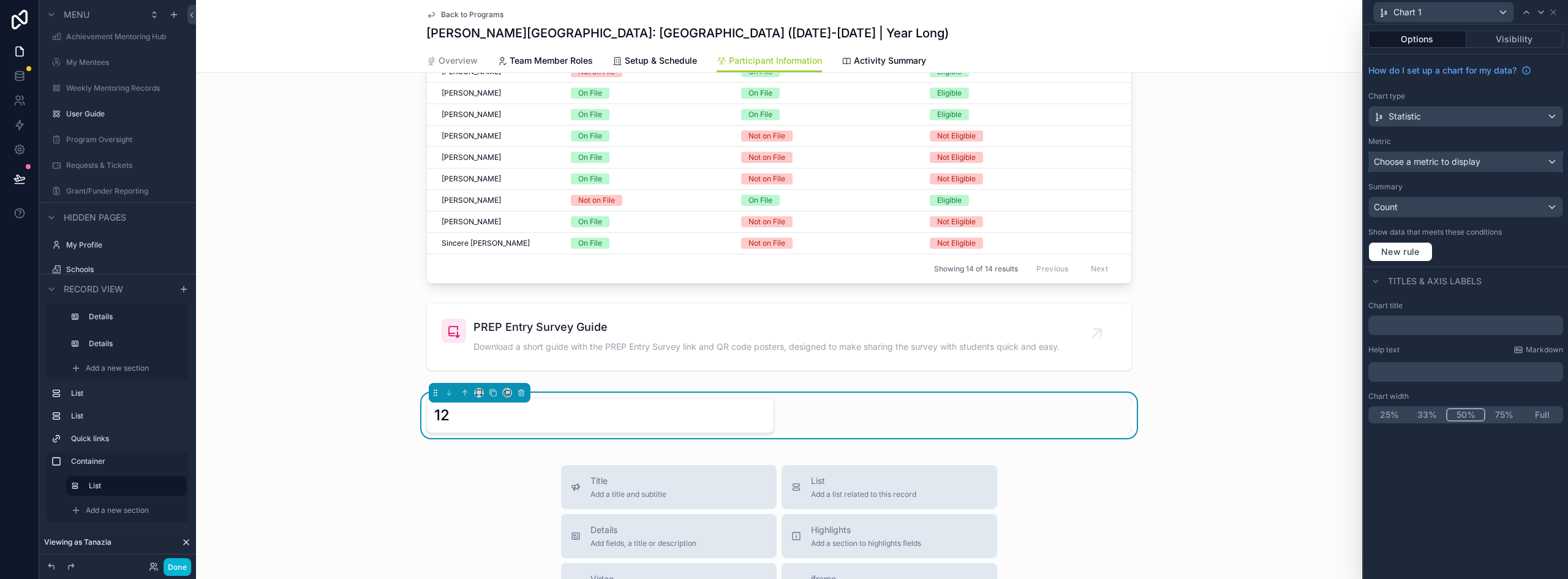
click at [1433, 156] on span "Choose a metric to display" at bounding box center [1427, 161] width 107 height 10
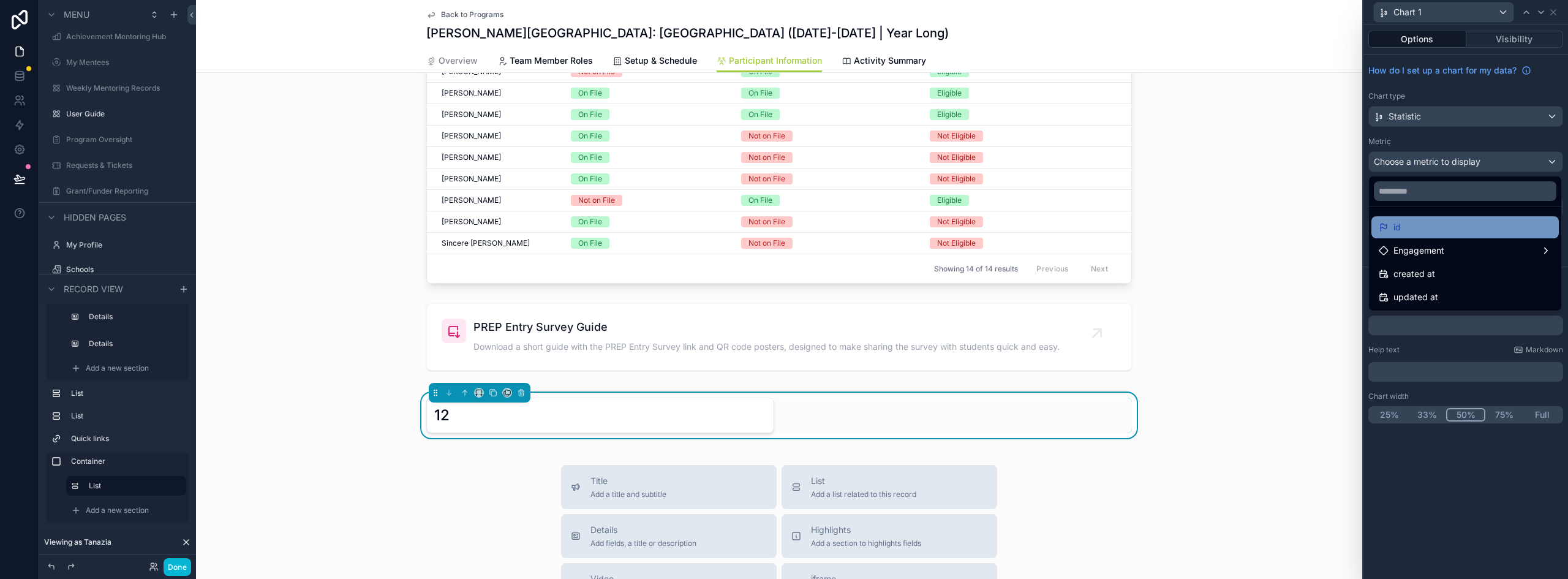
click at [1427, 229] on div "id" at bounding box center [1465, 227] width 173 height 15
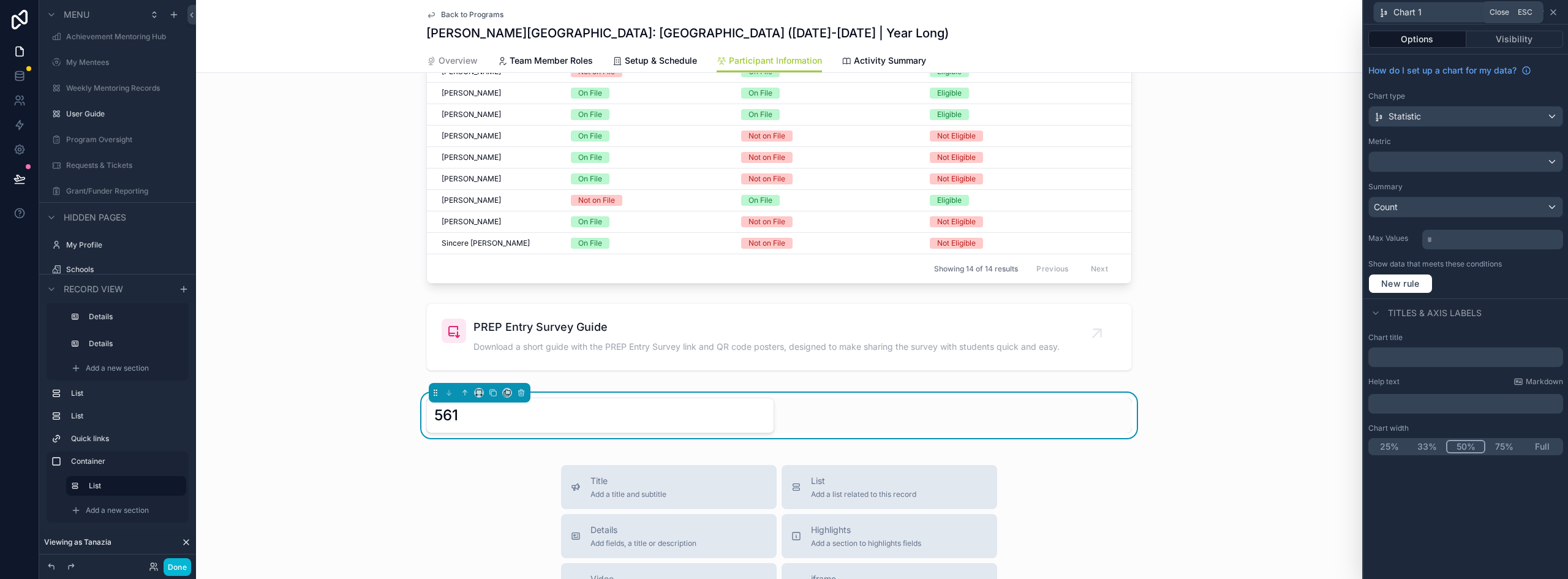
click at [1552, 13] on icon at bounding box center [1553, 12] width 10 height 10
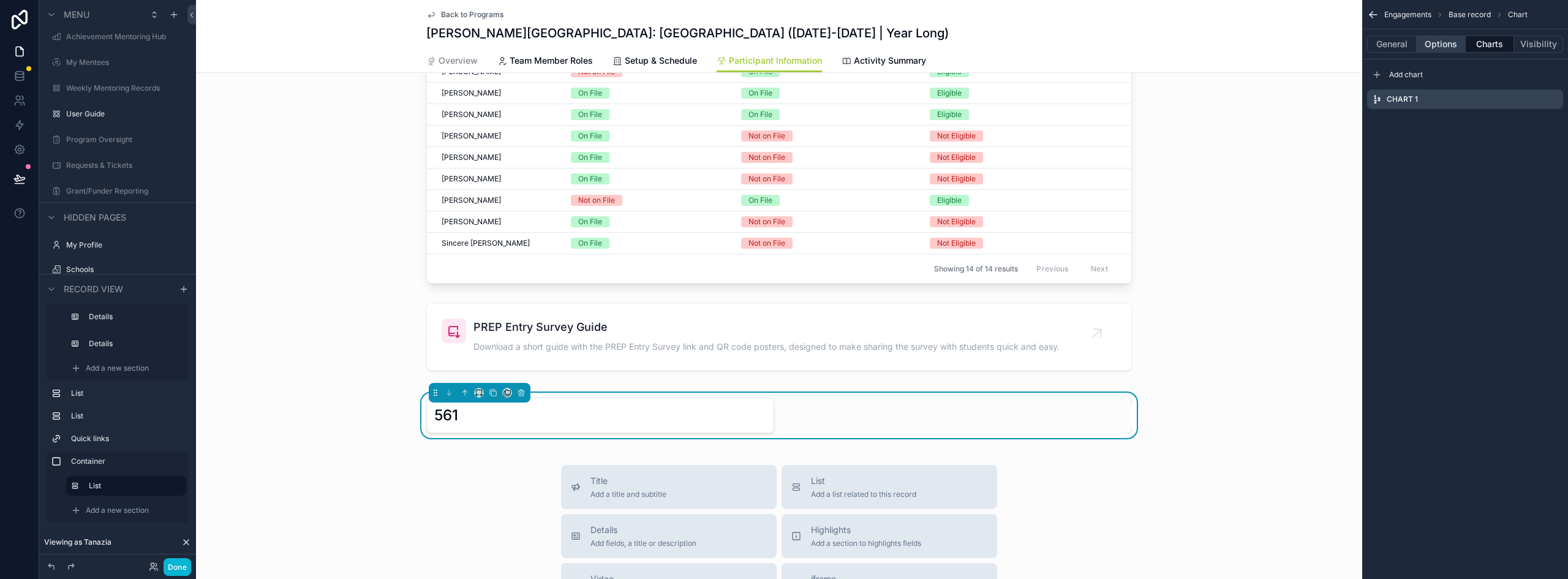
click at [1450, 46] on button "Options" at bounding box center [1441, 44] width 49 height 17
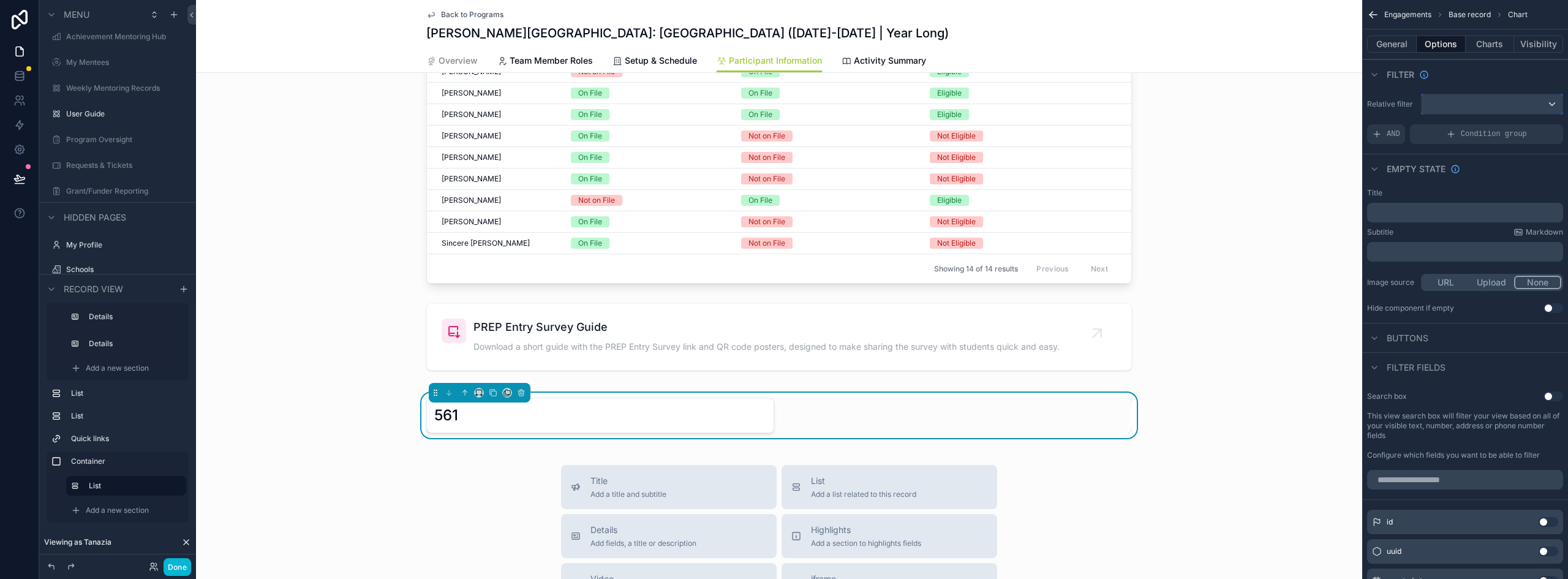
click at [1484, 104] on div "scrollable content" at bounding box center [1492, 104] width 141 height 19
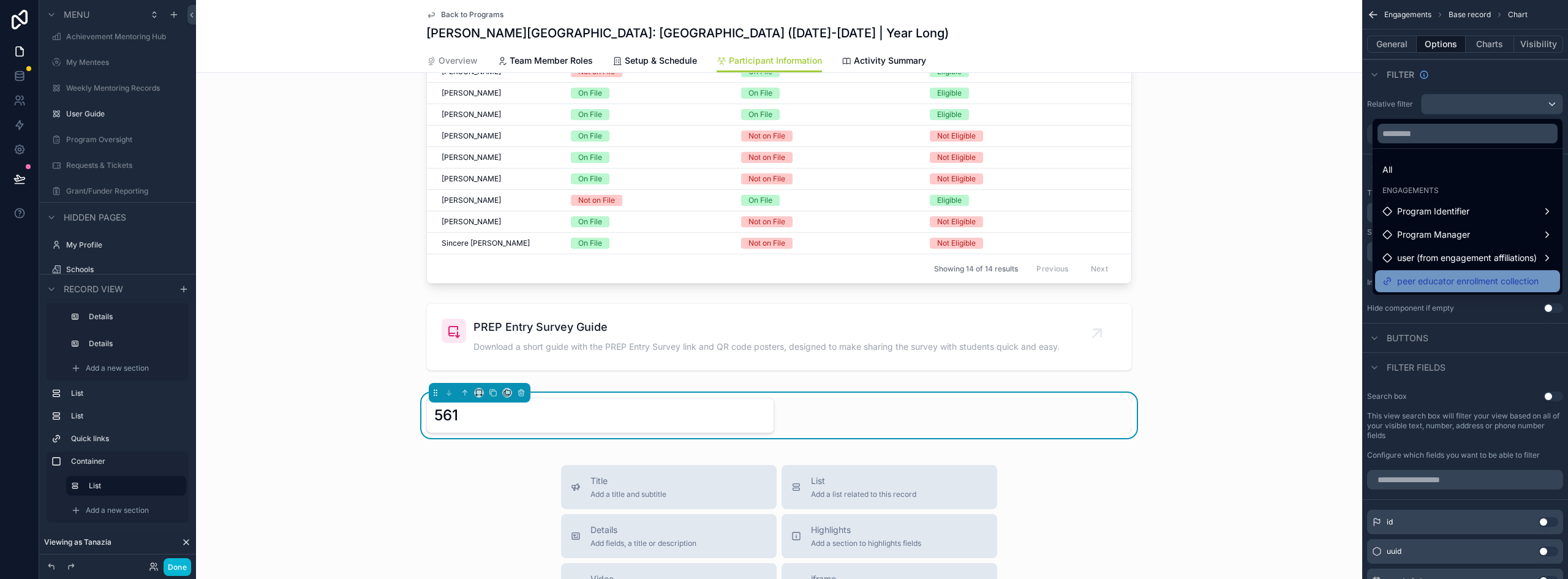
click at [1493, 278] on span "peer educator enrollment collection" at bounding box center [1468, 281] width 142 height 15
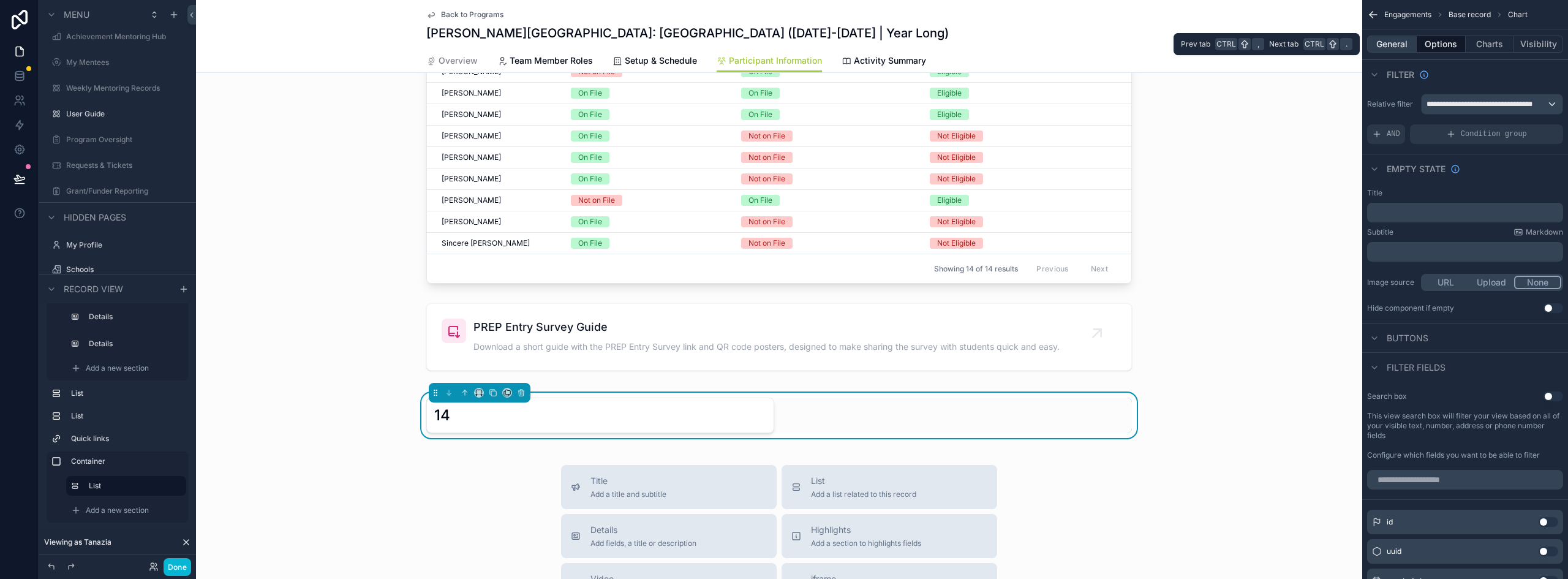
click at [1400, 49] on button "General" at bounding box center [1392, 44] width 50 height 17
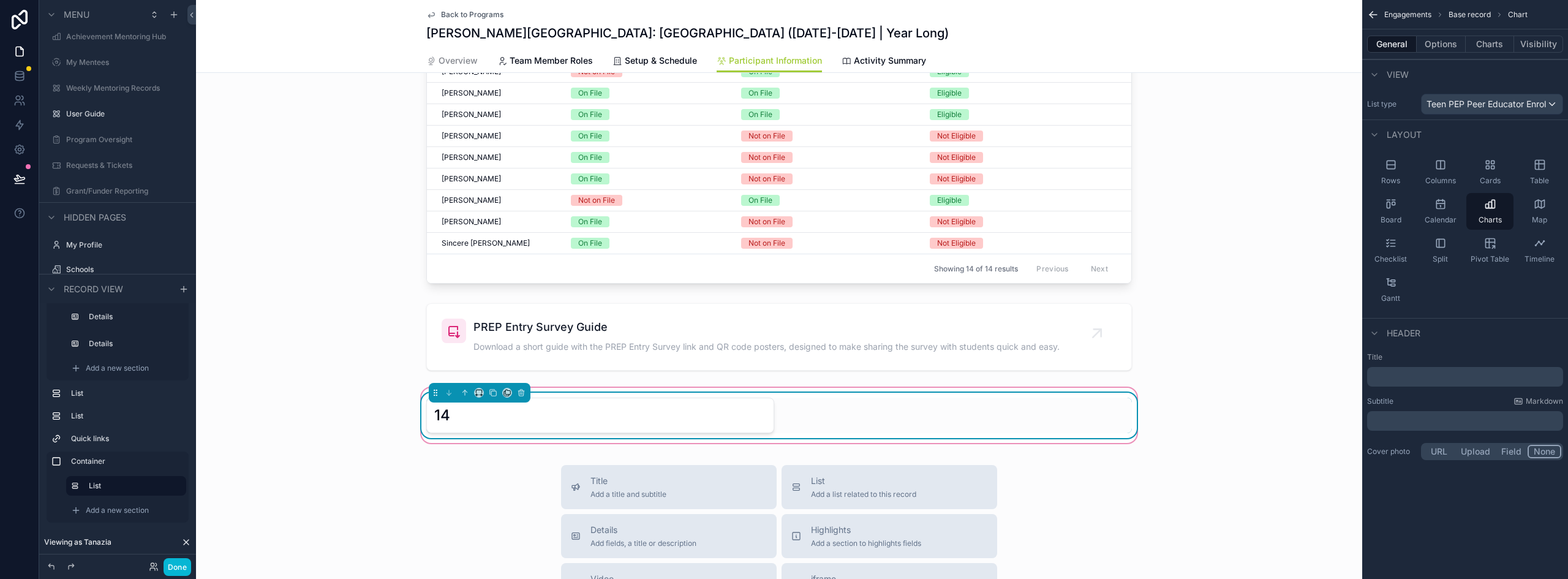
click at [744, 423] on div "14" at bounding box center [600, 415] width 332 height 19
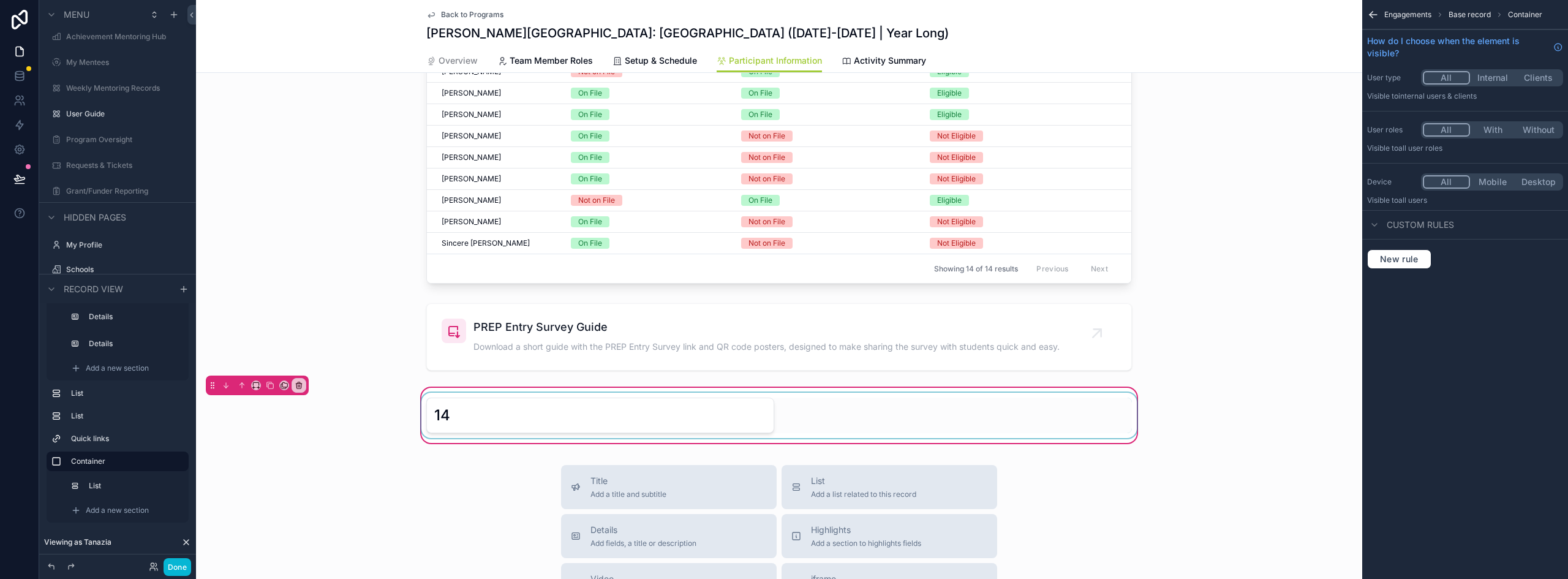
click at [720, 416] on div "scrollable content" at bounding box center [779, 416] width 720 height 45
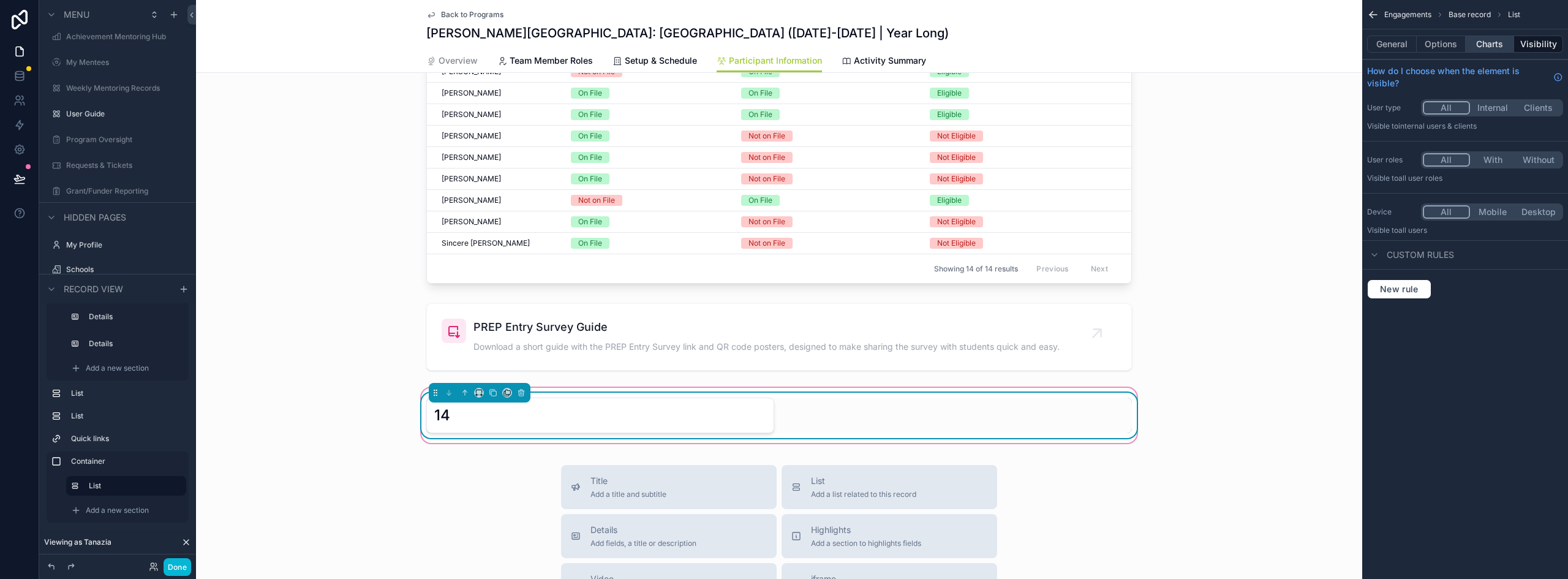
click at [1488, 45] on button "Charts" at bounding box center [1490, 44] width 49 height 17
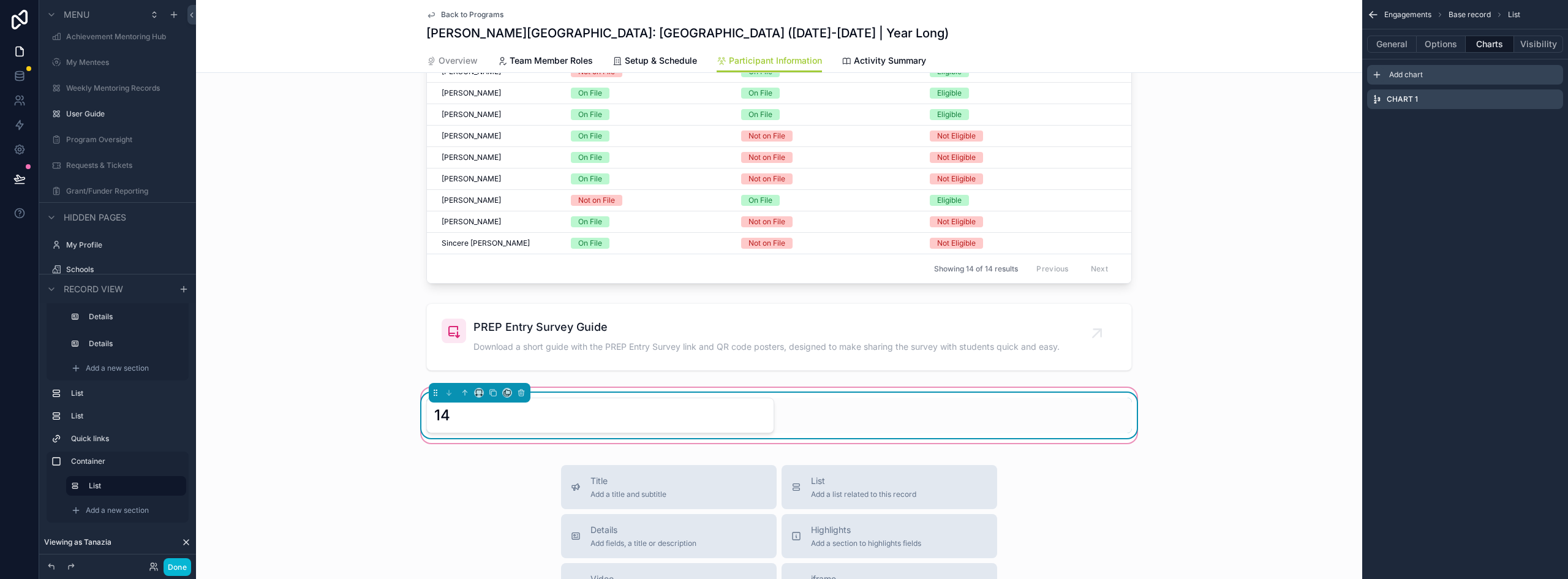
click at [1380, 72] on icon "scrollable content" at bounding box center [1377, 75] width 10 height 10
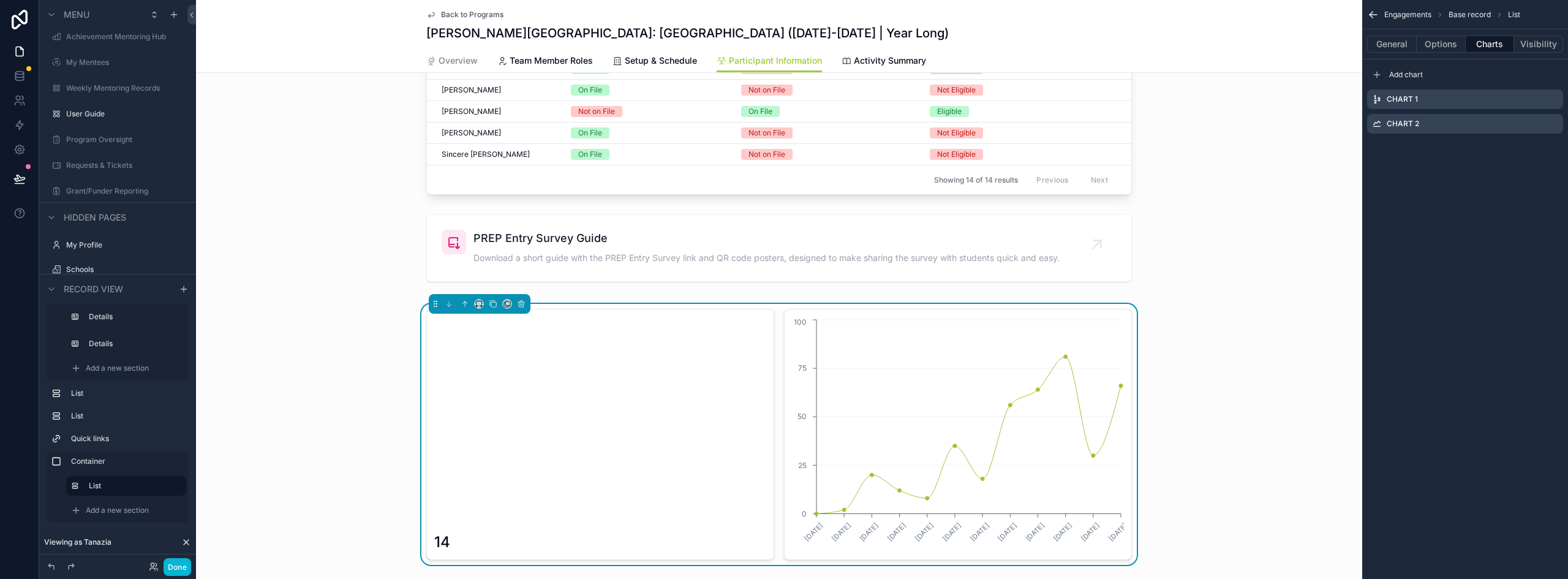
scroll to position [1121, 0]
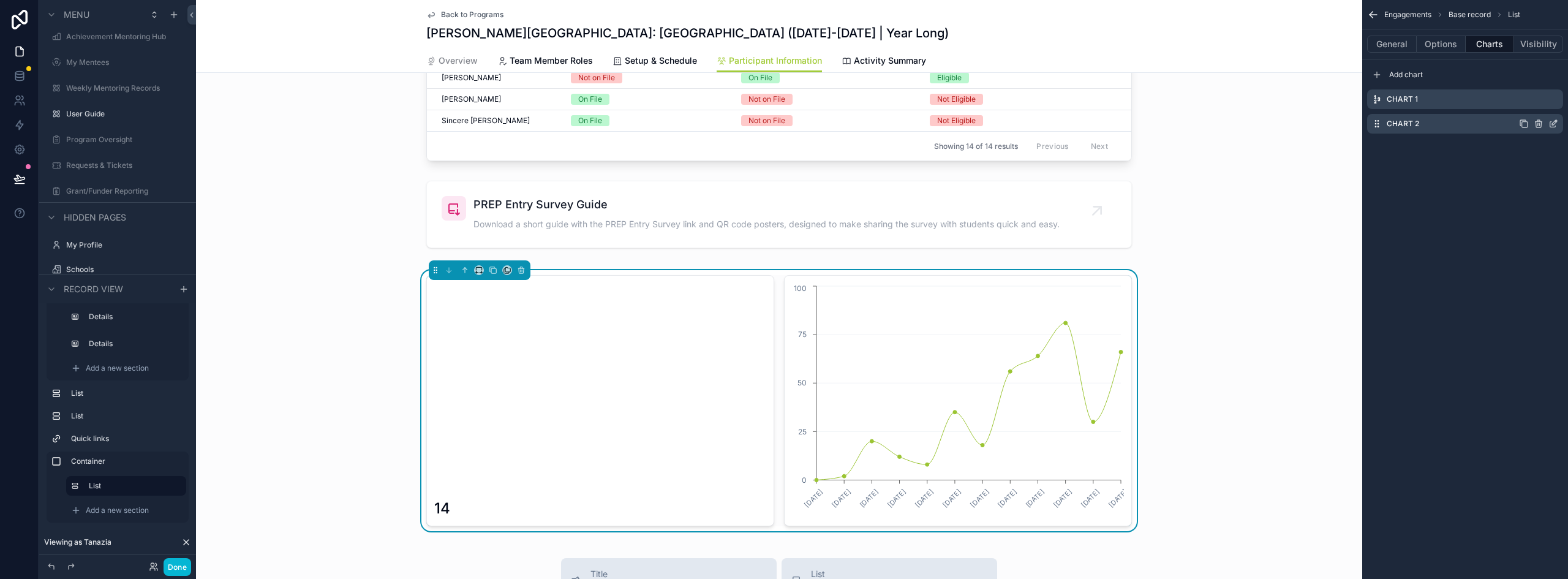
click at [1553, 124] on icon "scrollable content" at bounding box center [1553, 124] width 10 height 10
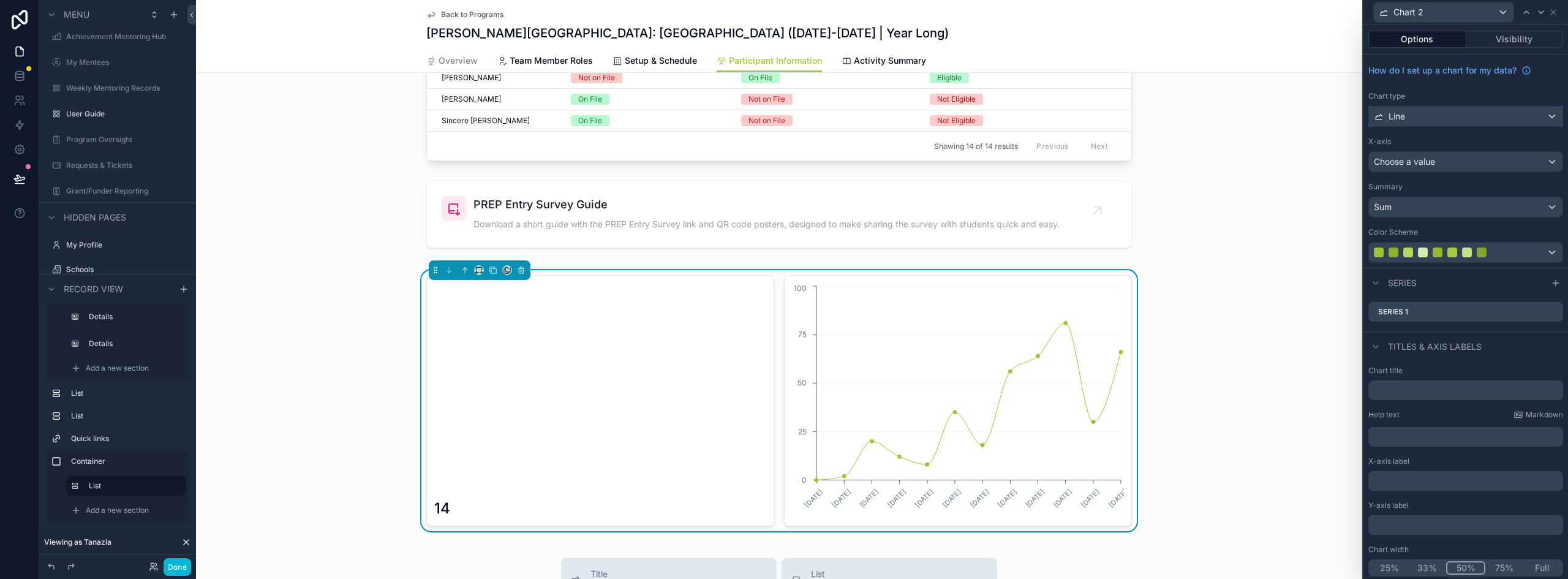
click at [1452, 120] on div "Line" at bounding box center [1465, 116] width 194 height 19
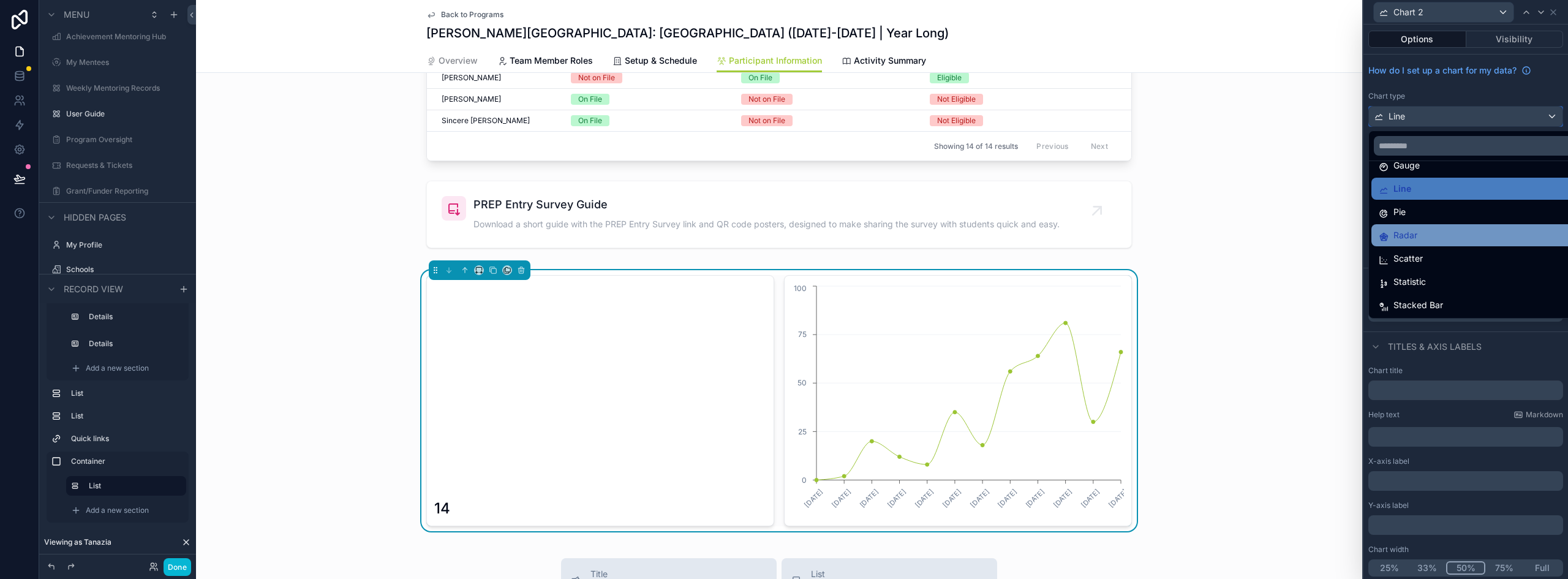
scroll to position [87, 0]
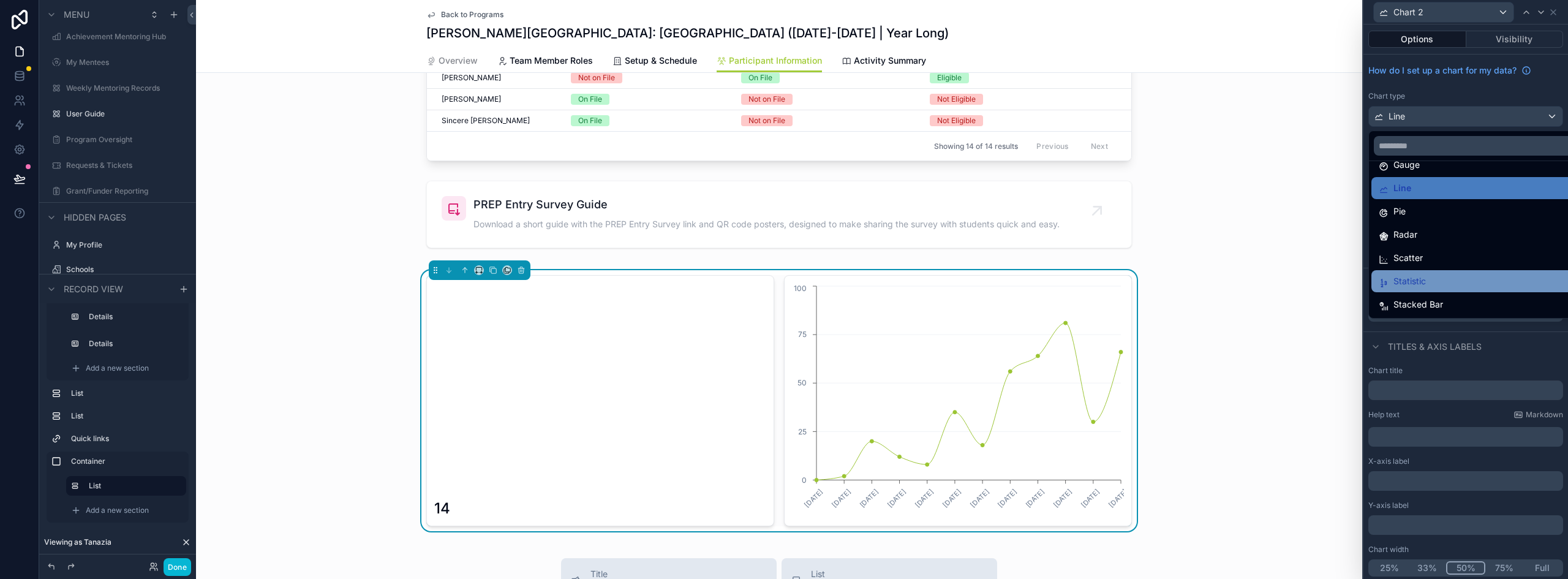
click at [1433, 281] on div "Statistic" at bounding box center [1475, 281] width 193 height 15
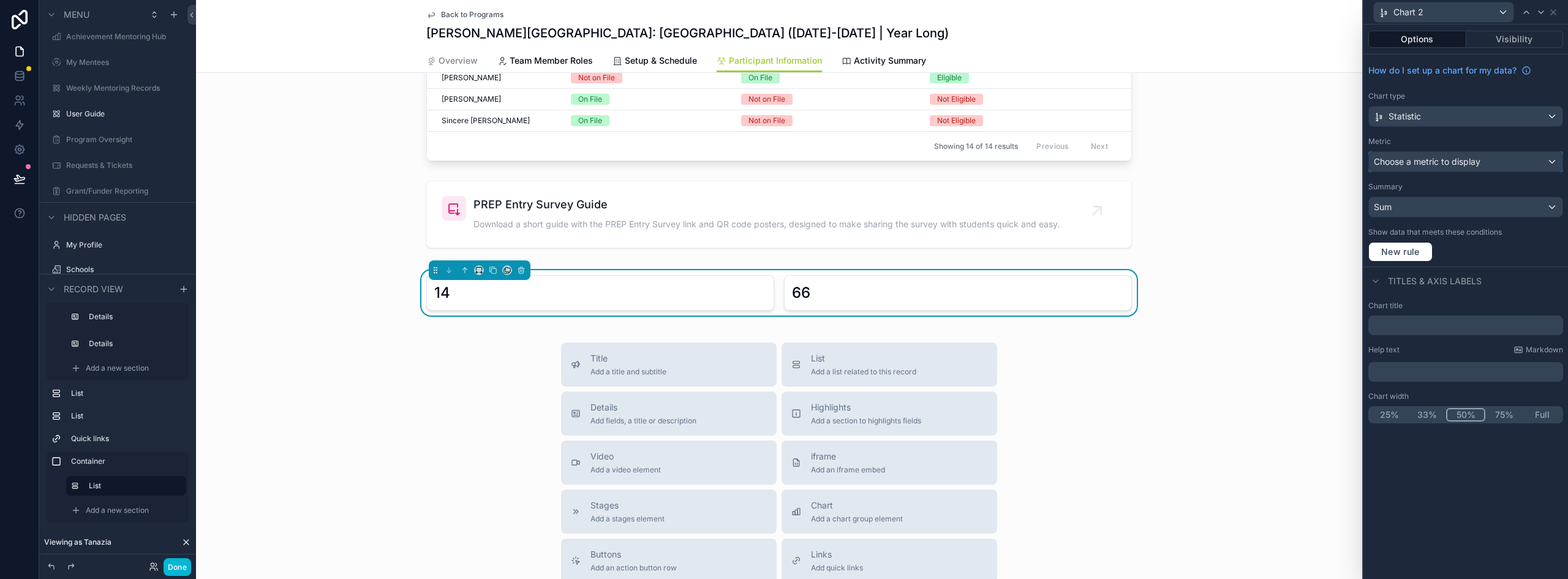
click at [1436, 152] on button "Choose a metric to display" at bounding box center [1466, 162] width 194 height 21
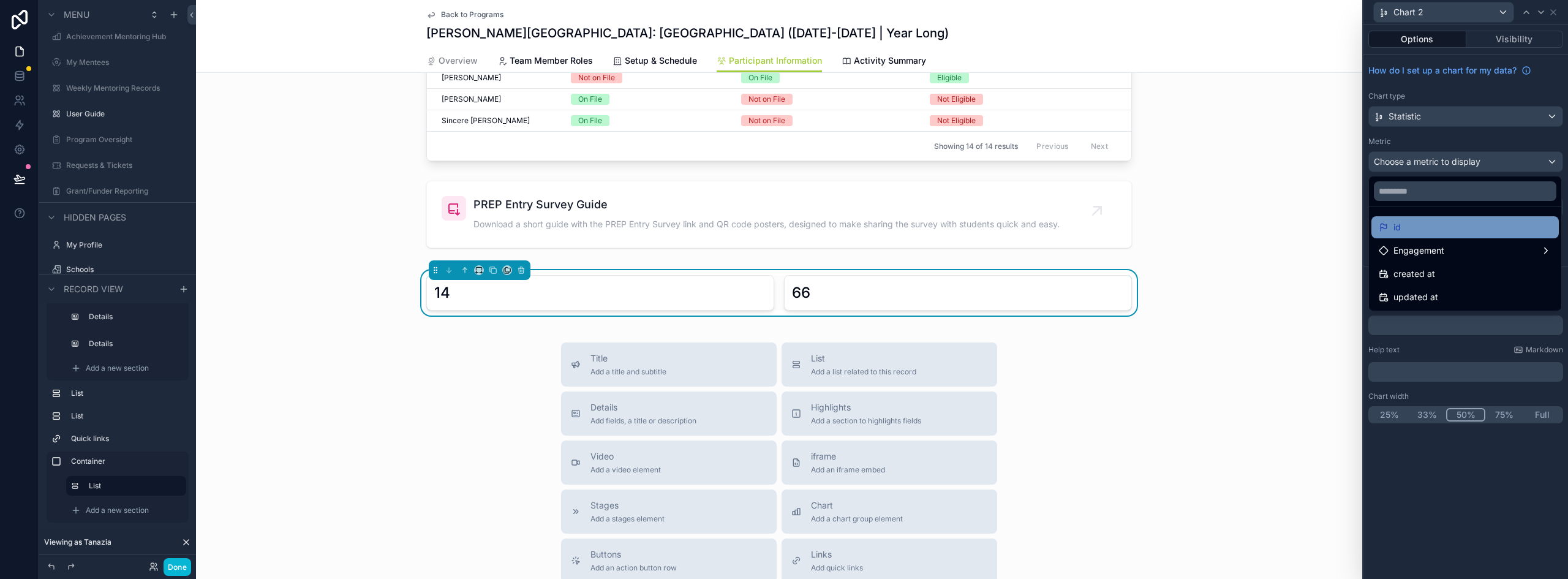
click at [1421, 224] on div "id" at bounding box center [1465, 227] width 173 height 15
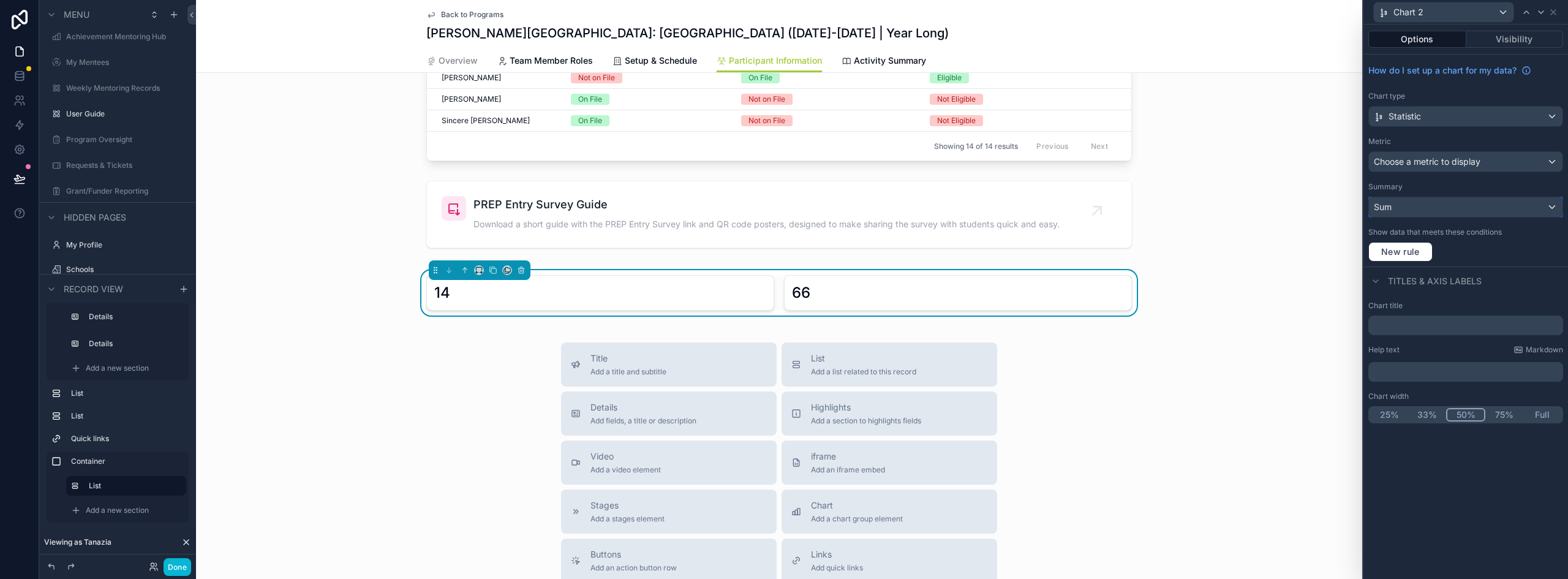
click at [1421, 209] on div "Sum" at bounding box center [1465, 207] width 194 height 19
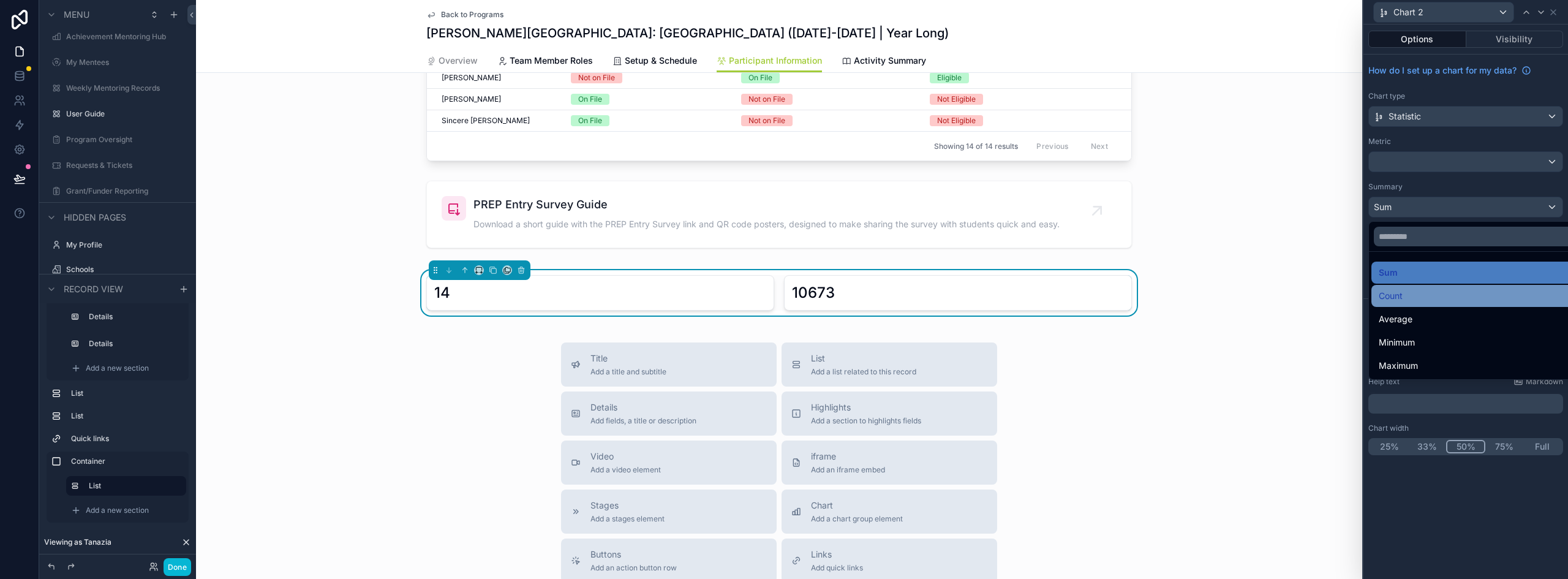
click at [1409, 293] on div "Count" at bounding box center [1480, 296] width 202 height 15
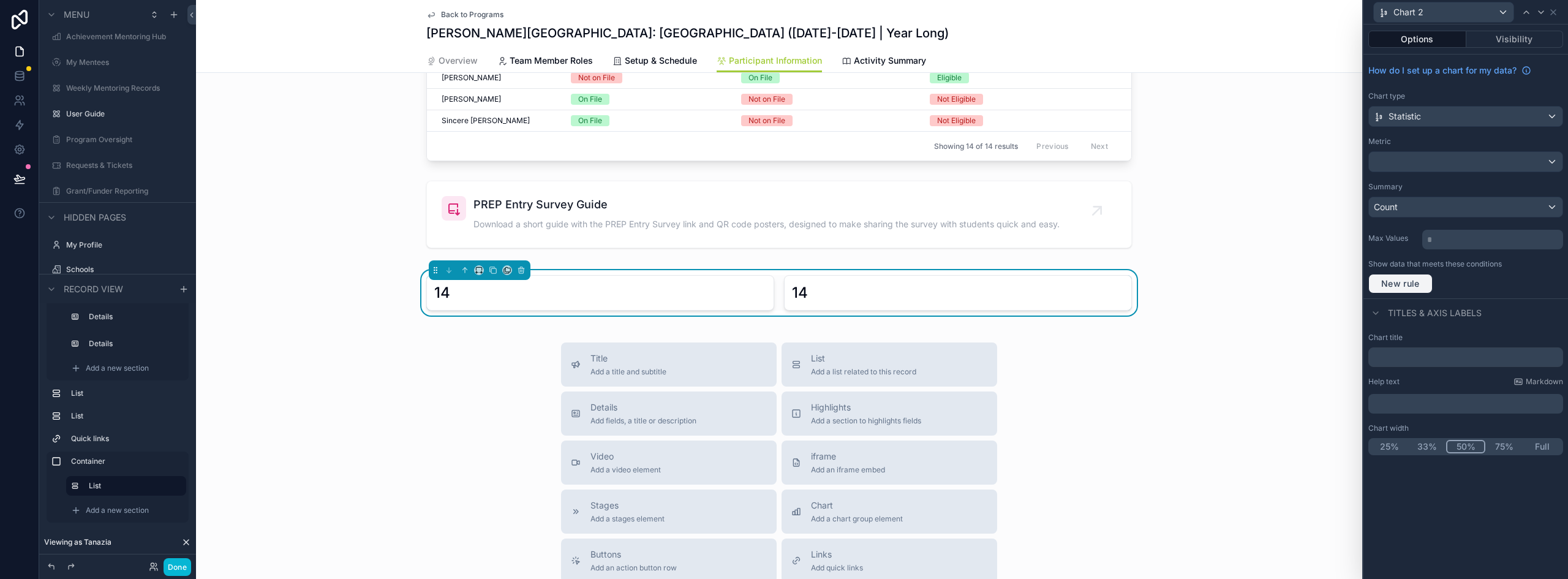
click at [1410, 284] on span "New rule" at bounding box center [1401, 284] width 48 height 11
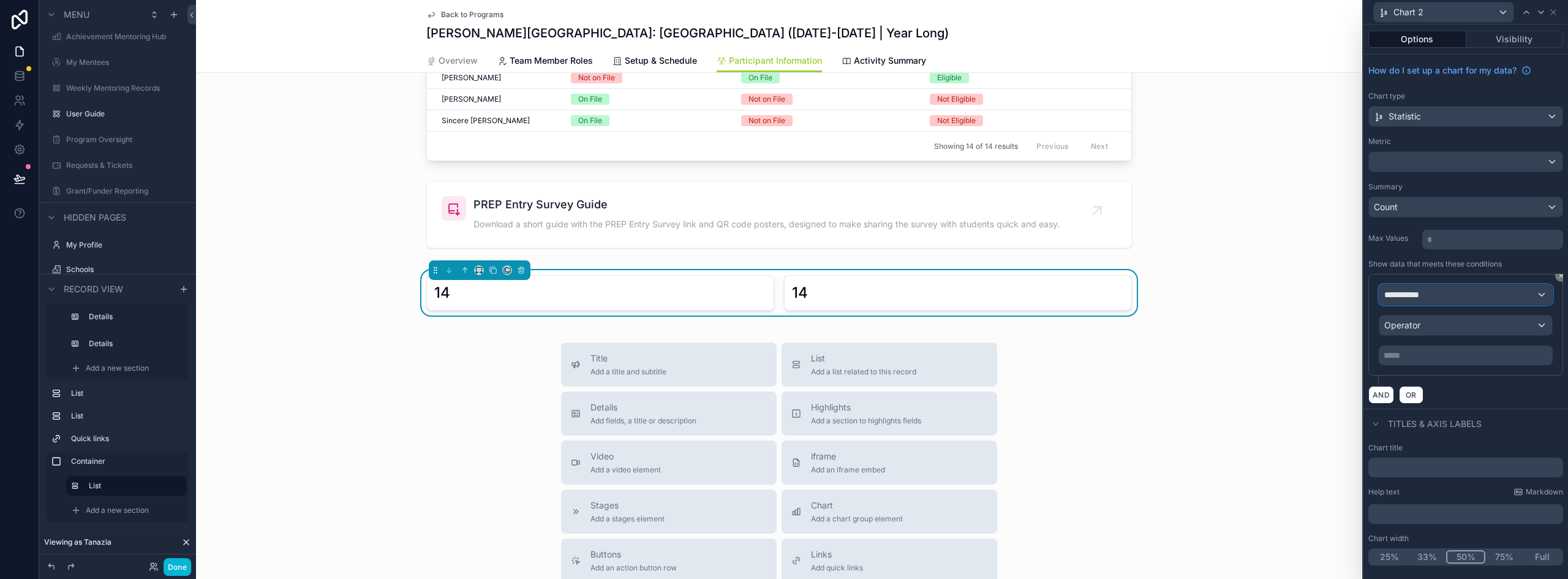
click at [1426, 293] on span "**********" at bounding box center [1407, 295] width 45 height 12
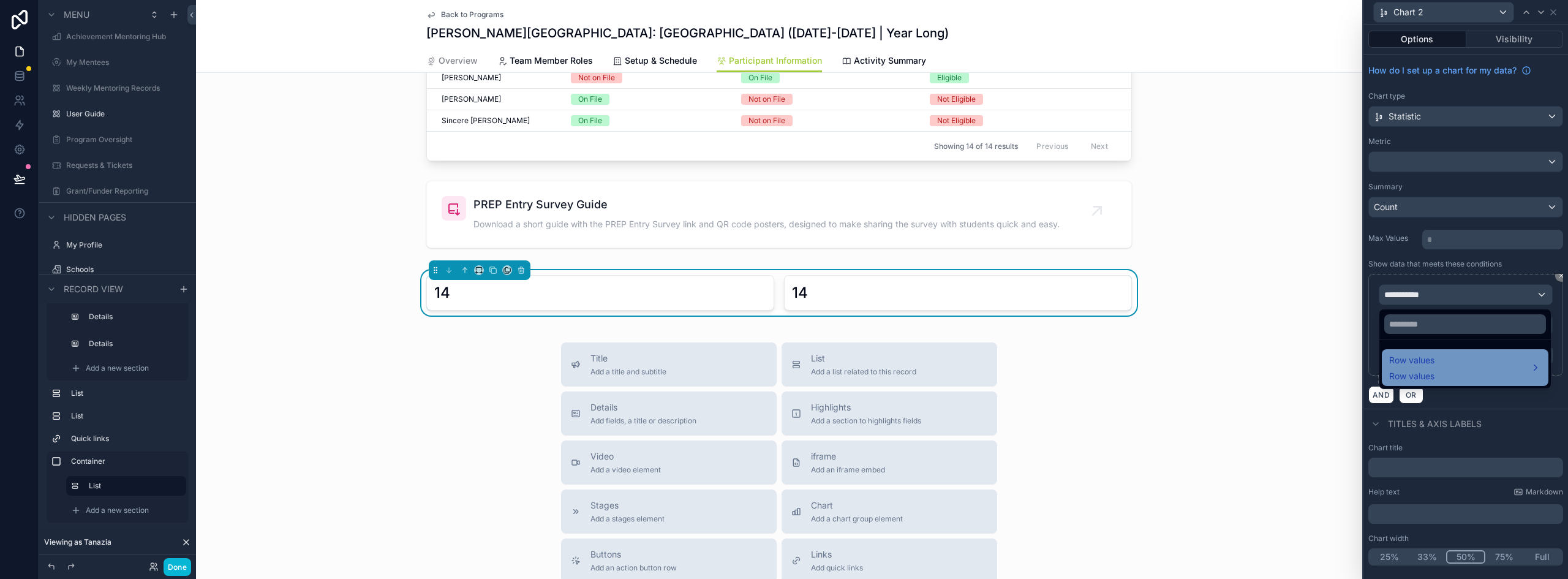
click at [1418, 374] on span "Row values" at bounding box center [1412, 377] width 45 height 12
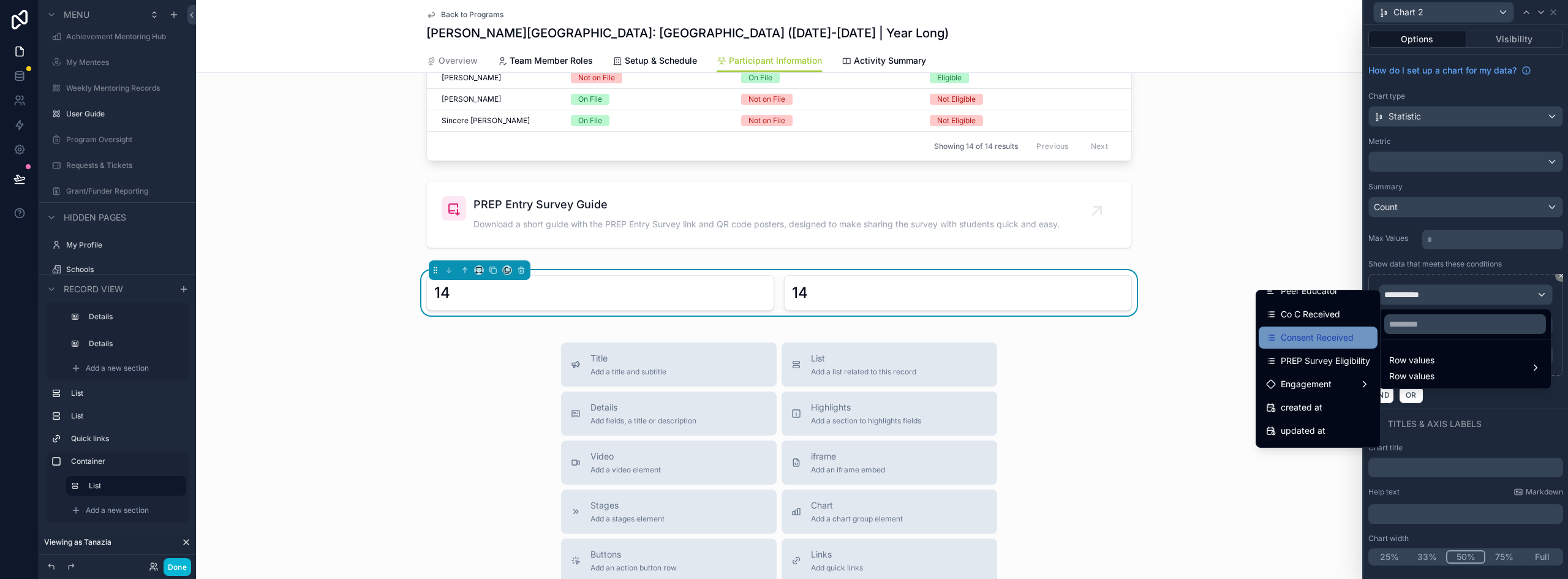
scroll to position [56, 0]
click at [1338, 370] on div "Engagement" at bounding box center [1318, 363] width 104 height 15
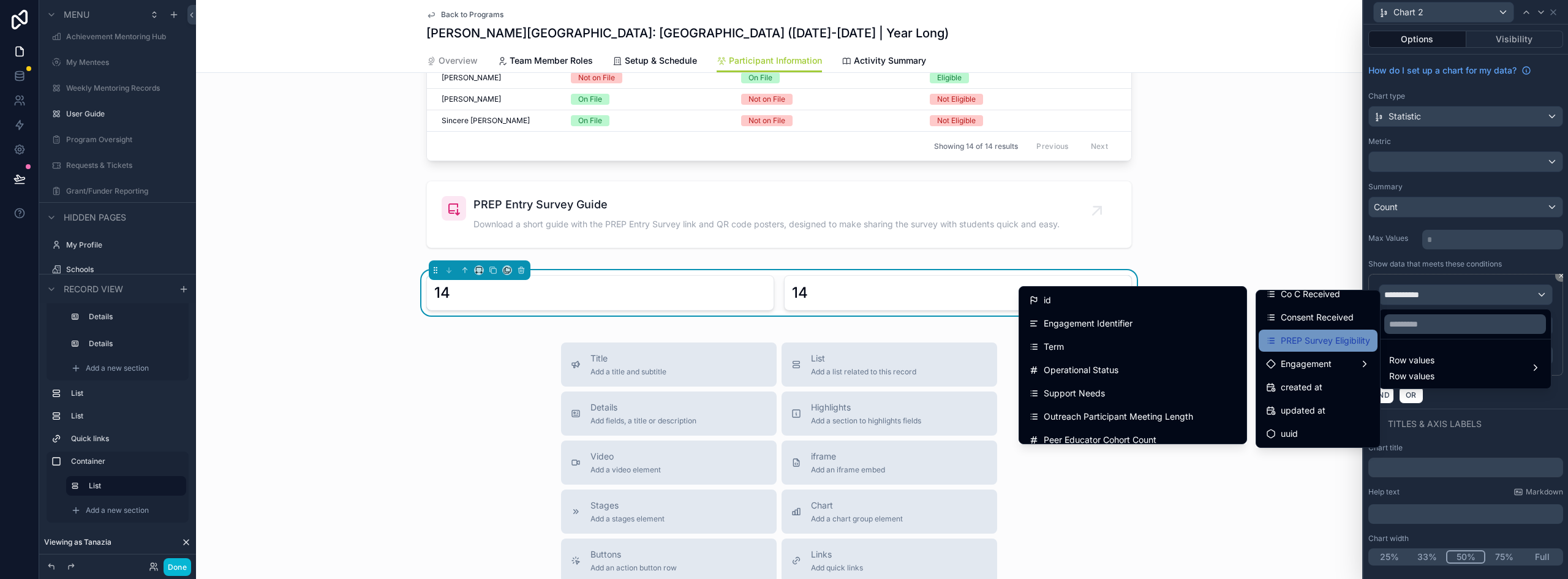
click at [1327, 348] on div "PREP Survey Eligibility" at bounding box center [1318, 341] width 119 height 22
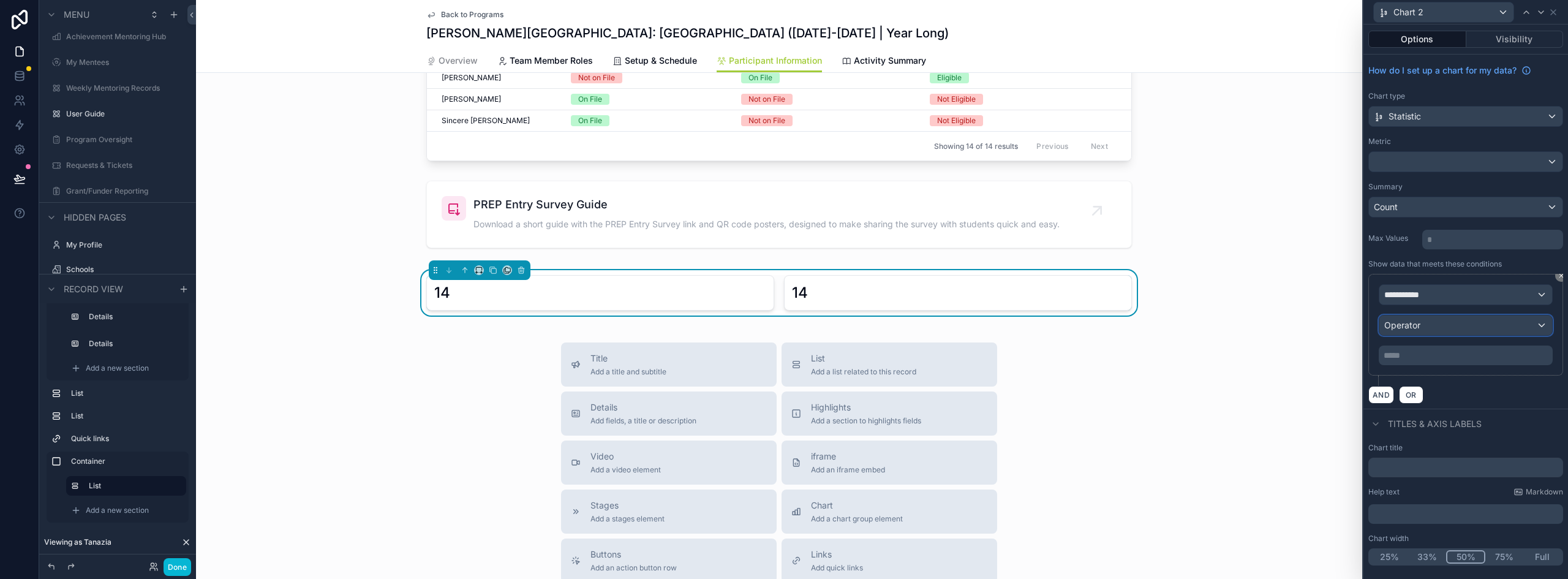
click at [1445, 325] on div "Operator" at bounding box center [1466, 325] width 173 height 19
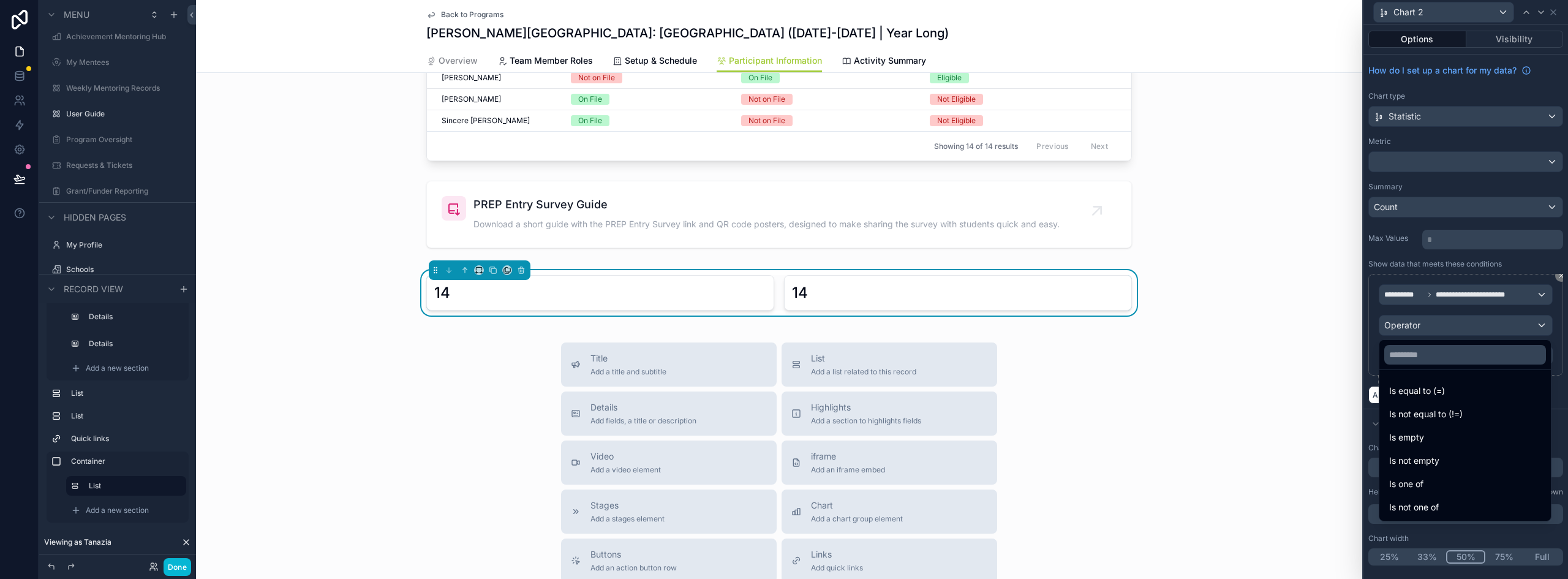
click at [1440, 333] on div at bounding box center [1465, 290] width 205 height 579
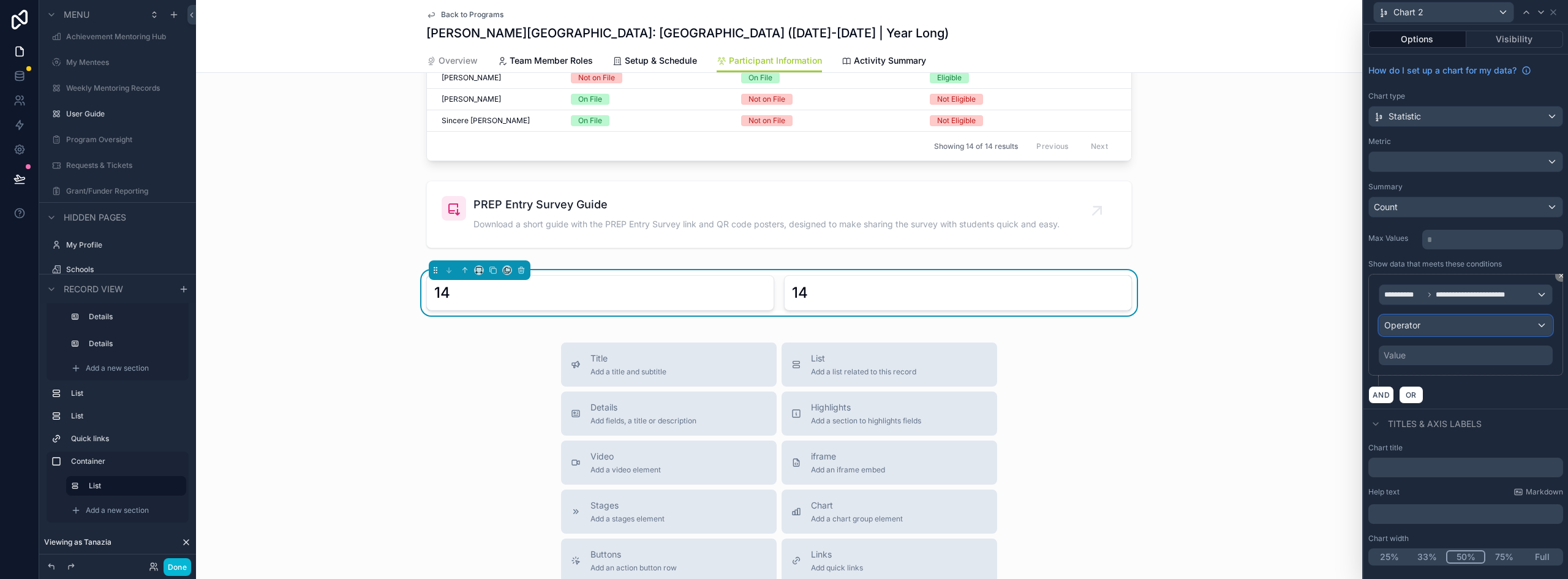
click at [1423, 322] on div "Operator" at bounding box center [1466, 325] width 173 height 19
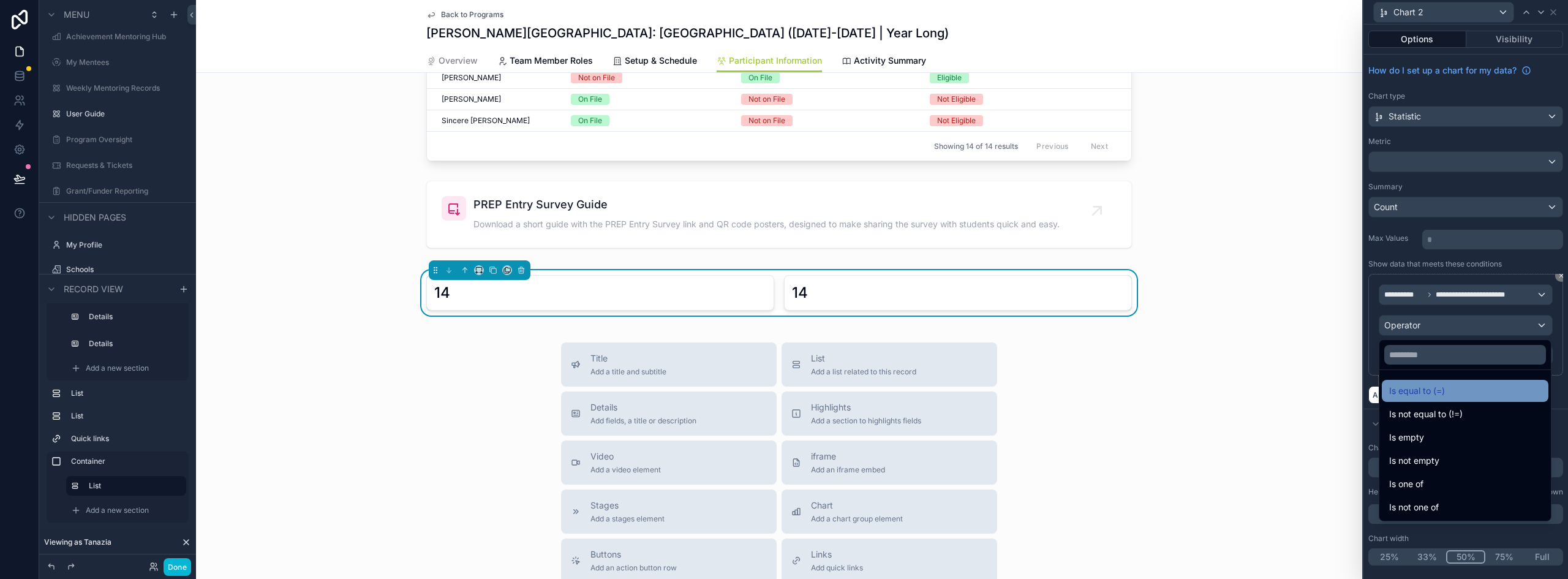
click at [1422, 384] on span "Is equal to (=)" at bounding box center [1417, 391] width 56 height 15
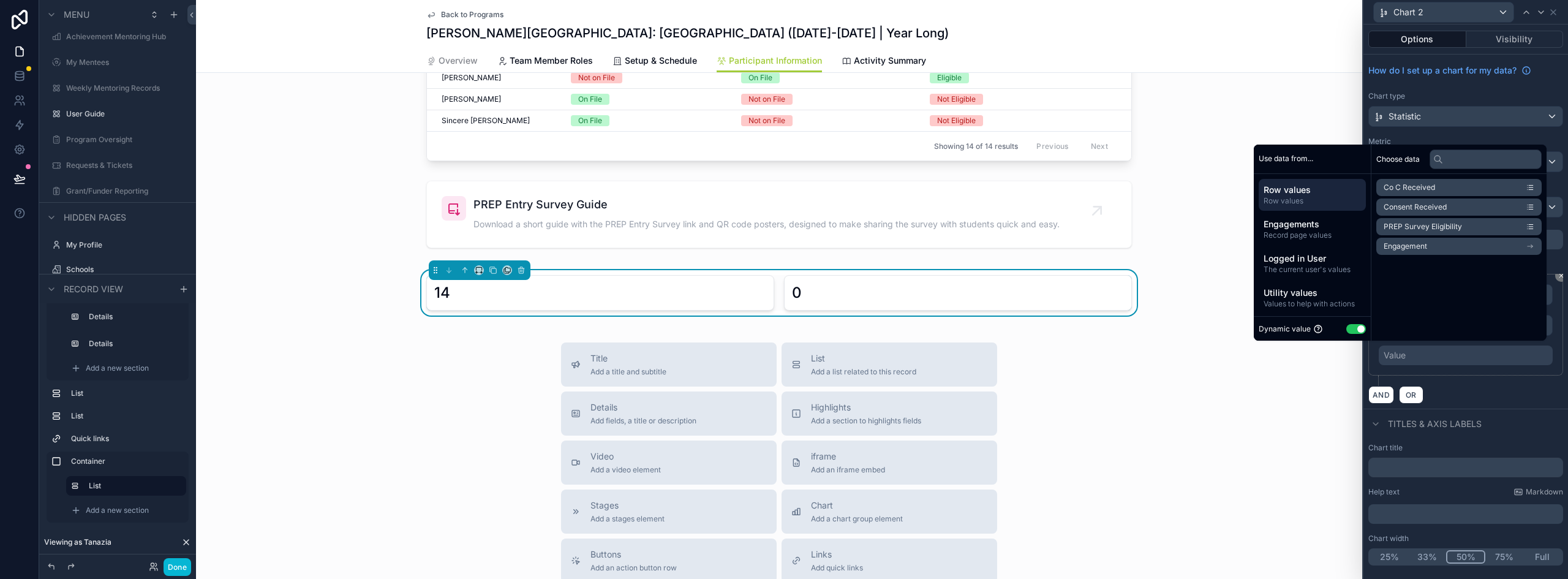
click at [1412, 353] on div "Value" at bounding box center [1466, 355] width 174 height 19
click at [1354, 328] on button "Use setting" at bounding box center [1363, 329] width 19 height 10
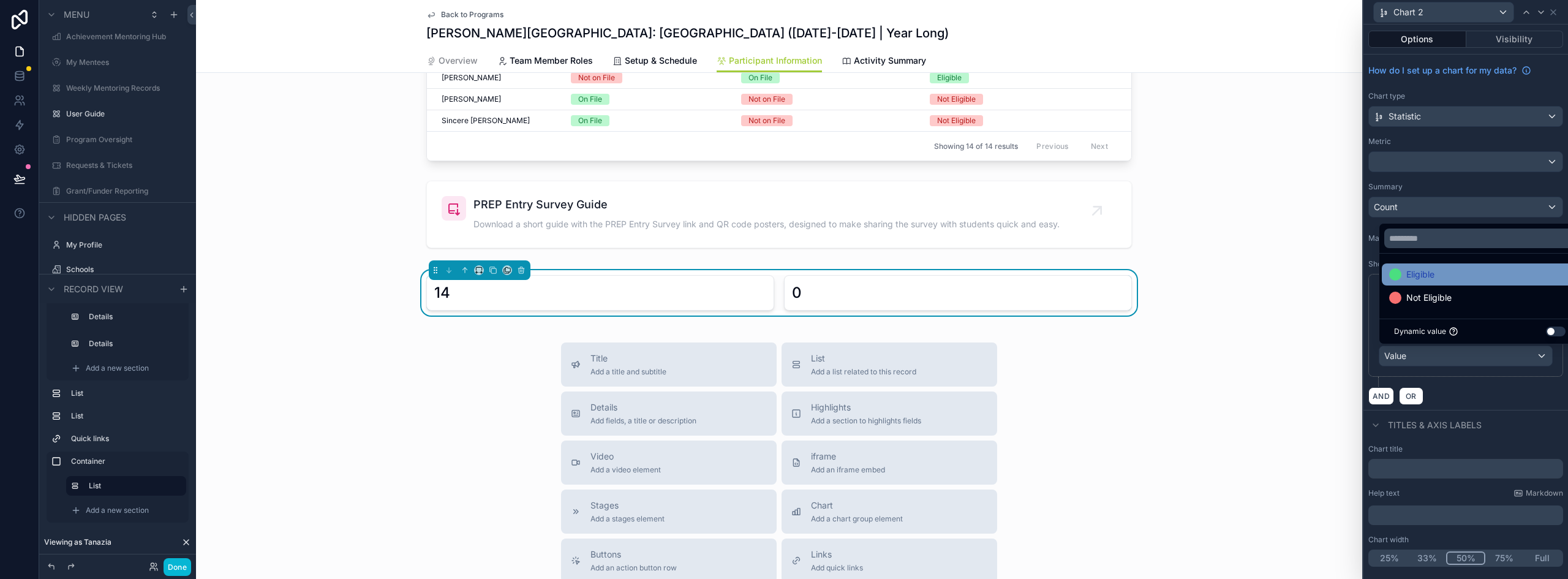
click at [1437, 282] on div "Eligible" at bounding box center [1479, 274] width 181 height 15
click at [181, 564] on button "Done" at bounding box center [177, 567] width 27 height 18
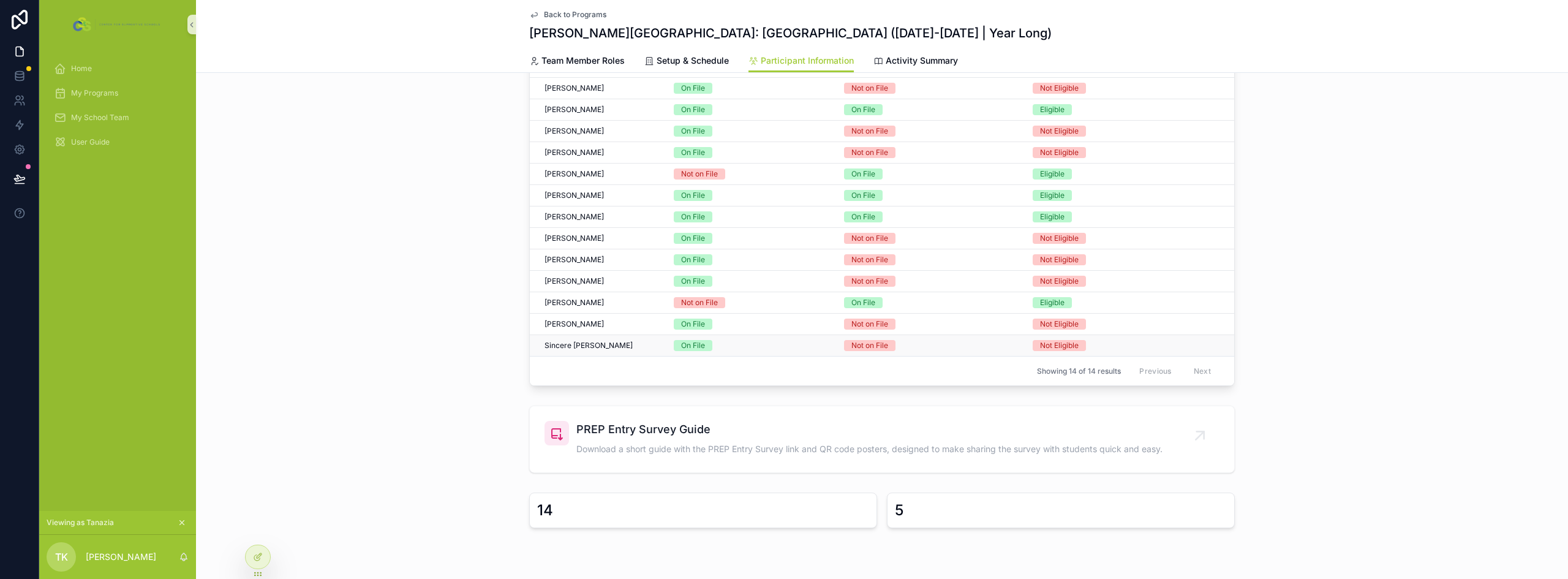
scroll to position [378, 0]
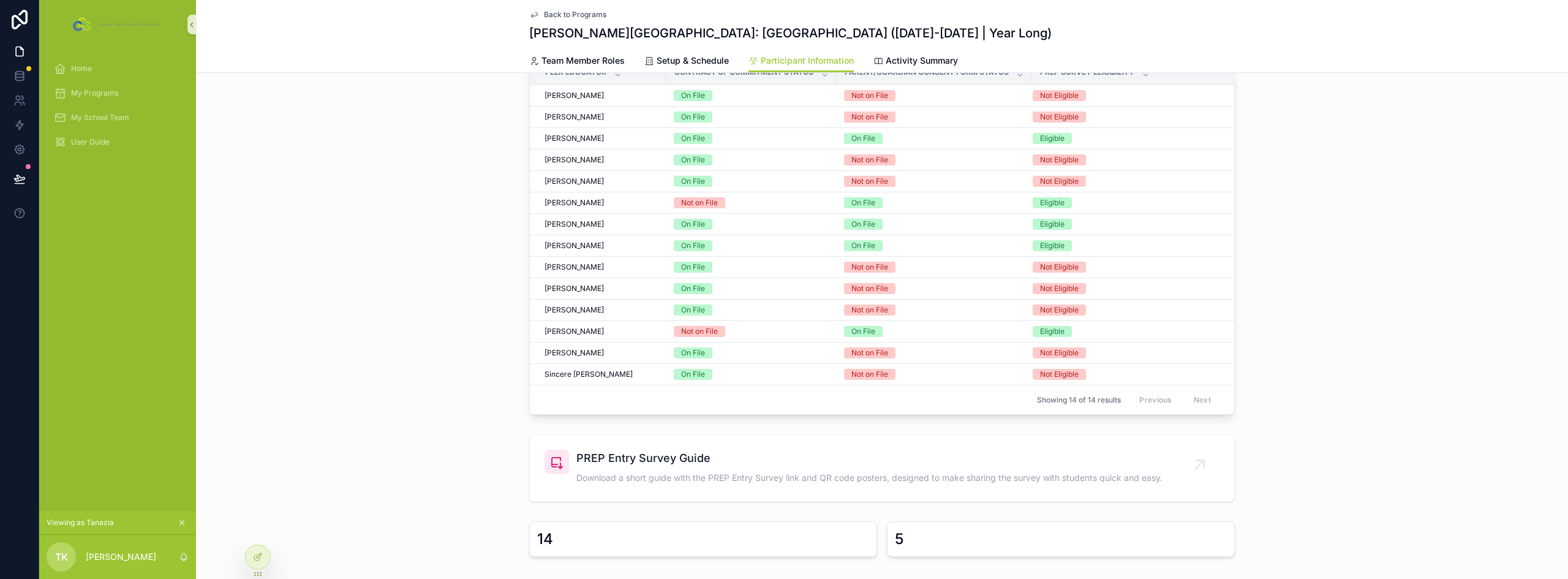
click at [644, 546] on div "14" at bounding box center [703, 539] width 332 height 19
click at [253, 560] on div at bounding box center [258, 557] width 25 height 23
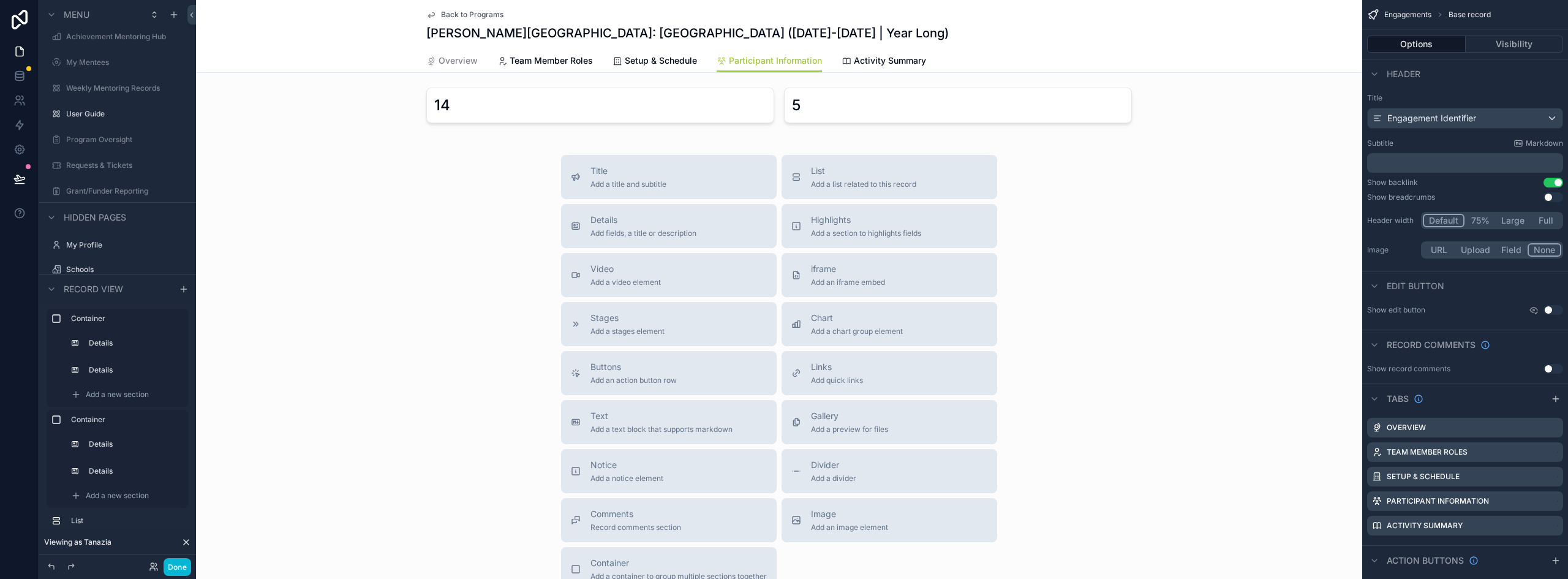
scroll to position [1175, 0]
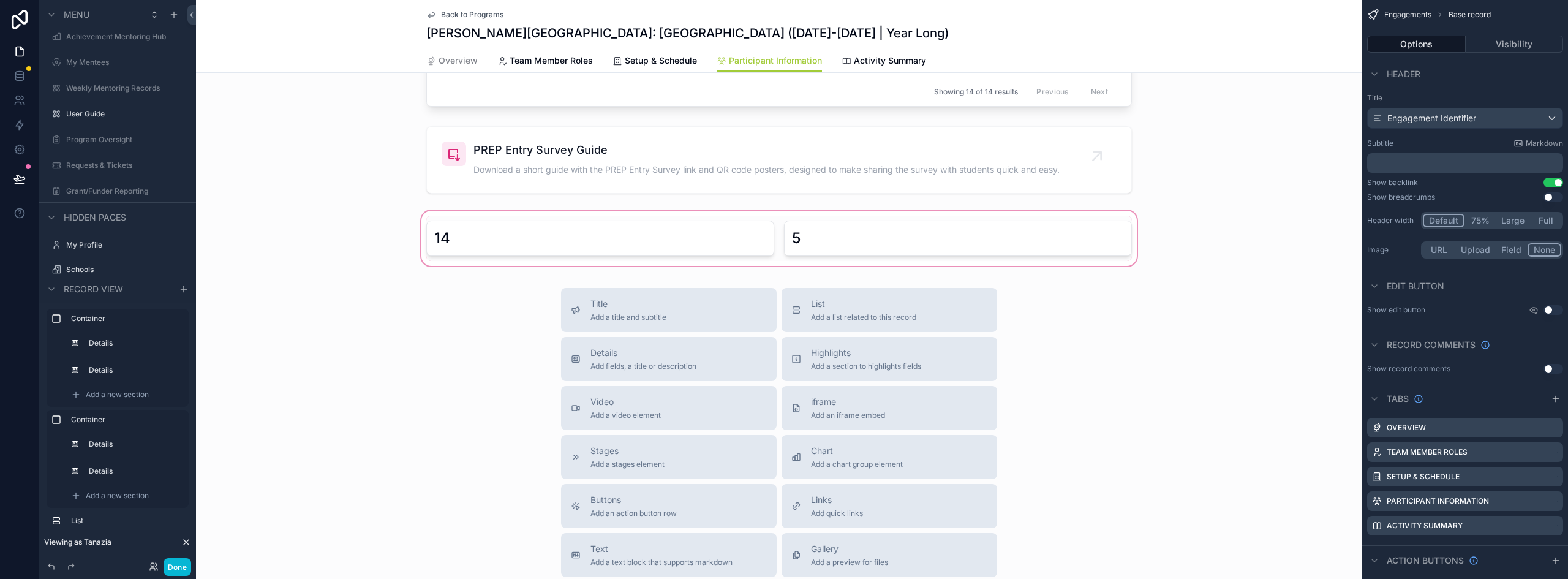
click at [534, 244] on div "scrollable content" at bounding box center [779, 238] width 1167 height 60
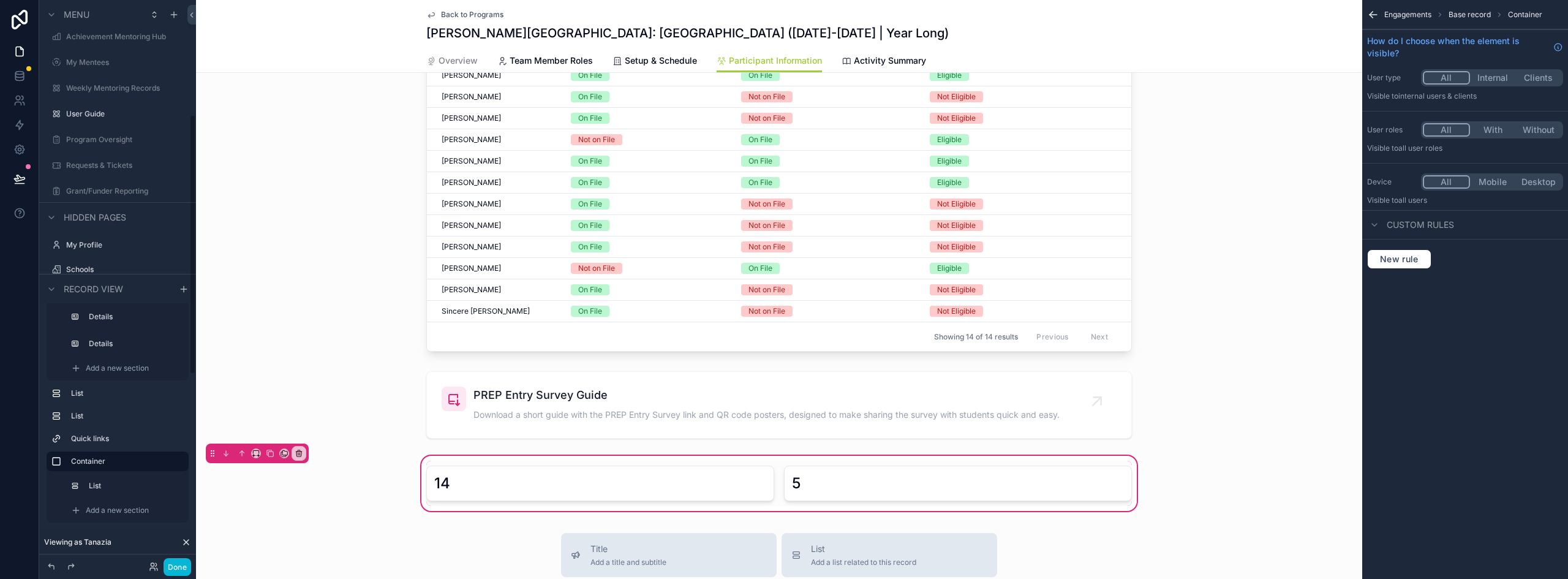
scroll to position [249, 0]
click at [509, 472] on div "scrollable content" at bounding box center [779, 483] width 720 height 45
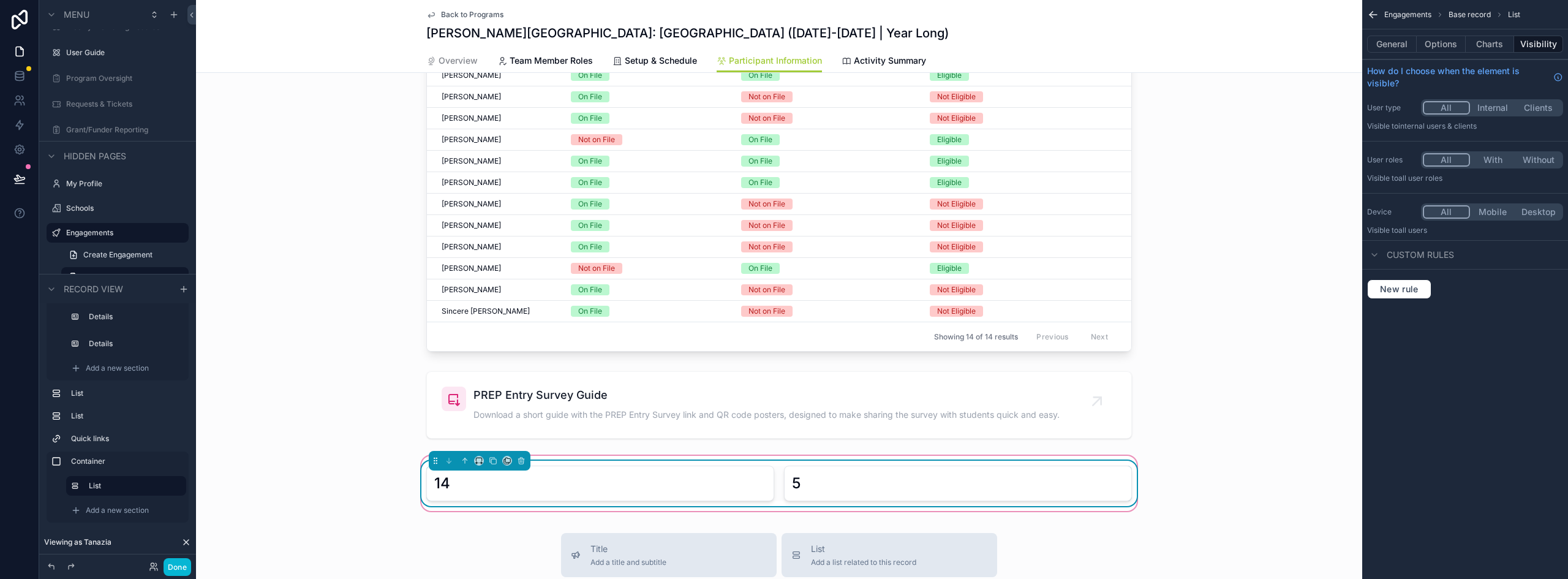
click at [815, 458] on div "14 5" at bounding box center [779, 483] width 1167 height 60
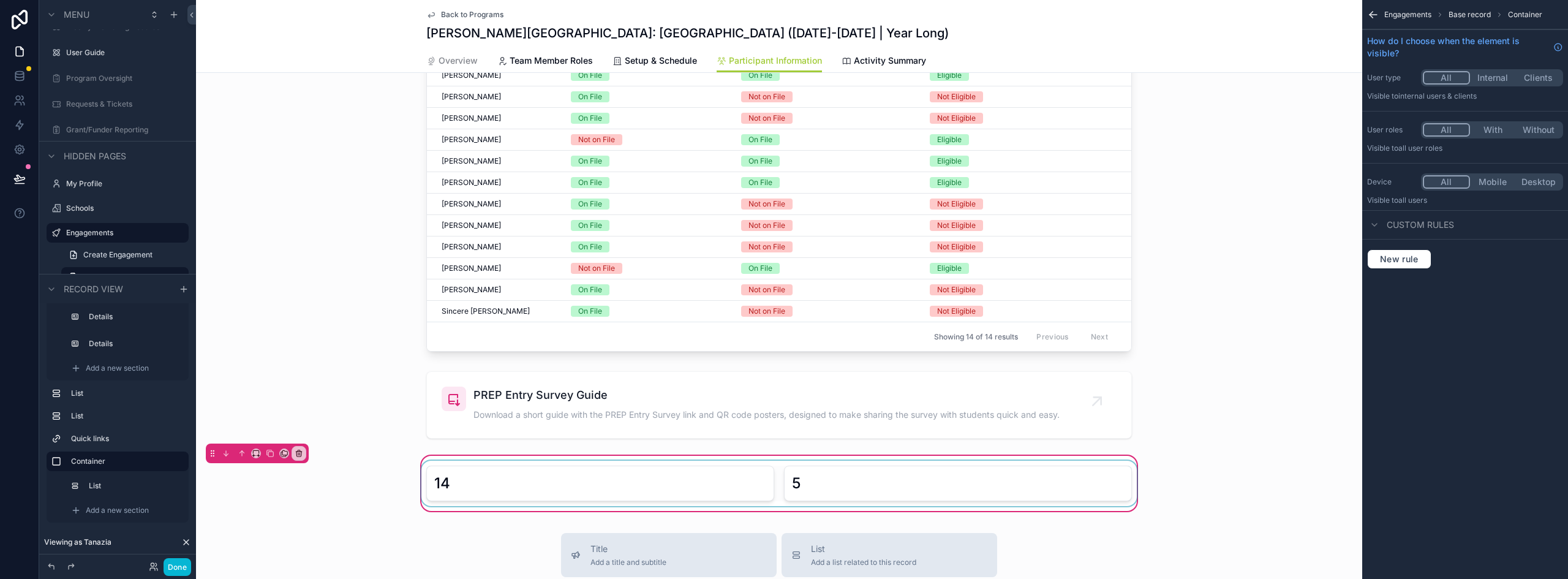
click at [815, 461] on div "scrollable content" at bounding box center [779, 483] width 720 height 45
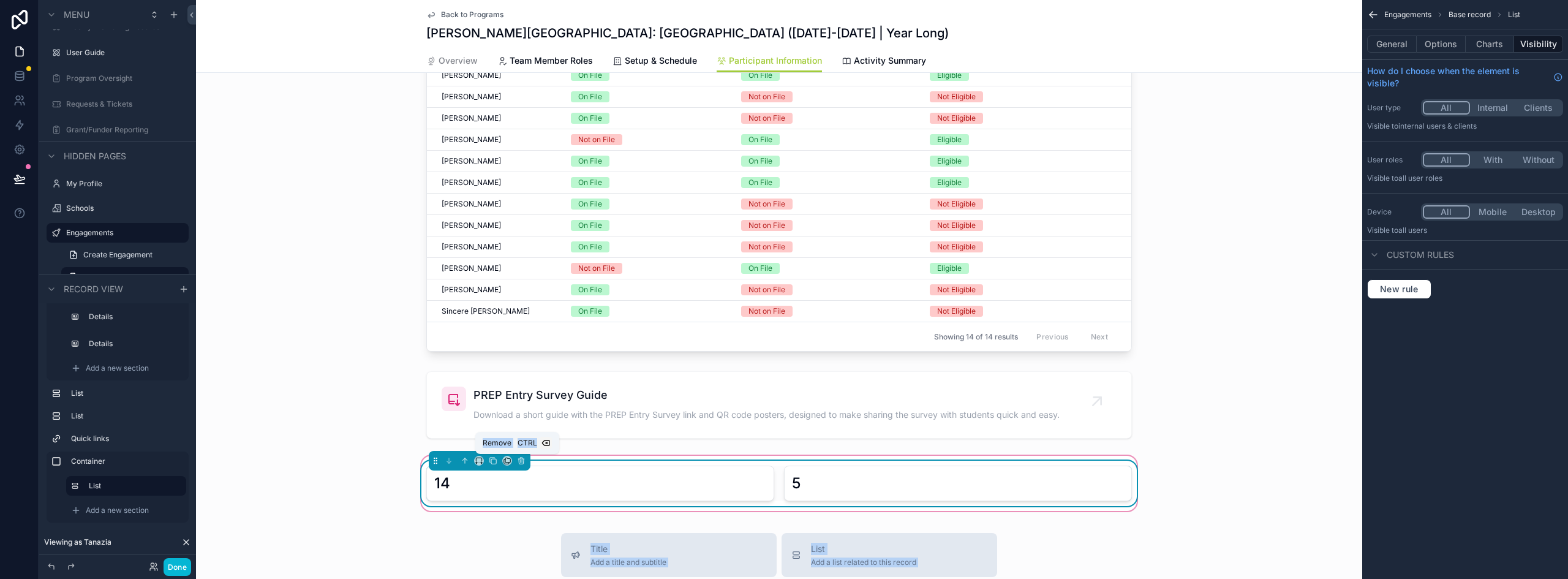
drag, startPoint x: 547, startPoint y: 446, endPoint x: 547, endPoint y: 457, distance: 11.0
click at [422, 461] on div "14 5" at bounding box center [779, 483] width 720 height 45
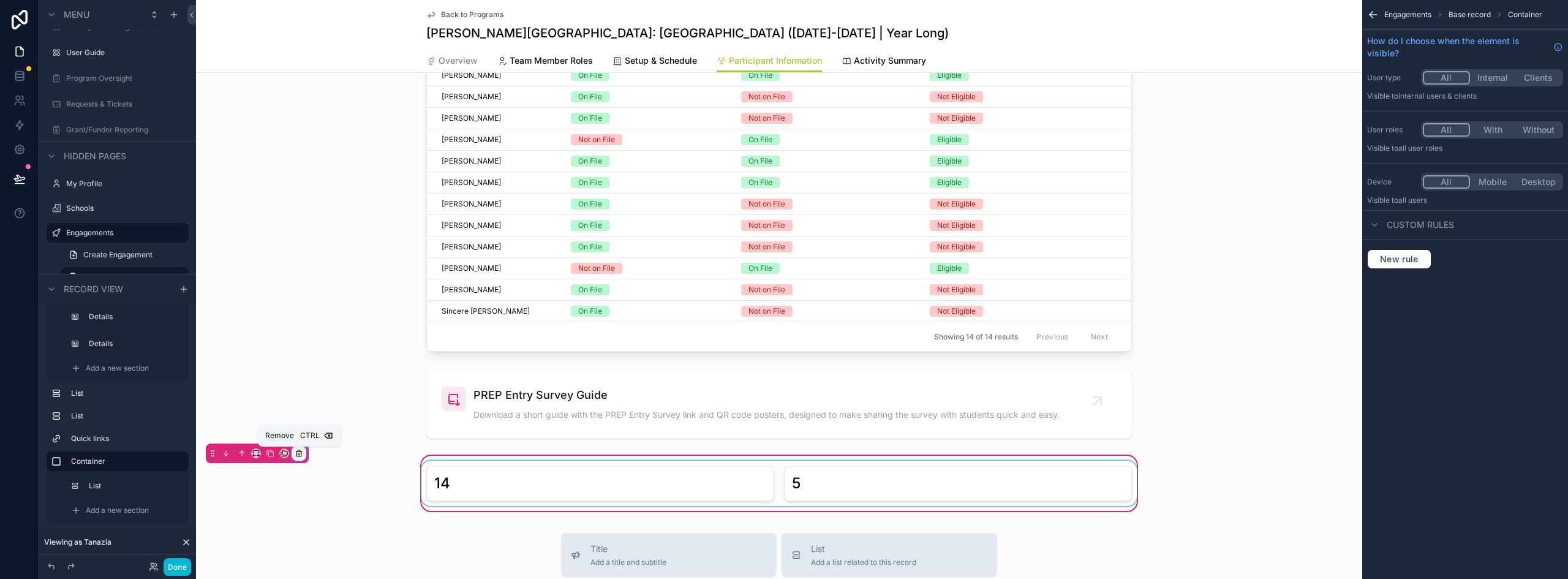
click at [299, 452] on icon "scrollable content" at bounding box center [299, 453] width 9 height 9
click at [370, 503] on span "Remove entire container" at bounding box center [350, 502] width 97 height 15
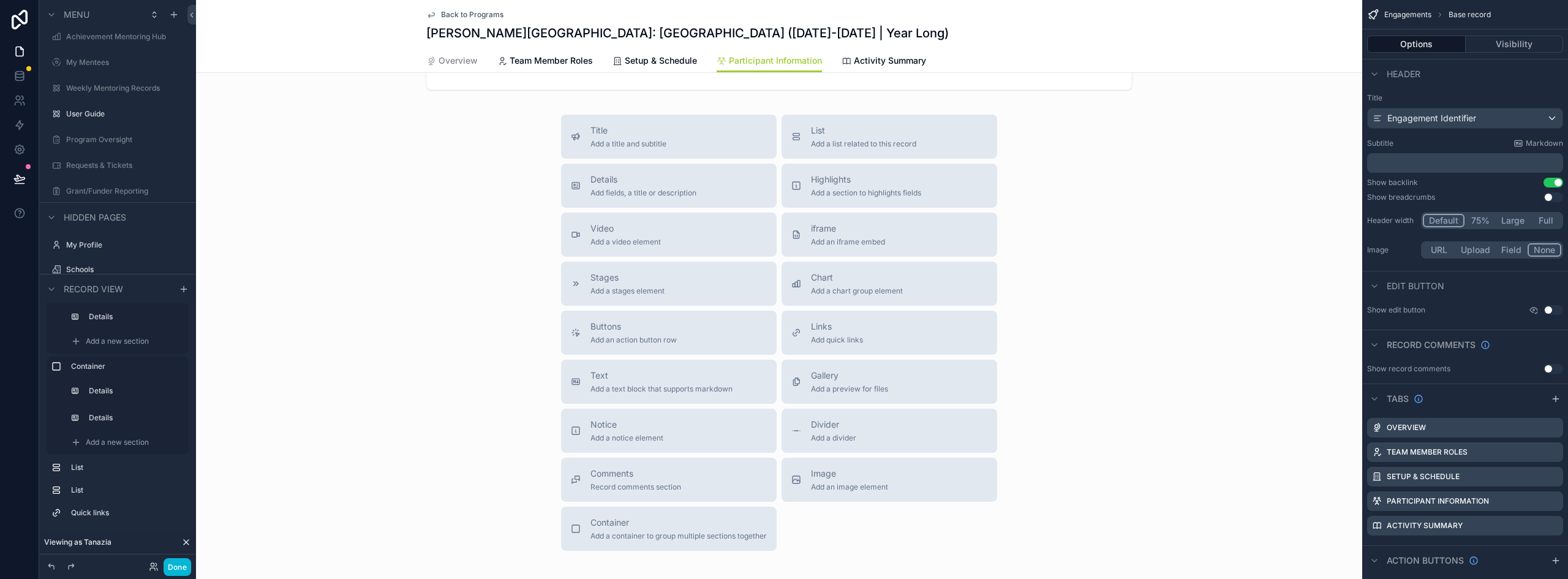
scroll to position [1298, 0]
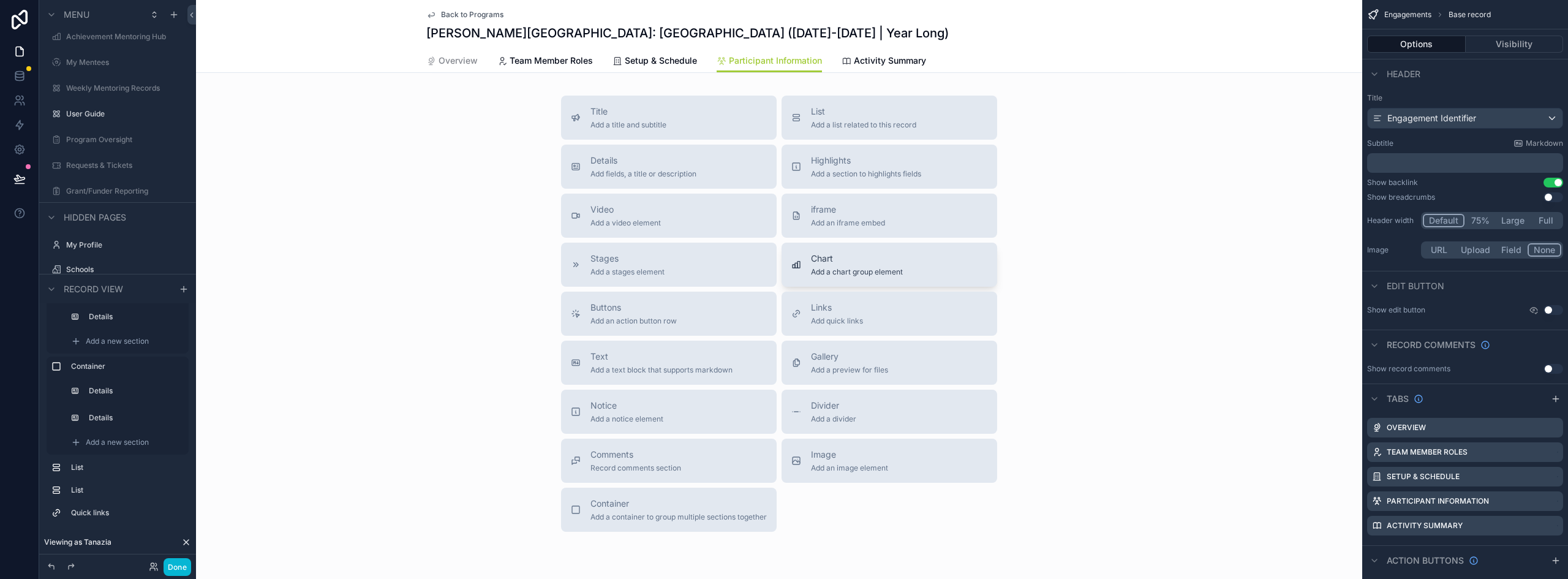
click at [850, 256] on span "Chart" at bounding box center [857, 259] width 92 height 12
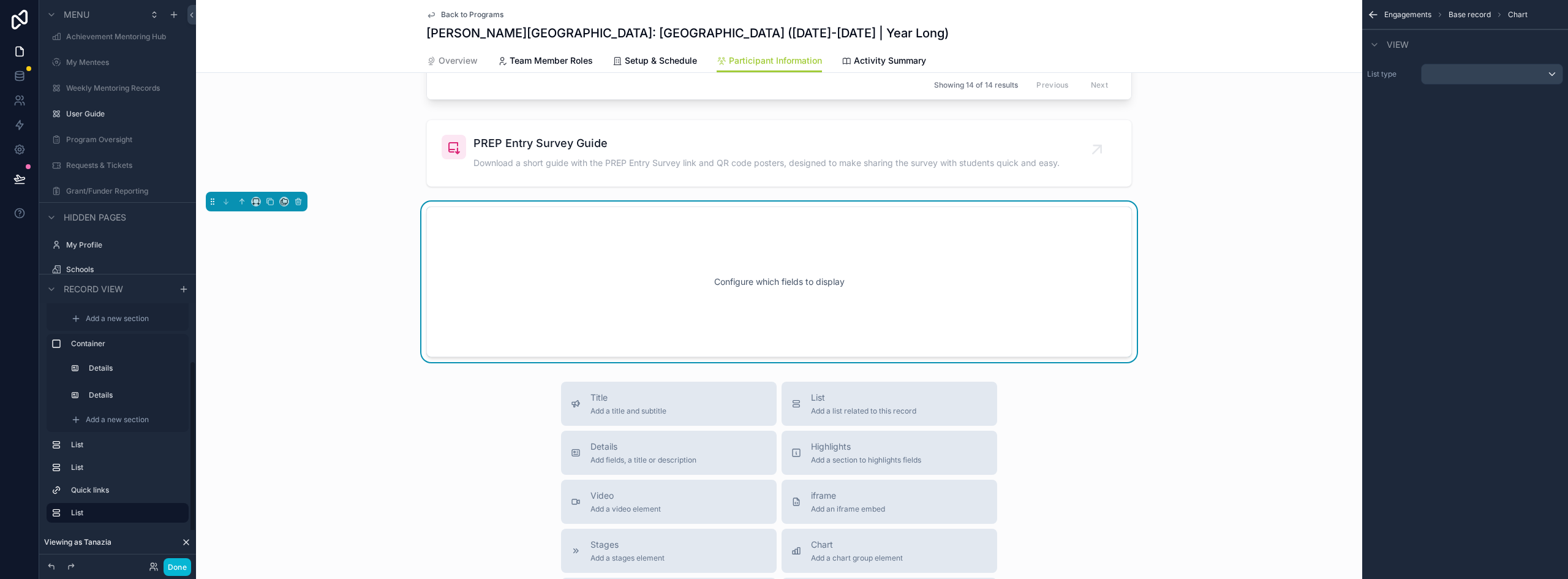
scroll to position [1174, 0]
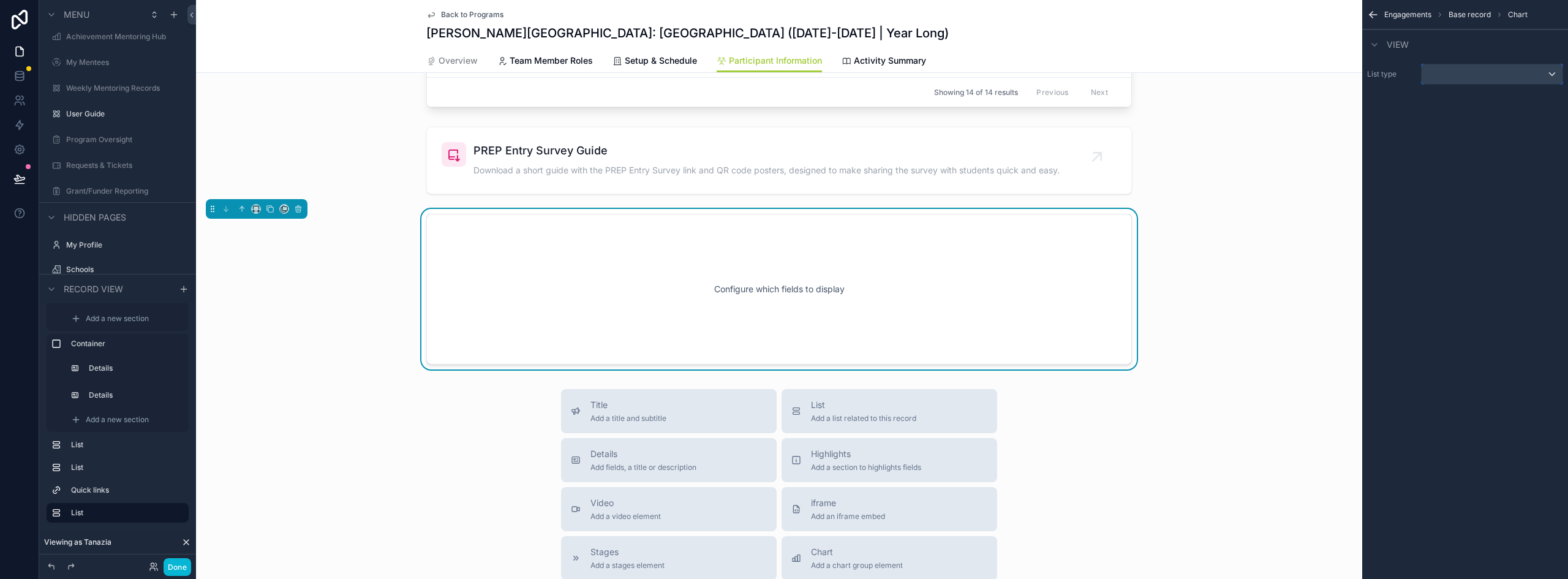
click at [1458, 72] on div "scrollable content" at bounding box center [1492, 74] width 141 height 19
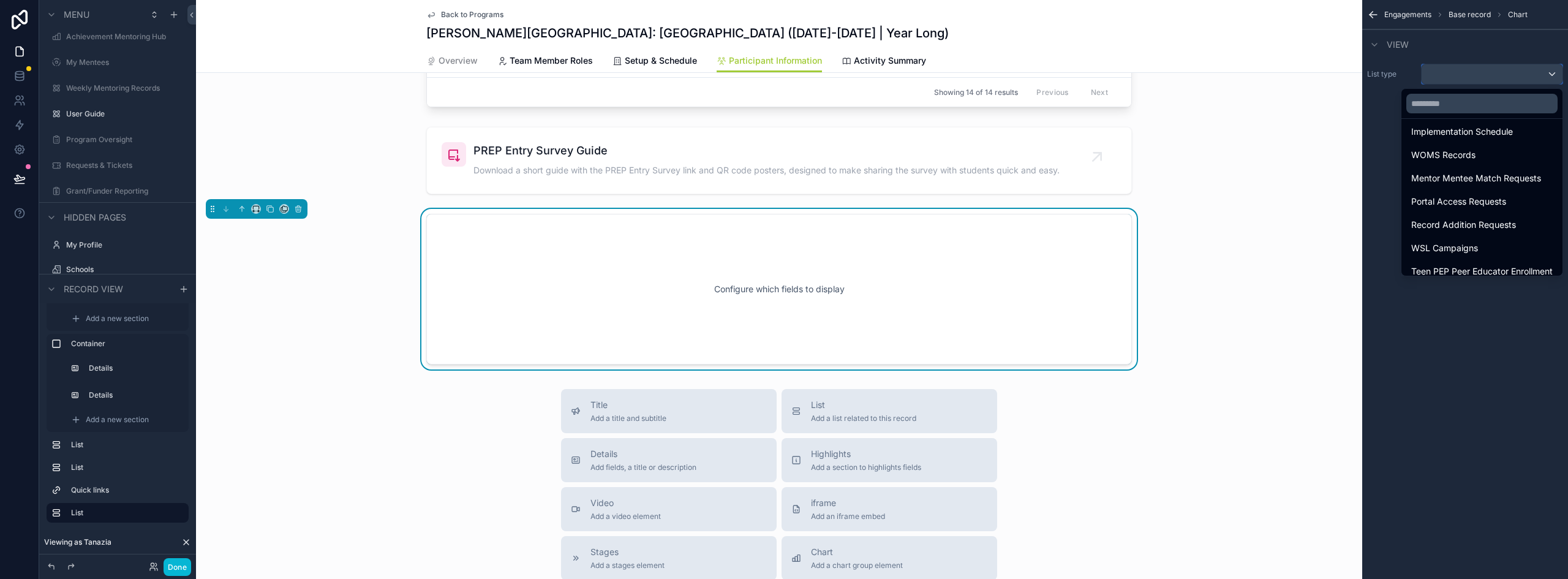
scroll to position [268, 0]
click at [1482, 257] on span "Teen PEP Peer Educator Enrollment" at bounding box center [1482, 262] width 142 height 15
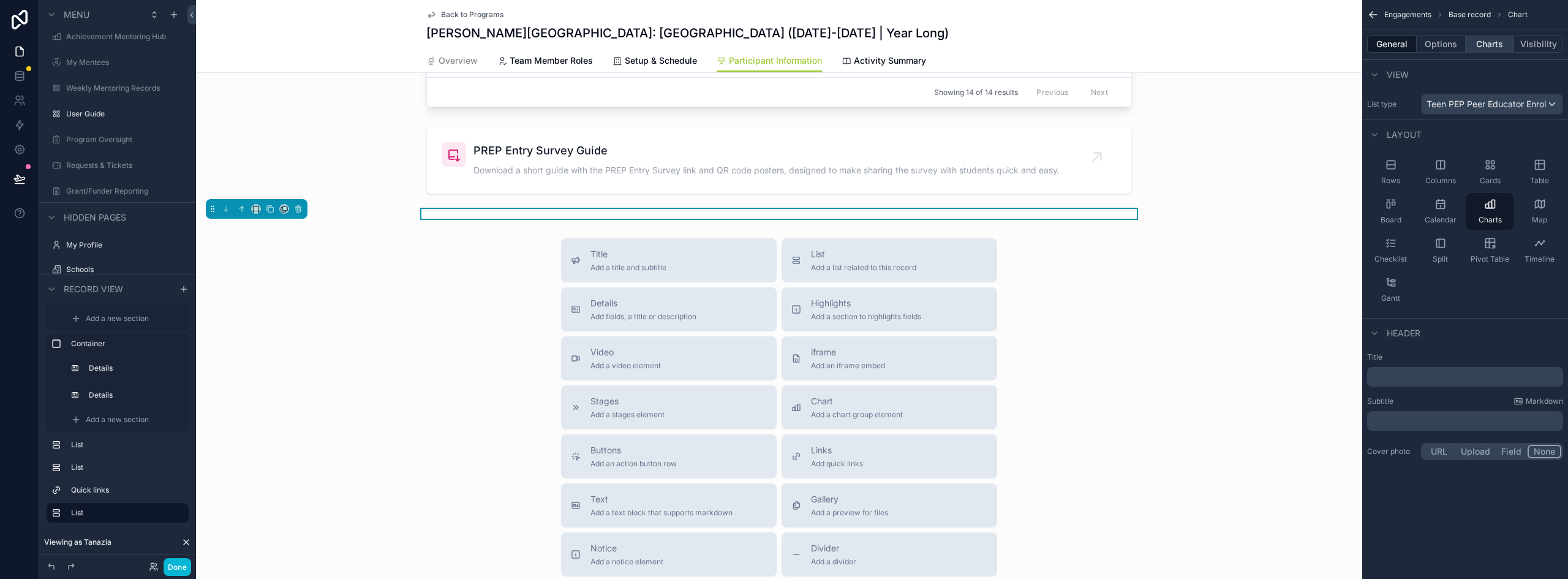
click at [1504, 46] on button "Charts" at bounding box center [1490, 44] width 49 height 17
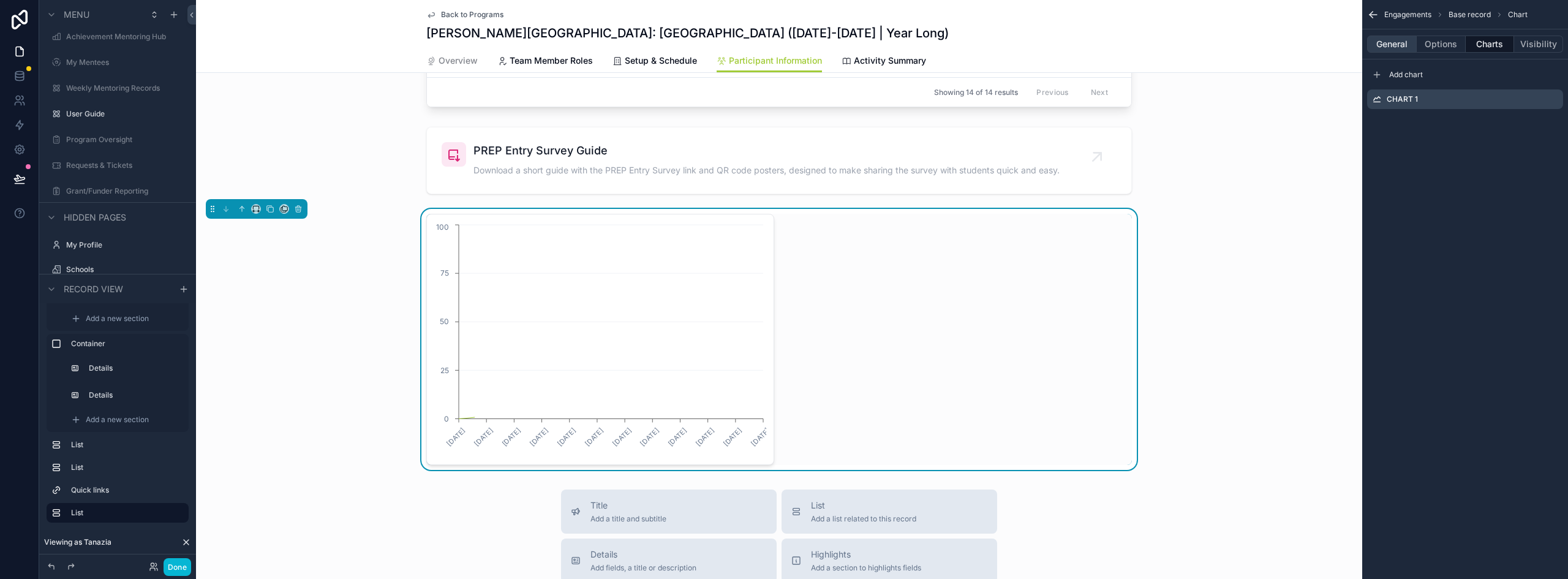
click at [1407, 42] on button "General" at bounding box center [1392, 44] width 50 height 17
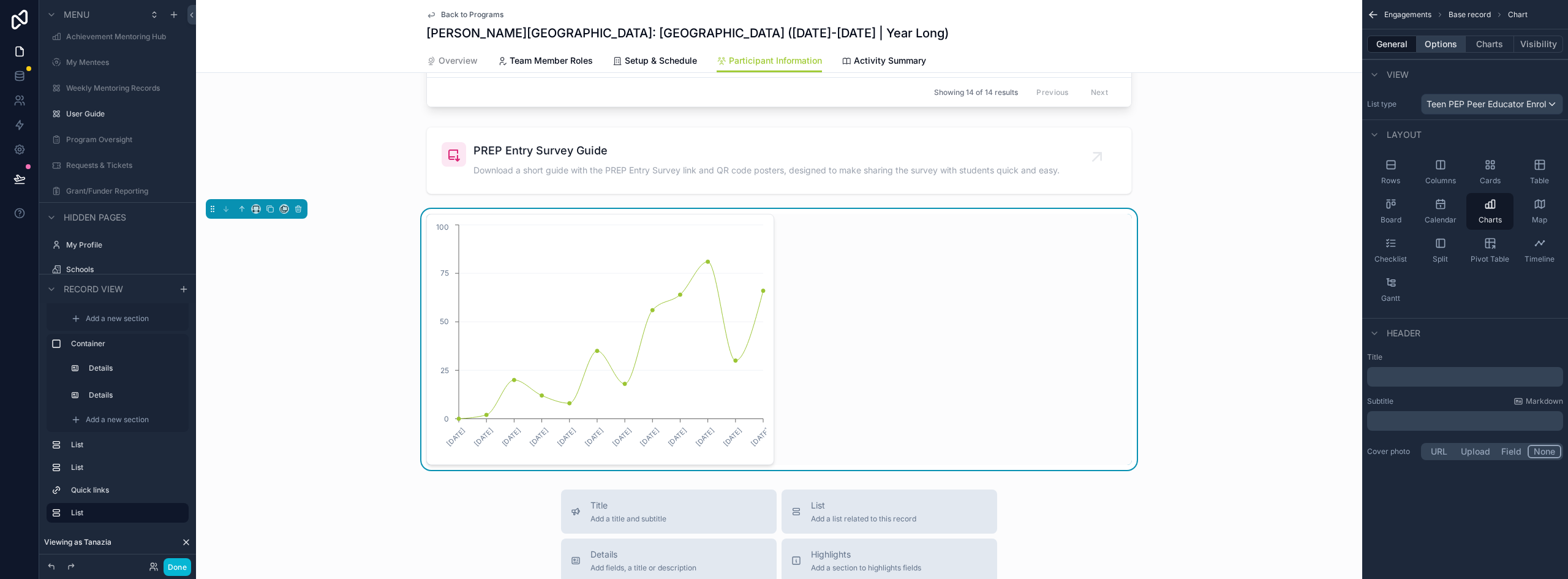
click at [1441, 44] on button "Options" at bounding box center [1441, 44] width 49 height 17
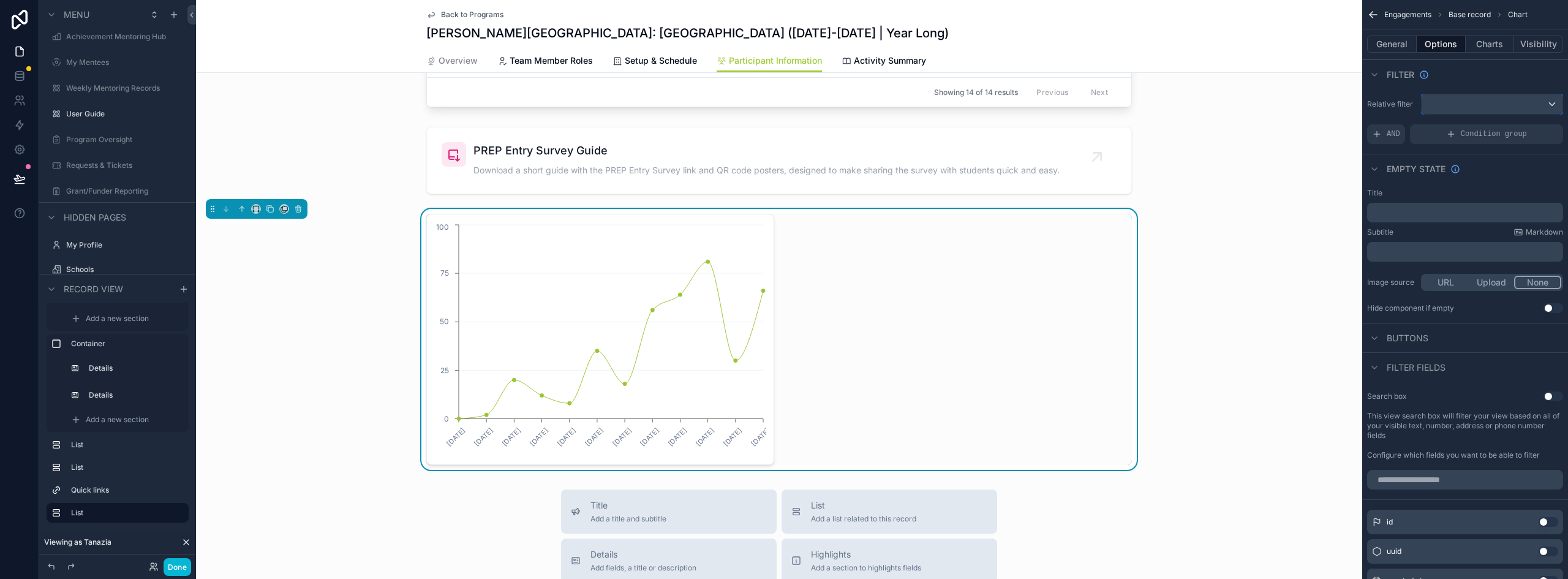
click at [1487, 105] on div "scrollable content" at bounding box center [1492, 104] width 141 height 19
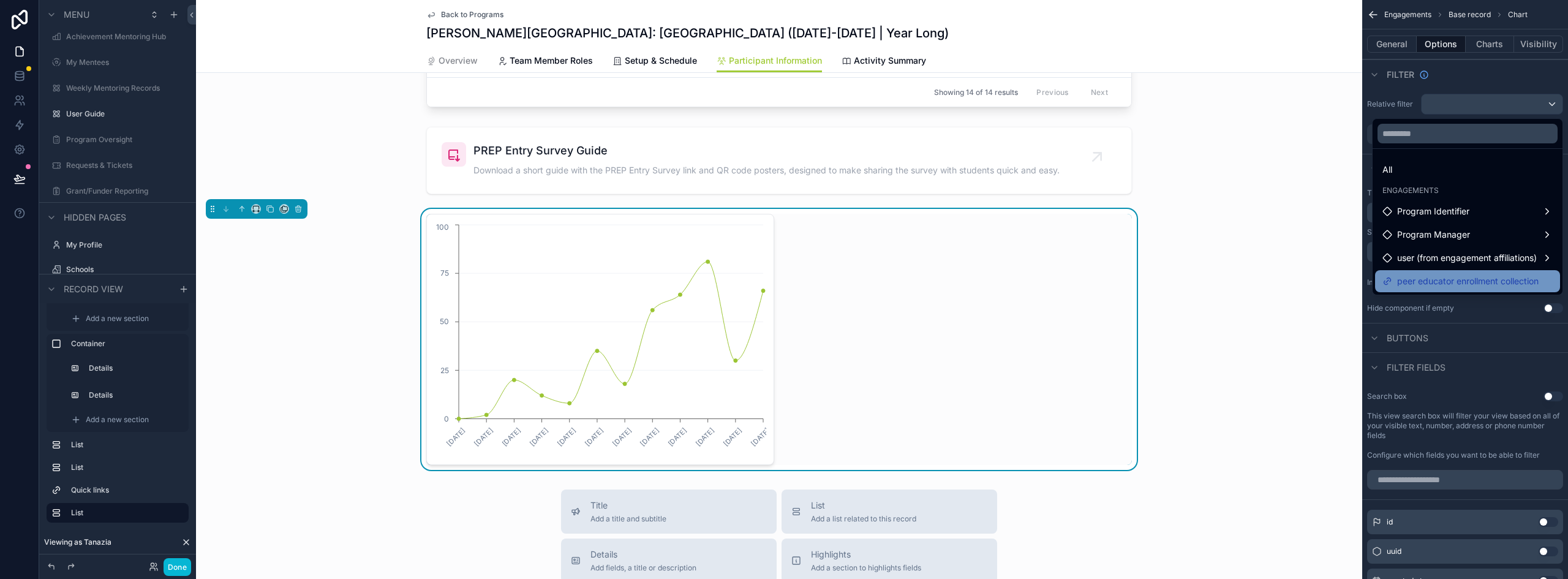
click at [1472, 275] on span "peer educator enrollment collection" at bounding box center [1468, 281] width 142 height 15
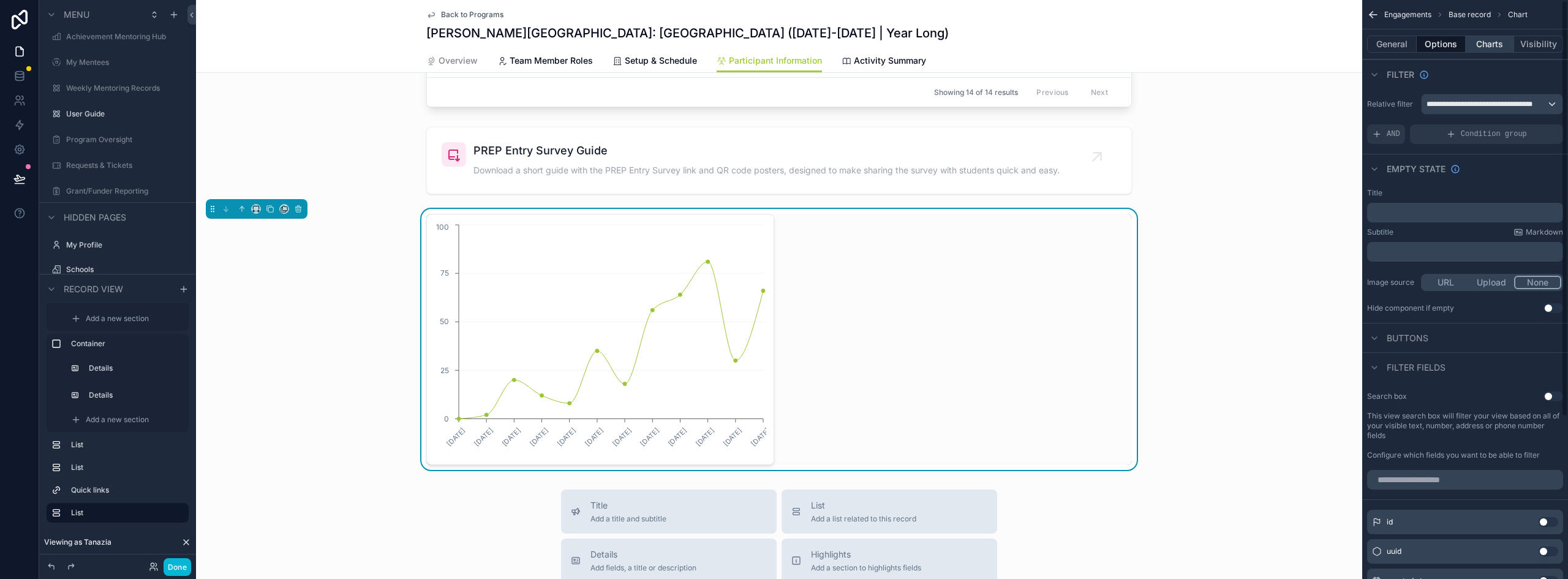
click at [1495, 42] on button "Charts" at bounding box center [1490, 44] width 49 height 17
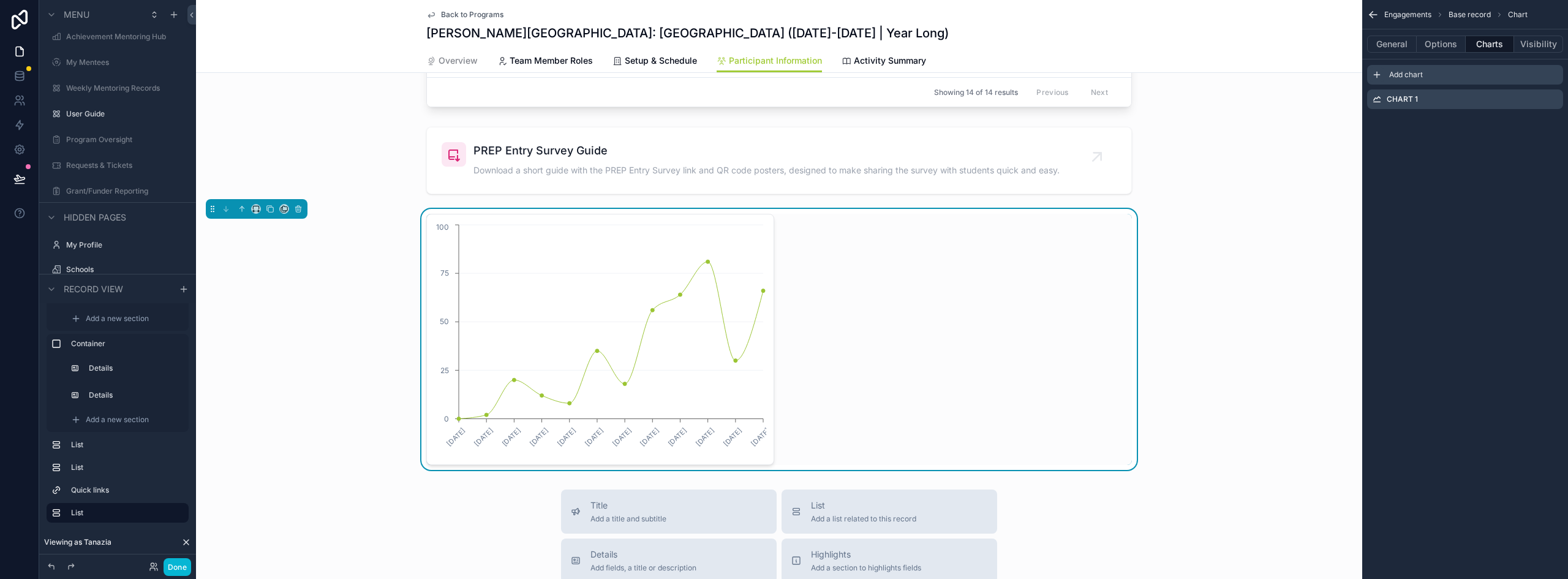
click at [1379, 75] on icon "scrollable content" at bounding box center [1377, 75] width 5 height 0
click at [1552, 100] on icon "scrollable content" at bounding box center [1553, 99] width 10 height 10
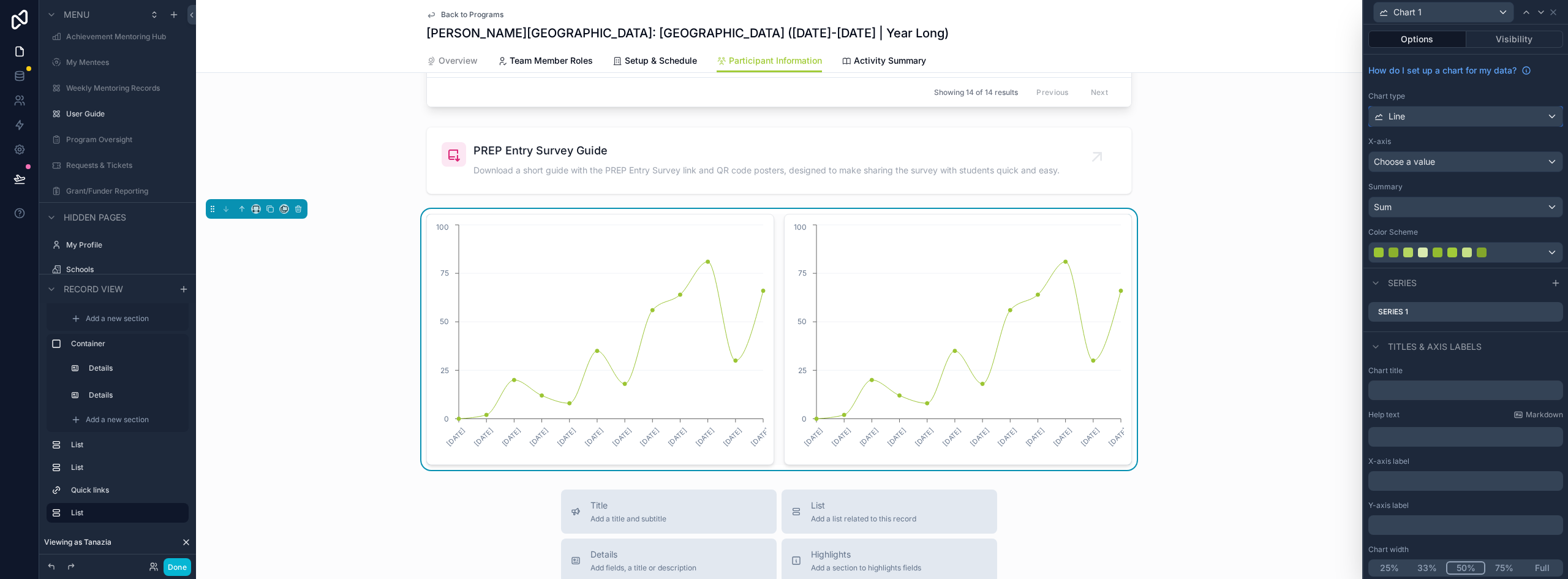
click at [1433, 112] on div "Line" at bounding box center [1465, 116] width 194 height 19
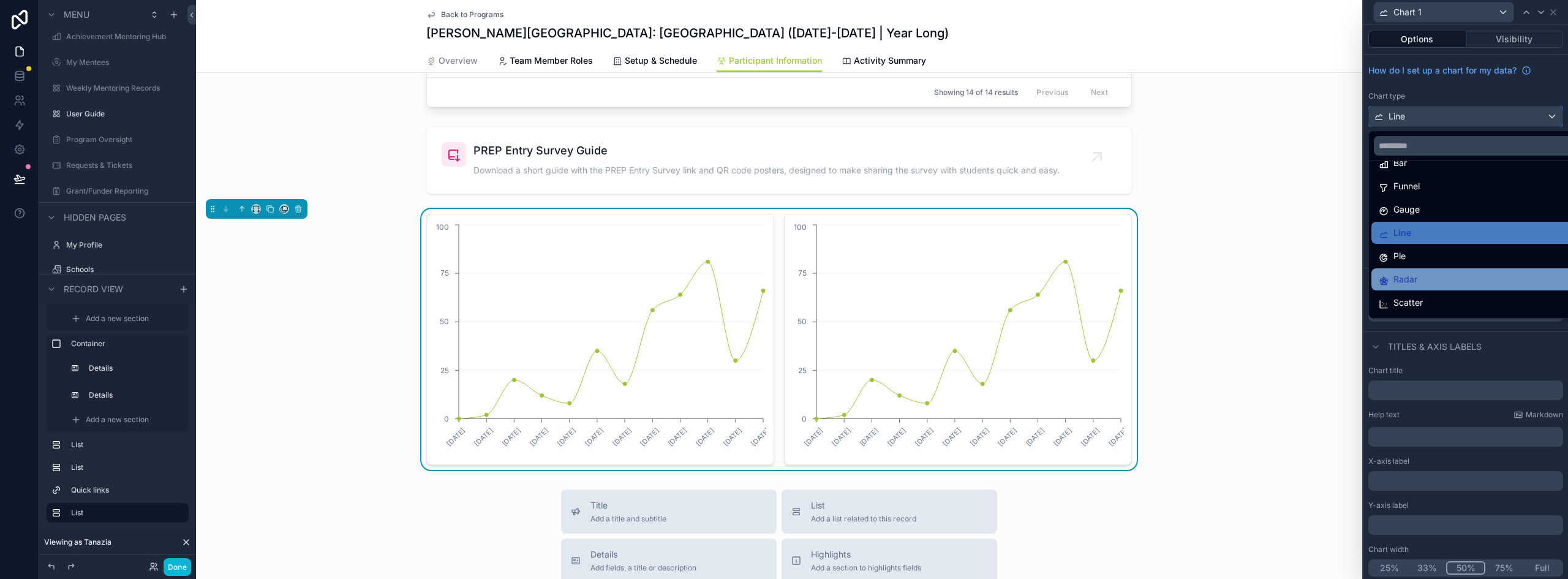
scroll to position [87, 0]
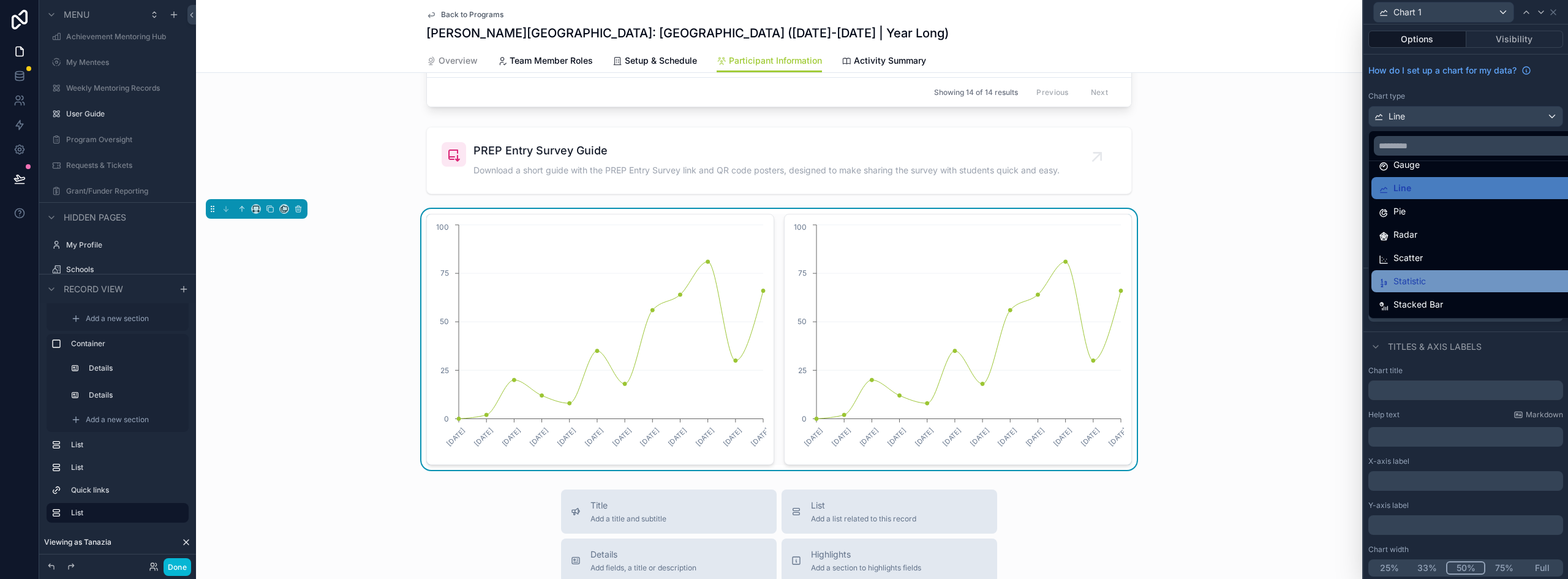
click at [1433, 285] on div "Statistic" at bounding box center [1475, 281] width 193 height 15
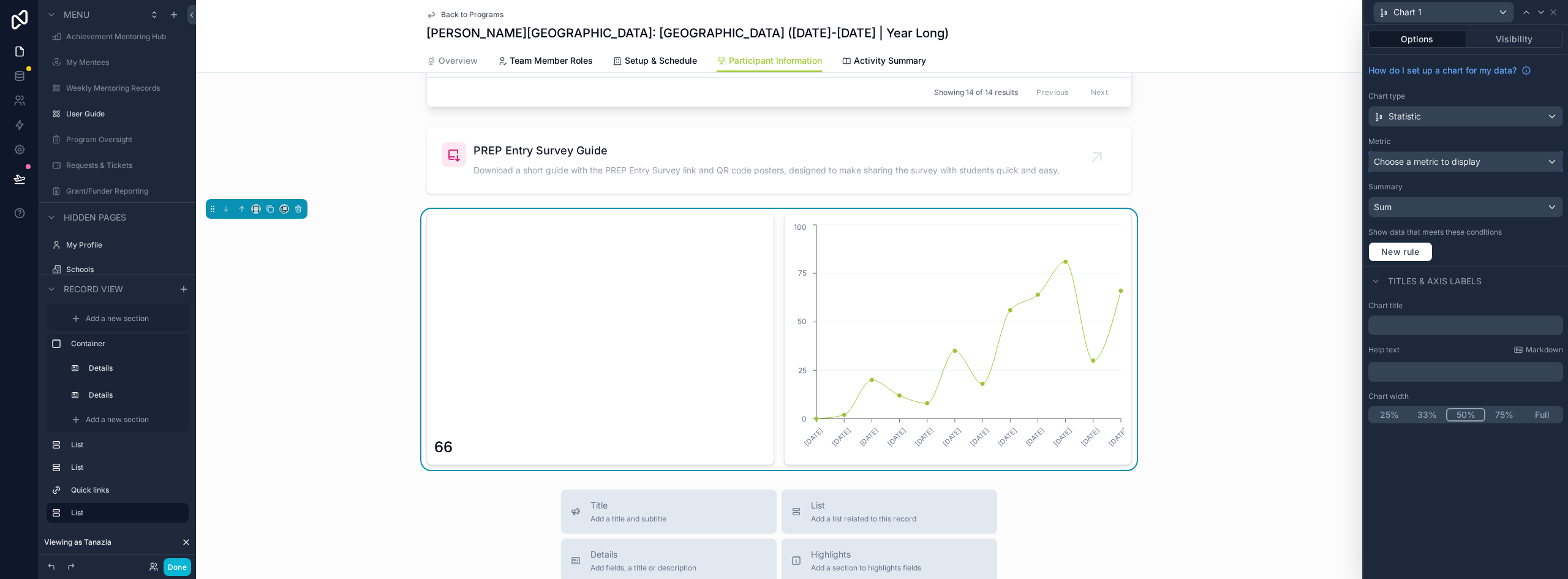
click at [1463, 160] on span "Choose a metric to display" at bounding box center [1427, 161] width 107 height 10
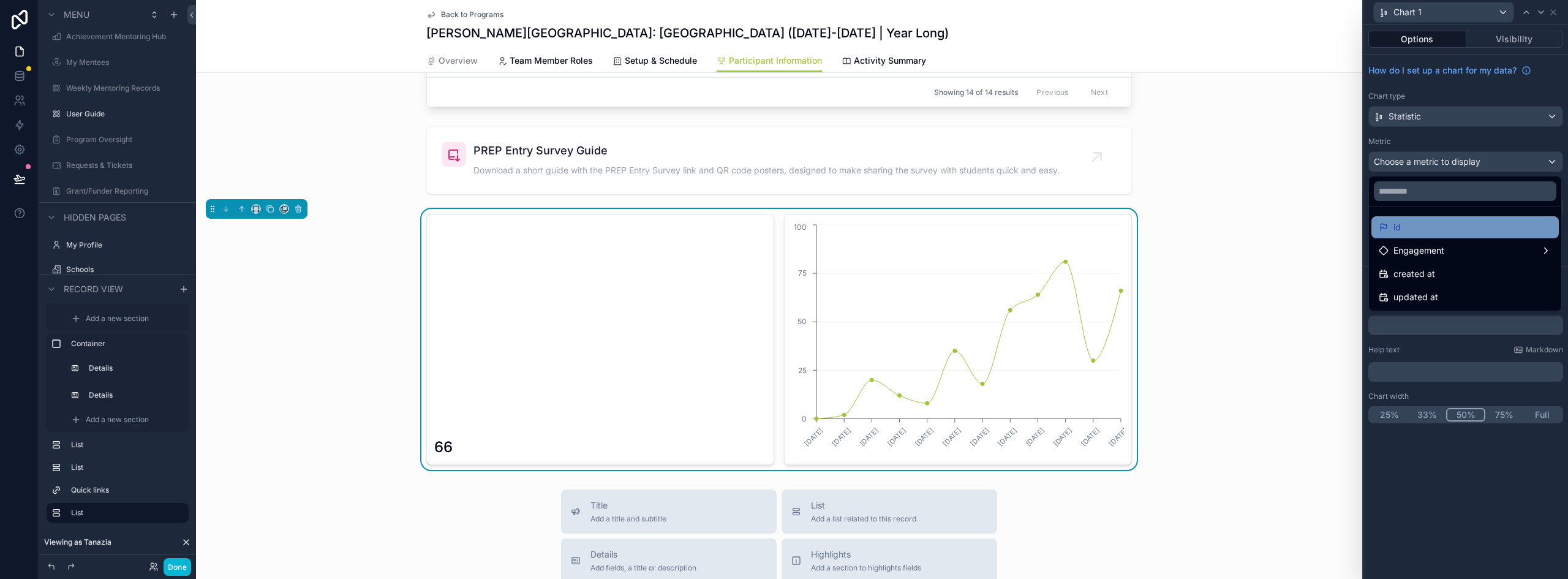
click at [1437, 226] on div "id" at bounding box center [1465, 227] width 173 height 15
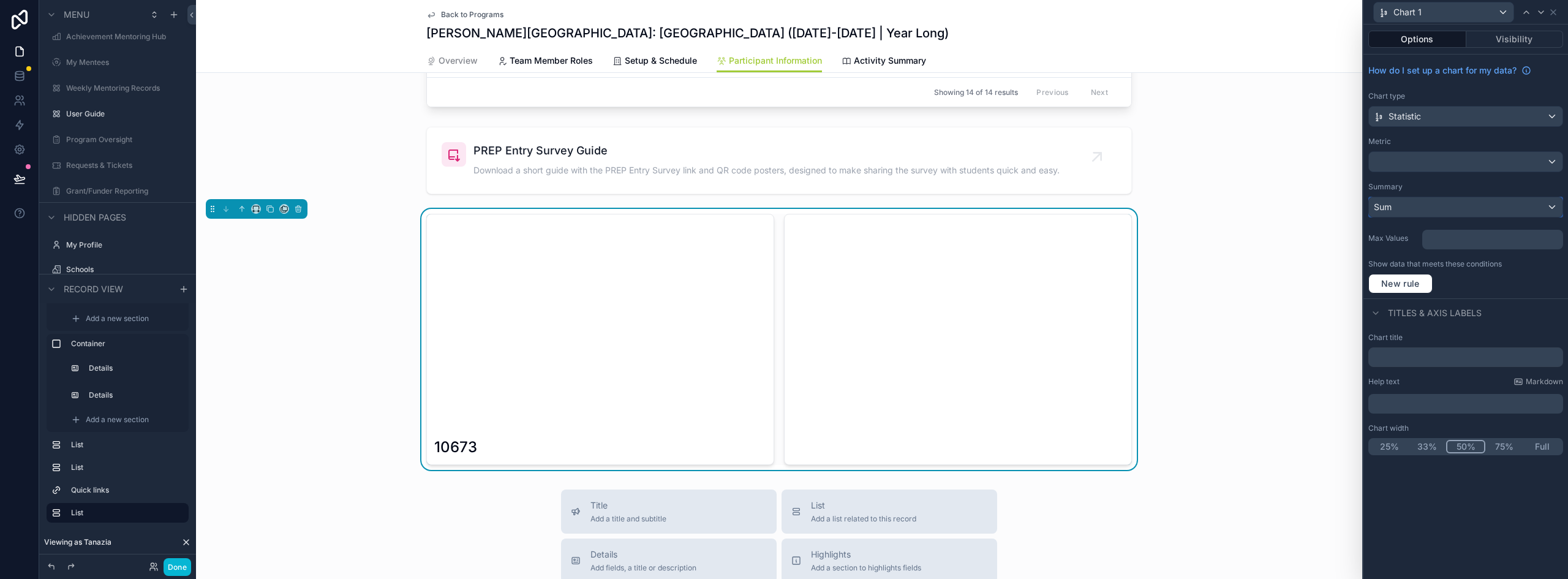
click at [1436, 205] on div "Sum" at bounding box center [1465, 207] width 194 height 19
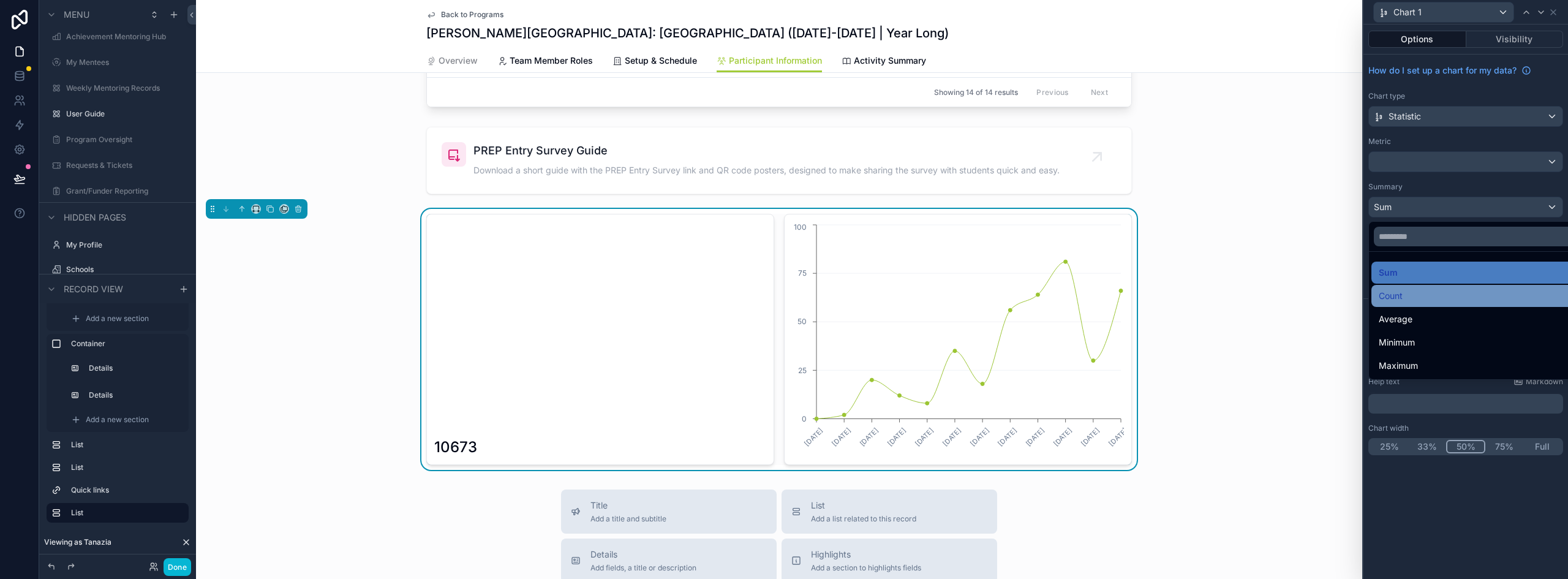
click at [1387, 301] on span "Count" at bounding box center [1391, 296] width 24 height 15
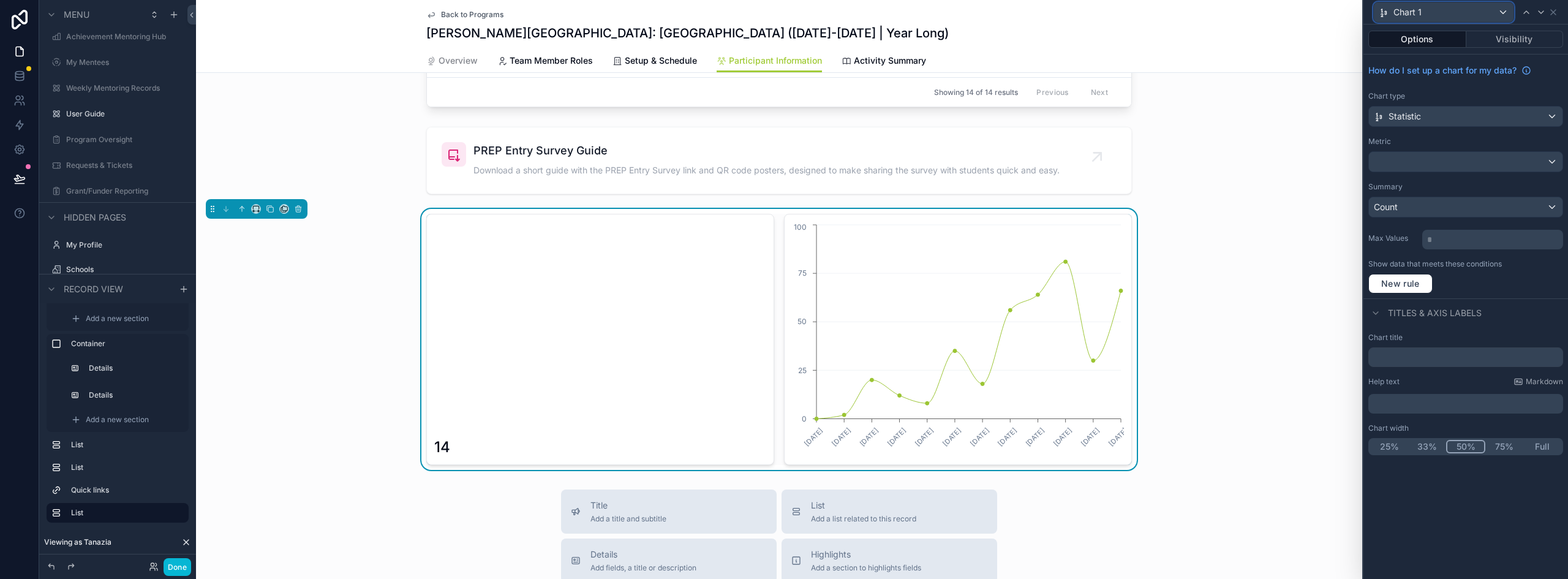
click at [1505, 15] on div "Chart 1" at bounding box center [1444, 12] width 140 height 19
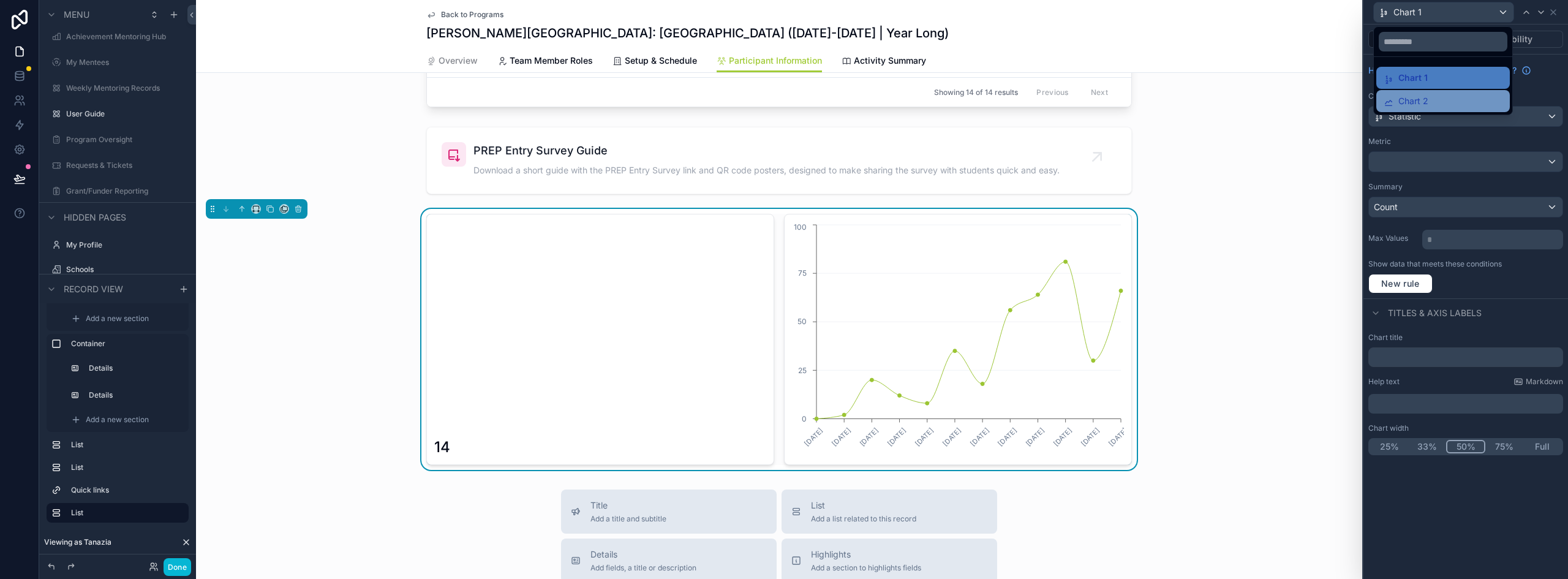
click at [1438, 95] on div "Chart 2" at bounding box center [1443, 101] width 119 height 15
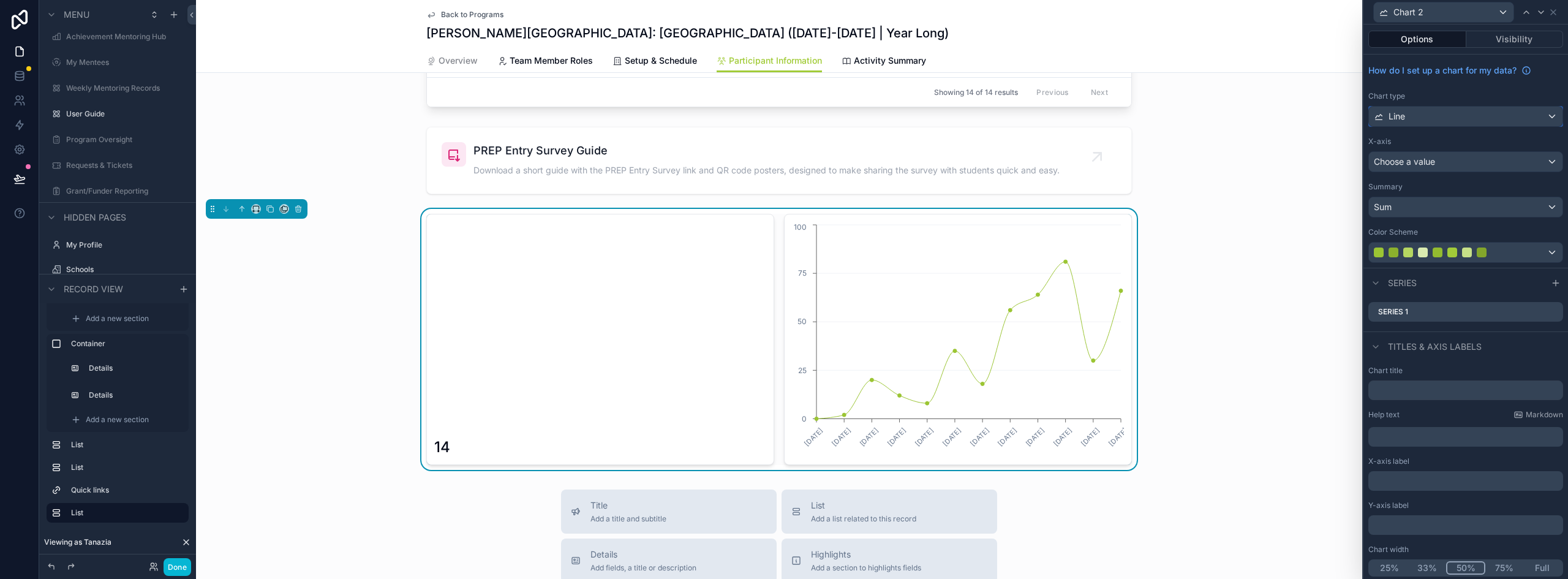
click at [1441, 121] on div "Line" at bounding box center [1465, 116] width 194 height 19
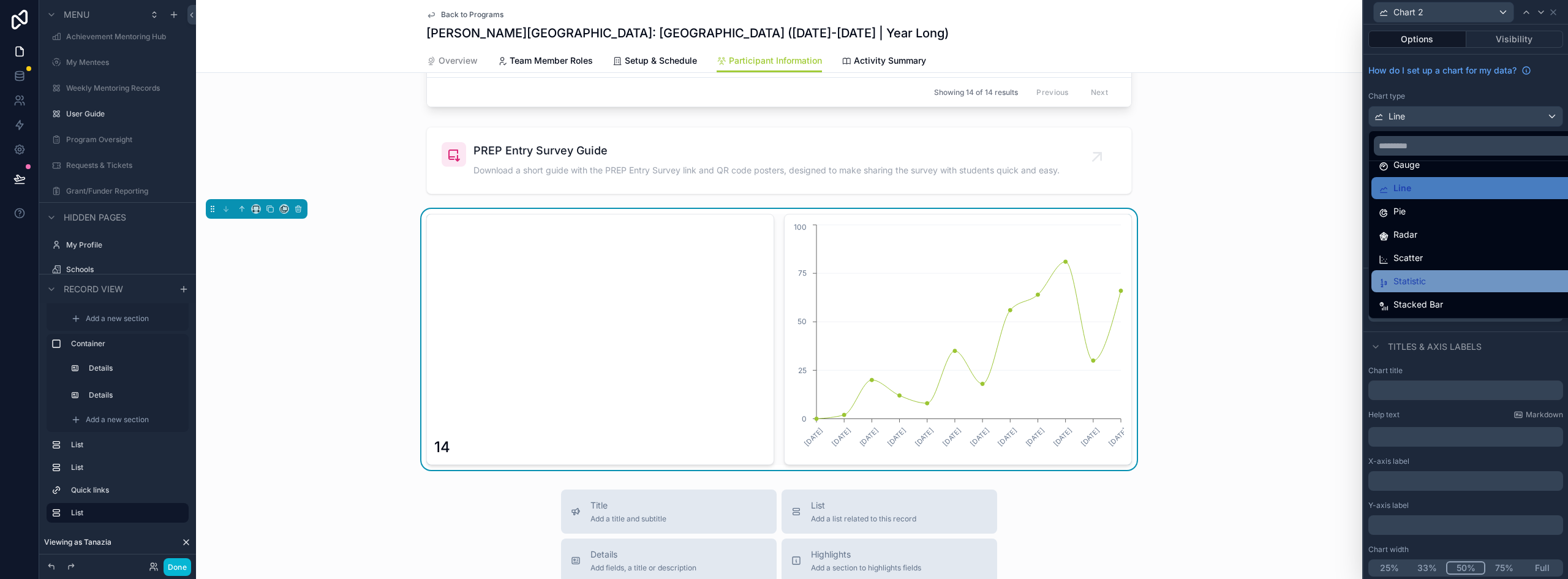
click at [1426, 286] on span "Statistic" at bounding box center [1410, 281] width 33 height 15
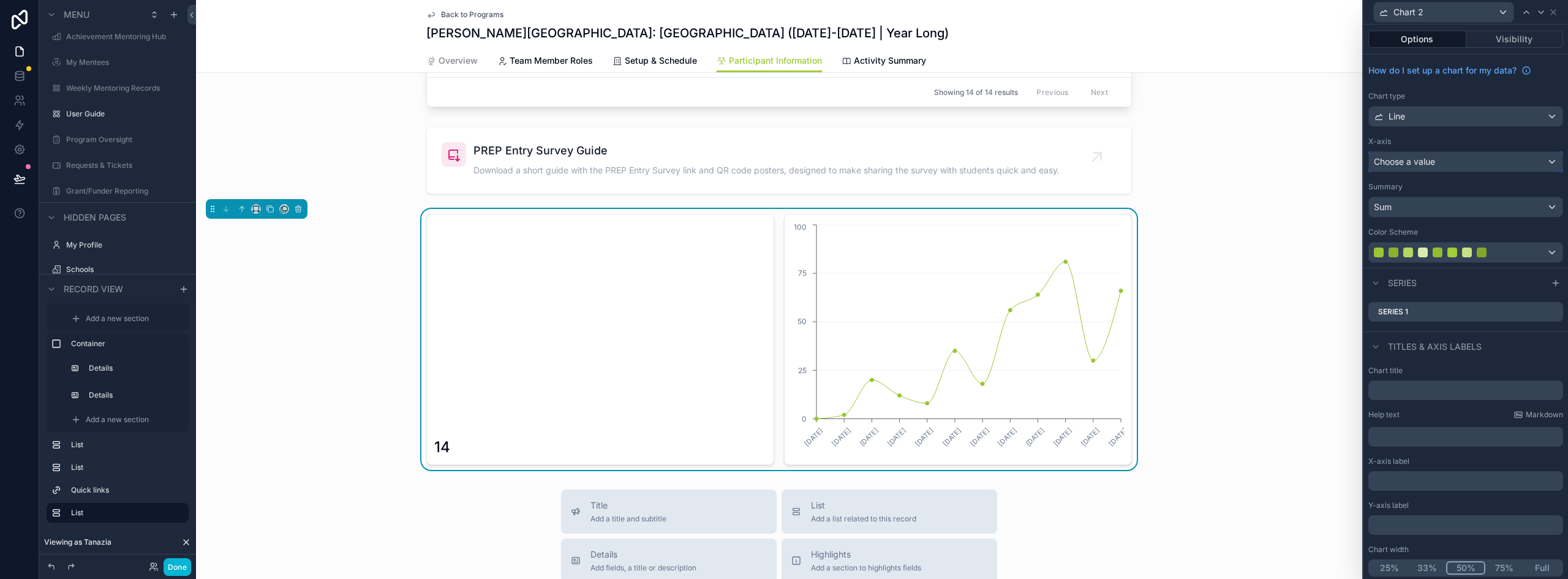
click at [1436, 163] on span "Choose a value" at bounding box center [1405, 161] width 61 height 10
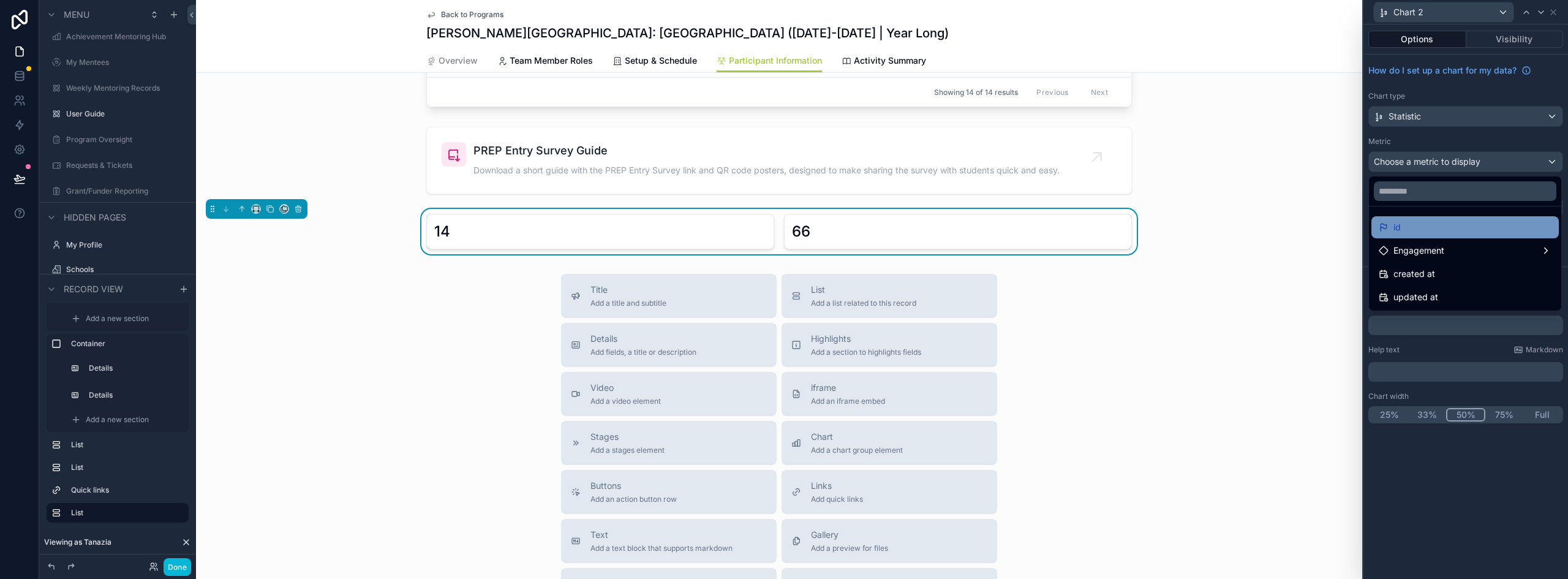
click at [1401, 229] on div "id" at bounding box center [1465, 227] width 173 height 15
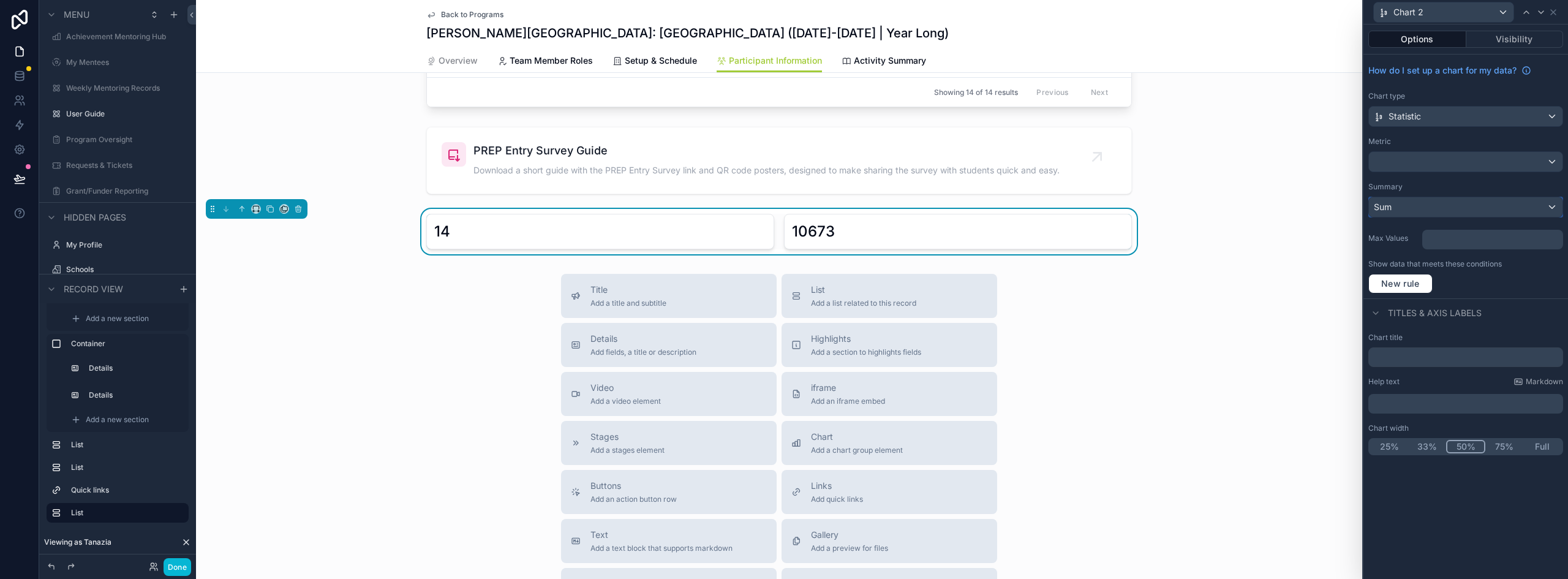
click at [1412, 211] on div "Sum" at bounding box center [1465, 207] width 194 height 19
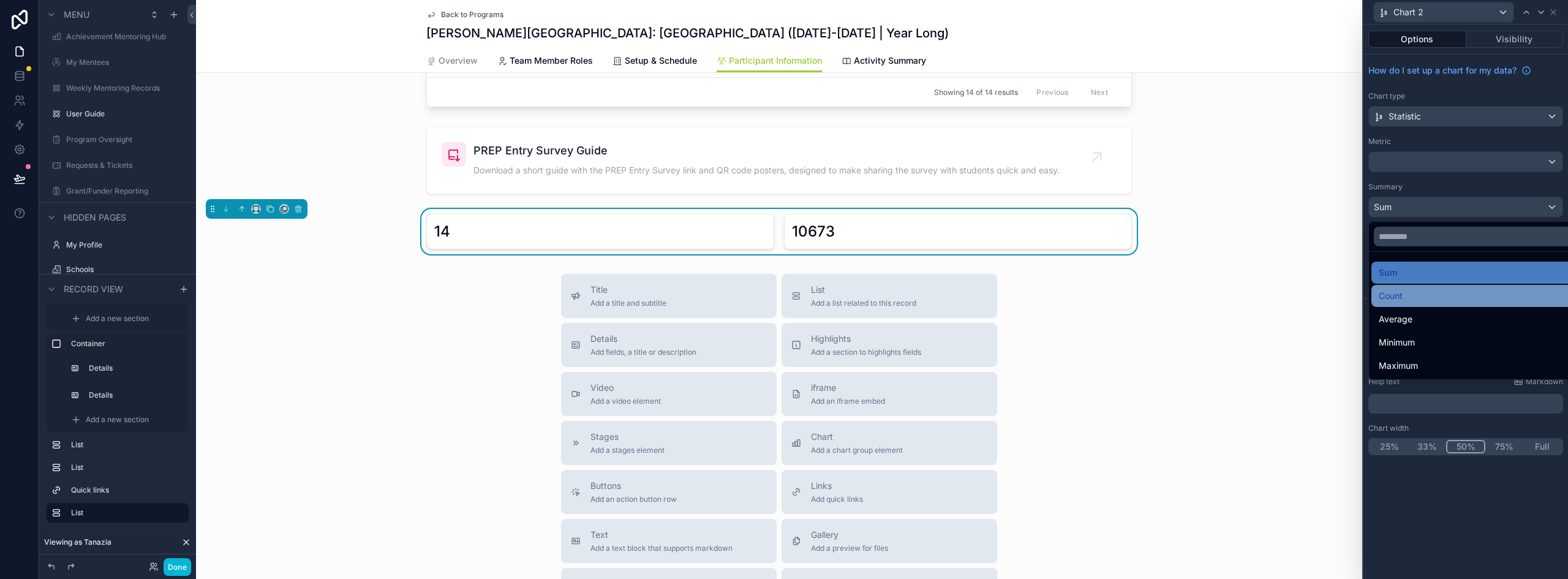
click at [1398, 302] on span "Count" at bounding box center [1391, 296] width 24 height 15
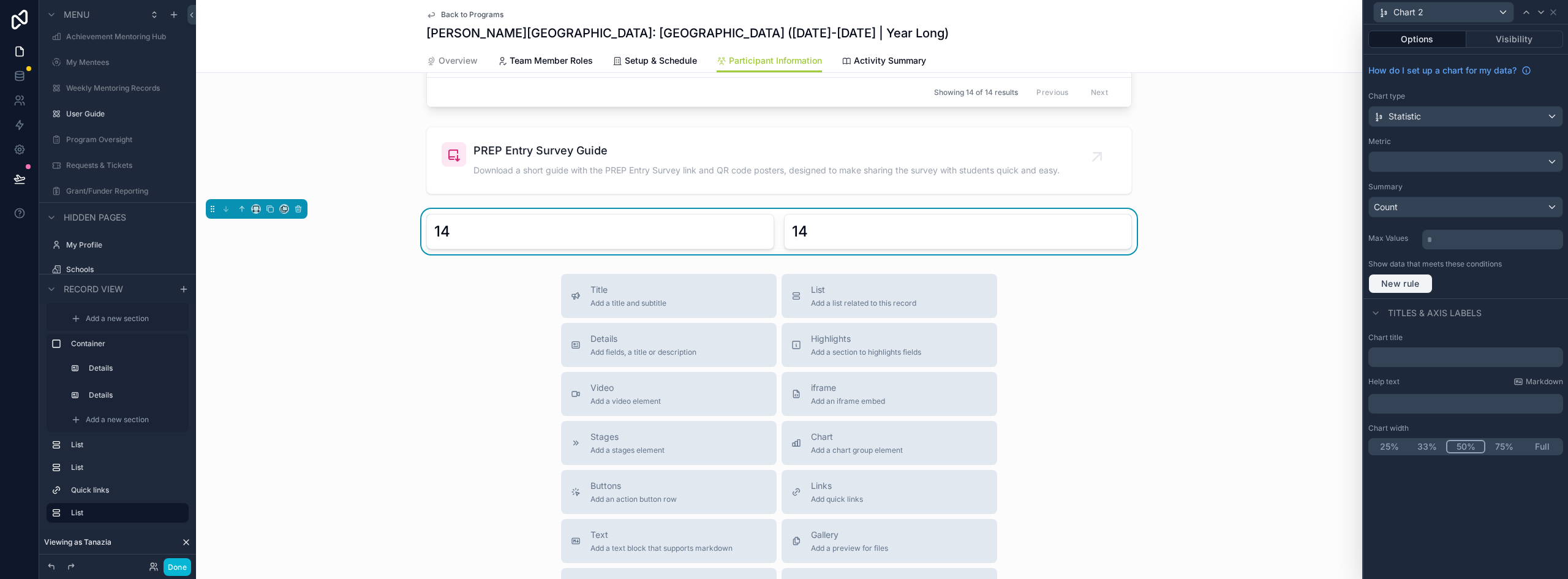
click at [1412, 284] on span "New rule" at bounding box center [1401, 284] width 48 height 11
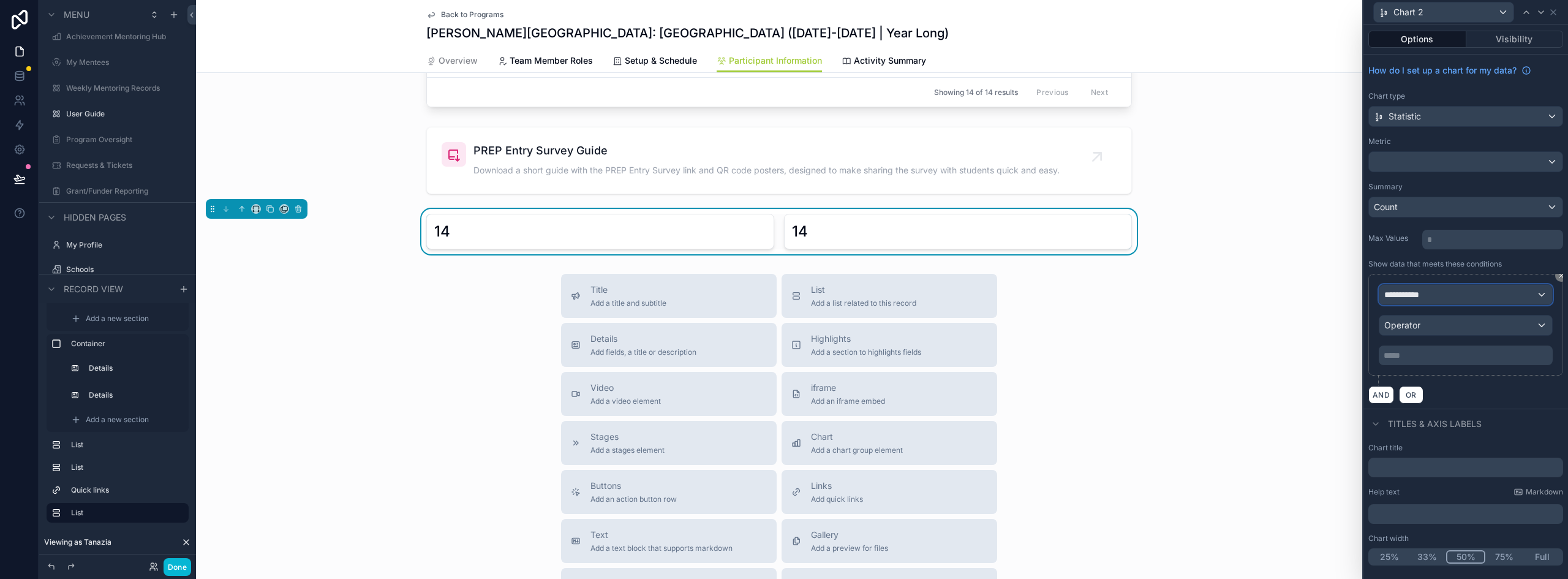
click at [1452, 297] on div "**********" at bounding box center [1466, 294] width 173 height 19
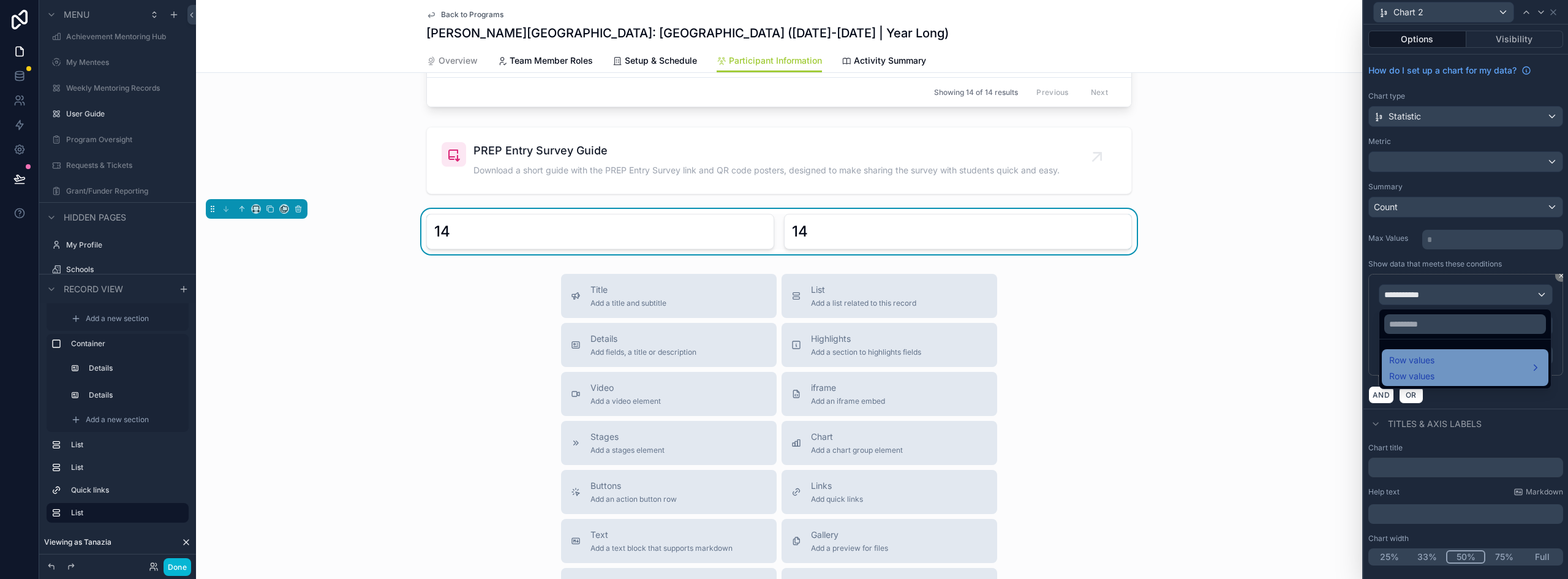
click at [1435, 370] on div "Row values Row values" at bounding box center [1412, 368] width 45 height 30
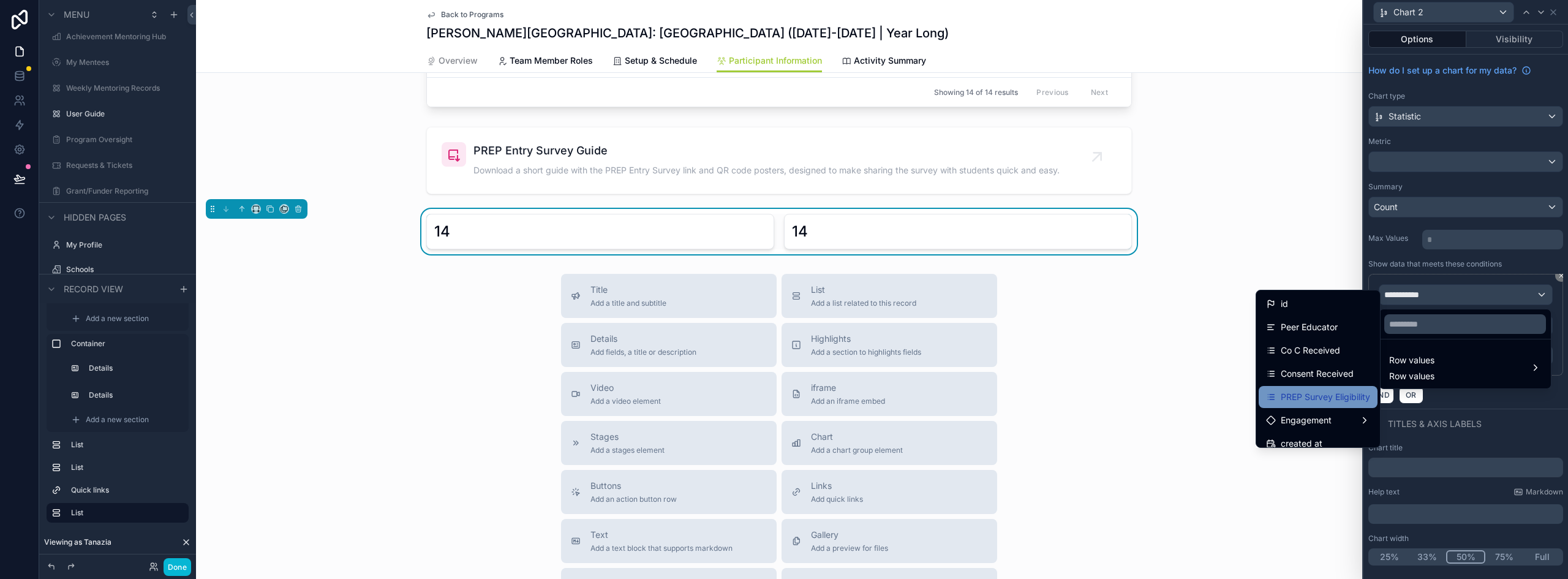
click at [1325, 396] on span "PREP Survey Eligibility" at bounding box center [1325, 397] width 89 height 15
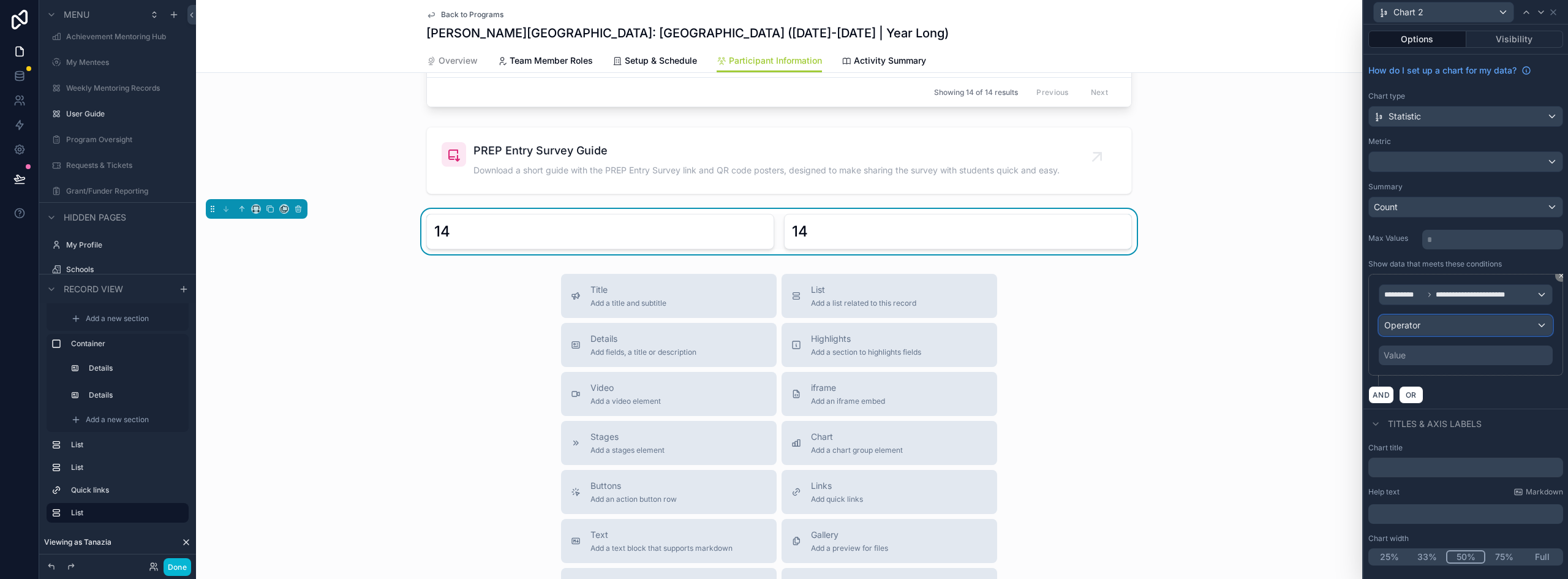
click at [1429, 323] on div "Operator" at bounding box center [1466, 325] width 173 height 19
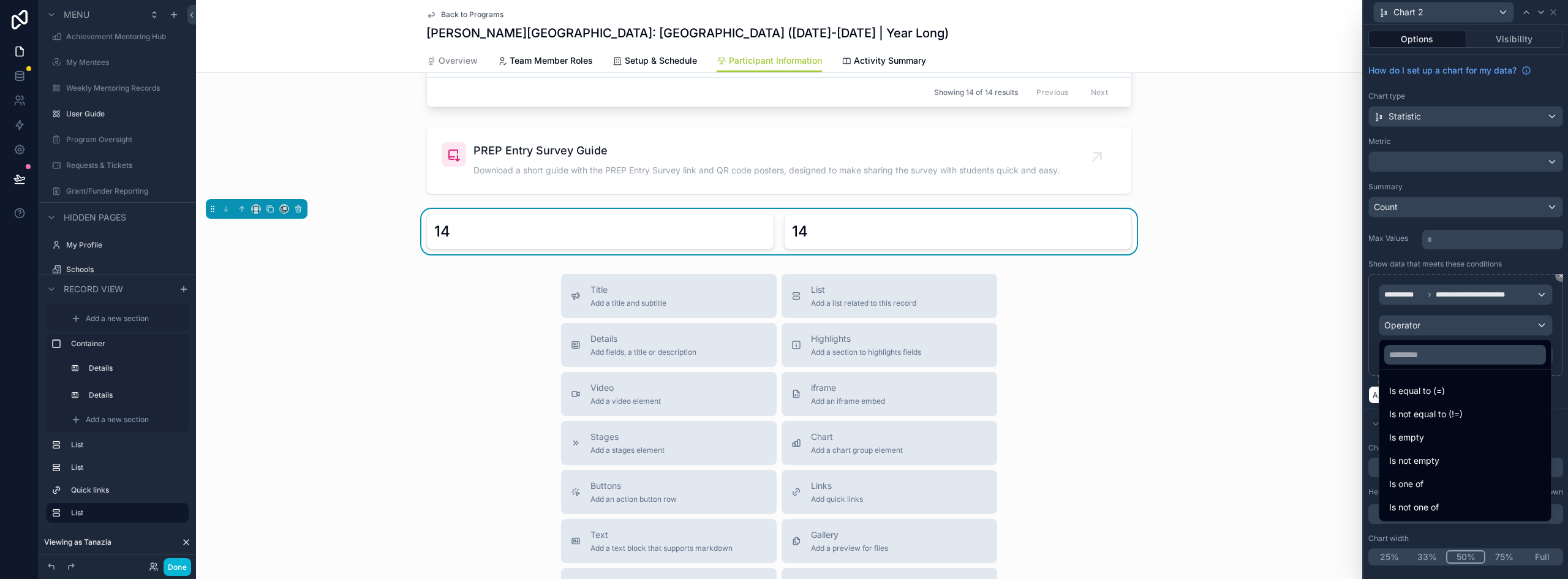
drag, startPoint x: 1417, startPoint y: 390, endPoint x: 1415, endPoint y: 377, distance: 13.2
click at [1416, 390] on span "Is equal to (=)" at bounding box center [1417, 391] width 56 height 15
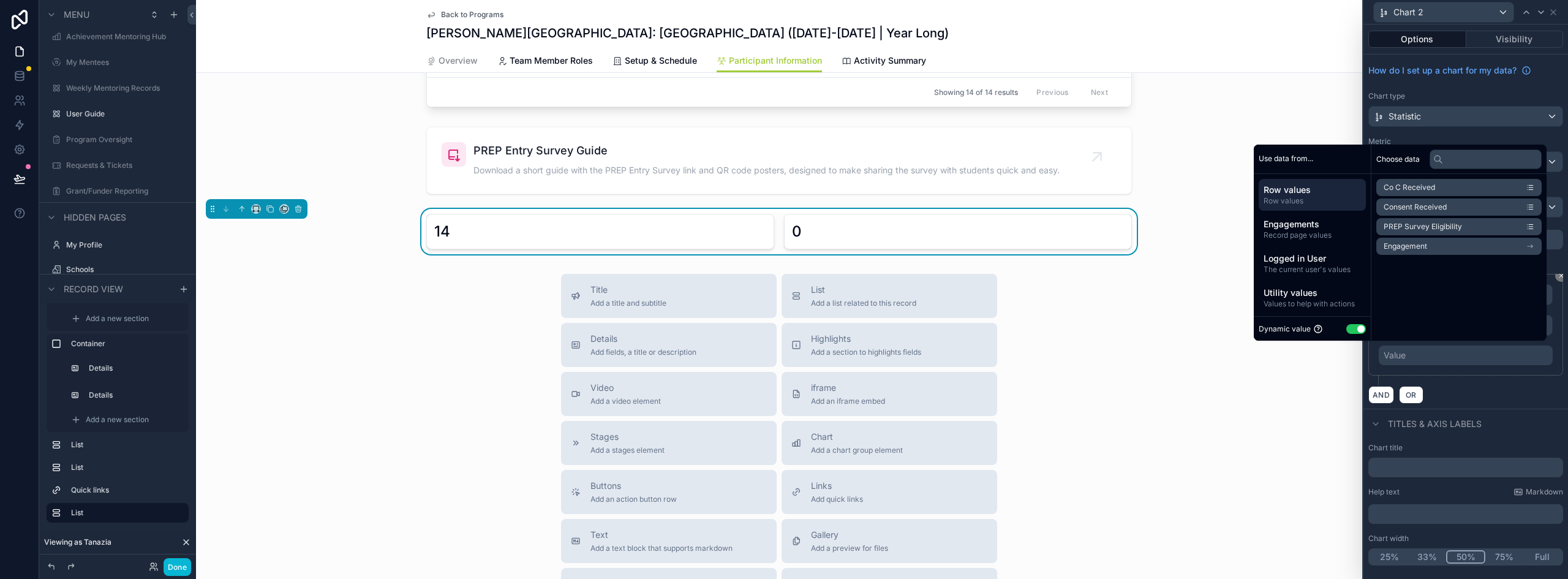
click at [1418, 356] on div "Value" at bounding box center [1466, 355] width 174 height 19
click at [1353, 331] on button "Use setting" at bounding box center [1363, 329] width 19 height 10
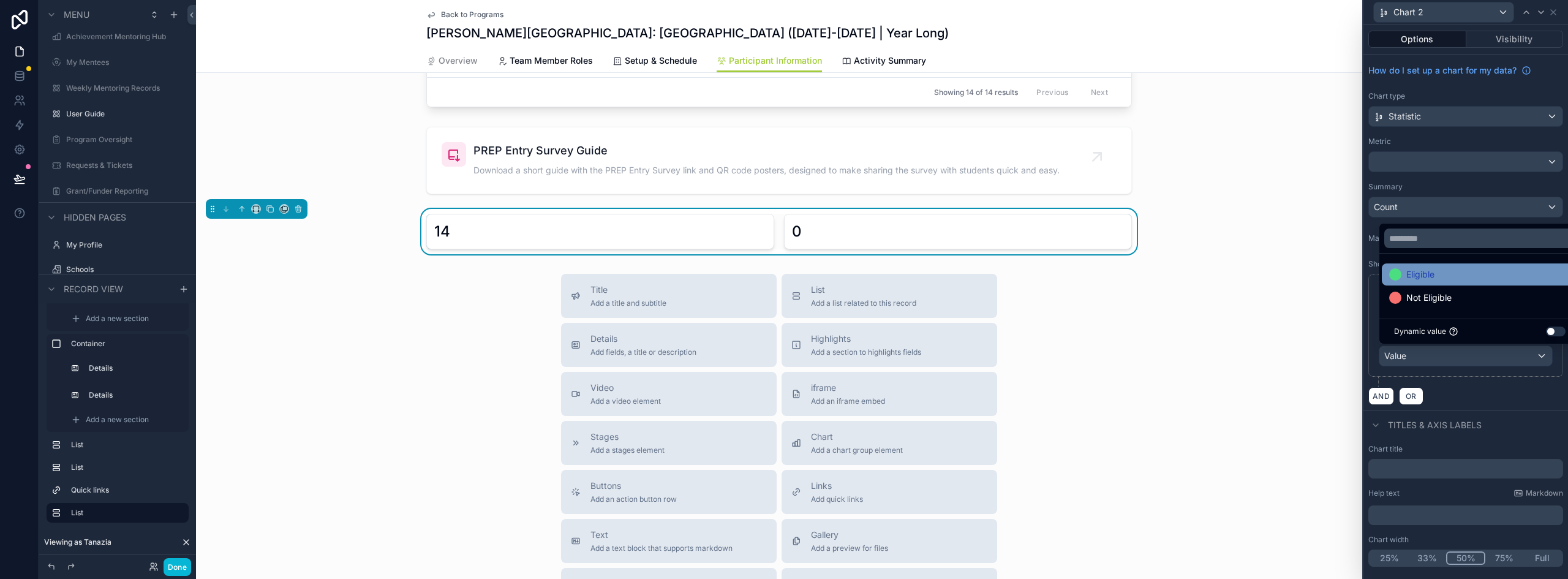
click at [1427, 279] on span "Eligible" at bounding box center [1421, 274] width 28 height 15
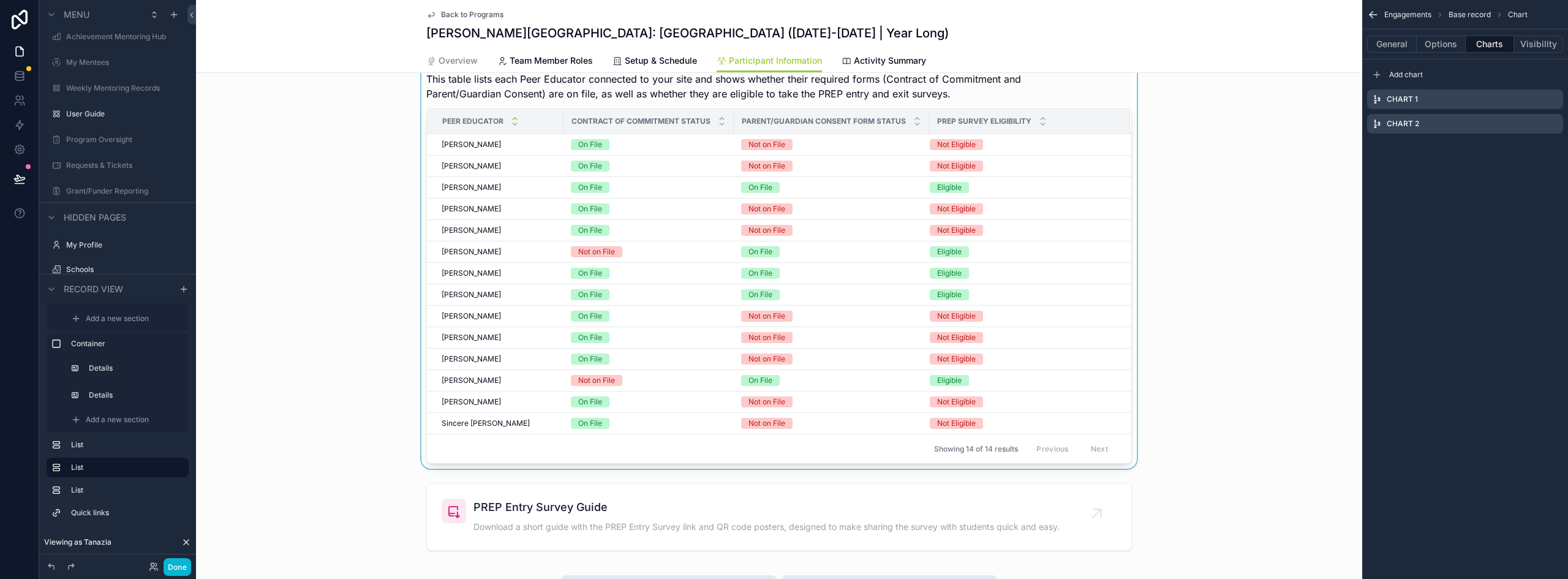
scroll to position [628, 0]
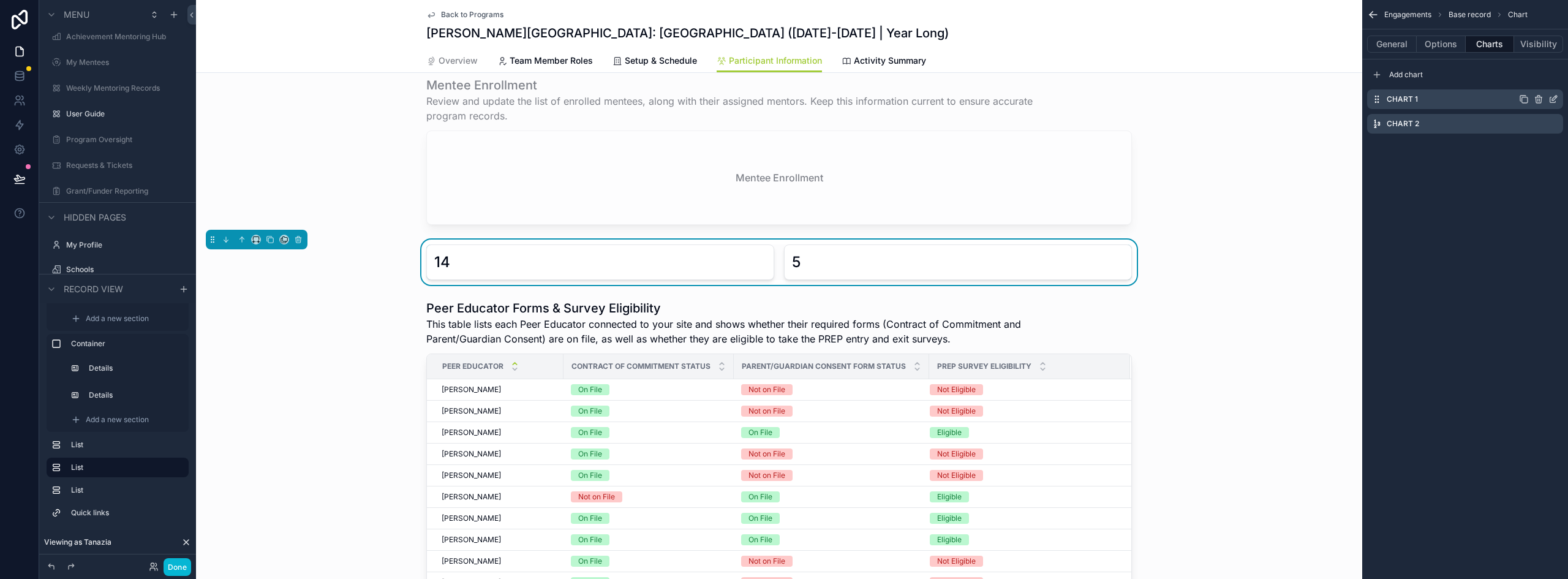
click at [1554, 101] on icon "scrollable content" at bounding box center [1553, 99] width 10 height 10
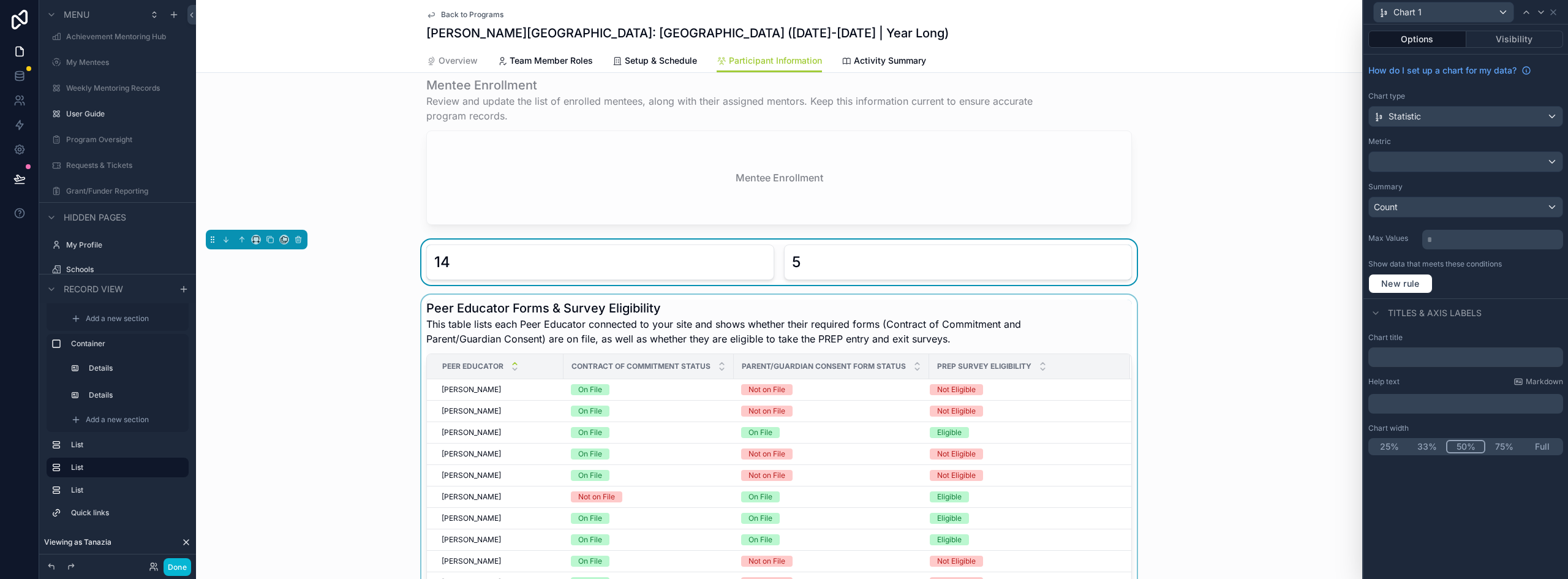
click at [534, 311] on div "scrollable content" at bounding box center [779, 504] width 1167 height 419
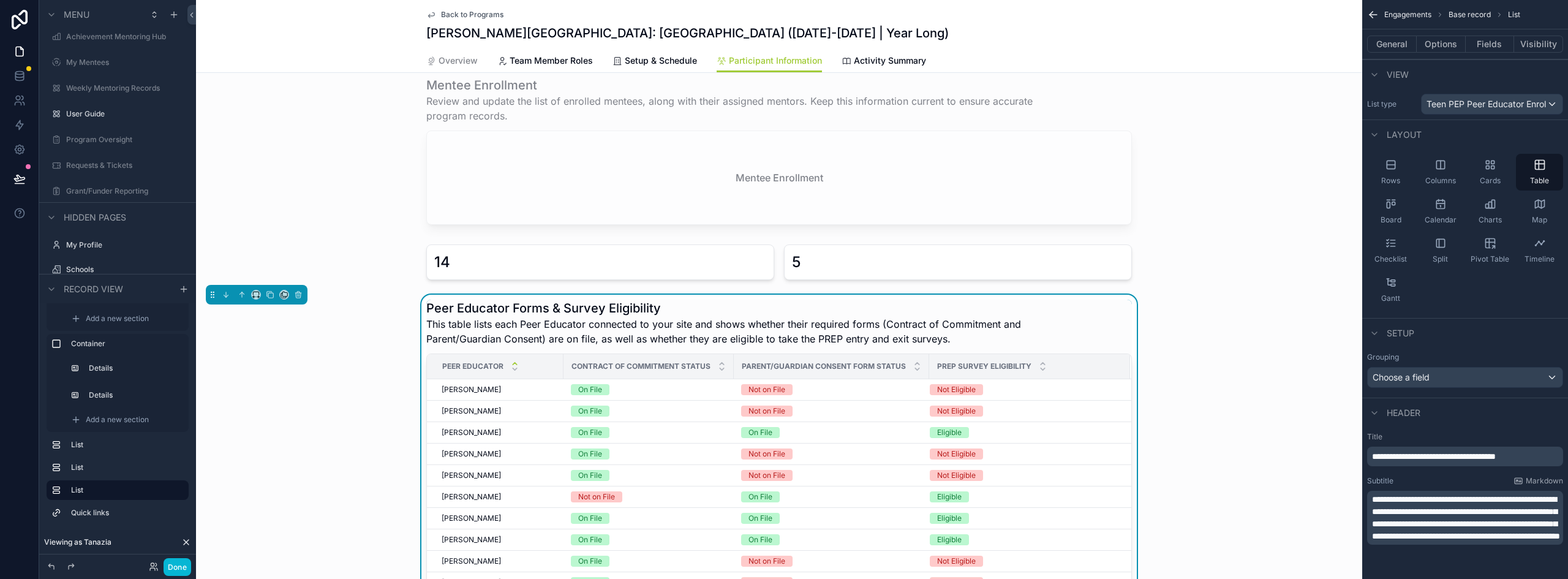
click at [1437, 454] on span "**********" at bounding box center [1433, 456] width 124 height 9
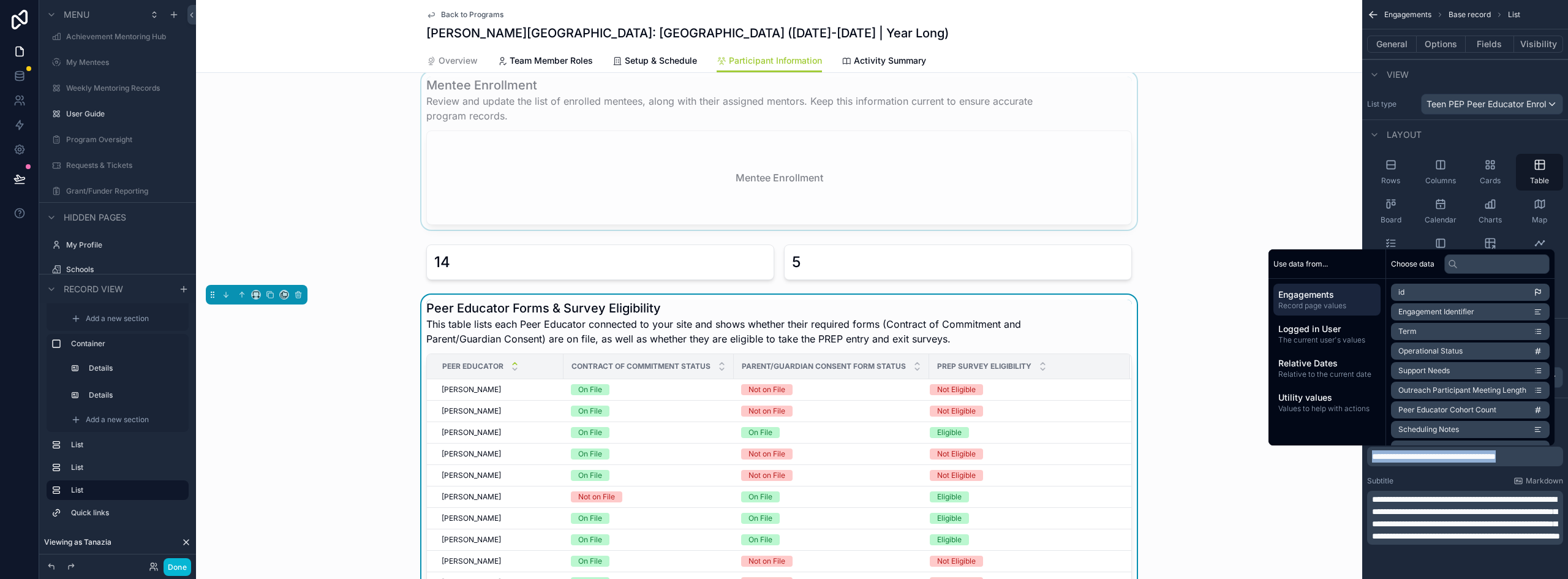
copy span "**********"
drag, startPoint x: 869, startPoint y: 256, endPoint x: 868, endPoint y: 262, distance: 6.1
click at [869, 256] on div "scrollable content" at bounding box center [779, 262] width 1167 height 45
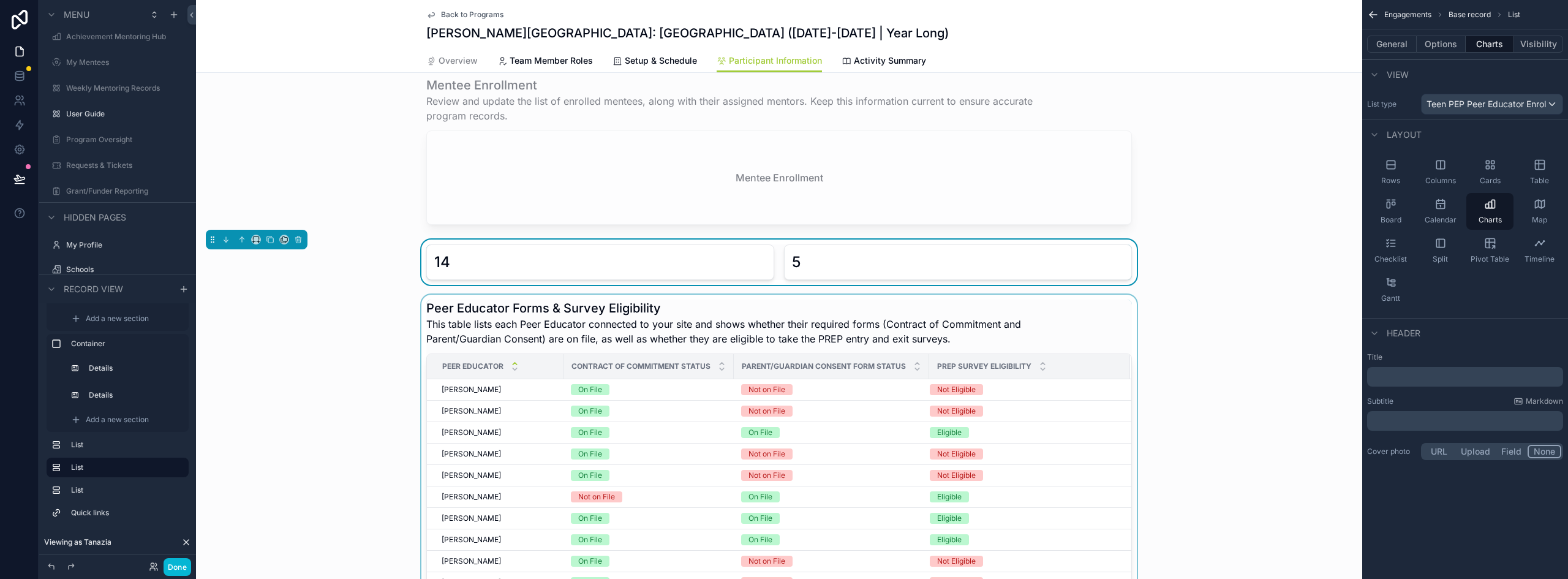
click at [868, 265] on div "5" at bounding box center [957, 262] width 332 height 19
click at [1374, 18] on icon "scrollable content" at bounding box center [1374, 15] width 12 height 12
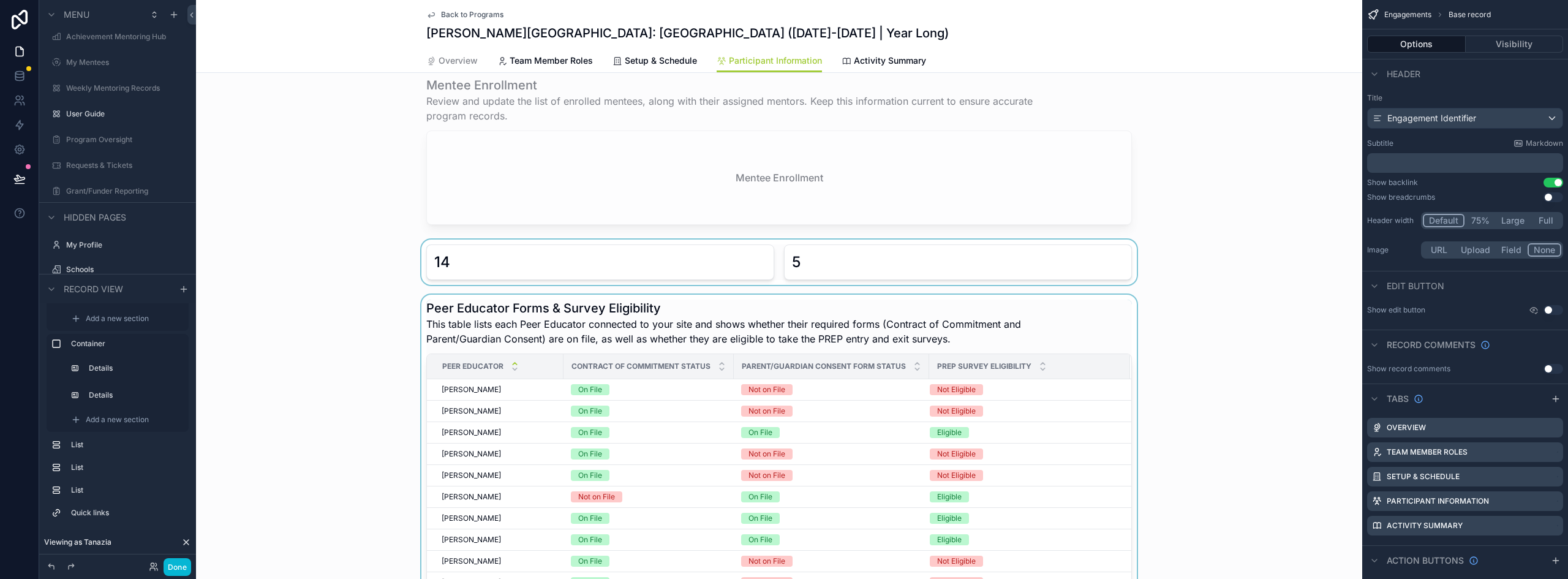
click at [781, 261] on div "scrollable content" at bounding box center [779, 262] width 1167 height 45
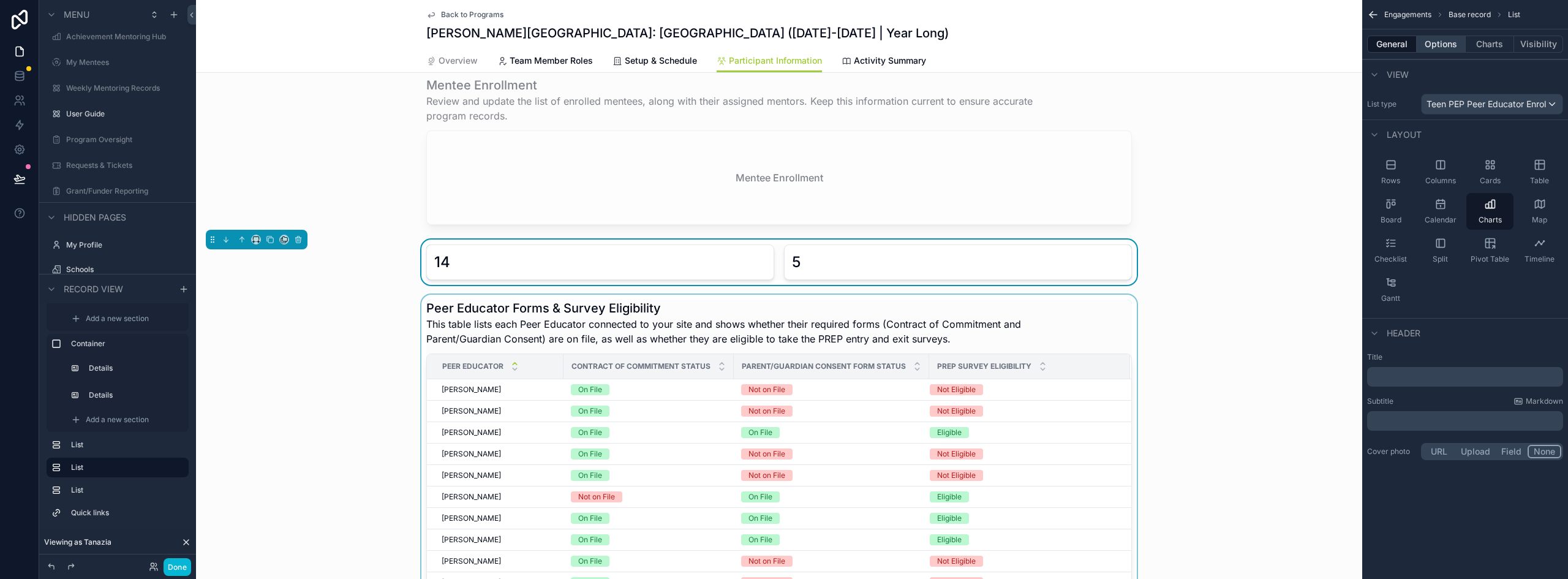
click at [1441, 44] on button "Options" at bounding box center [1441, 44] width 49 height 17
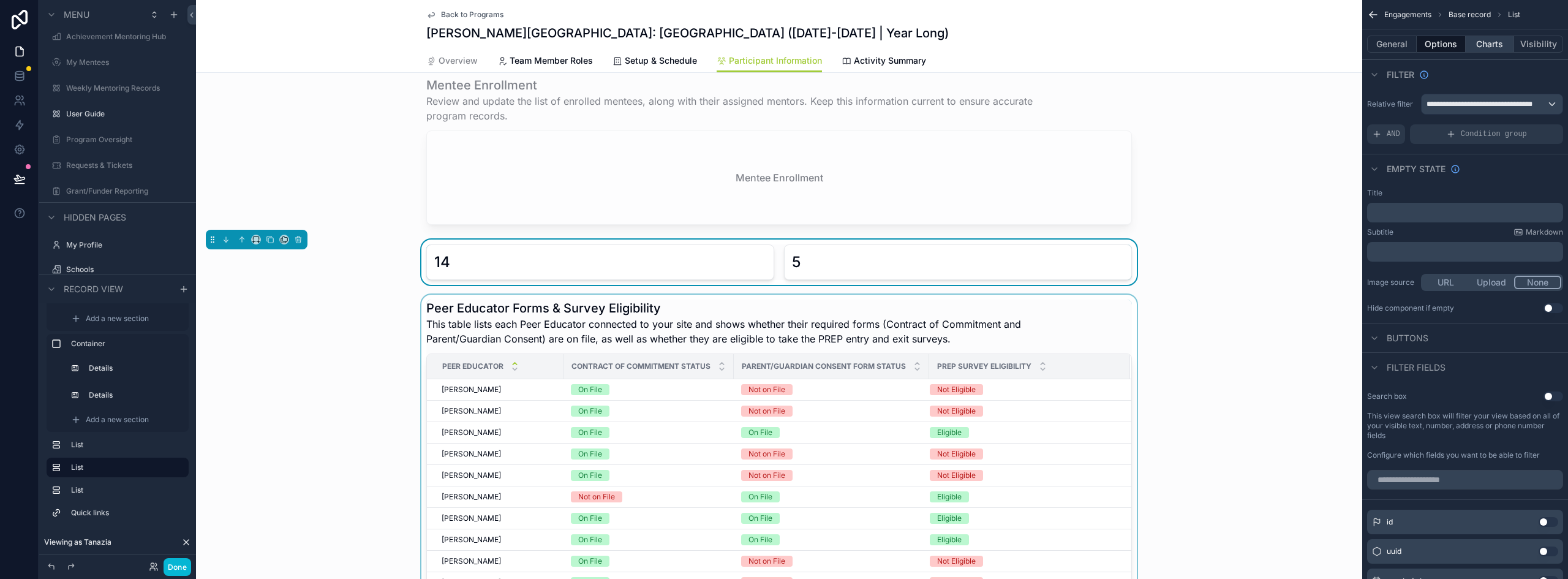
click at [1502, 47] on button "Charts" at bounding box center [1490, 44] width 49 height 17
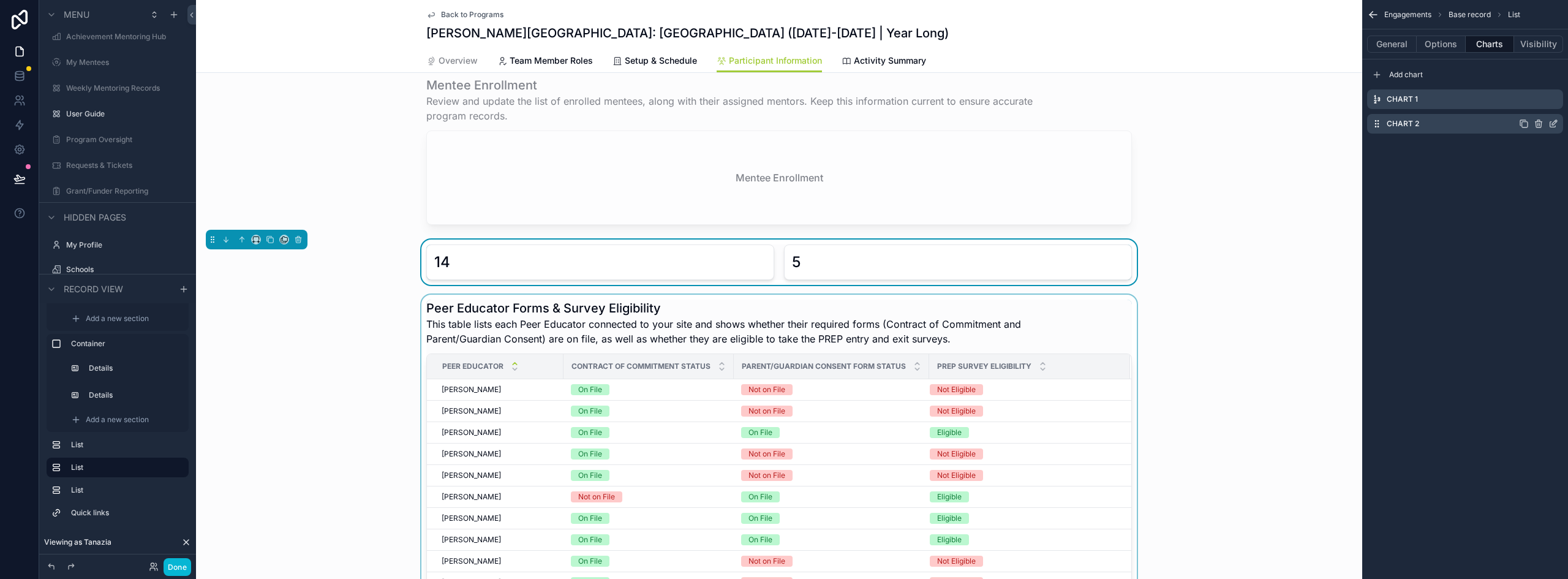
click at [1551, 125] on icon "scrollable content" at bounding box center [1553, 124] width 10 height 10
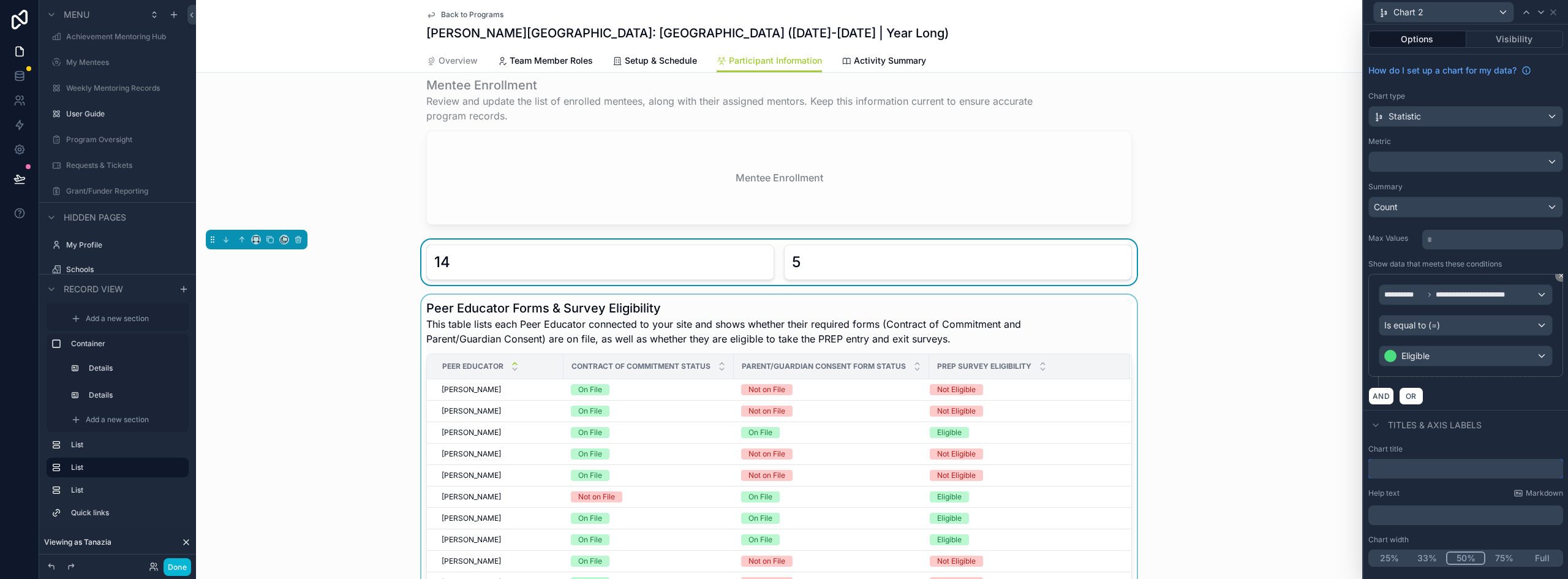
click at [1419, 469] on input "text" at bounding box center [1466, 468] width 194 height 19
paste input "**********"
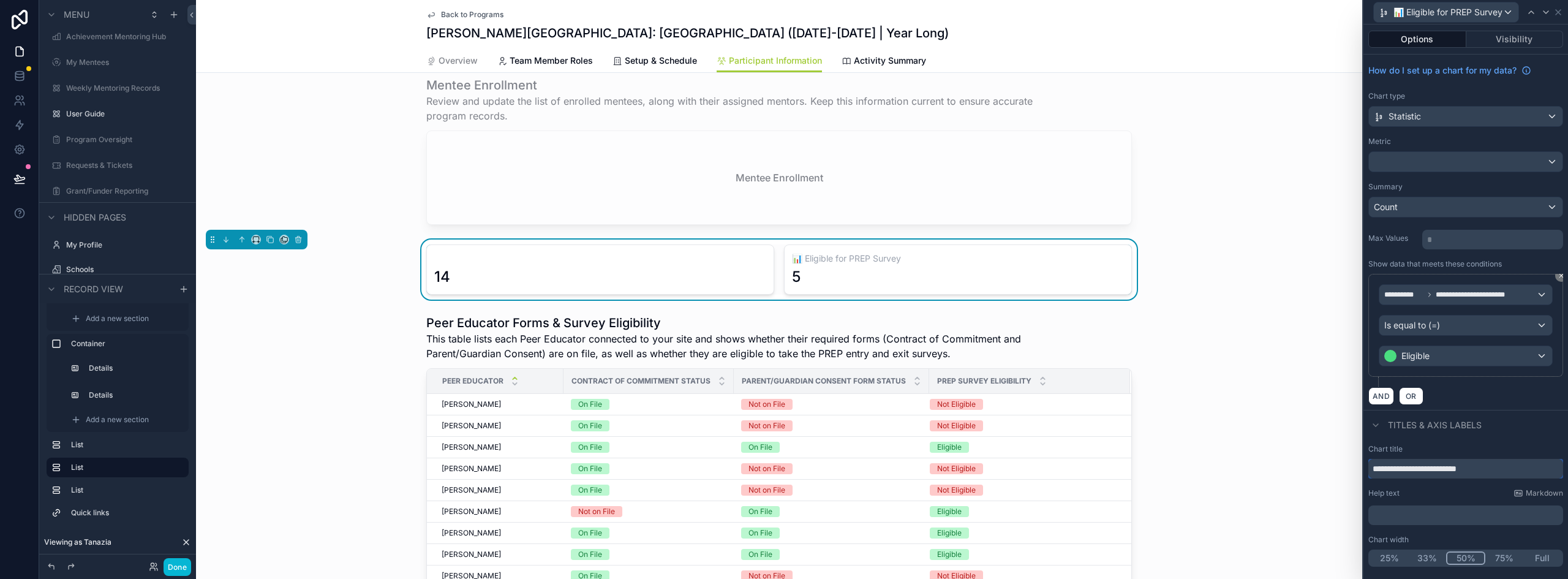
type input "**********"
click at [1471, 16] on span "📊 Eligible for PREP Survey" at bounding box center [1448, 12] width 109 height 12
click at [1441, 79] on div "Chart 1" at bounding box center [1447, 78] width 128 height 15
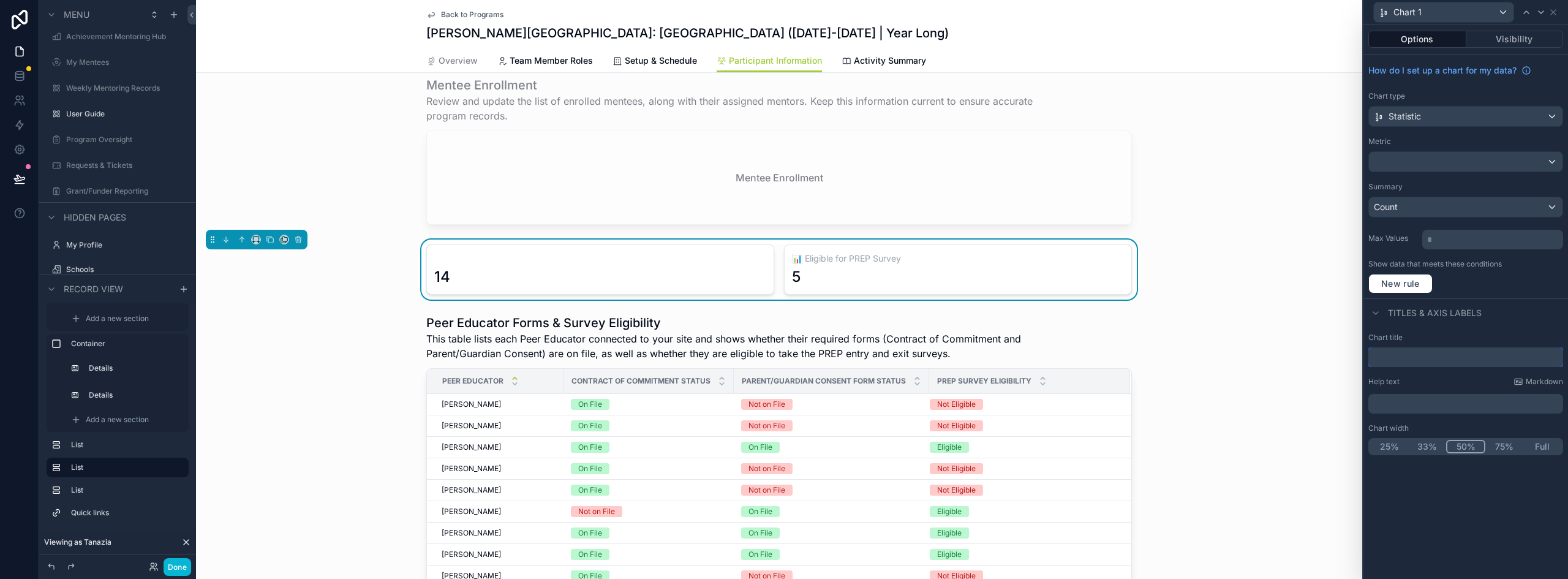
click at [1418, 362] on input "text" at bounding box center [1466, 357] width 194 height 19
paste input "**********"
drag, startPoint x: 1390, startPoint y: 360, endPoint x: 1372, endPoint y: 357, distance: 18.2
click at [1372, 357] on input "**********" at bounding box center [1466, 357] width 194 height 19
click at [1399, 365] on input "**********" at bounding box center [1466, 357] width 194 height 19
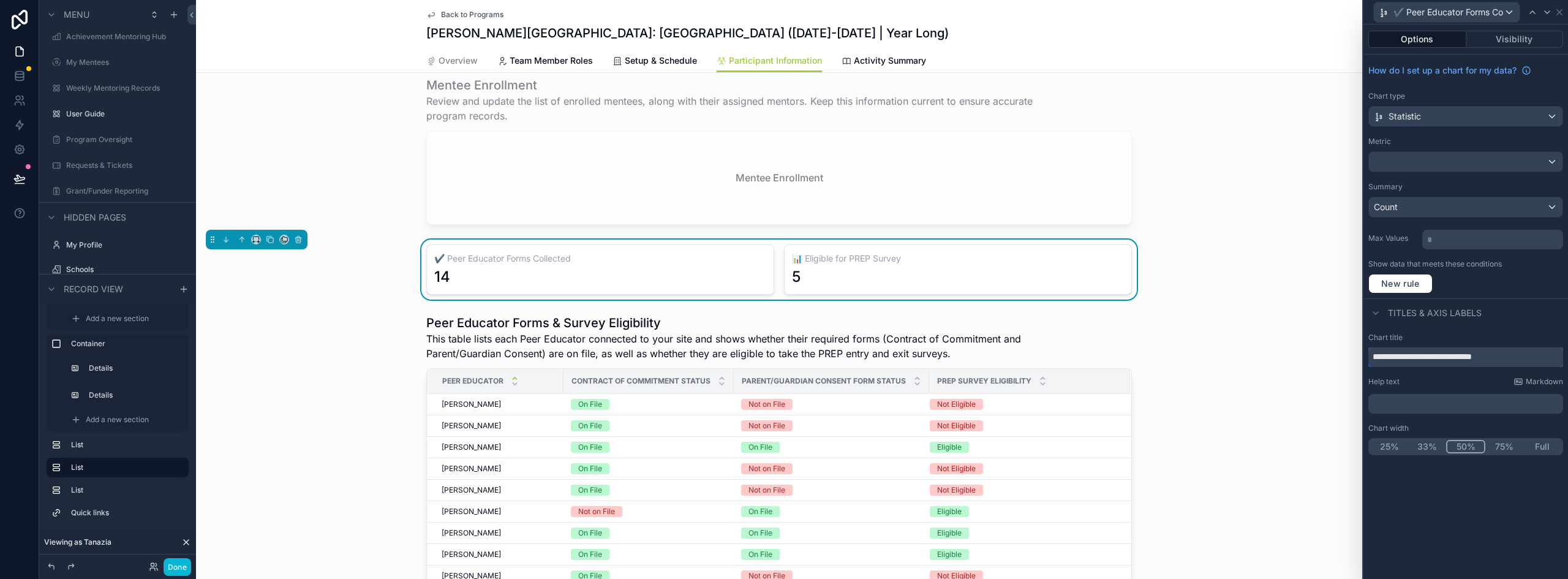
drag, startPoint x: 1384, startPoint y: 355, endPoint x: 1375, endPoint y: 355, distance: 9.0
click at [1375, 355] on input "**********" at bounding box center [1466, 357] width 194 height 19
paste input "text"
type input "**********"
click at [1381, 406] on p "﻿" at bounding box center [1467, 404] width 187 height 12
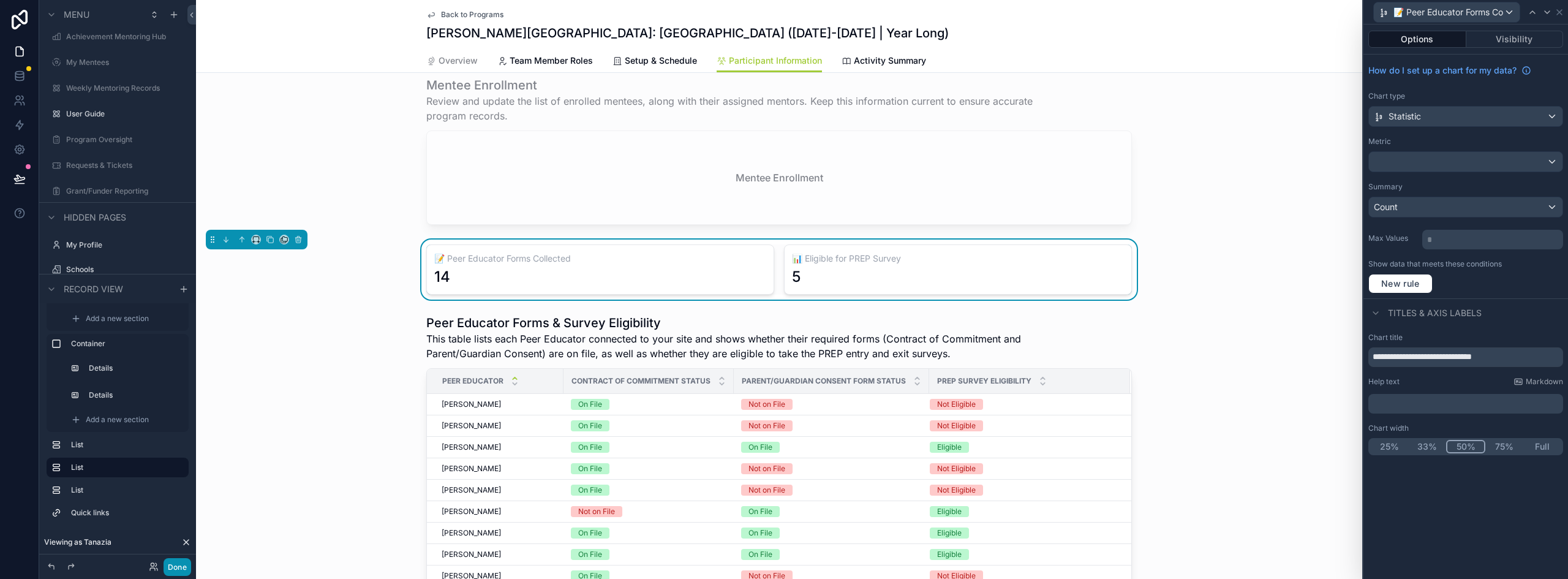
click at [174, 570] on button "Done" at bounding box center [177, 567] width 27 height 18
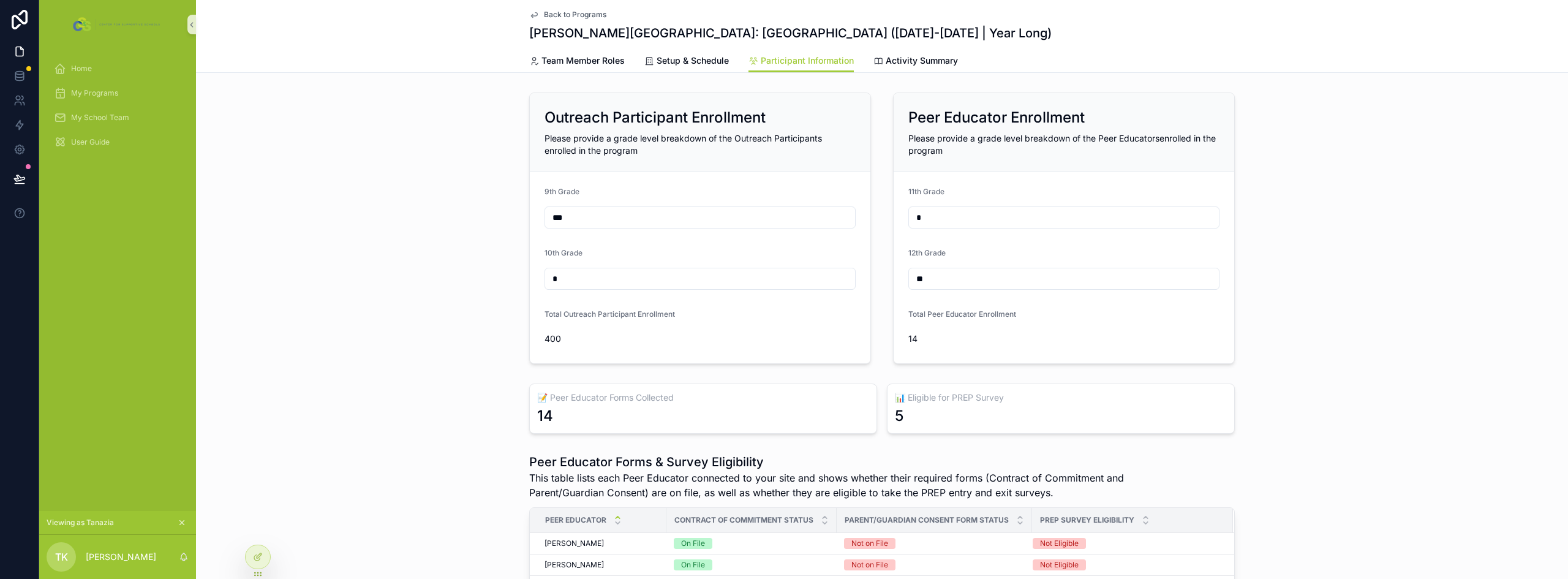
scroll to position [61, 0]
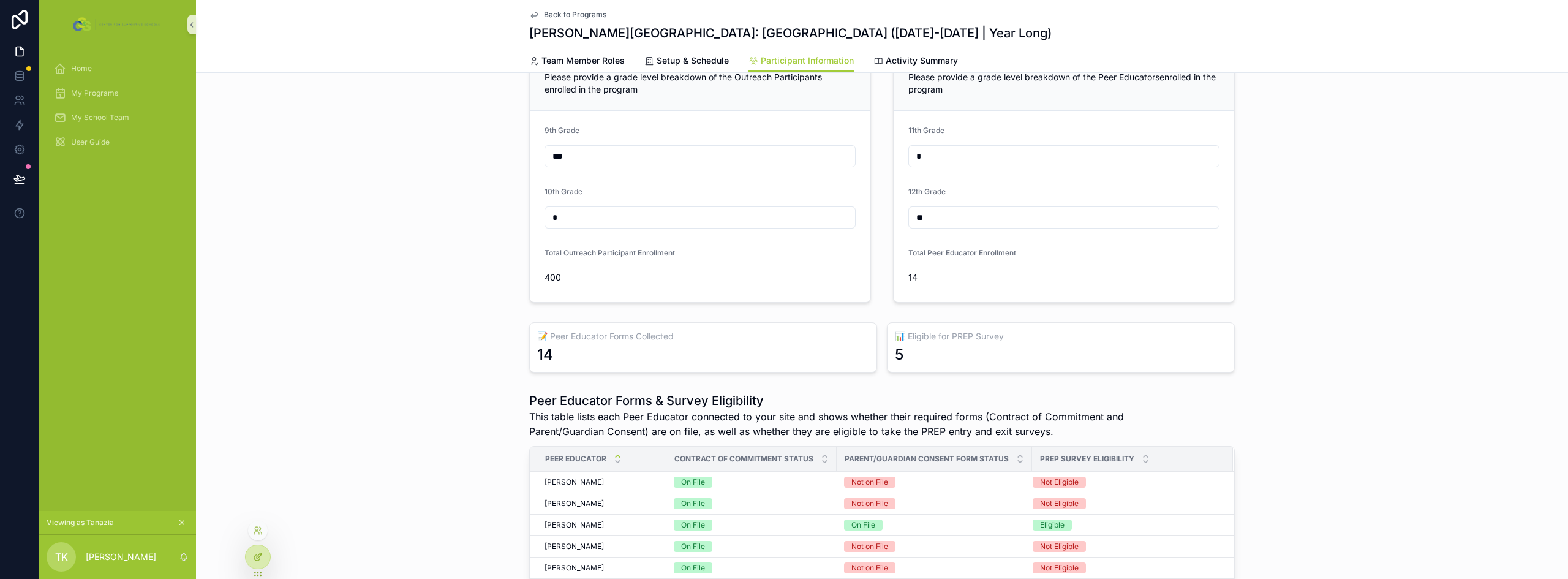
click at [259, 553] on icon at bounding box center [257, 557] width 10 height 10
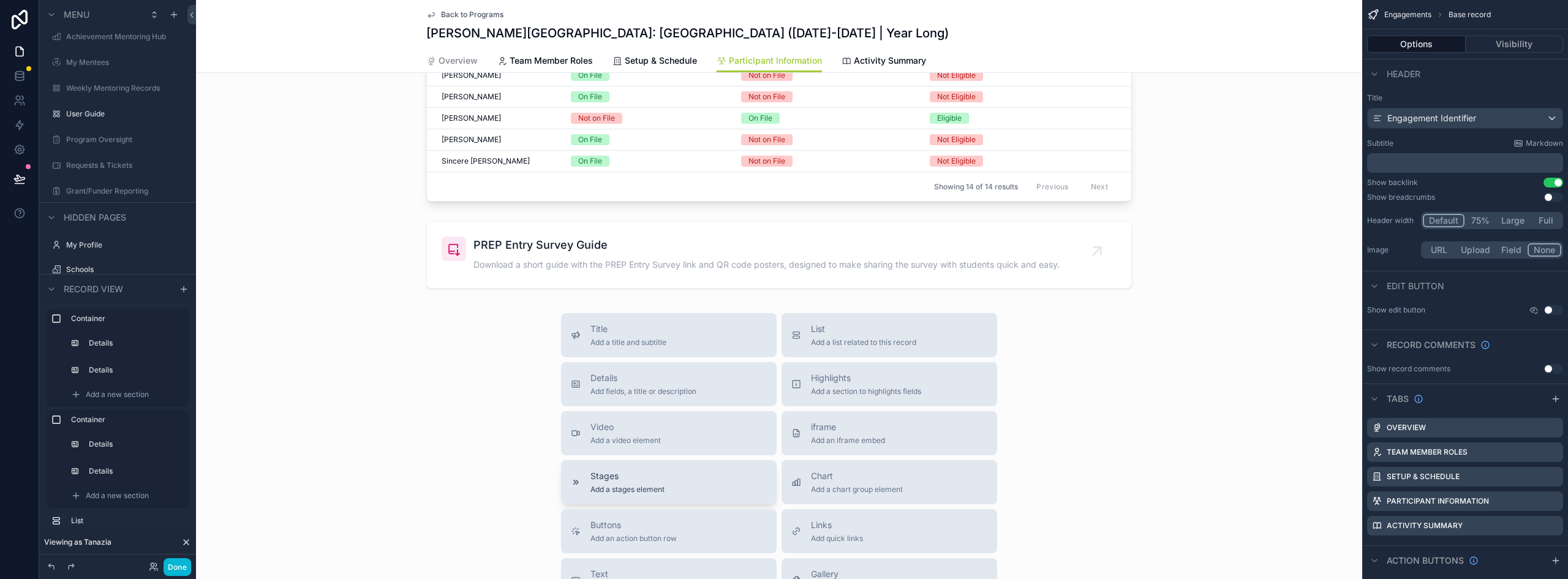
scroll to position [1226, 0]
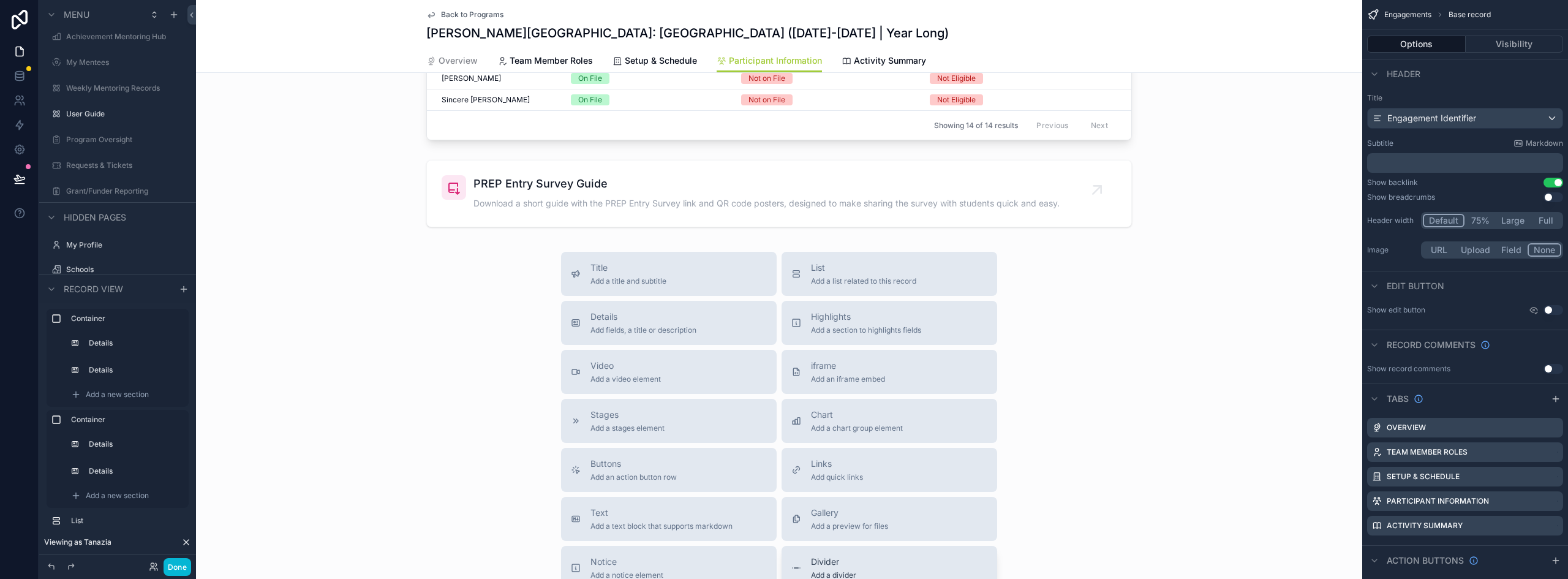
click at [827, 559] on span "Divider" at bounding box center [834, 562] width 45 height 12
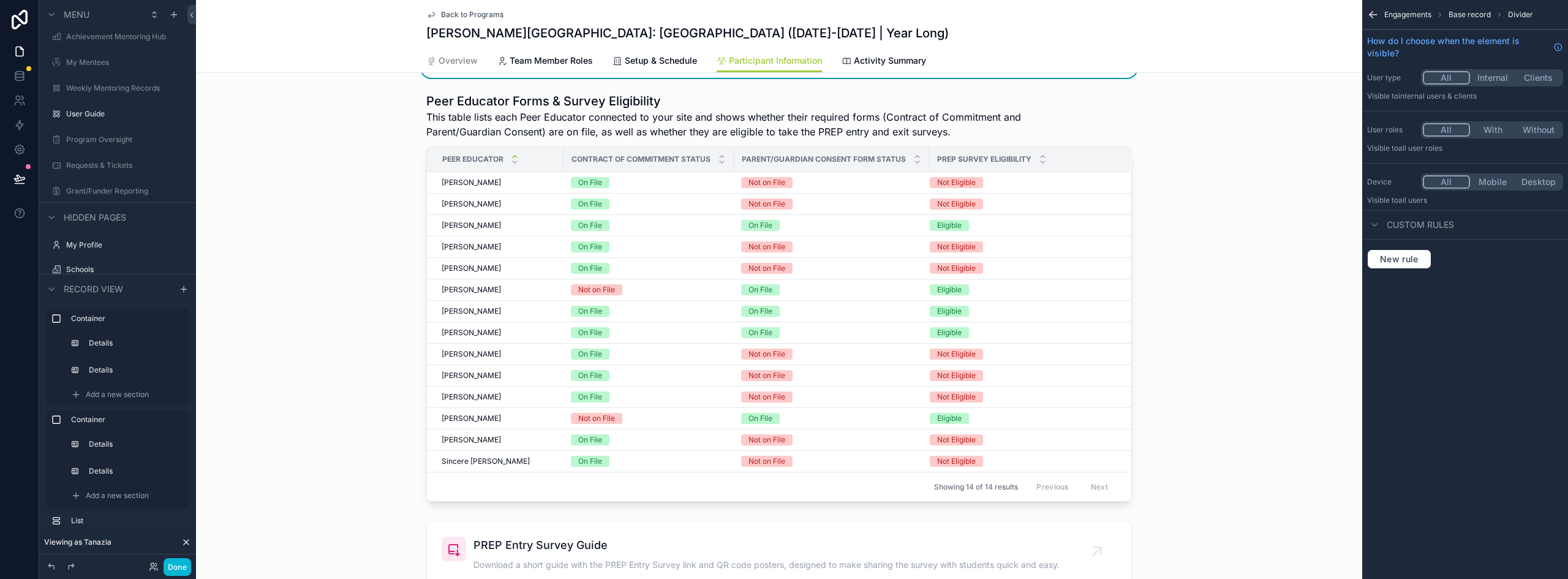
scroll to position [688, 0]
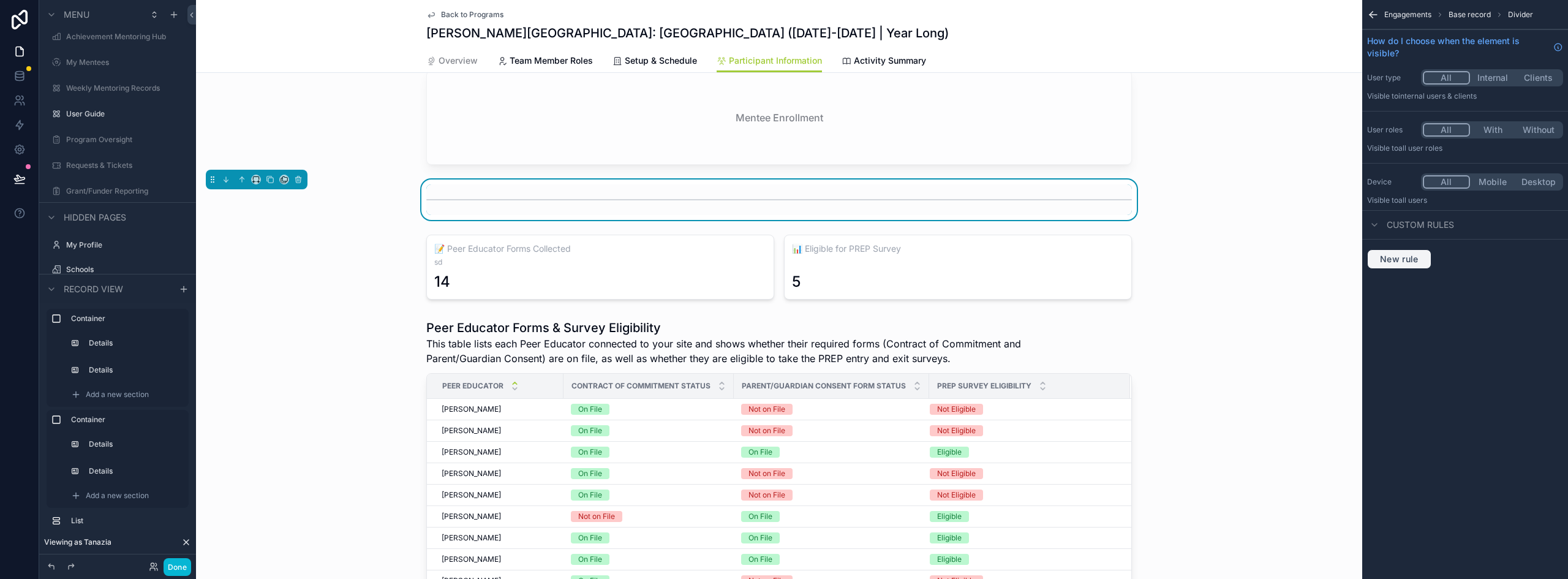
click at [1398, 255] on span "New rule" at bounding box center [1399, 259] width 48 height 11
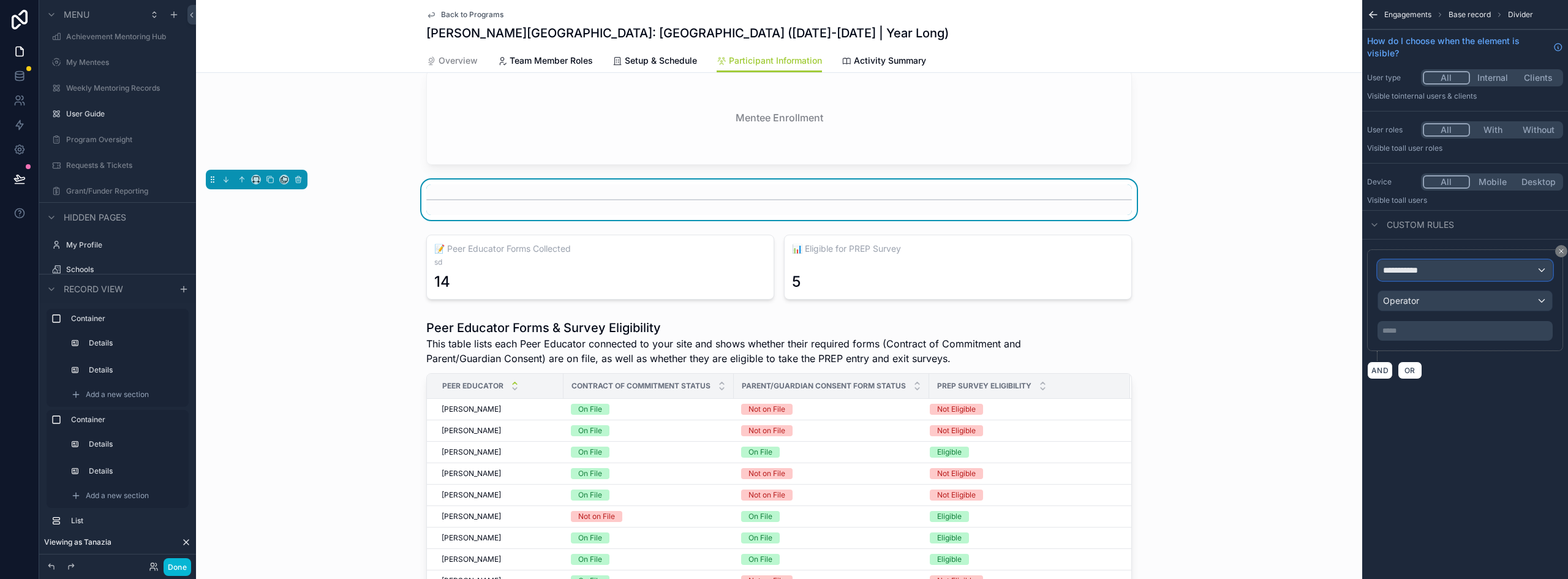
click at [1454, 274] on div "**********" at bounding box center [1465, 270] width 174 height 19
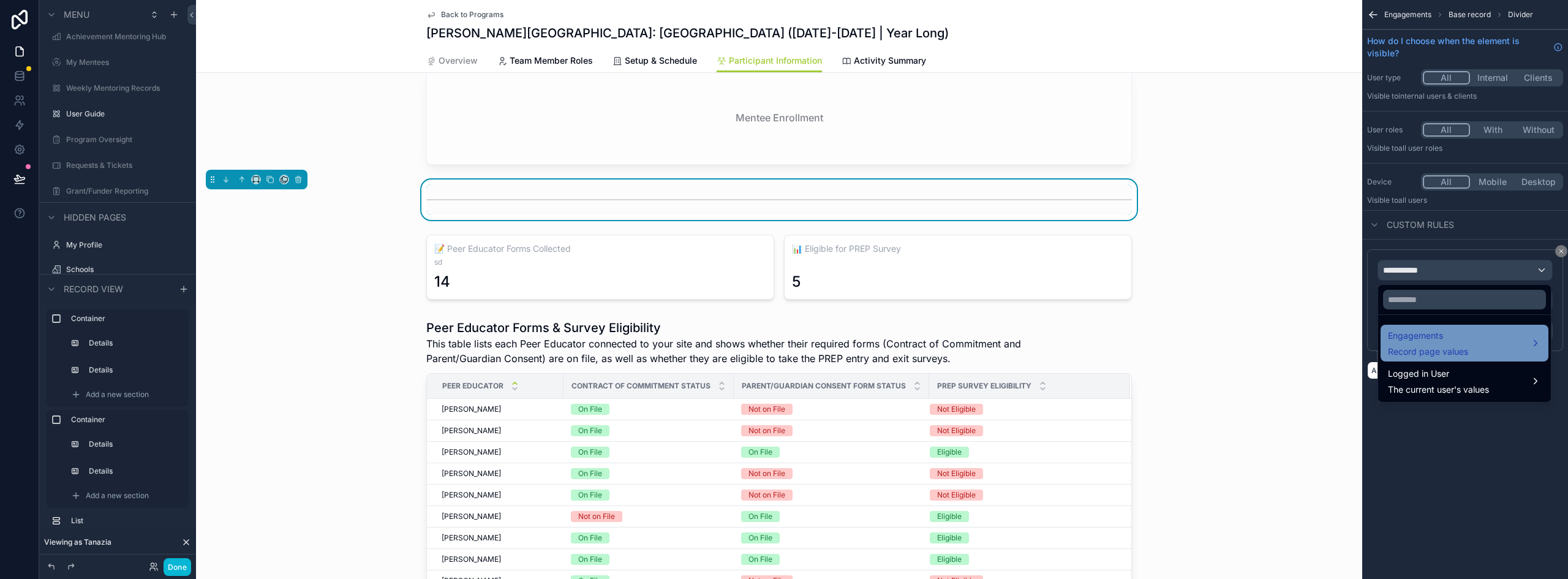
click at [1442, 339] on span "Engagements" at bounding box center [1428, 335] width 80 height 15
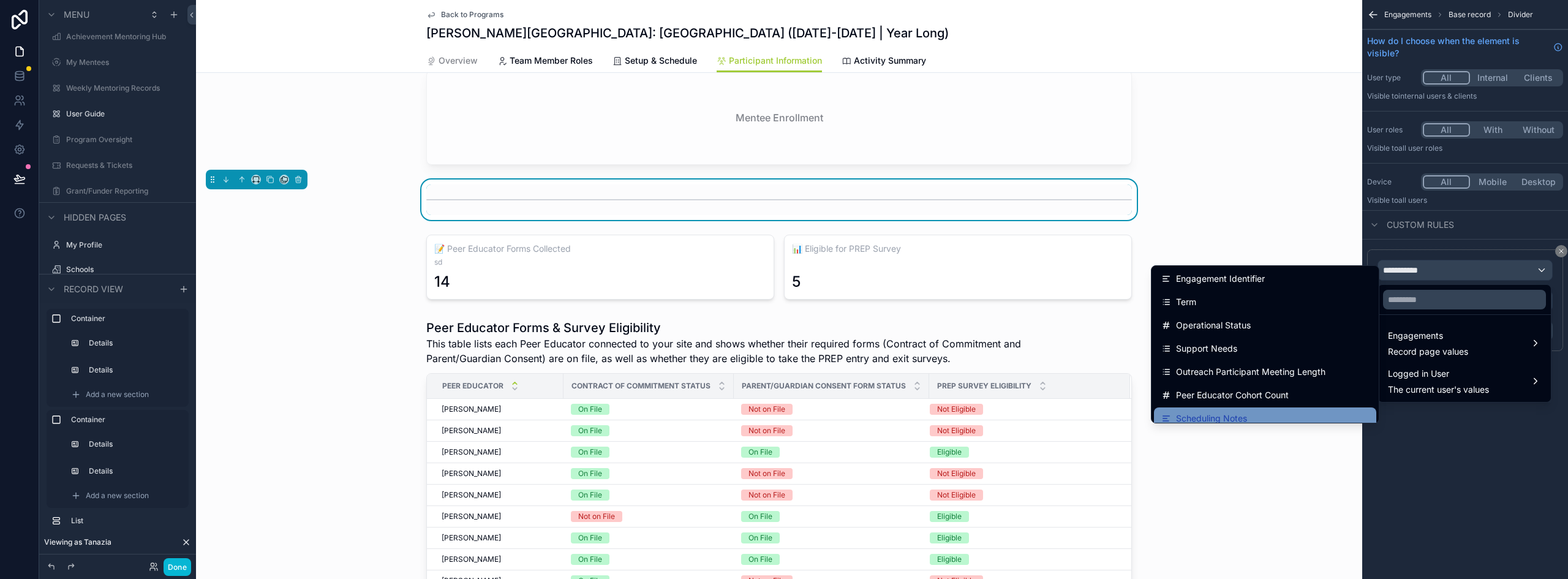
scroll to position [0, 0]
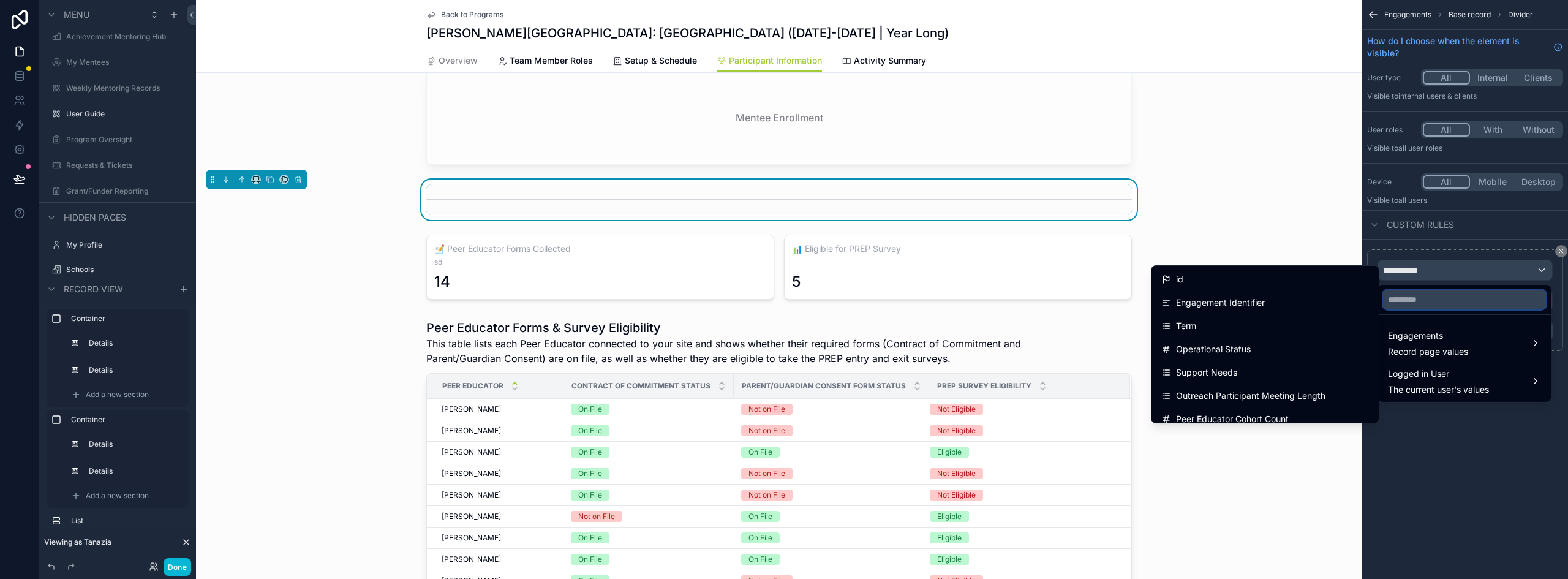
click at [1447, 304] on input "text" at bounding box center [1465, 300] width 163 height 19
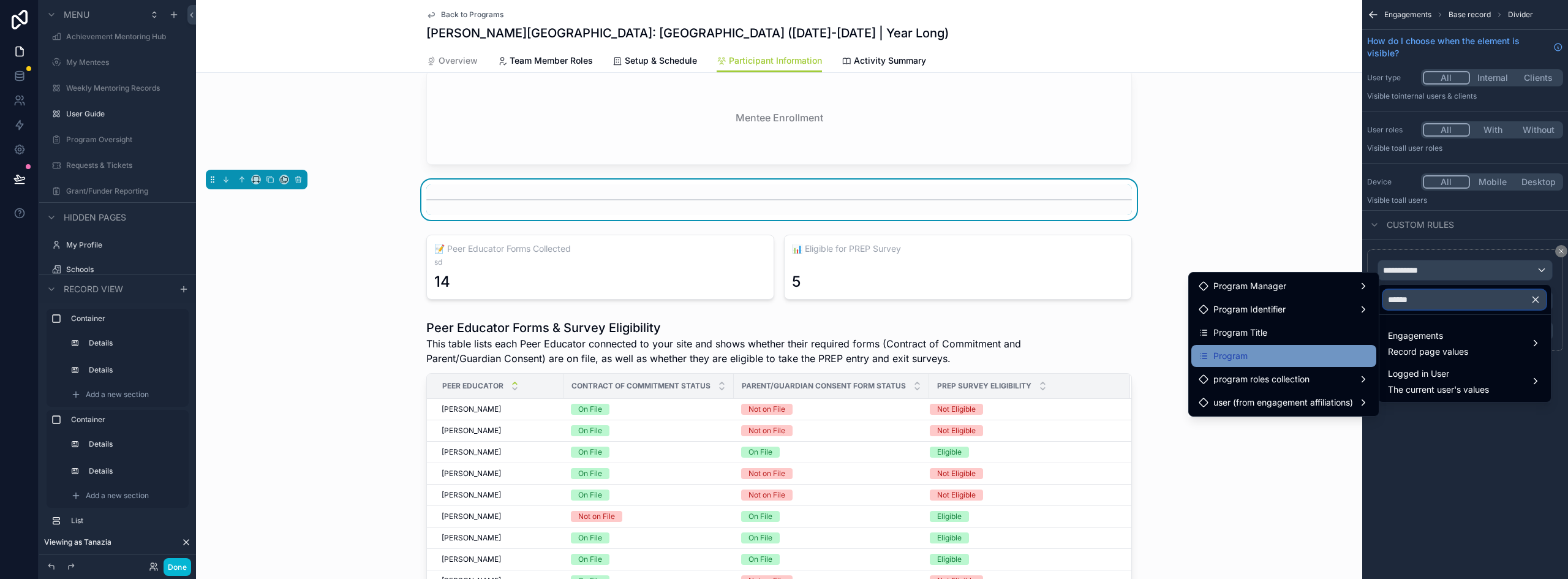
type input "******"
click at [1255, 356] on div "Program" at bounding box center [1283, 356] width 170 height 15
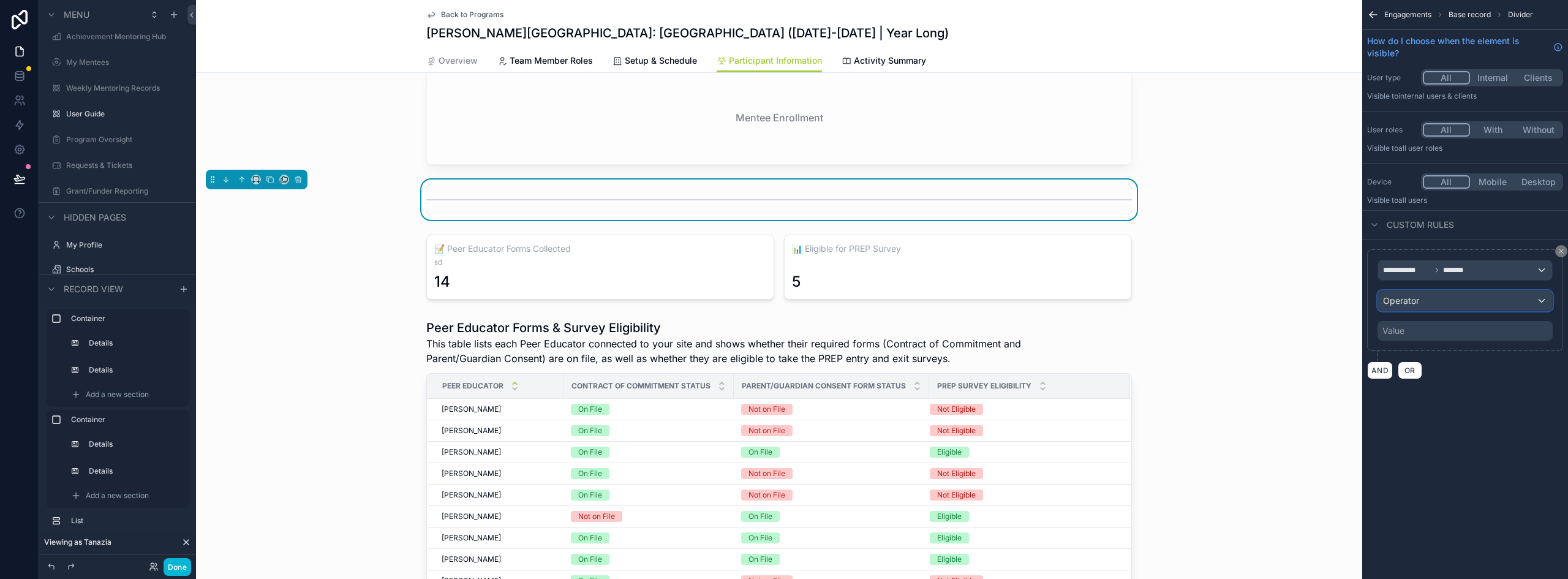
click at [1427, 306] on div "Operator" at bounding box center [1465, 300] width 174 height 19
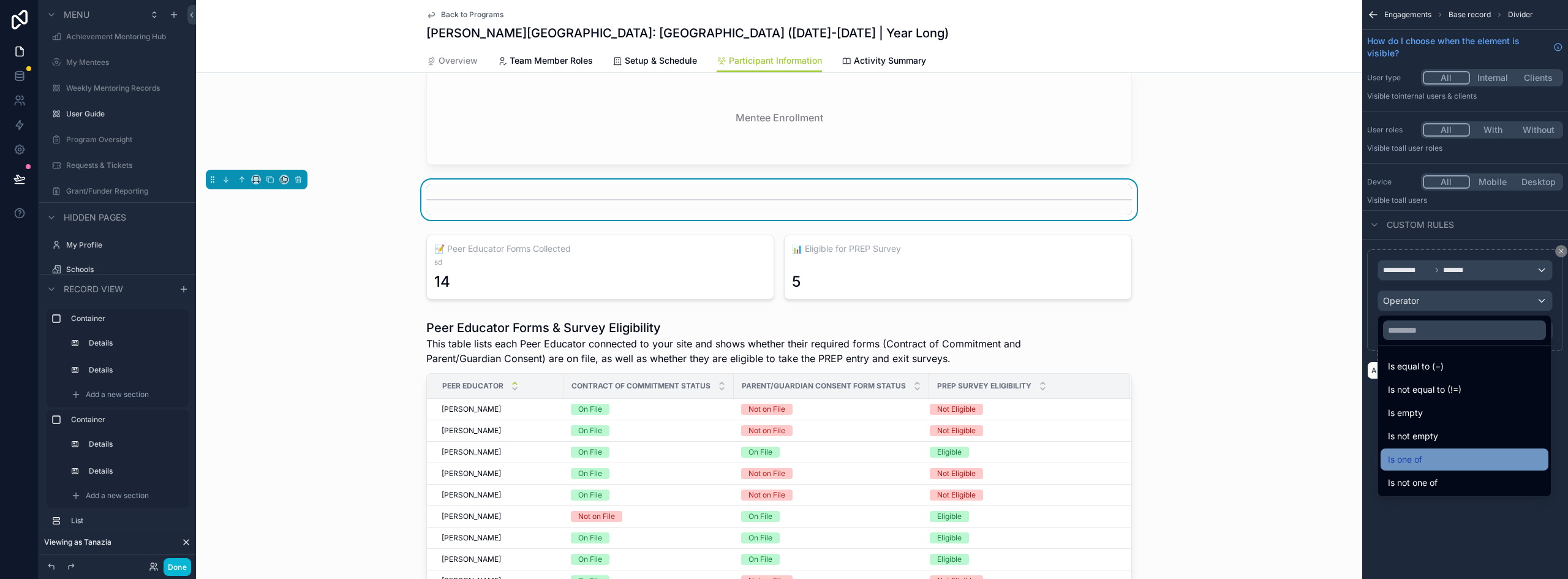
click at [1424, 465] on div "Is one of" at bounding box center [1465, 459] width 153 height 15
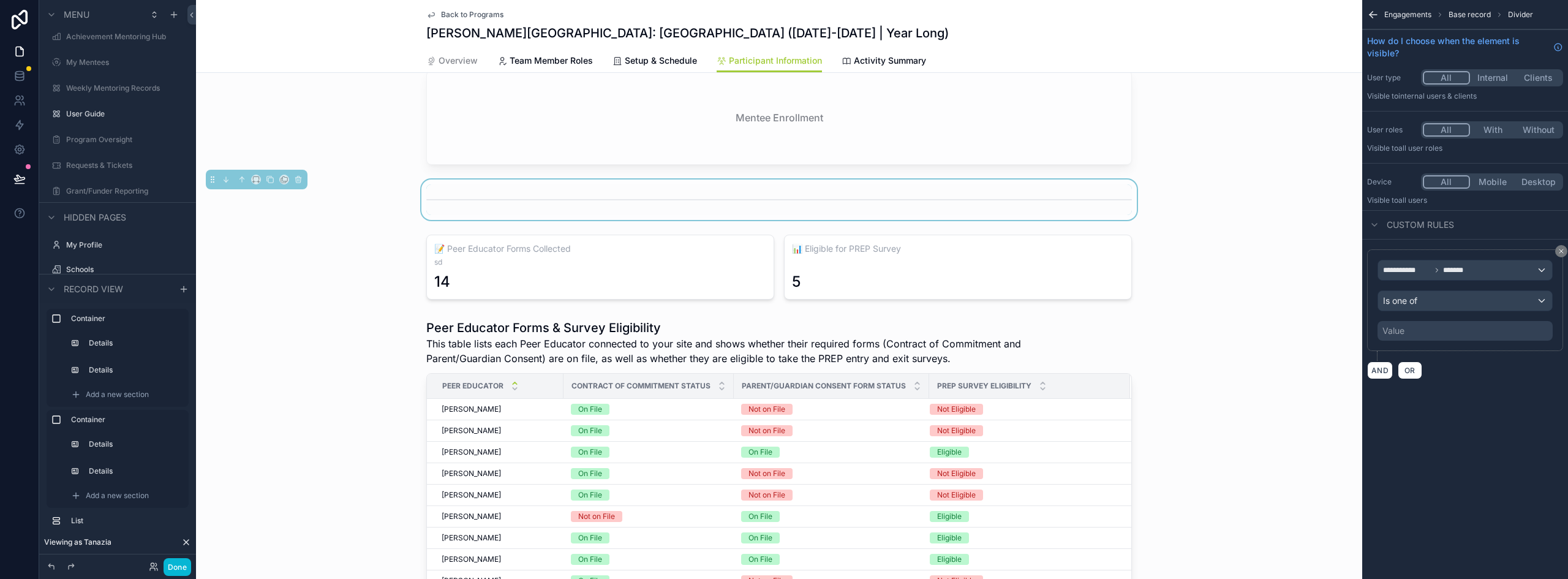
click at [1447, 331] on div "Value" at bounding box center [1465, 331] width 175 height 19
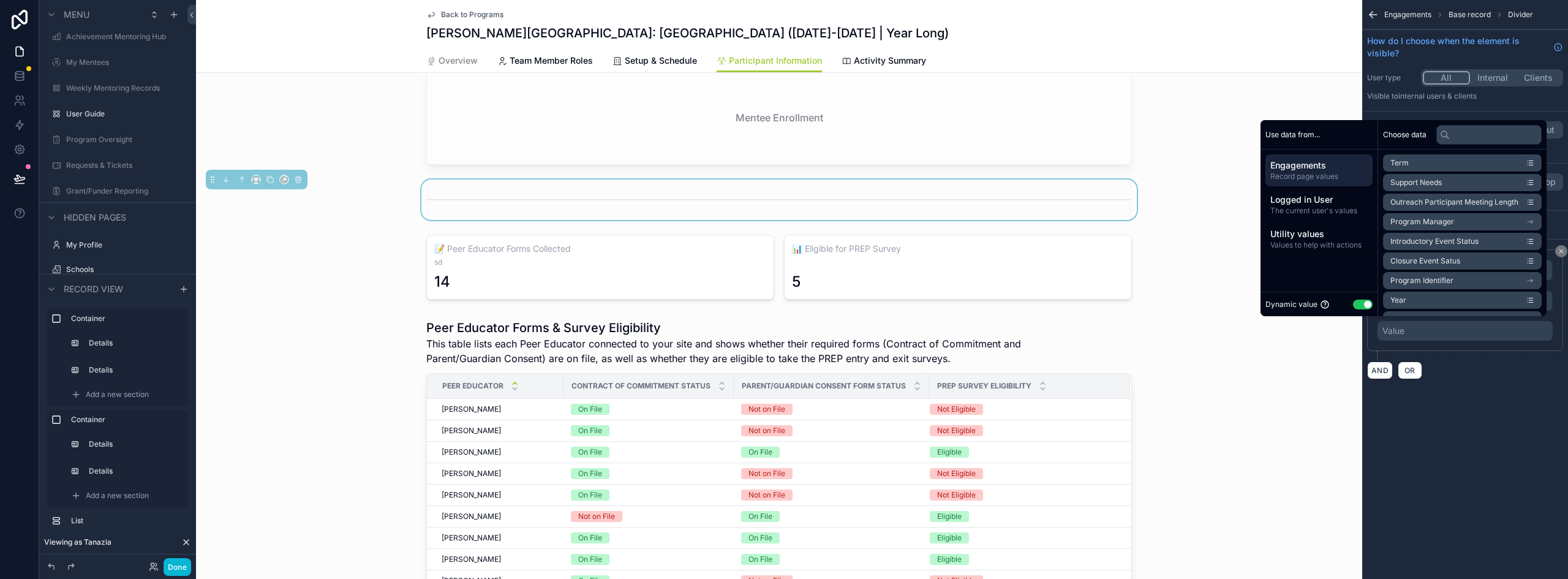
click at [1355, 300] on button "Use setting" at bounding box center [1363, 304] width 19 height 10
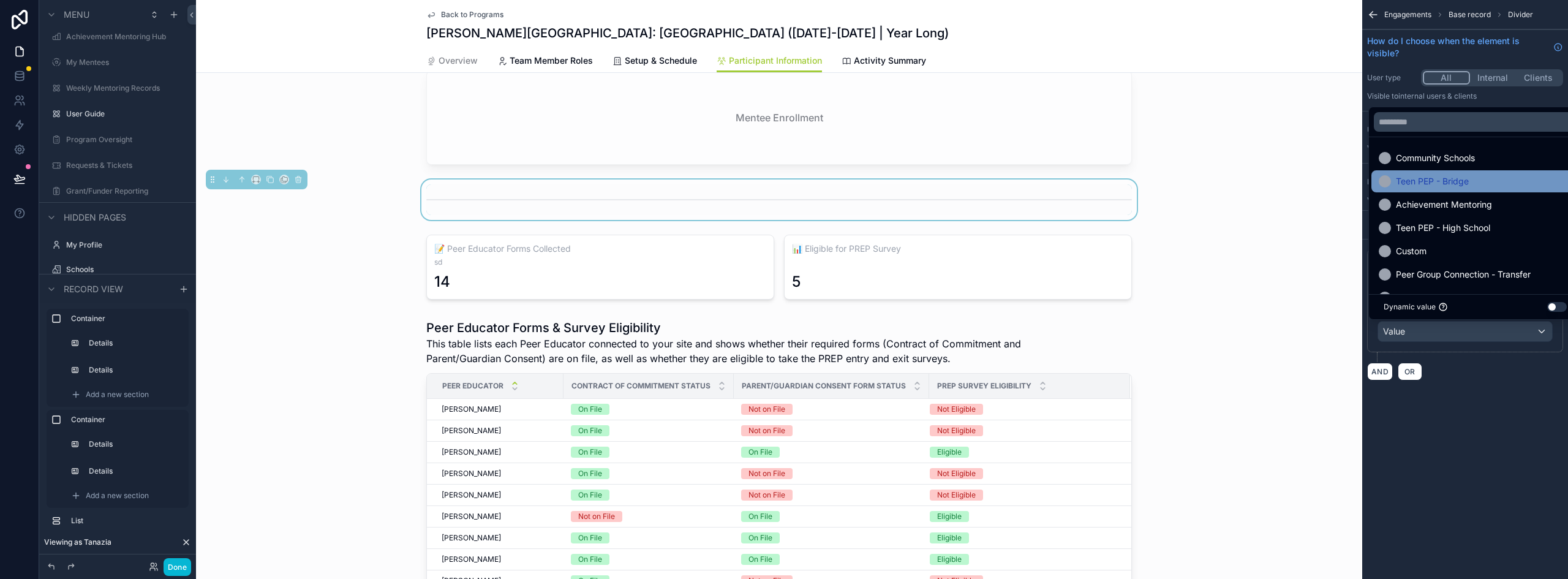
click at [1429, 189] on div "Teen PEP - Bridge" at bounding box center [1475, 181] width 208 height 22
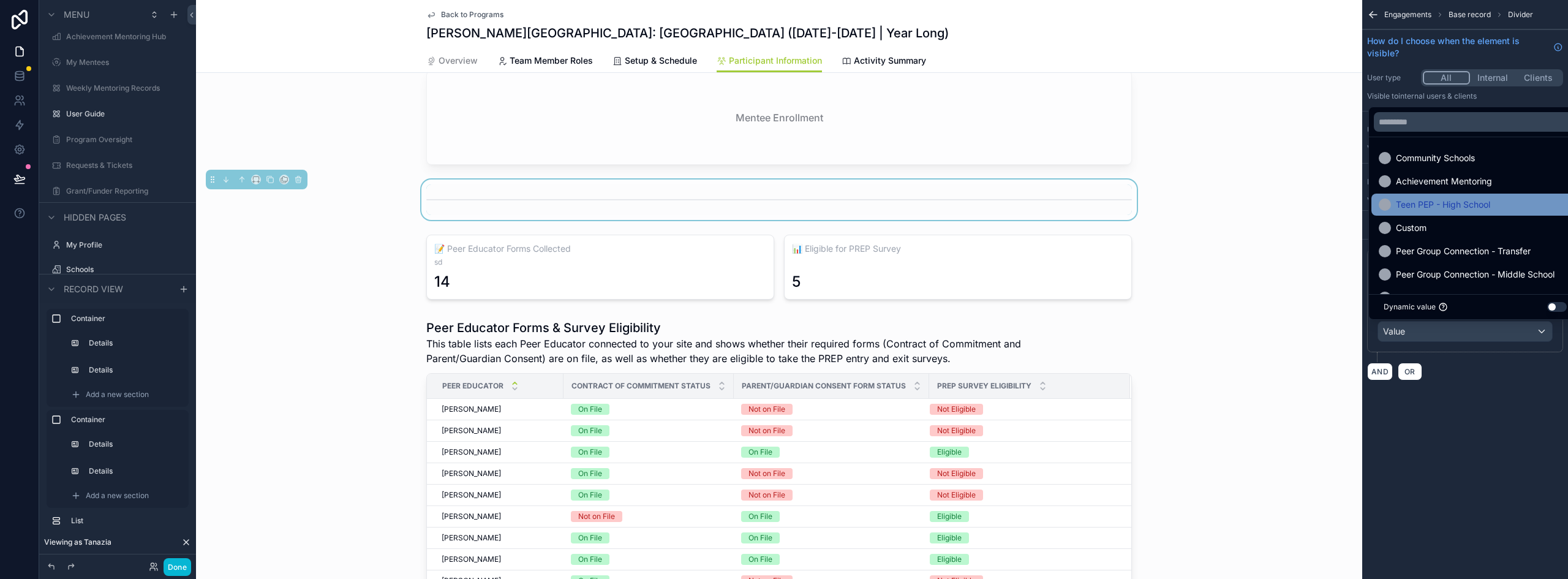
click at [1443, 208] on span "Teen PEP - High School" at bounding box center [1443, 205] width 94 height 15
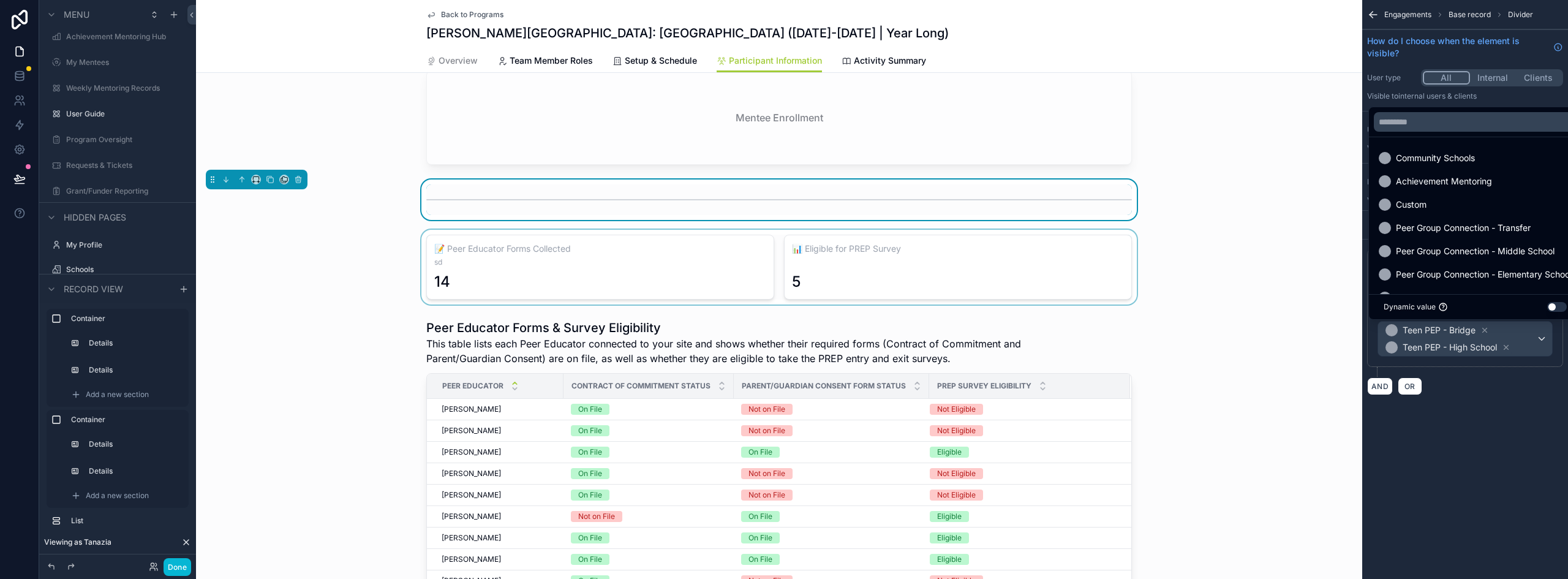
click at [605, 290] on div "scrollable content" at bounding box center [779, 267] width 1167 height 75
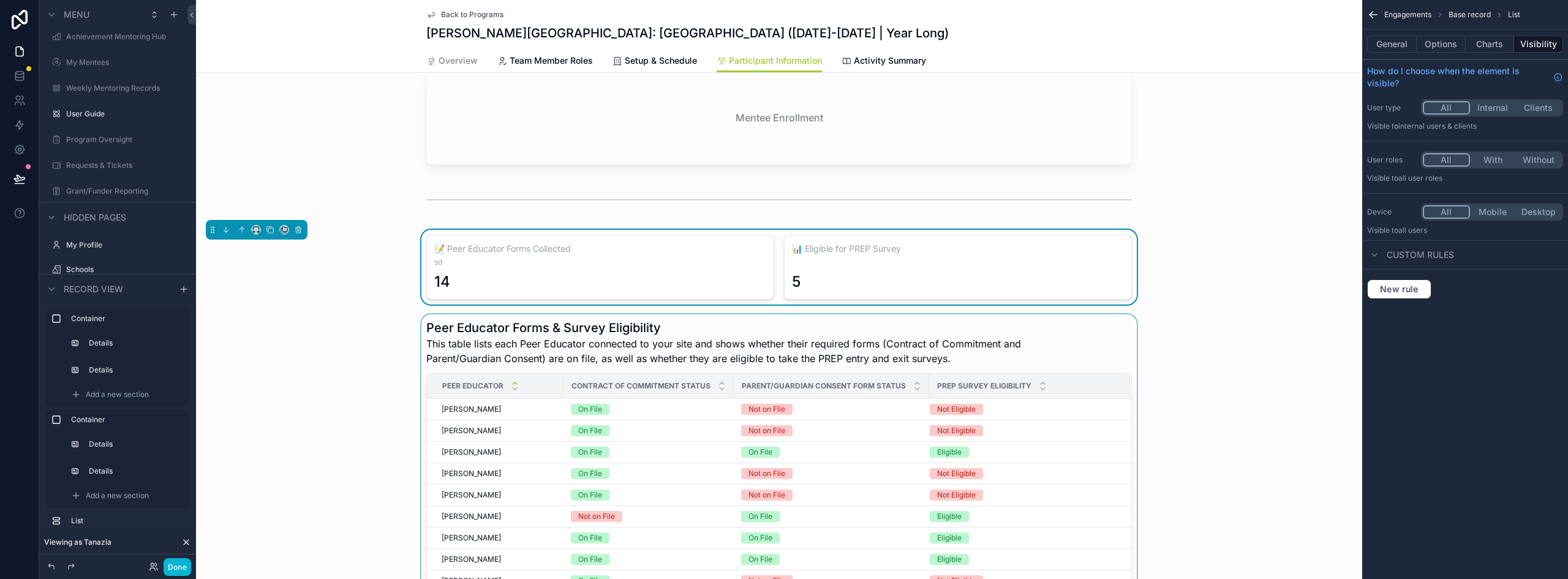
click at [880, 348] on div "scrollable content" at bounding box center [779, 524] width 1167 height 419
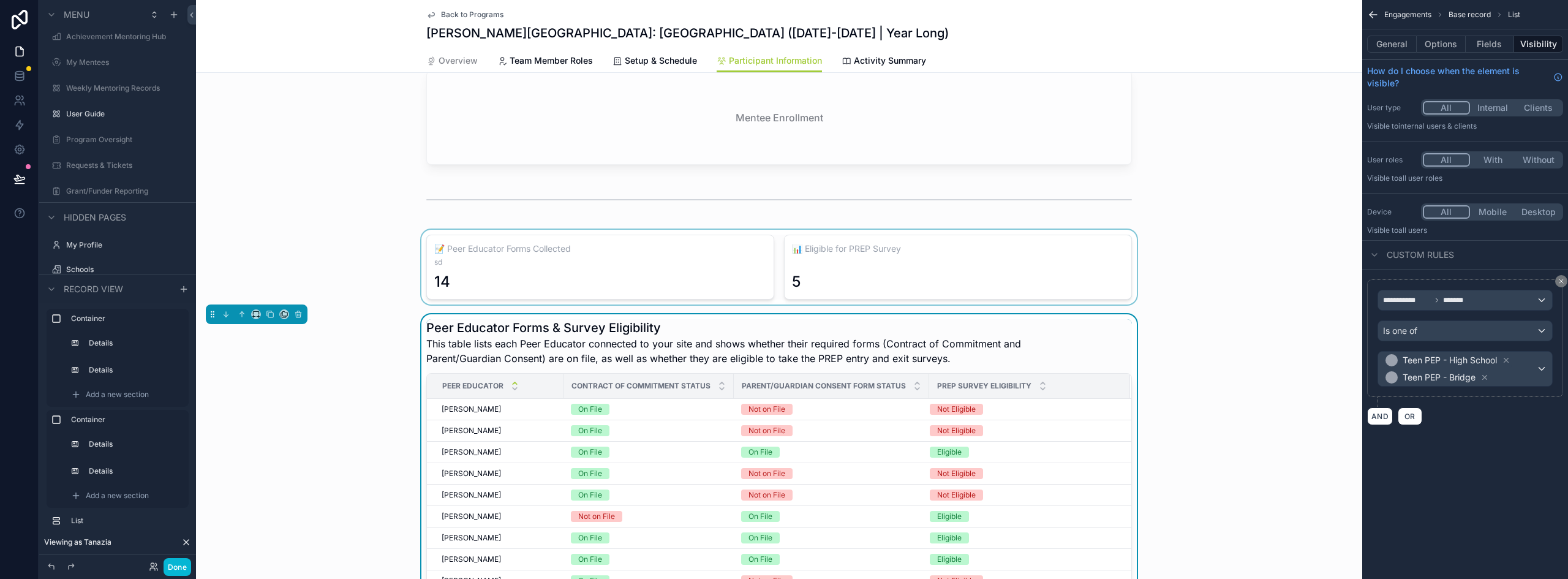
click at [729, 279] on div "scrollable content" at bounding box center [779, 267] width 1167 height 75
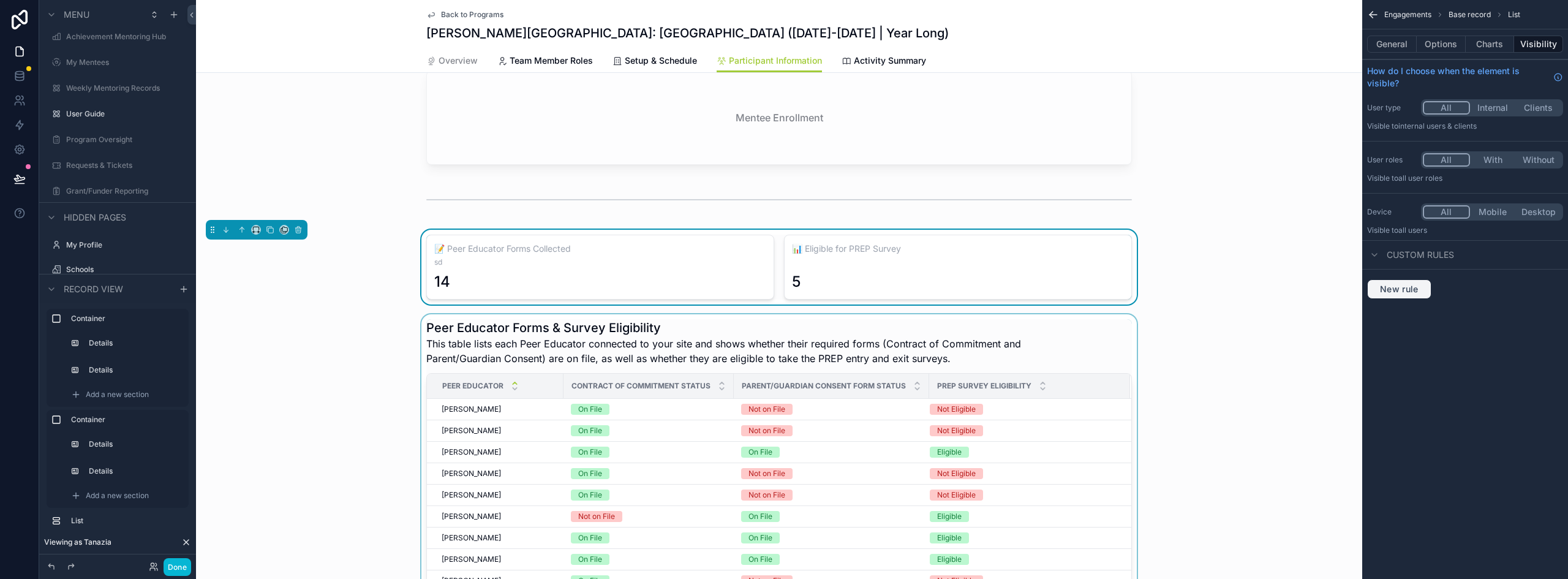
click at [1398, 293] on span "New rule" at bounding box center [1399, 290] width 48 height 11
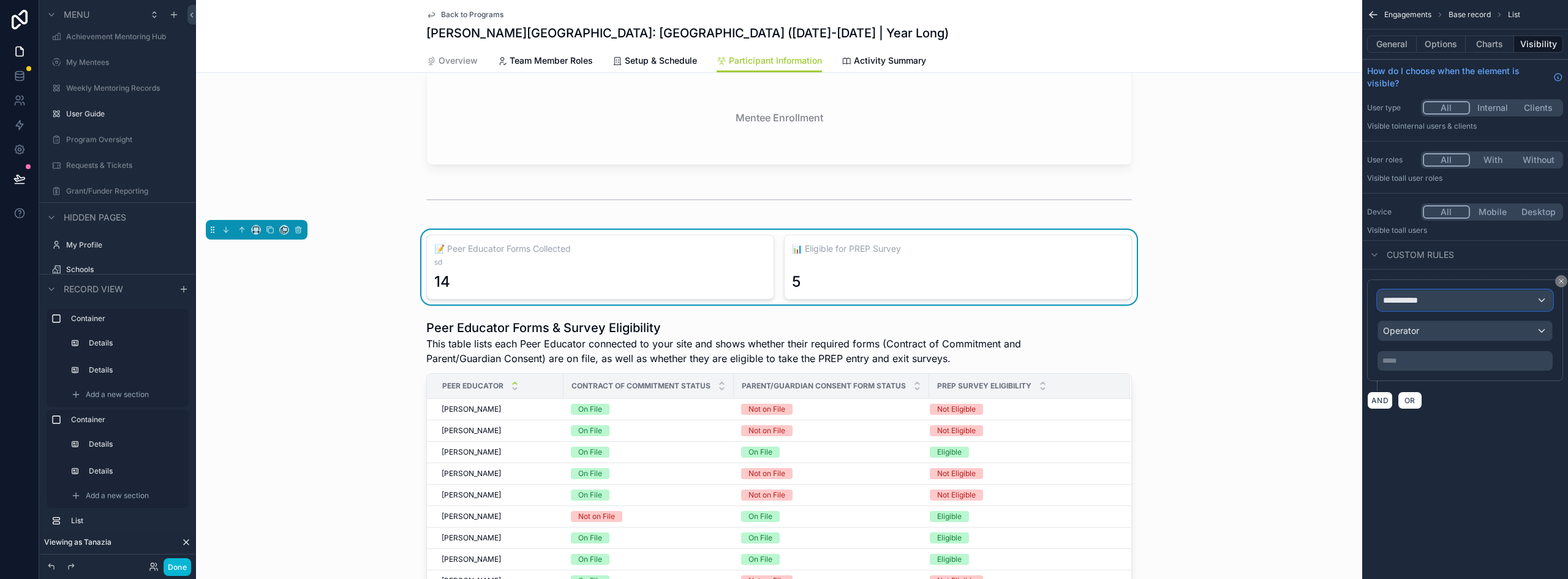
click at [1430, 303] on div "**********" at bounding box center [1465, 300] width 174 height 19
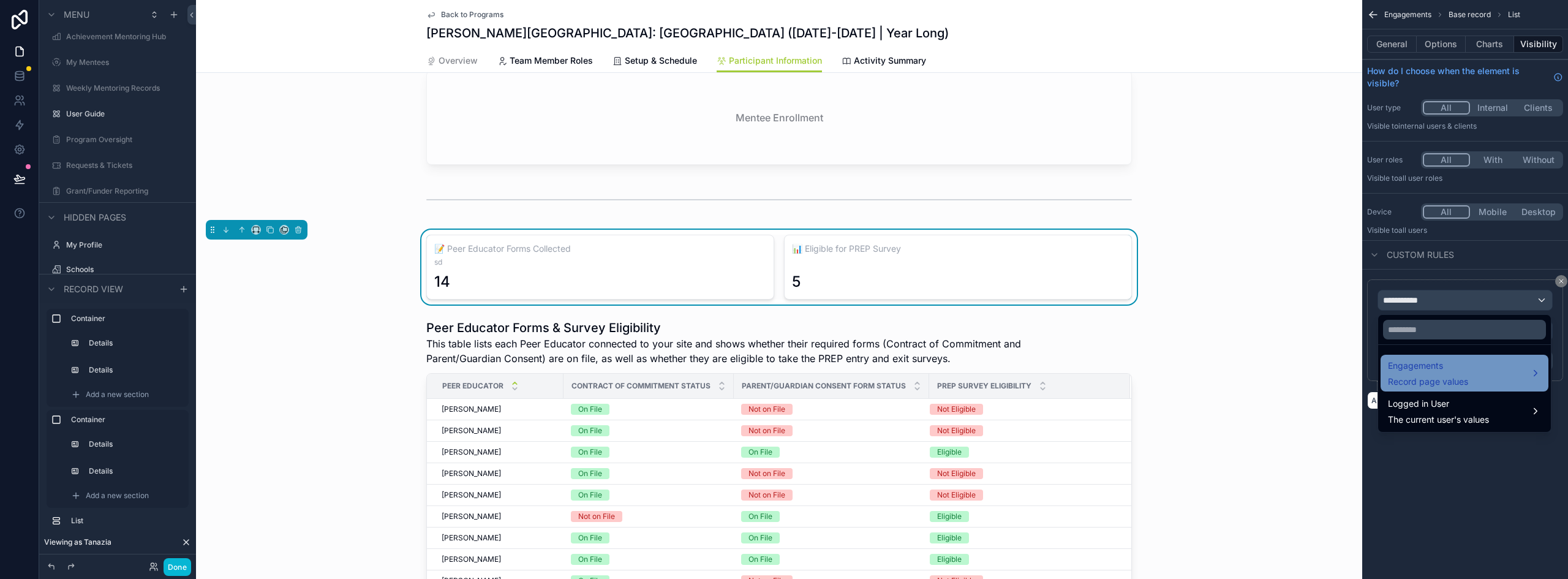
click at [1424, 368] on span "Engagements" at bounding box center [1428, 366] width 80 height 15
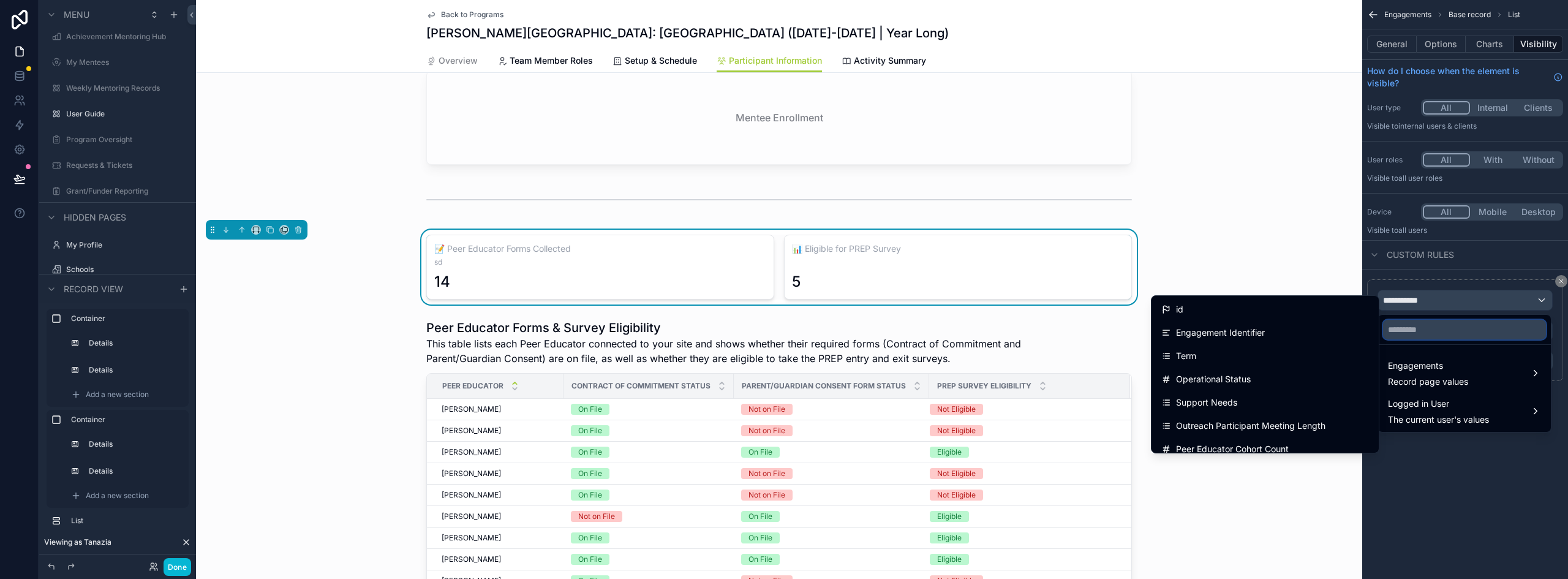
click at [1461, 330] on input "text" at bounding box center [1465, 329] width 163 height 19
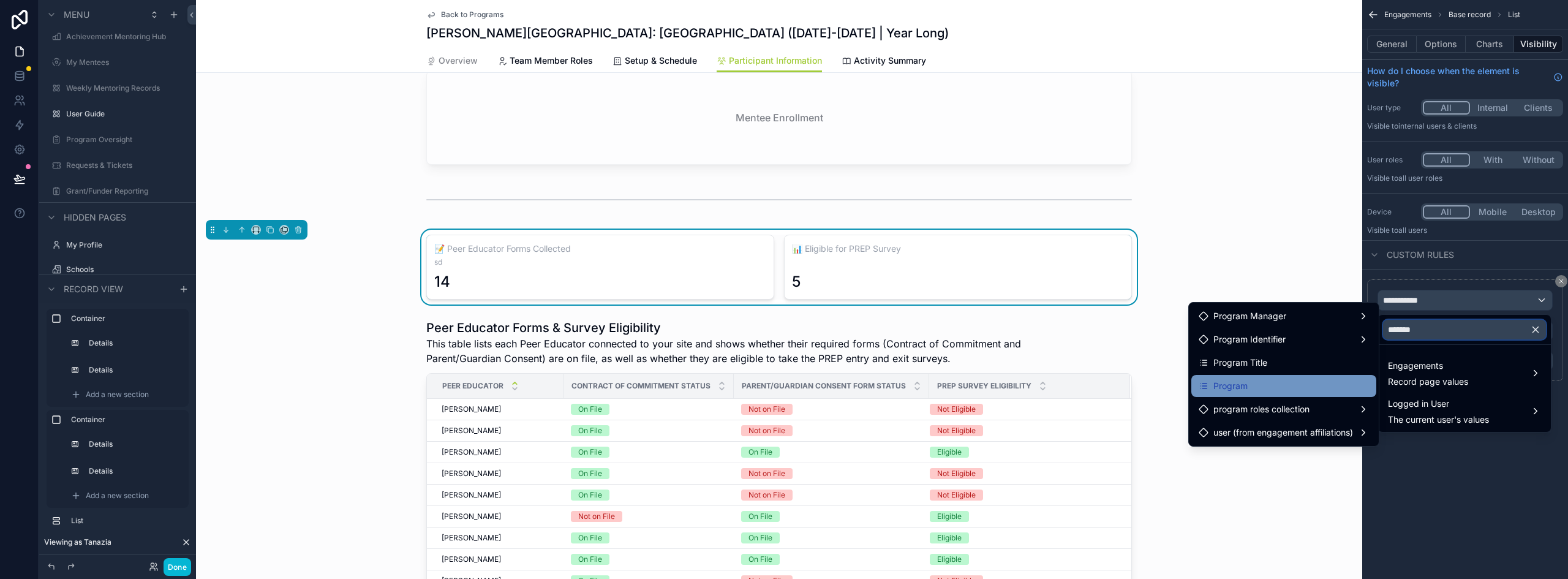
type input "*******"
click at [1269, 384] on div "Program" at bounding box center [1283, 386] width 170 height 15
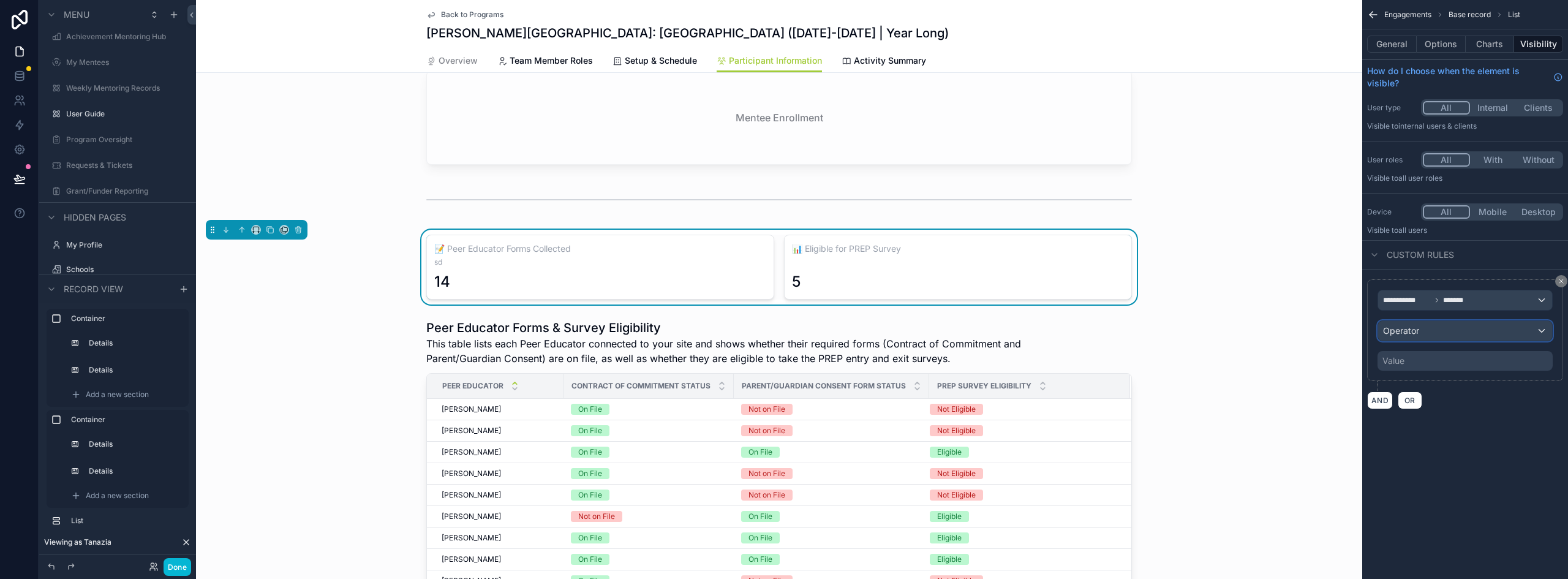
click at [1446, 338] on div "Operator" at bounding box center [1465, 331] width 174 height 19
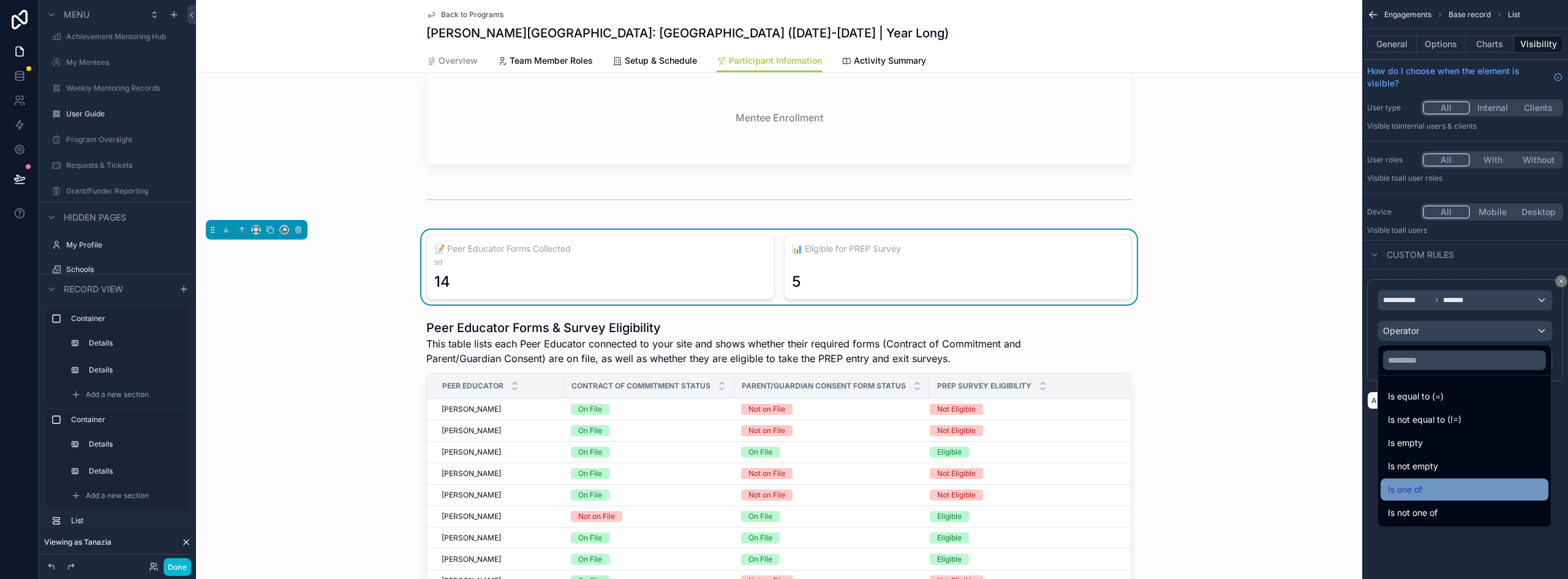
click at [1430, 485] on div "Is one of" at bounding box center [1465, 490] width 153 height 15
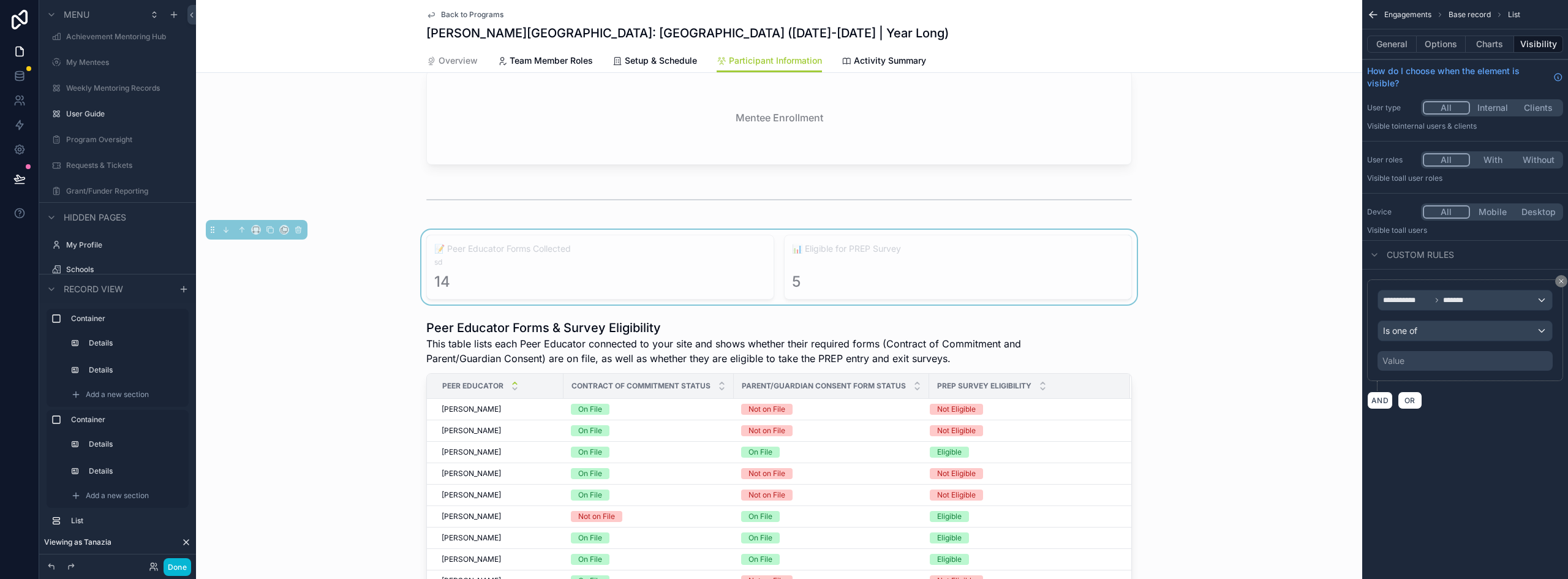
click at [1436, 362] on div "Value" at bounding box center [1465, 360] width 175 height 19
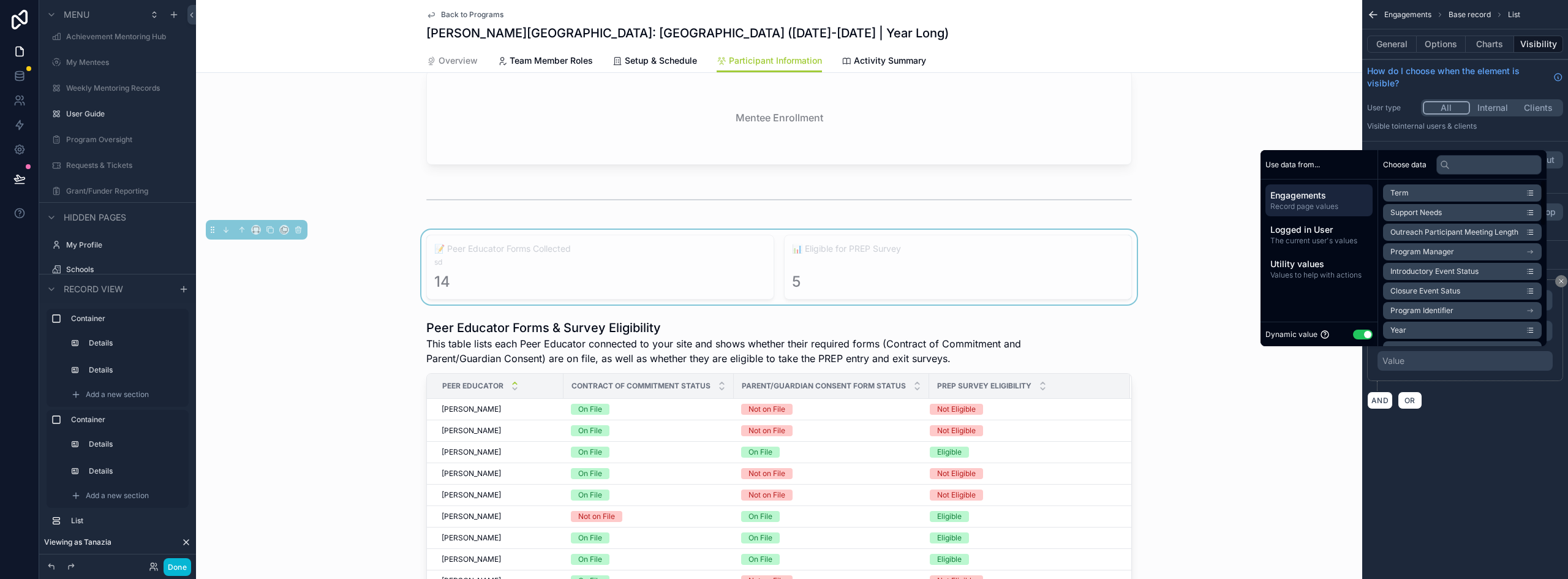
click at [1353, 336] on button "Use setting" at bounding box center [1363, 335] width 19 height 10
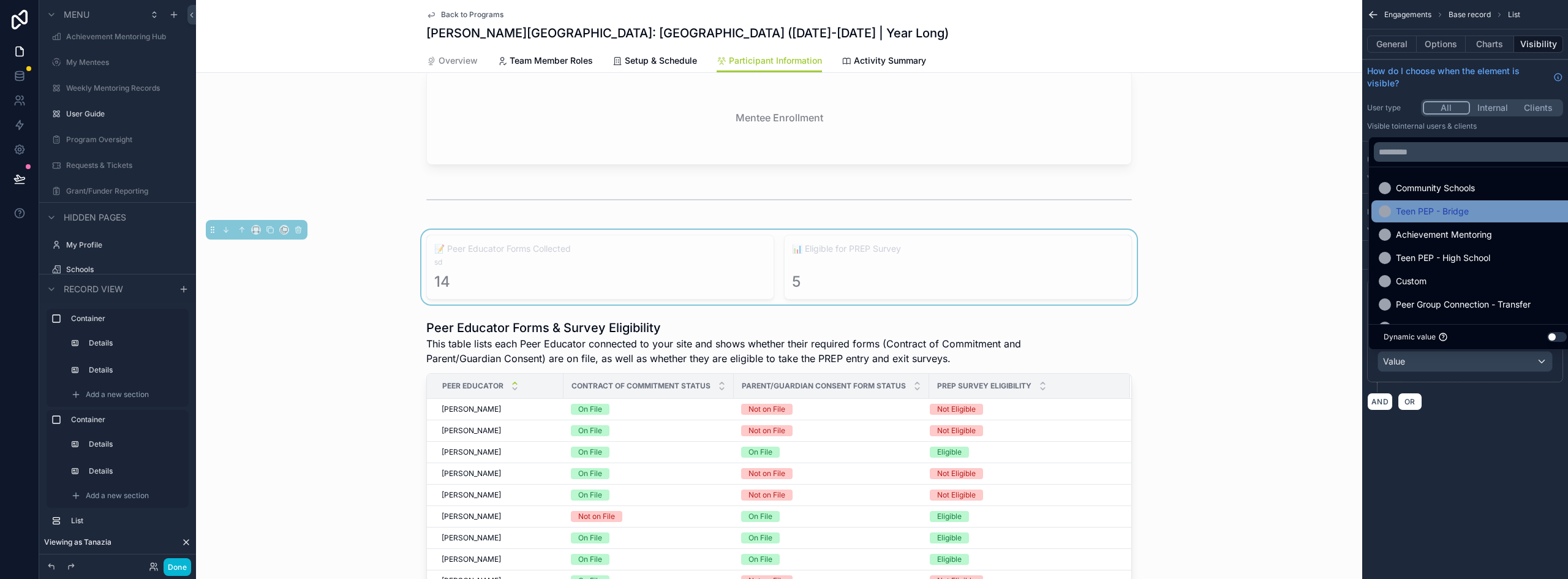
click at [1437, 209] on span "Teen PEP - Bridge" at bounding box center [1433, 211] width 73 height 15
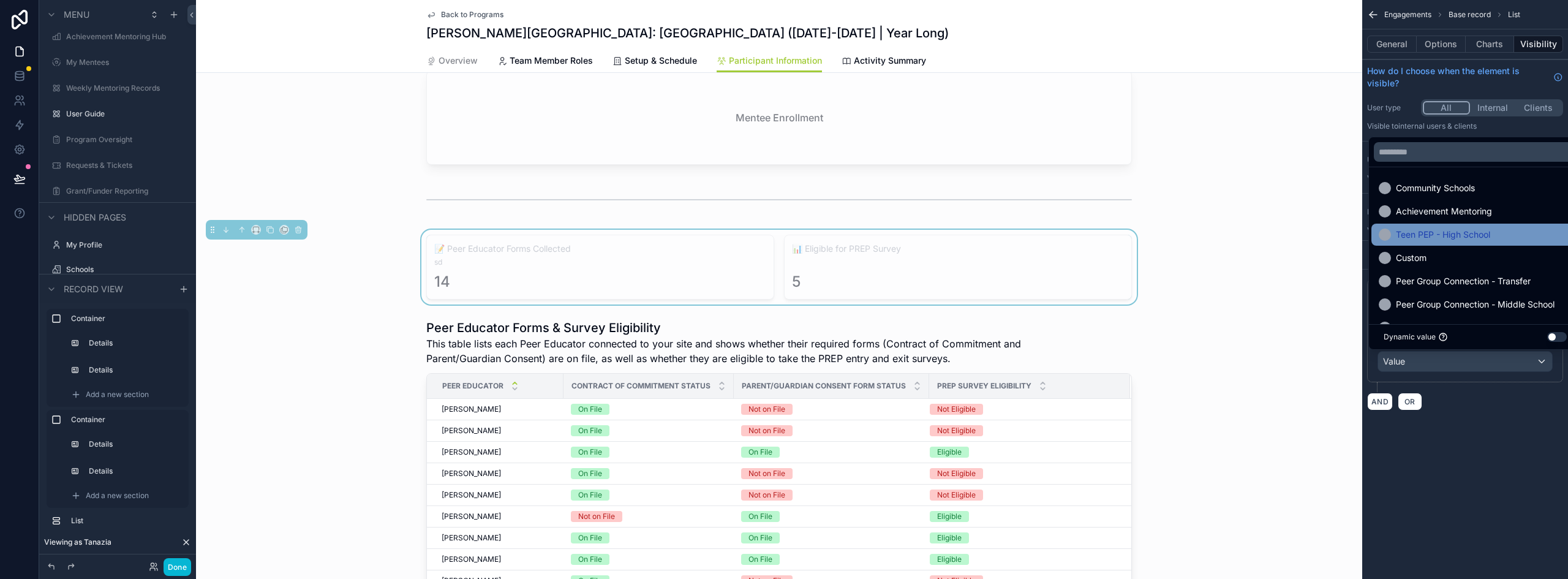
click at [1475, 238] on span "Teen PEP - High School" at bounding box center [1443, 234] width 94 height 15
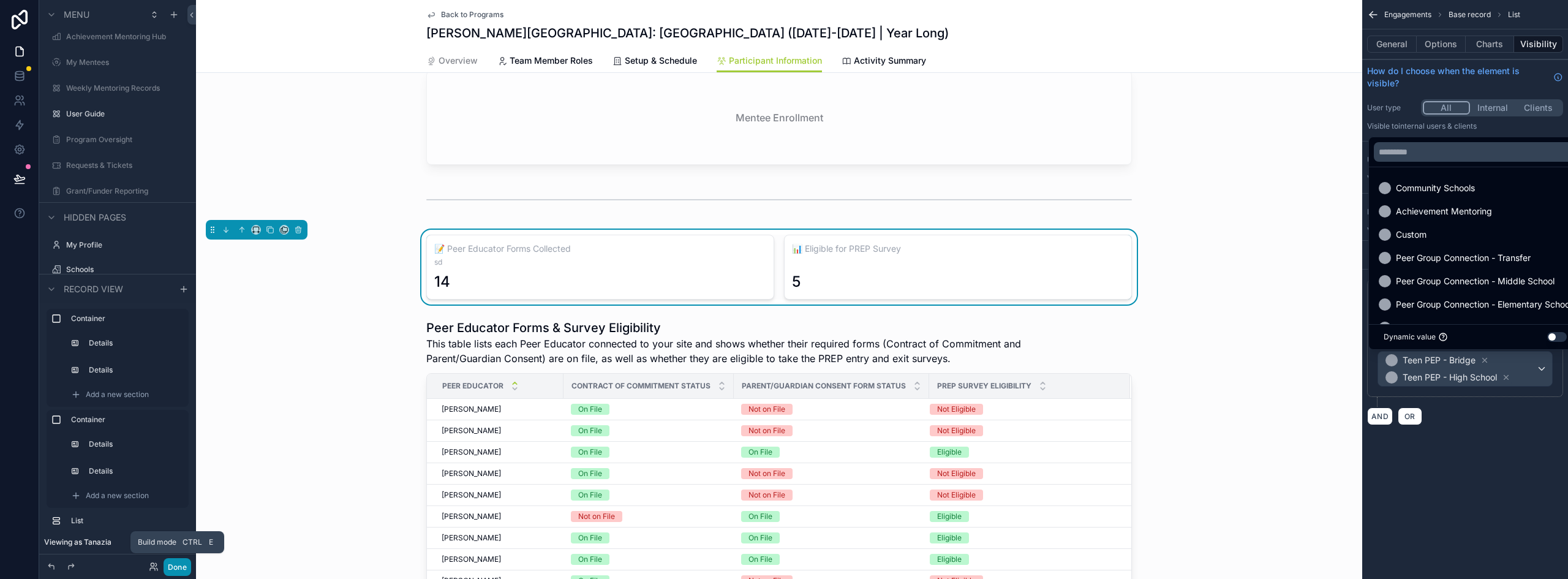
click at [184, 568] on button "Done" at bounding box center [177, 567] width 27 height 18
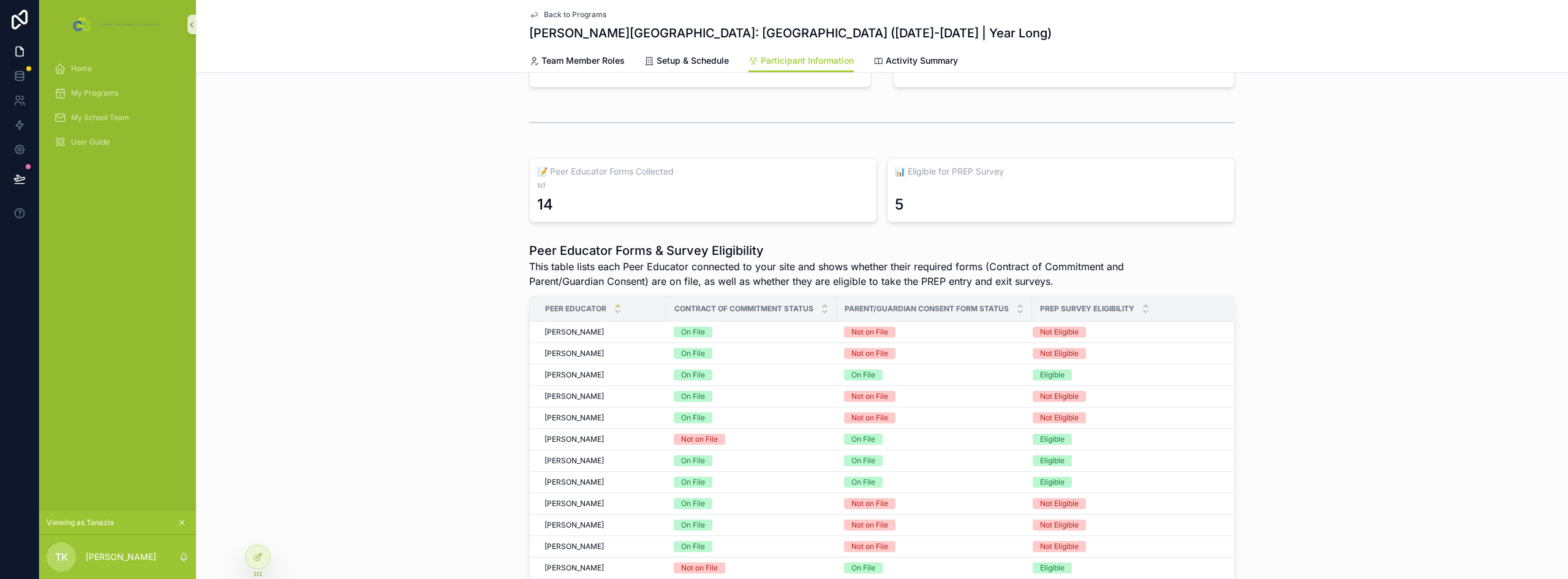
scroll to position [274, 0]
click at [567, 214] on div "14" at bounding box center [703, 207] width 332 height 19
click at [264, 556] on div at bounding box center [258, 557] width 25 height 23
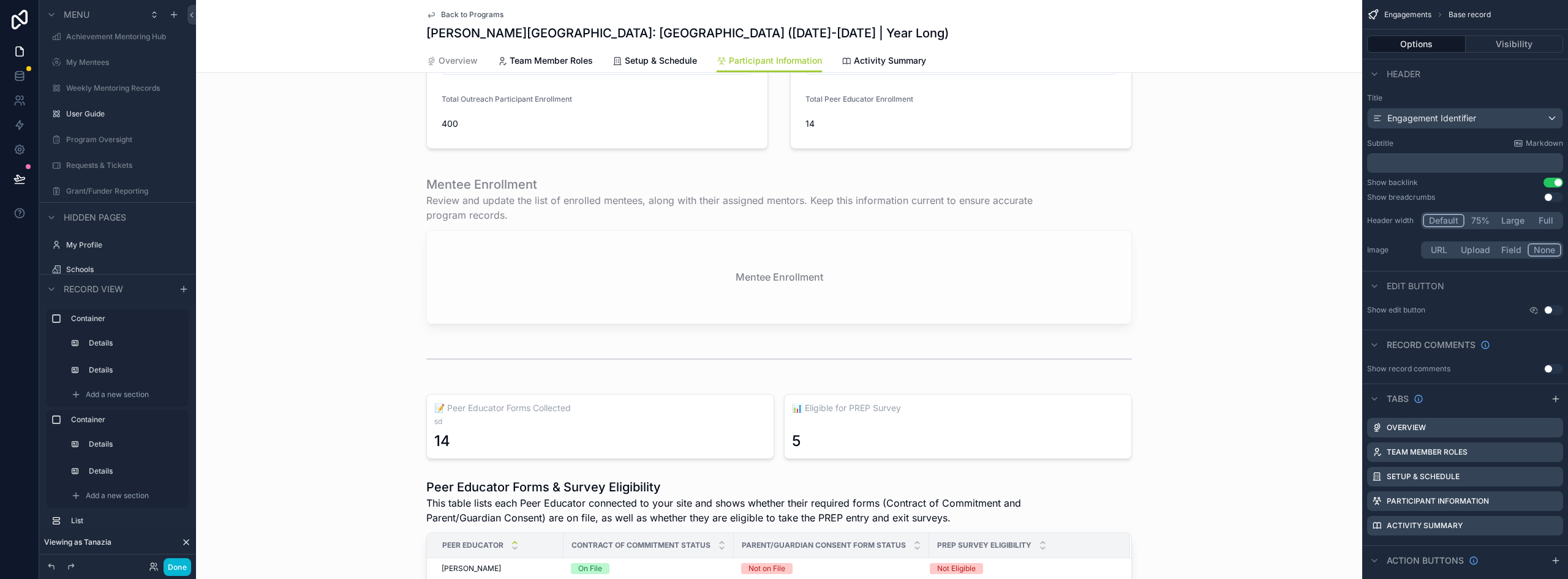
scroll to position [490, 0]
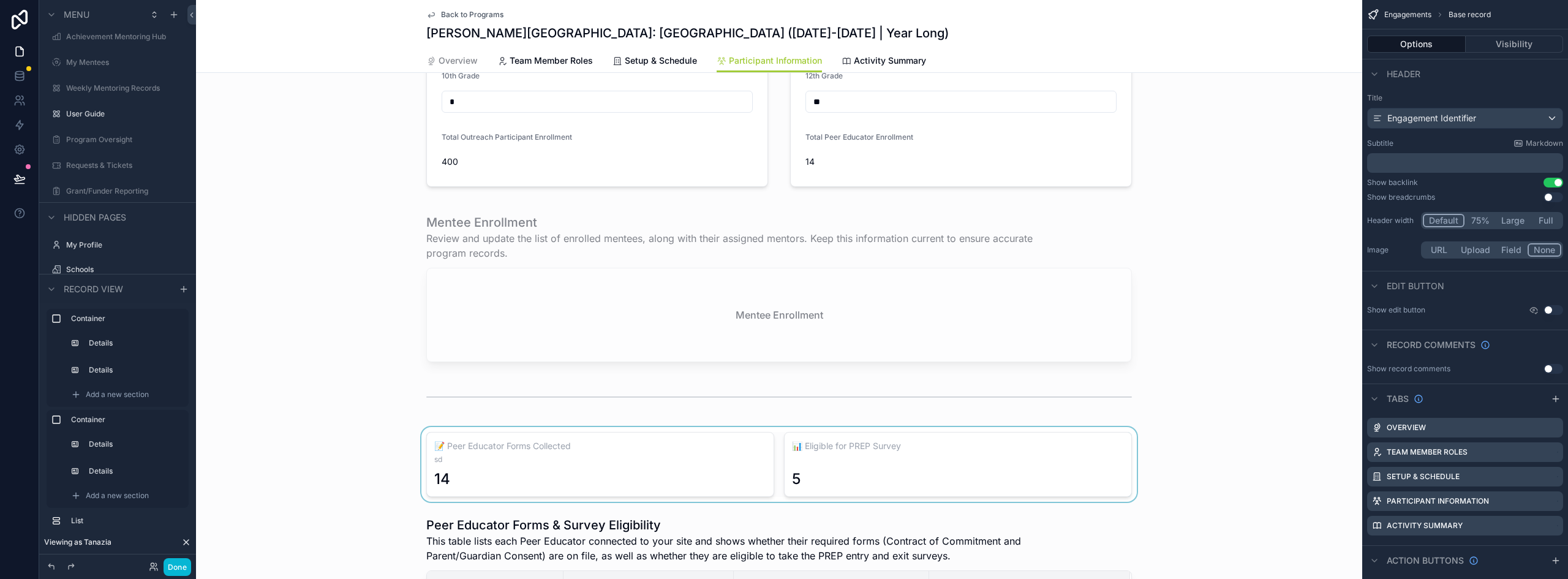
click at [509, 451] on div "scrollable content" at bounding box center [779, 465] width 1167 height 75
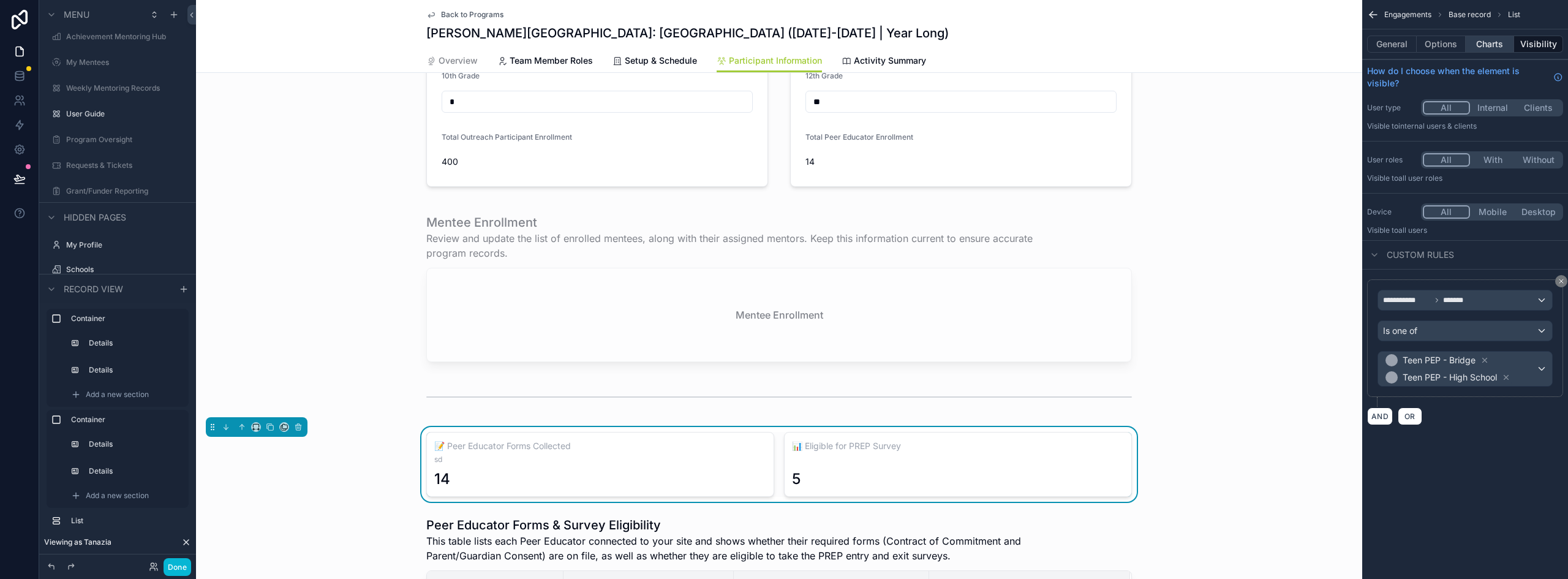
click at [1488, 44] on button "Charts" at bounding box center [1490, 44] width 49 height 17
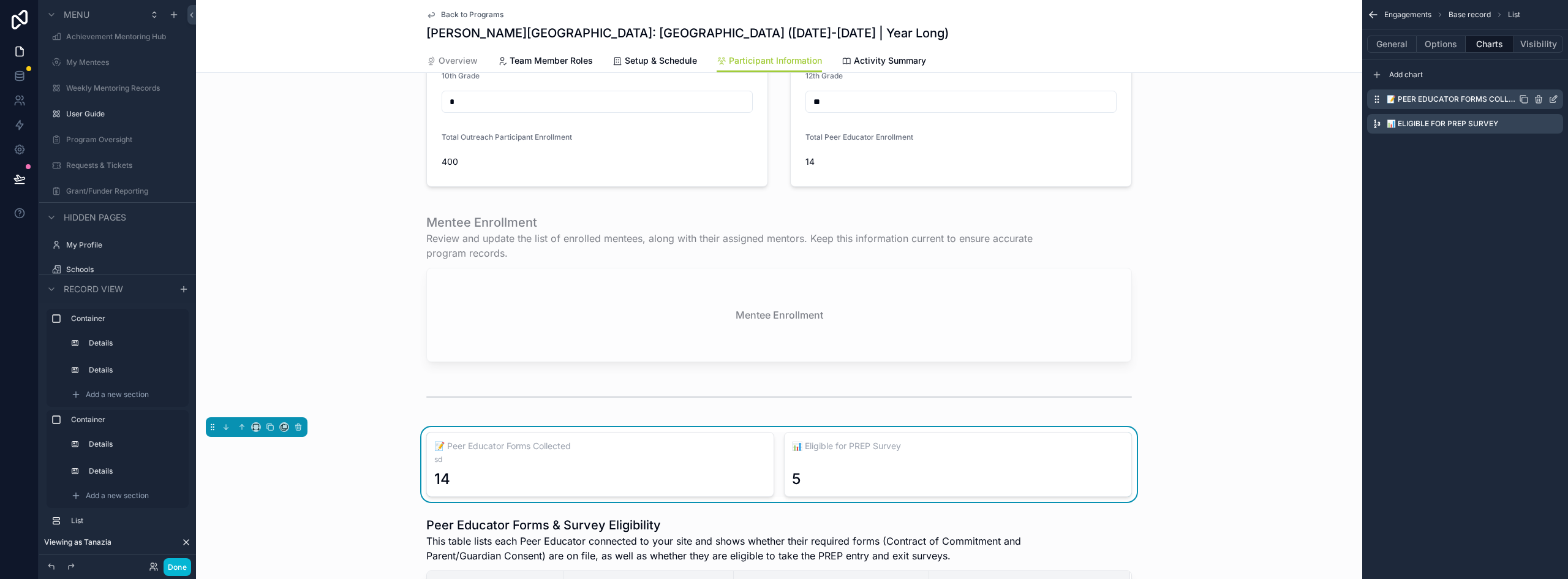
click at [1551, 99] on icon "scrollable content" at bounding box center [1553, 99] width 10 height 10
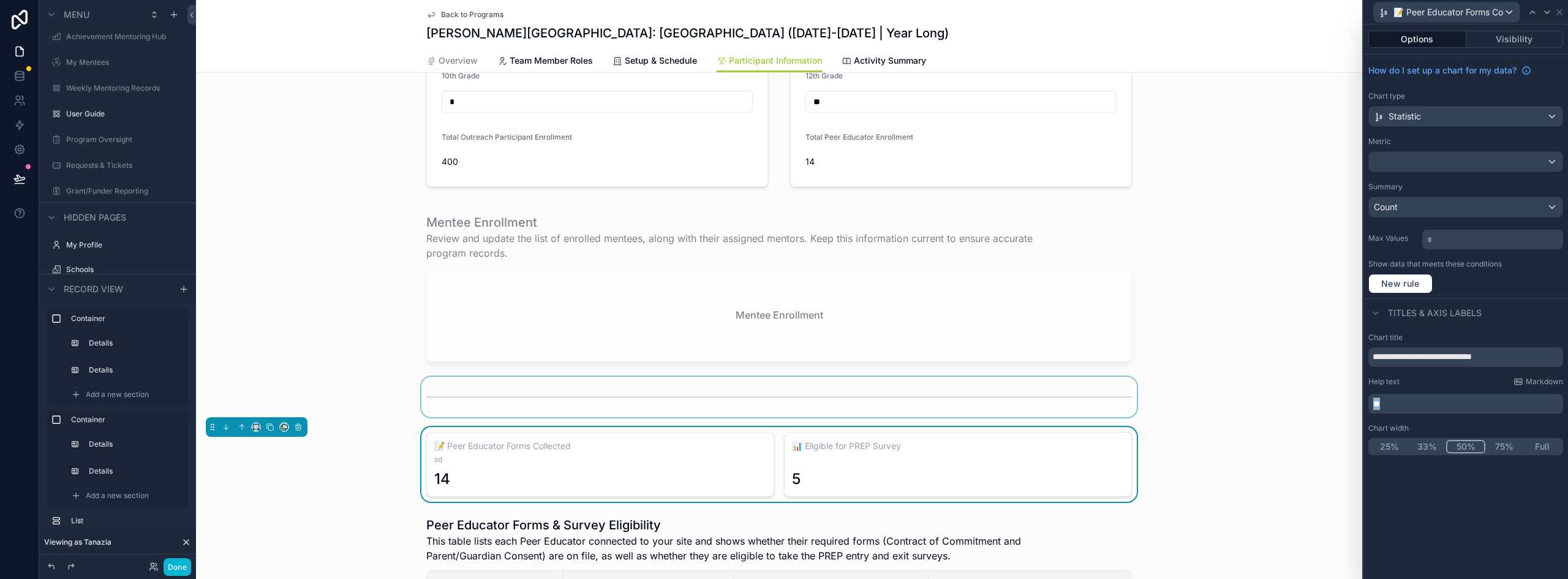
drag, startPoint x: 1398, startPoint y: 405, endPoint x: 1332, endPoint y: 413, distance: 66.5
click at [1332, 413] on div "**********" at bounding box center [784, 290] width 1568 height 579
click at [1332, 413] on div "scrollable content" at bounding box center [779, 397] width 1167 height 40
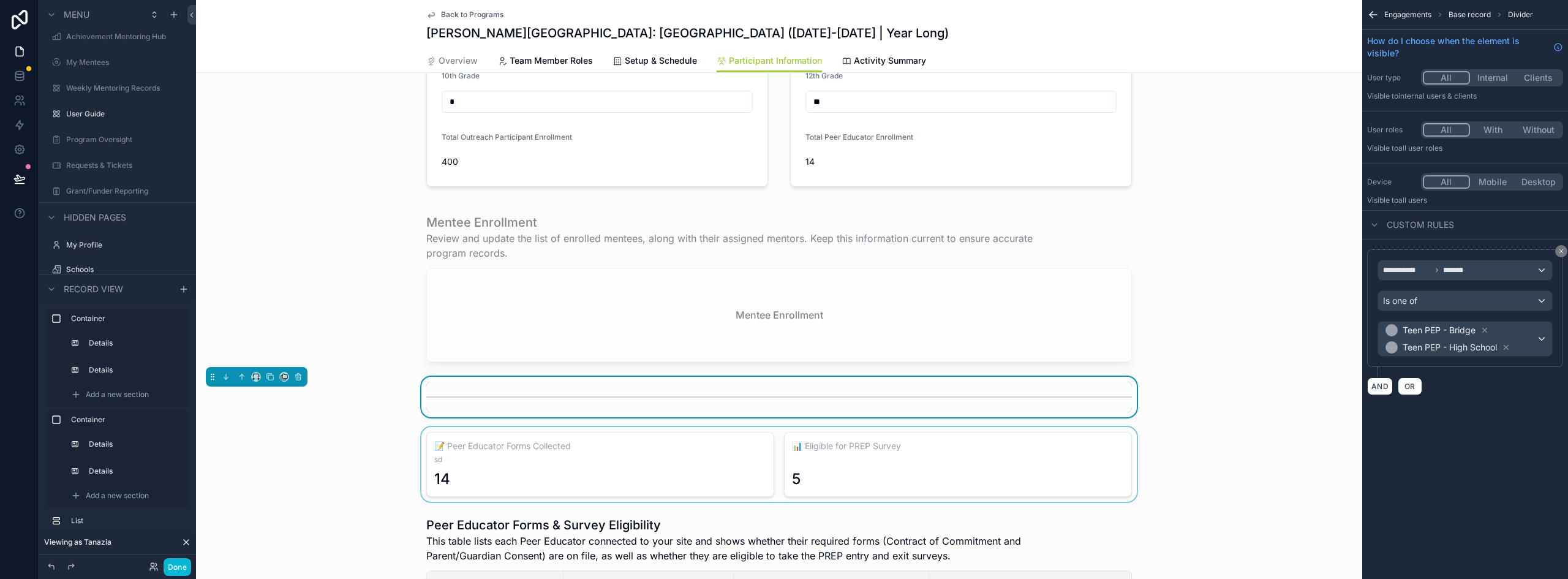
click at [682, 456] on div "scrollable content" at bounding box center [779, 465] width 1167 height 75
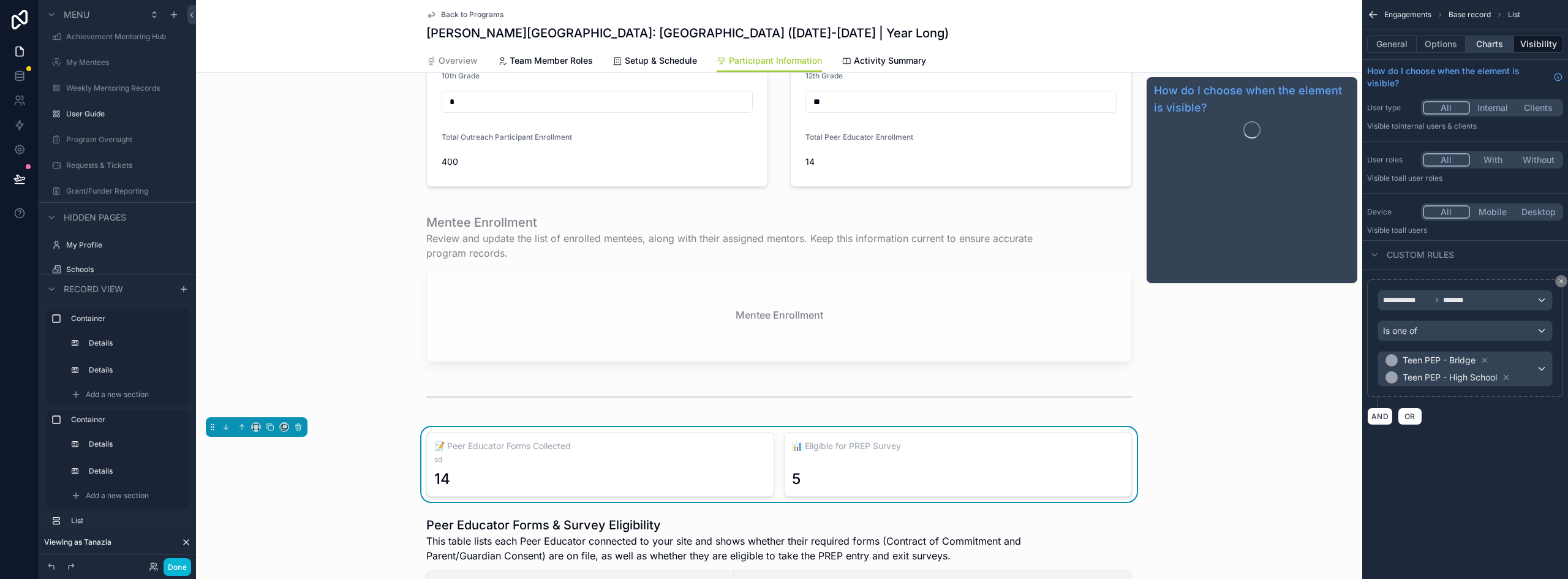
click at [1482, 41] on button "Charts" at bounding box center [1490, 44] width 49 height 17
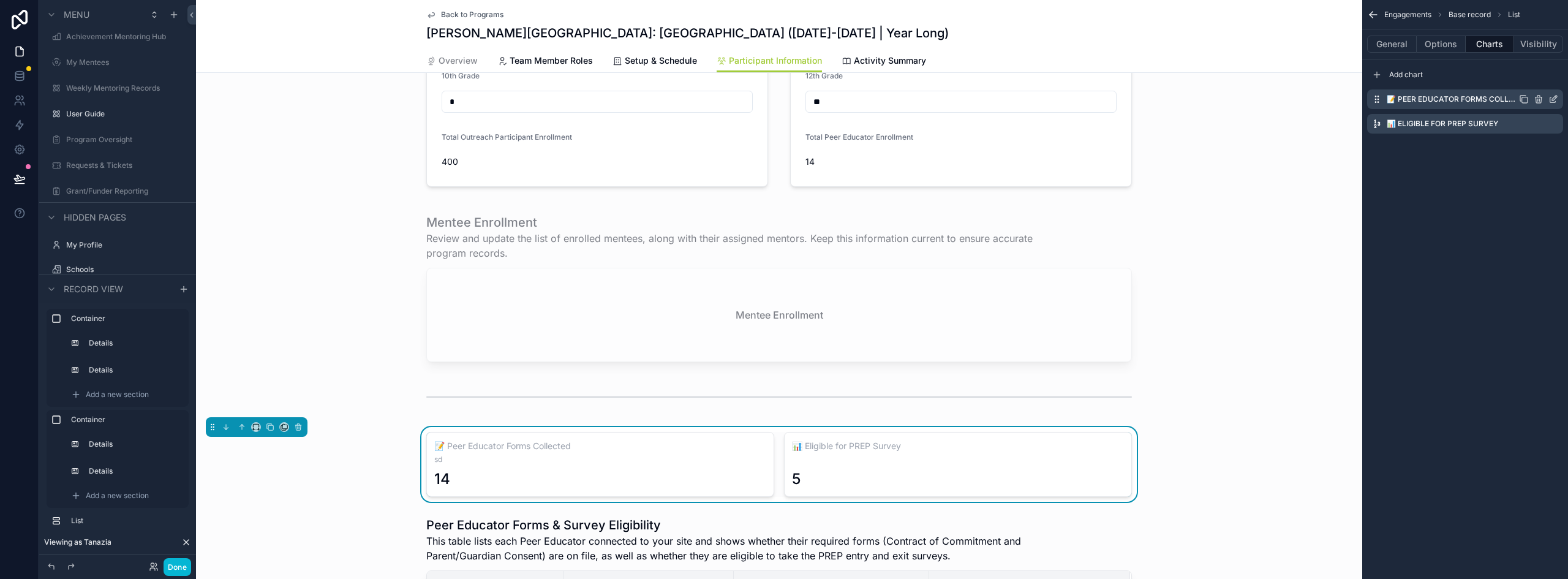
click at [1554, 98] on icon "scrollable content" at bounding box center [1555, 98] width 5 height 5
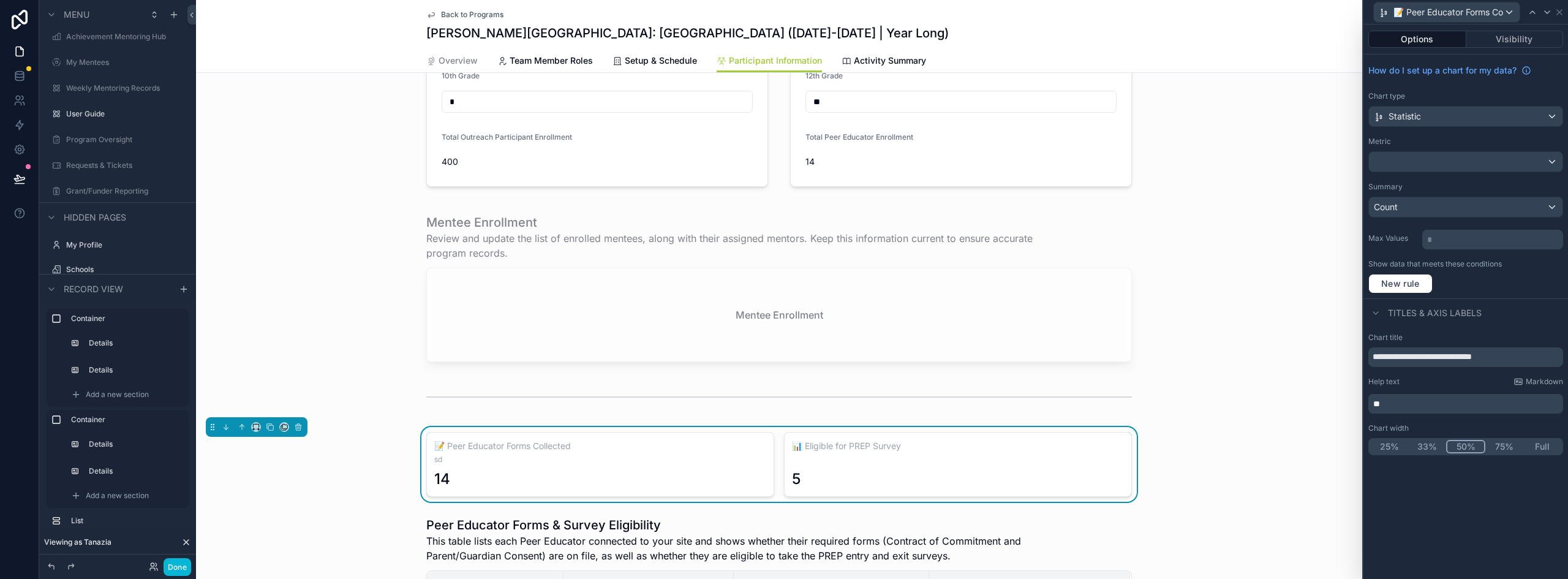
click at [1377, 402] on span "**" at bounding box center [1377, 404] width 7 height 9
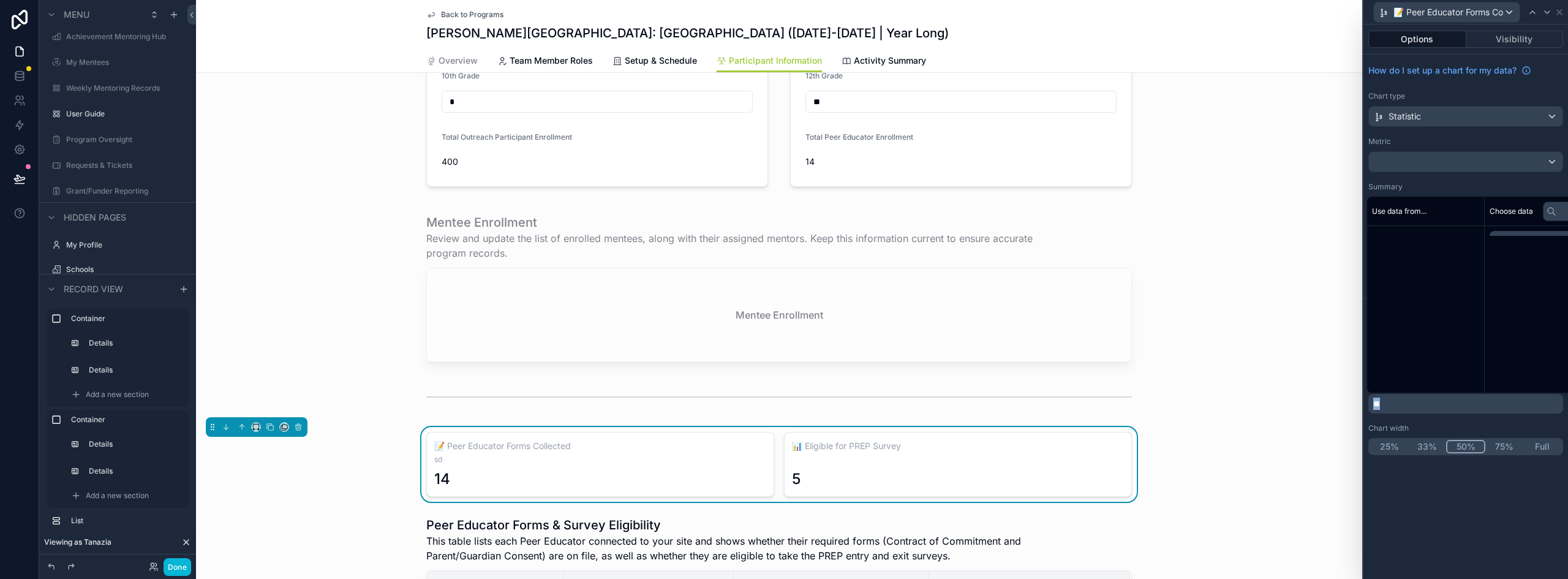
click at [1377, 400] on span "**" at bounding box center [1377, 404] width 7 height 9
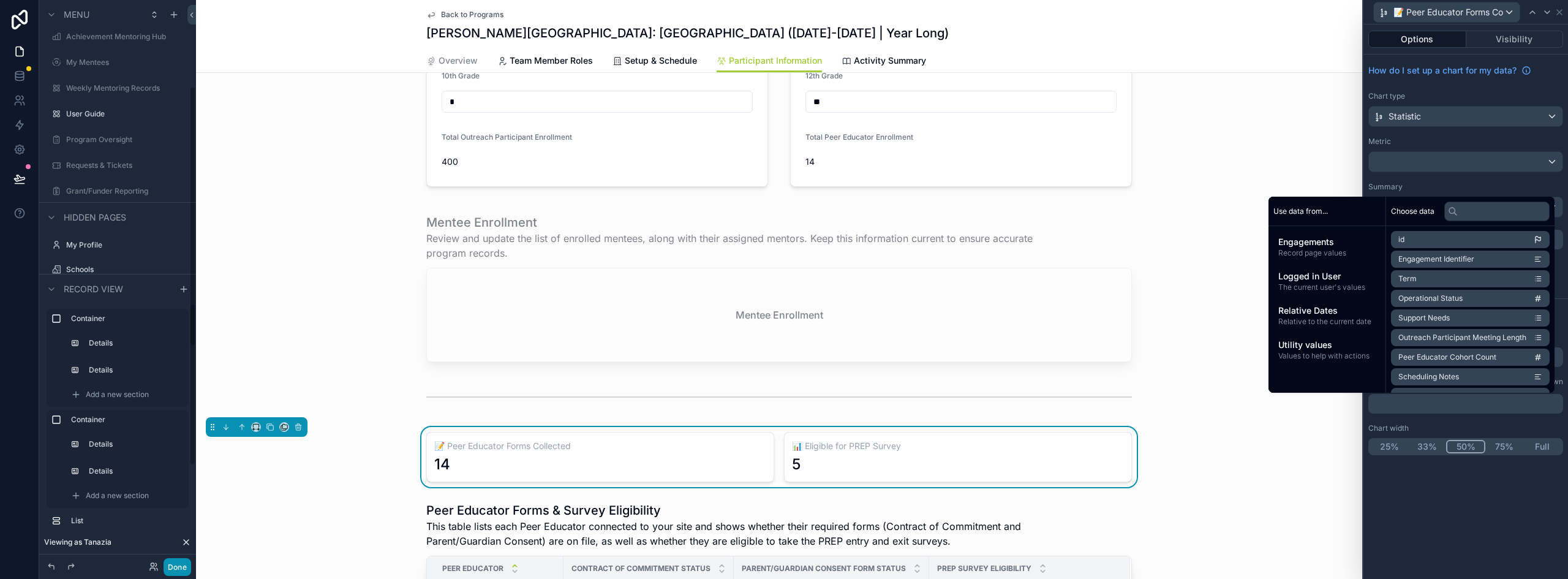
click at [174, 572] on button "Done" at bounding box center [177, 567] width 27 height 18
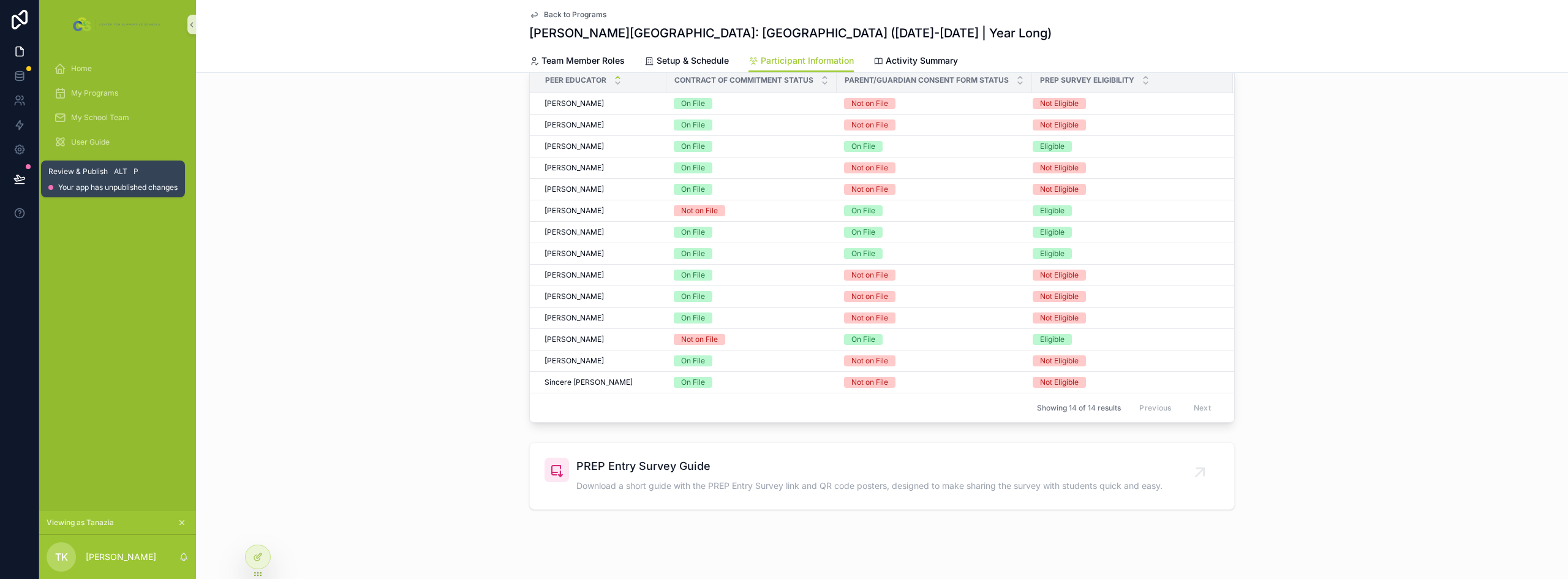
click at [21, 177] on icon at bounding box center [19, 179] width 12 height 12
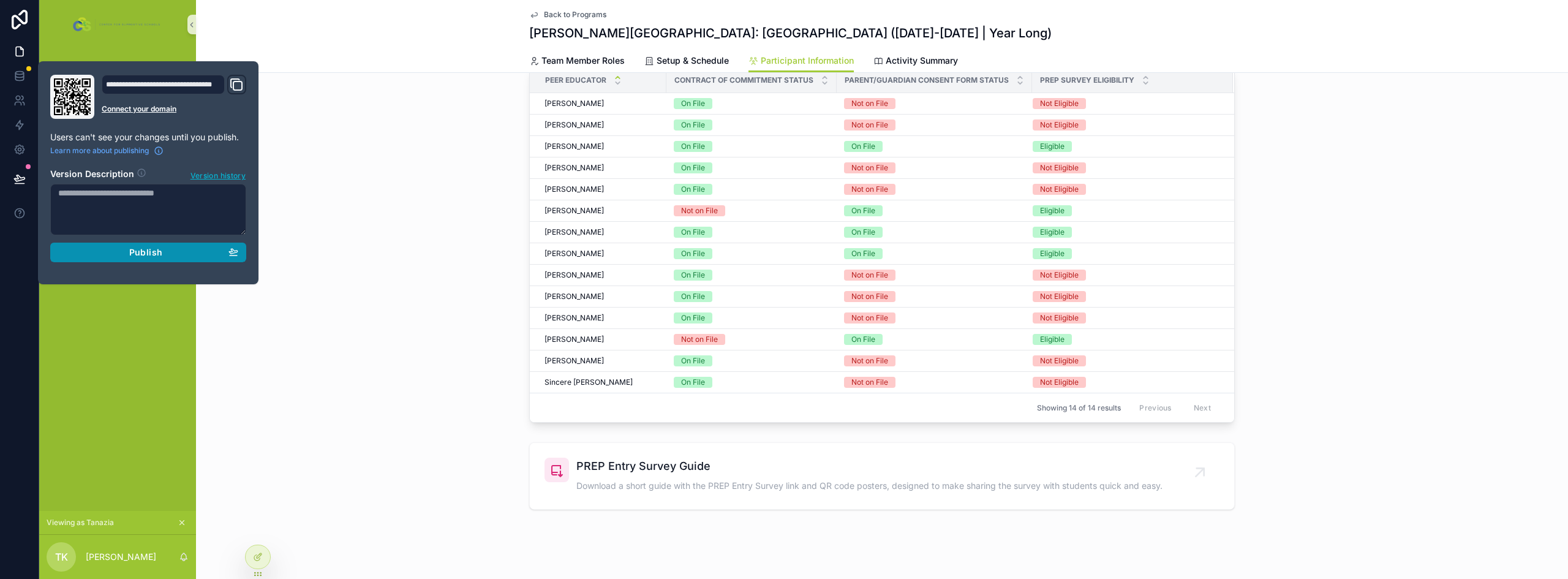
click at [163, 257] on div "Publish" at bounding box center [149, 252] width 180 height 11
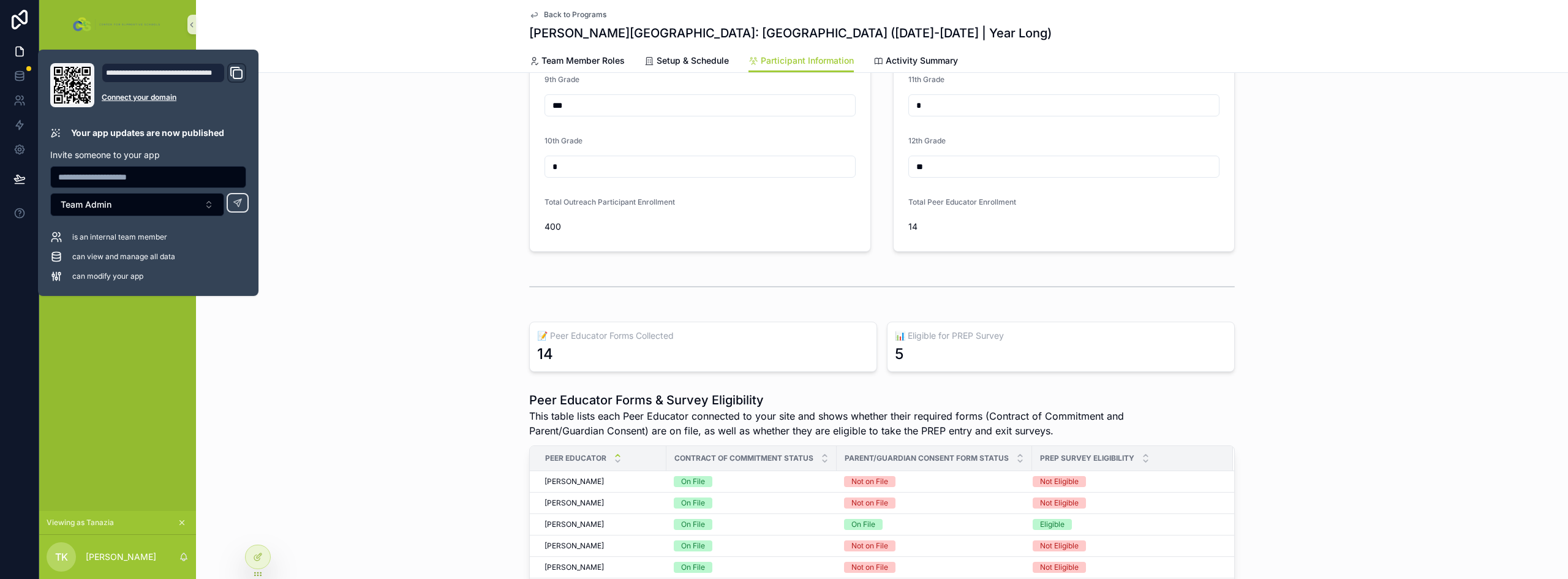
scroll to position [123, 0]
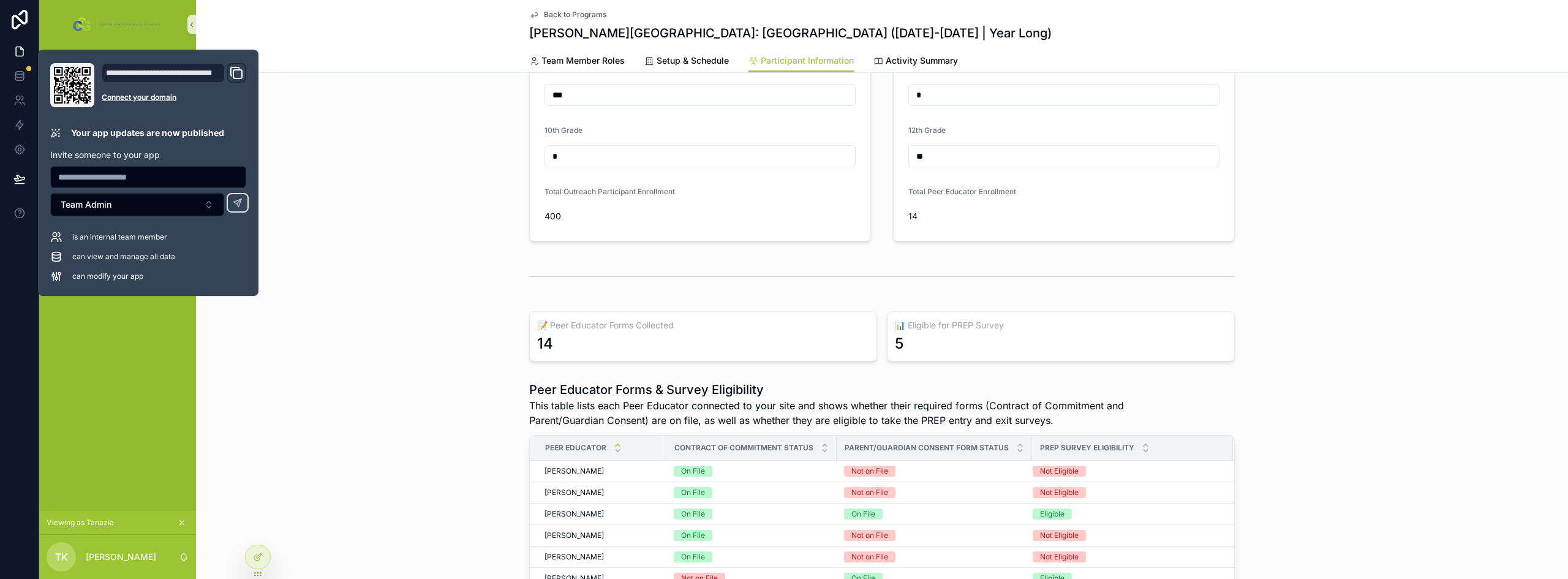
click at [391, 287] on div "scrollable content" at bounding box center [882, 276] width 1372 height 40
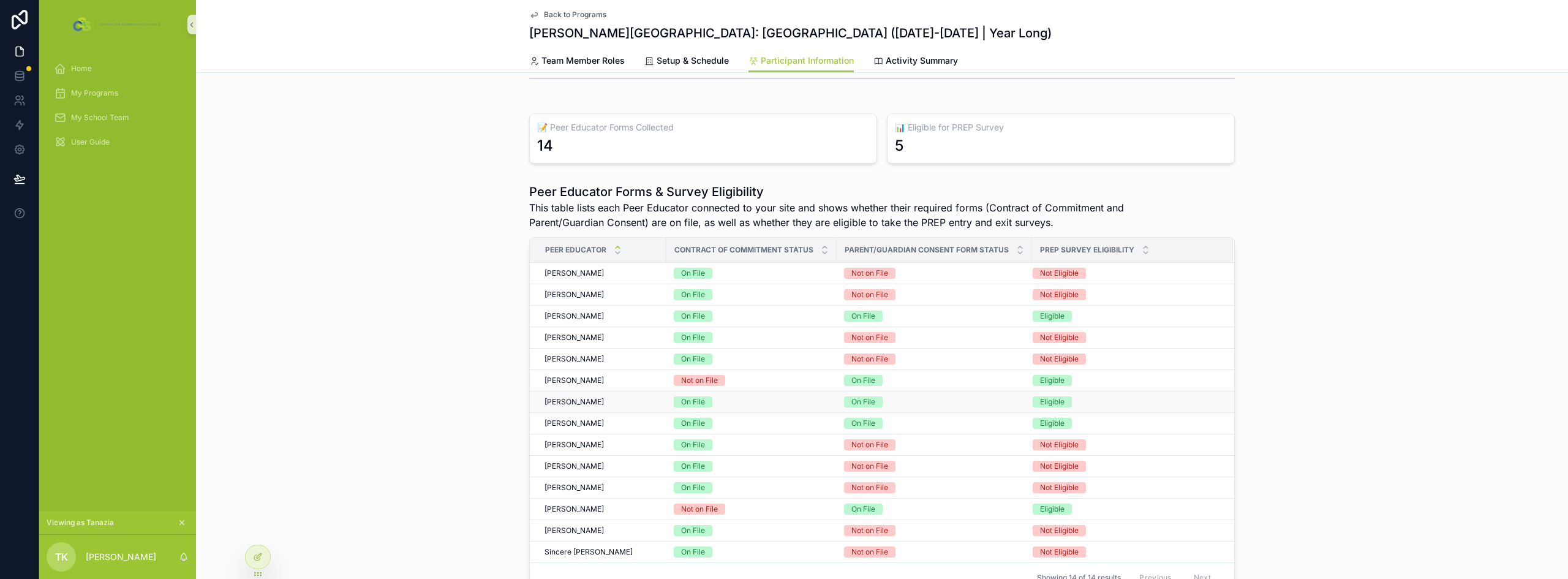
scroll to position [382, 0]
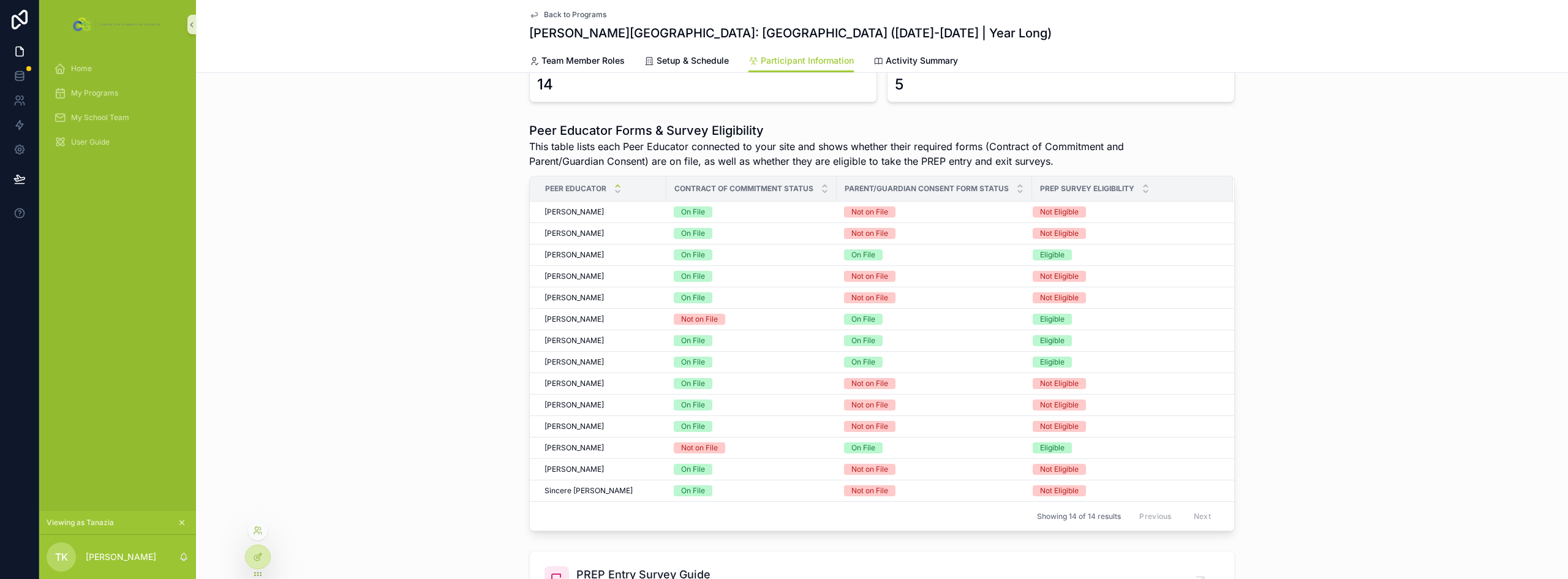
click at [259, 538] on div at bounding box center [257, 531] width 19 height 19
click at [255, 535] on icon at bounding box center [257, 531] width 10 height 10
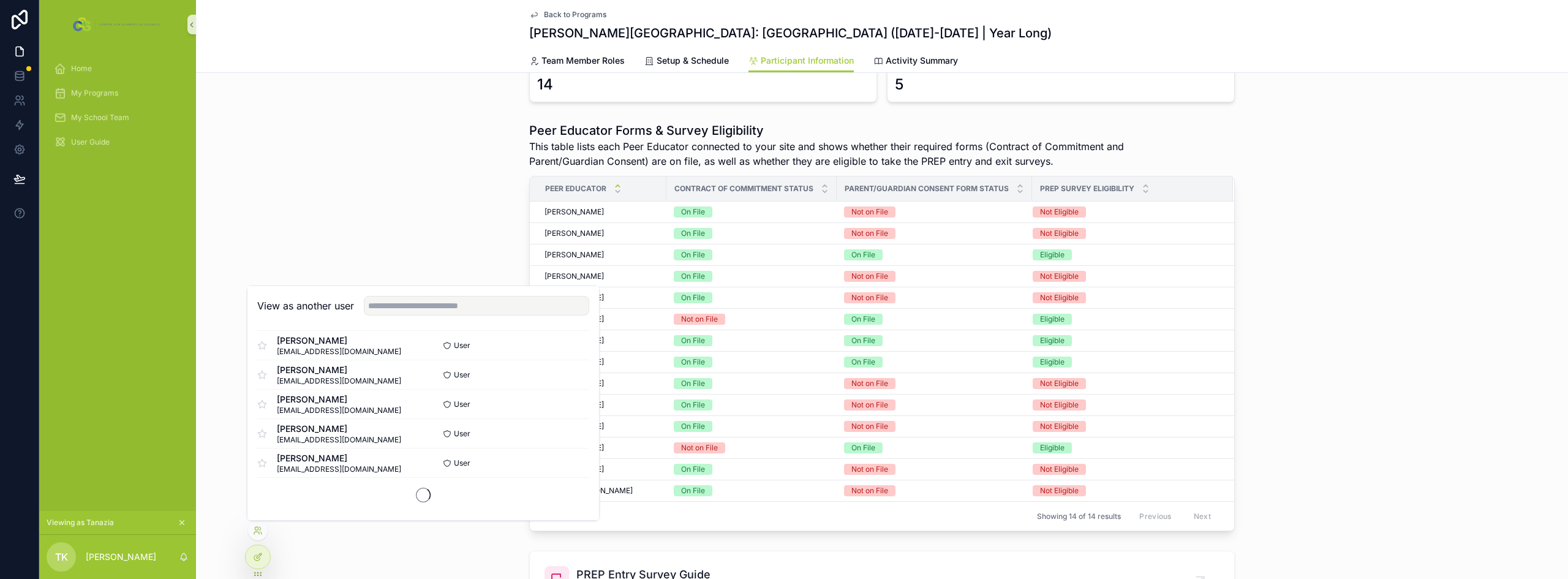
scroll to position [743, 0]
click at [558, 342] on button "Select" at bounding box center [573, 343] width 32 height 18
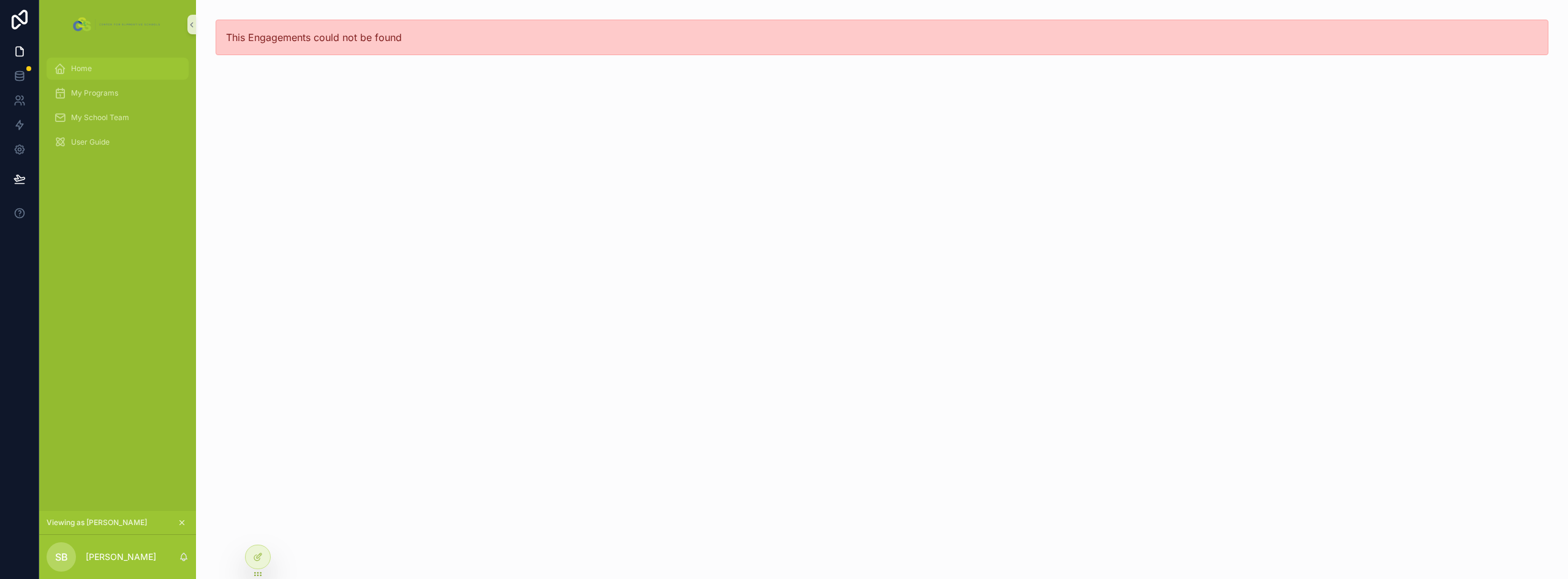
click at [89, 68] on span "Home" at bounding box center [81, 68] width 21 height 10
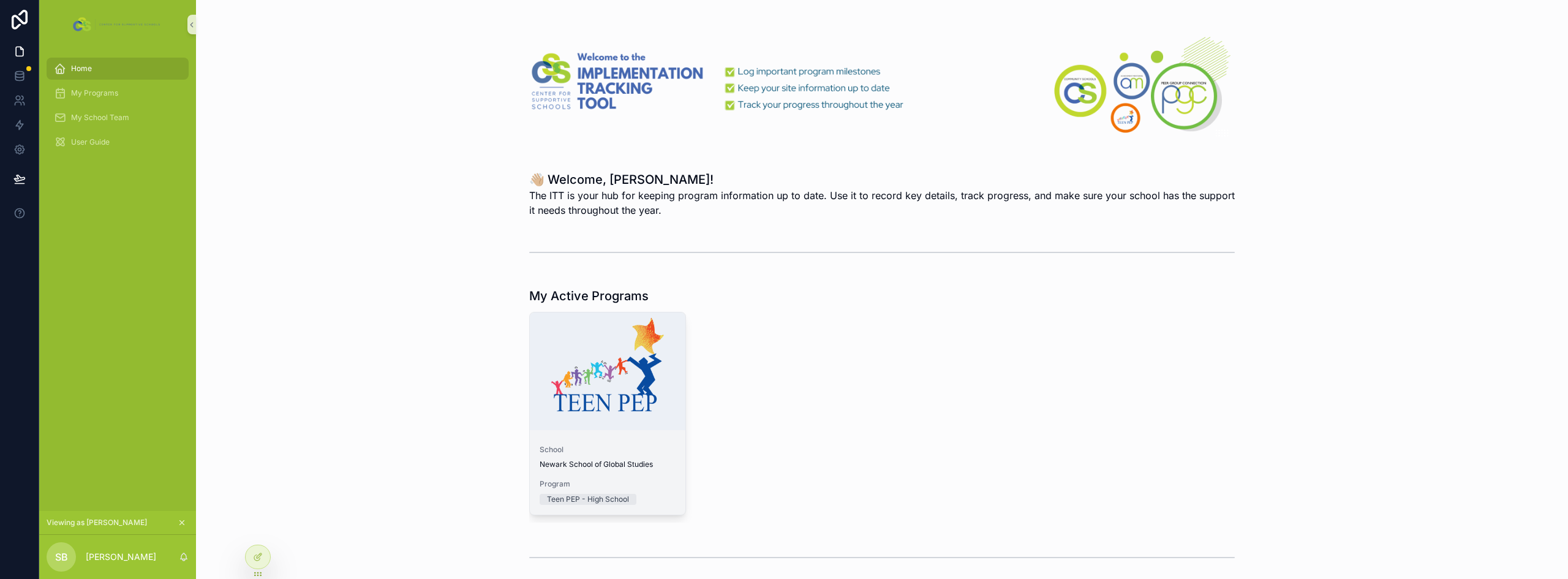
click at [572, 451] on span "School" at bounding box center [607, 450] width 136 height 10
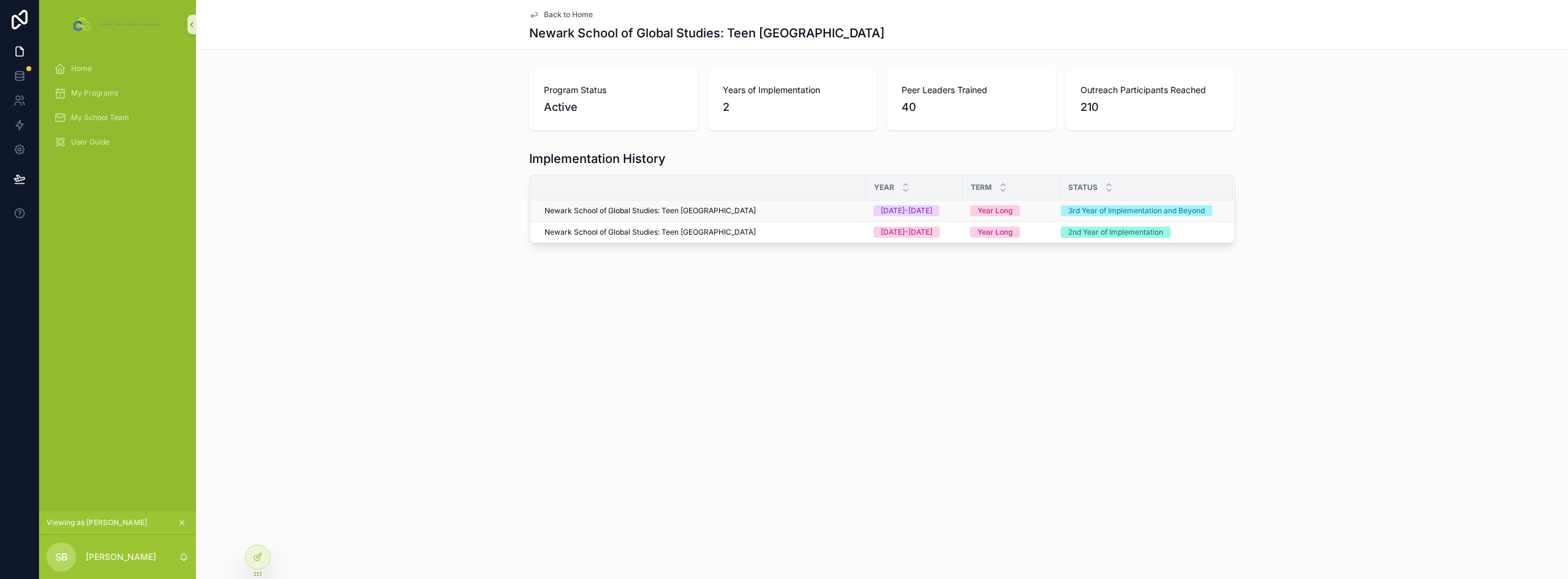
click at [723, 212] on span "Newark School of Global Studies: Teen Pep High School" at bounding box center [650, 211] width 212 height 10
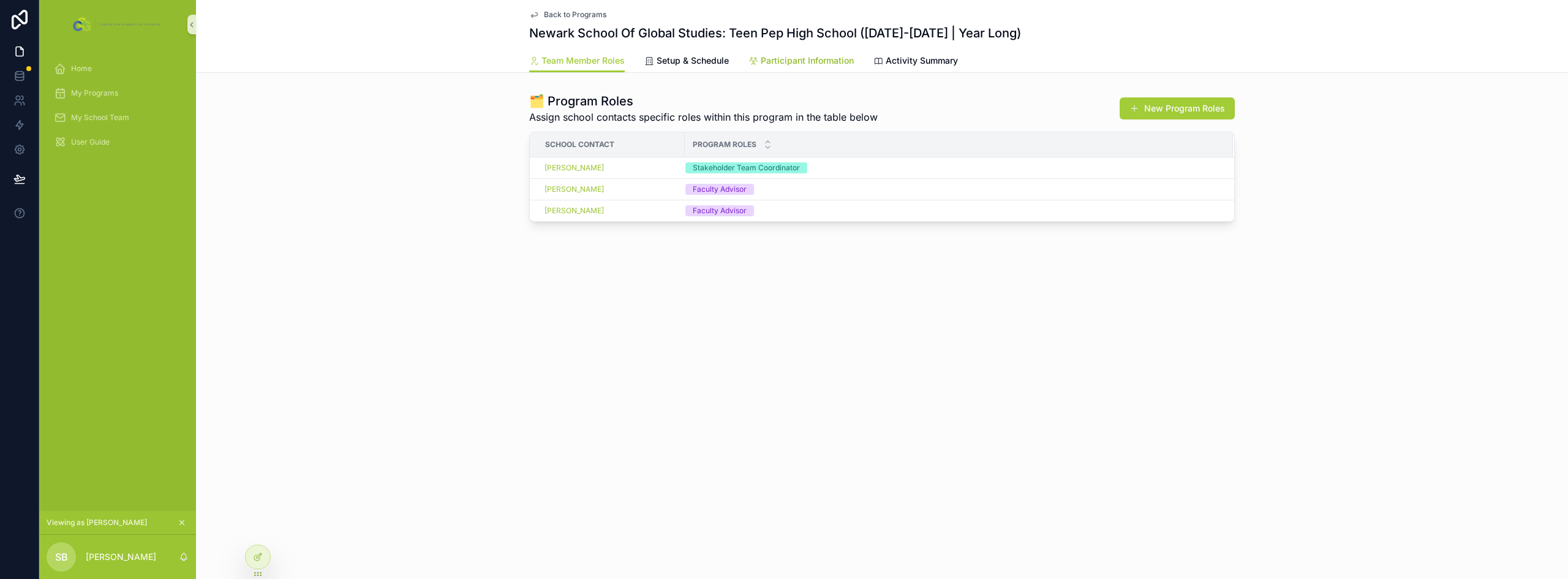
click at [778, 68] on link "Participant Information" at bounding box center [801, 62] width 105 height 25
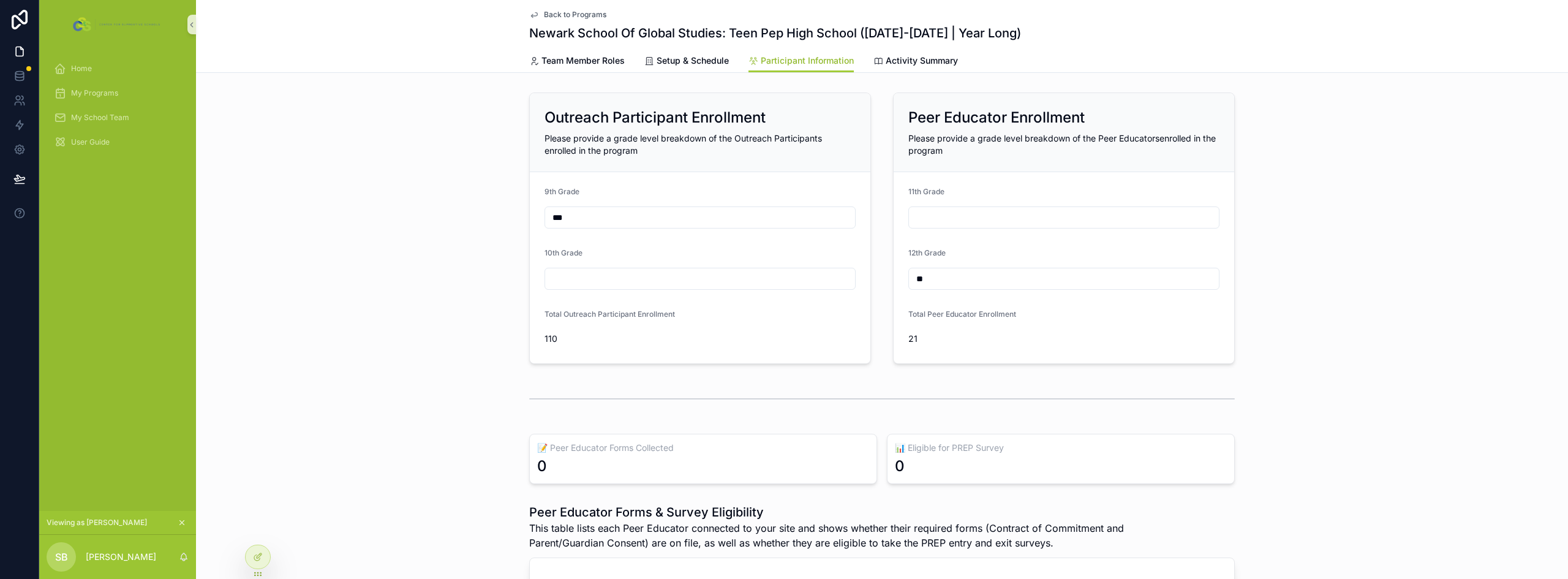
scroll to position [61, 0]
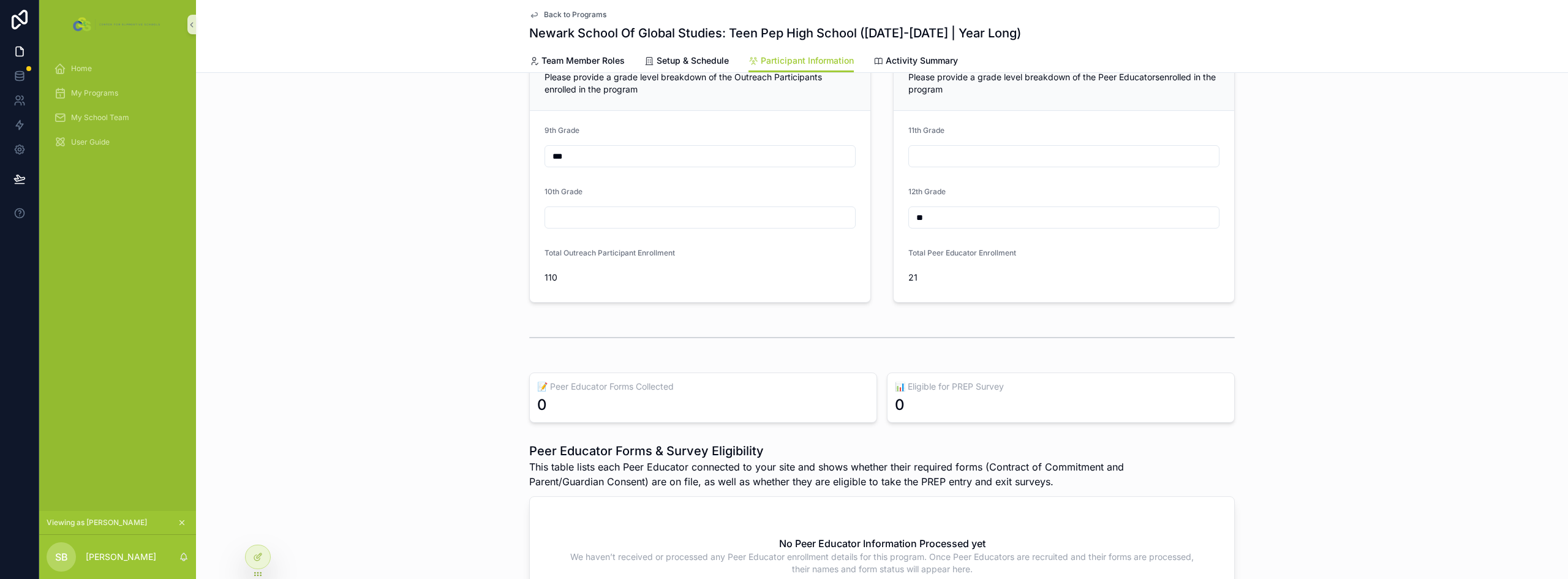
click at [616, 223] on input "scrollable content" at bounding box center [700, 218] width 310 height 17
type input "*"
click at [958, 153] on input "scrollable content" at bounding box center [1064, 156] width 310 height 17
type input "*"
click at [97, 68] on div "Home" at bounding box center [117, 68] width 128 height 19
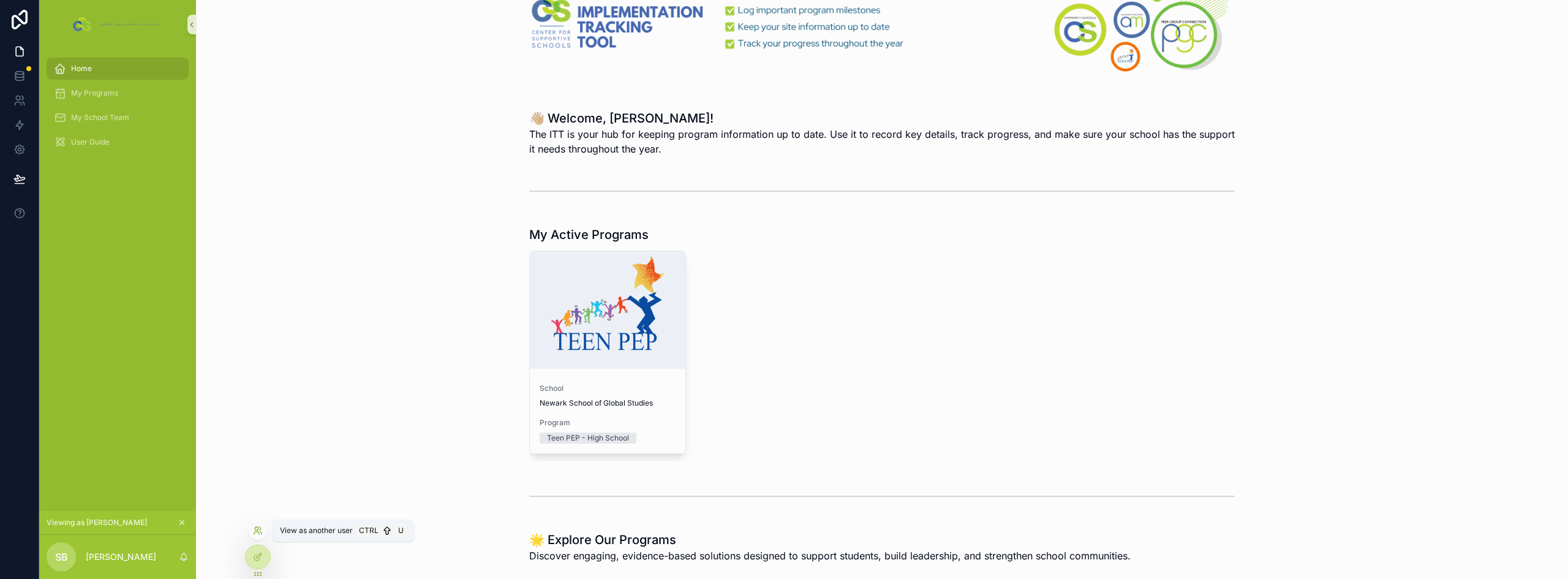
click at [257, 530] on icon at bounding box center [257, 531] width 10 height 10
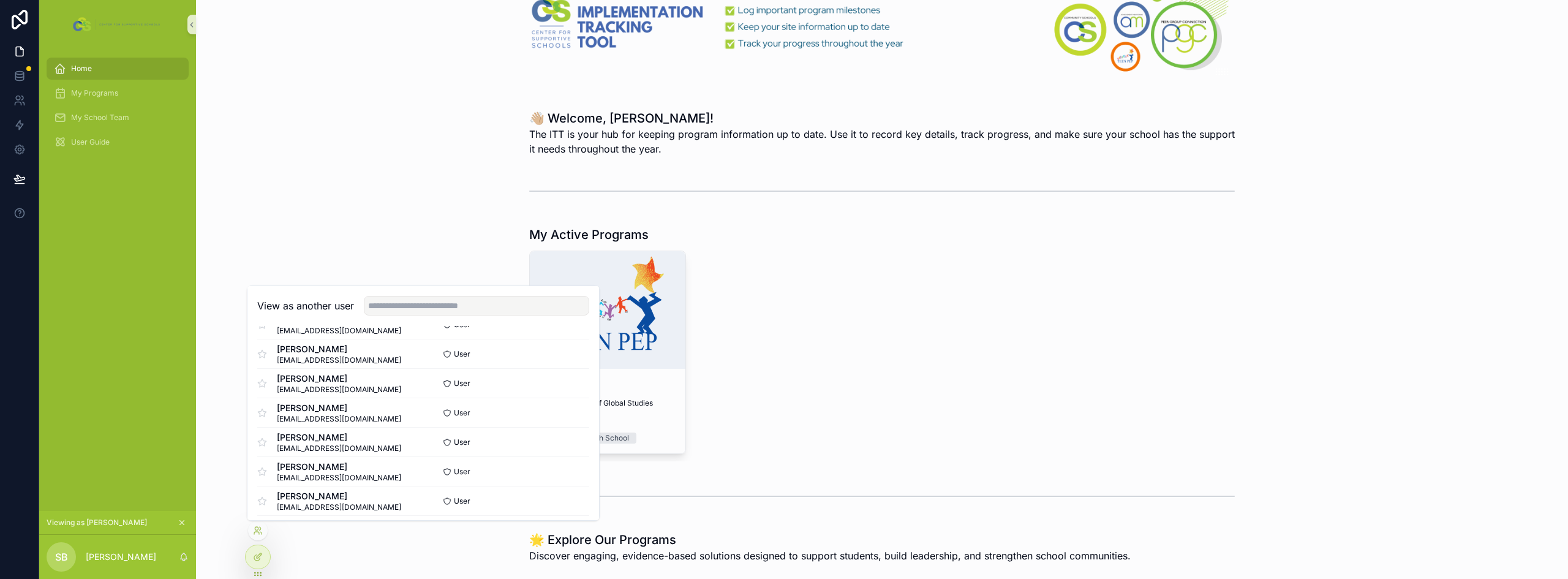
scroll to position [682, 0]
click at [558, 463] on button "Select" at bounding box center [573, 463] width 32 height 18
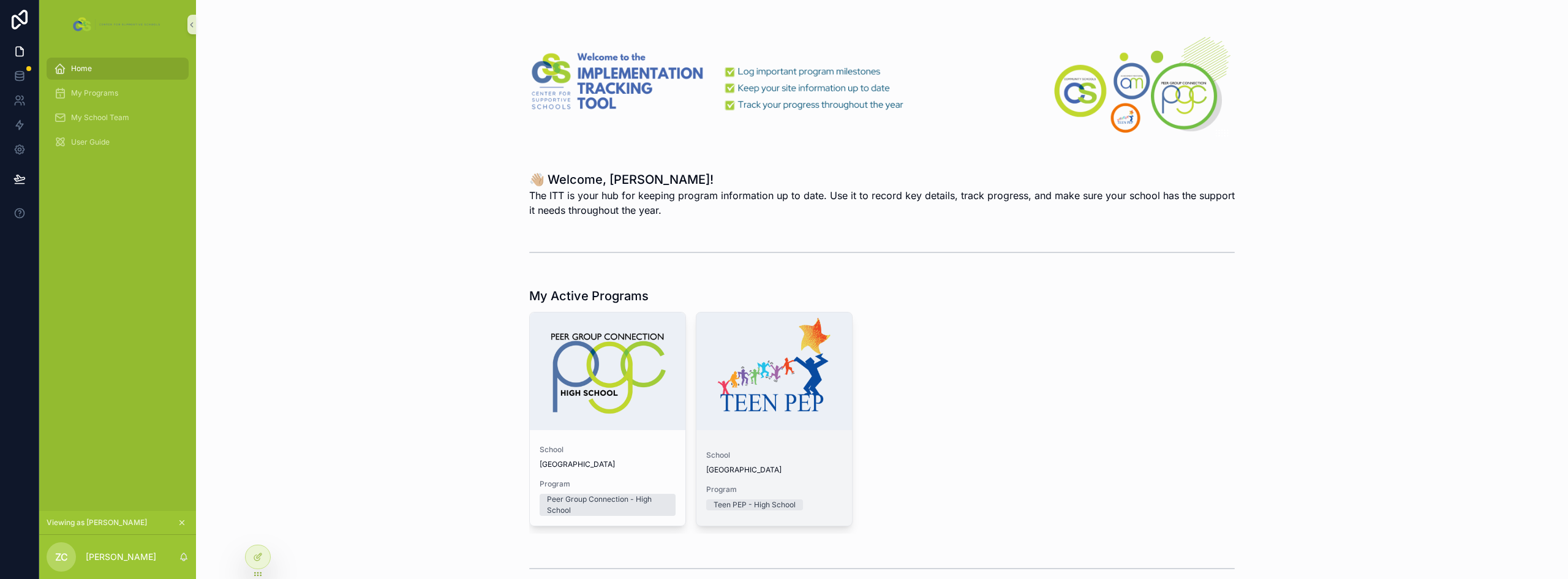
click at [796, 457] on span "School" at bounding box center [774, 455] width 136 height 10
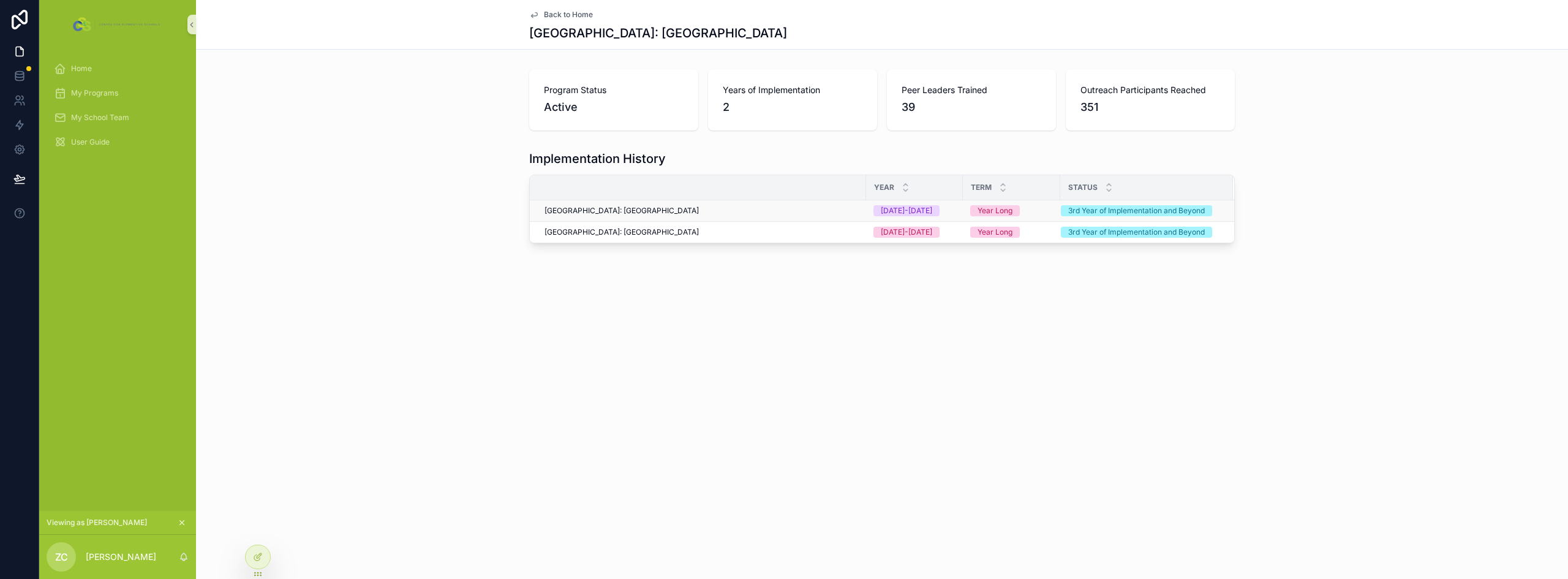
click at [754, 209] on div "[GEOGRAPHIC_DATA]: [GEOGRAPHIC_DATA]" at bounding box center [702, 211] width 314 height 10
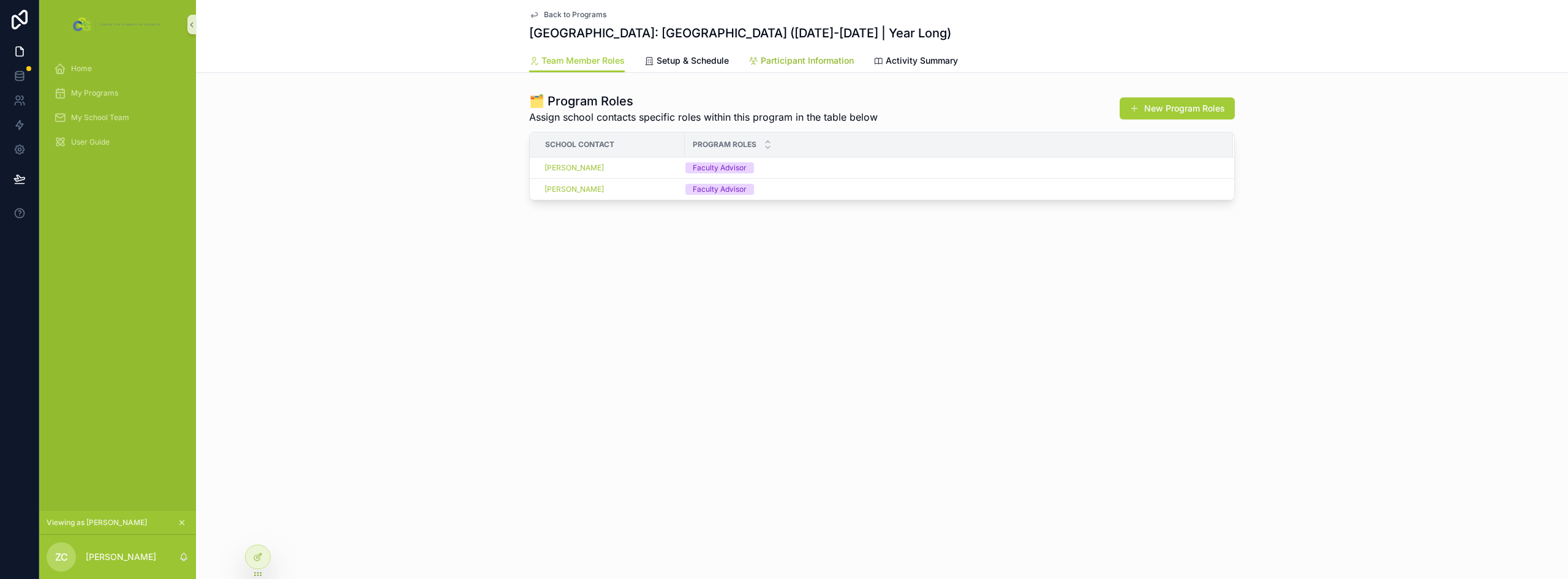
click at [832, 58] on span "Participant Information" at bounding box center [807, 61] width 93 height 12
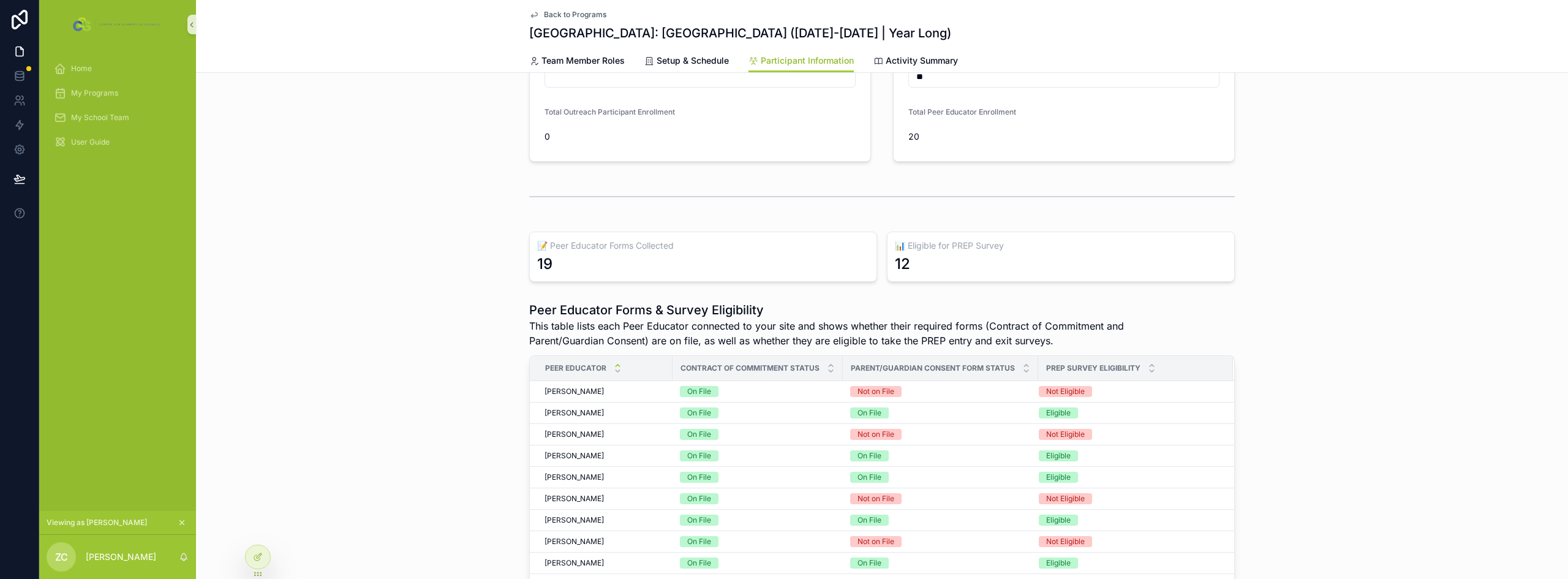
scroll to position [94, 0]
